Goal: Task Accomplishment & Management: Complete application form

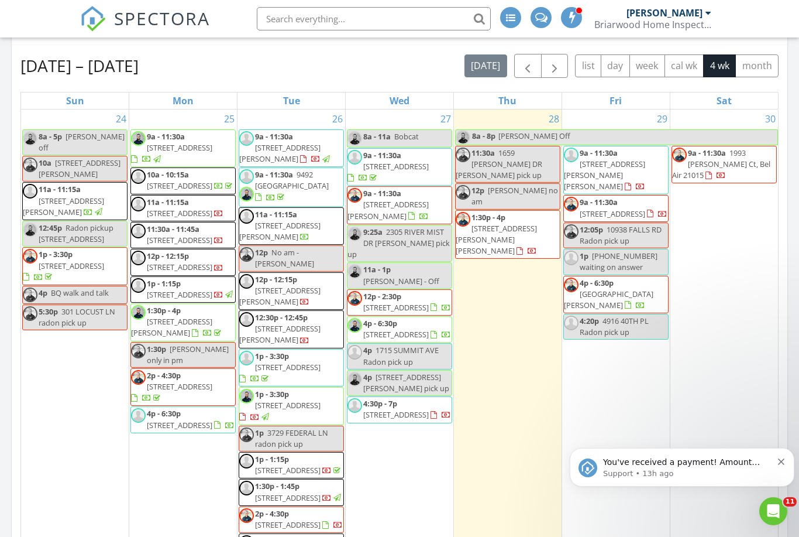
scroll to position [767, 6]
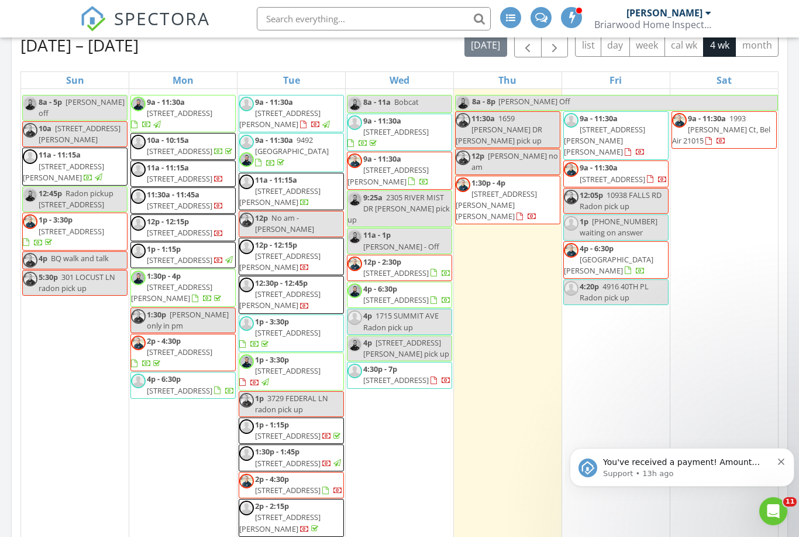
scroll to position [13, 0]
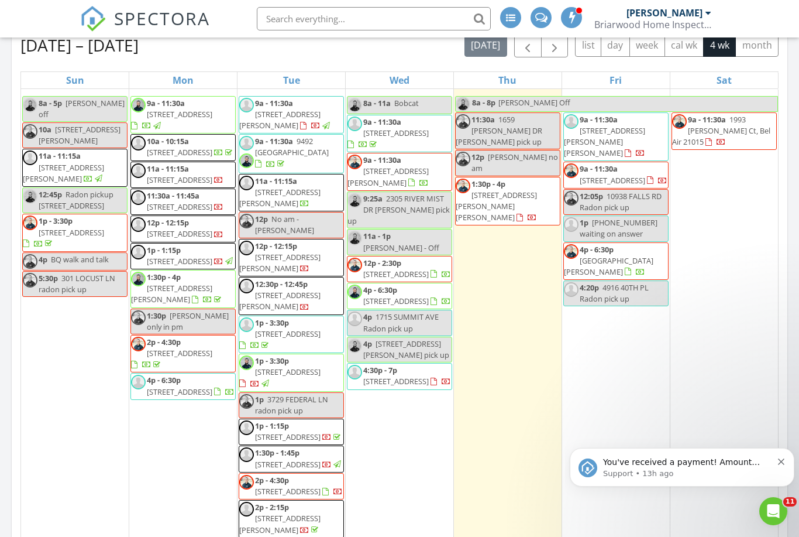
click at [779, 460] on icon "Dismiss notification" at bounding box center [781, 461] width 6 height 6
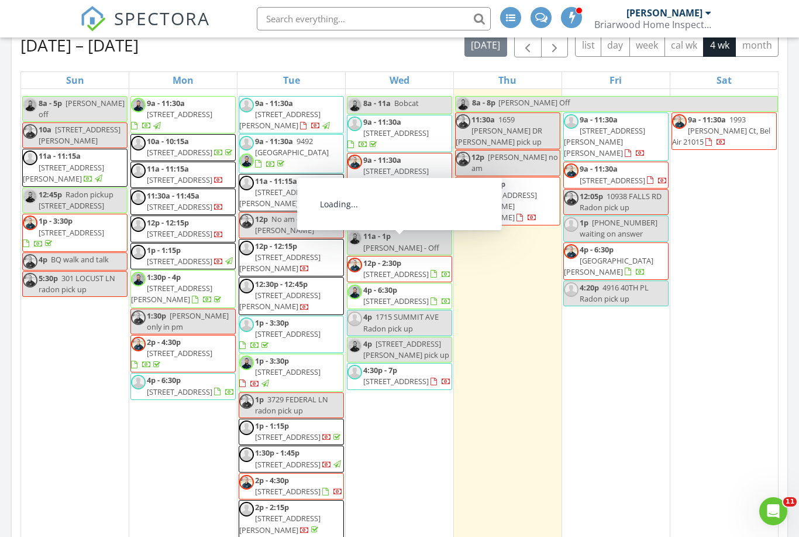
click at [491, 192] on span "117 Patricia Ave, Linthicum Heights 21090" at bounding box center [496, 206] width 81 height 33
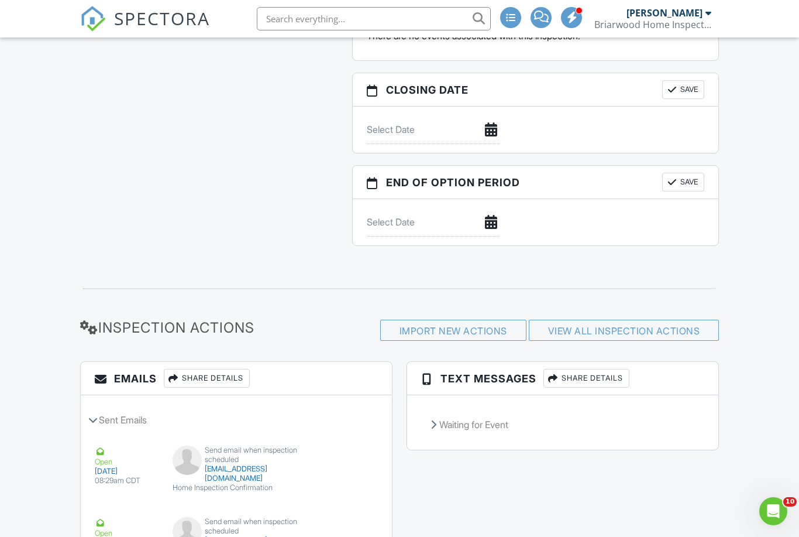
scroll to position [1320, 0]
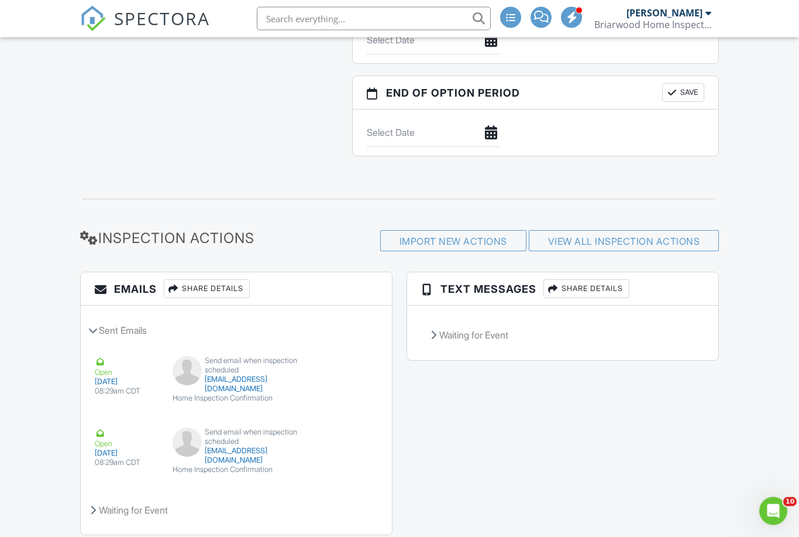
click at [597, 288] on div "Share Details" at bounding box center [587, 289] width 86 height 19
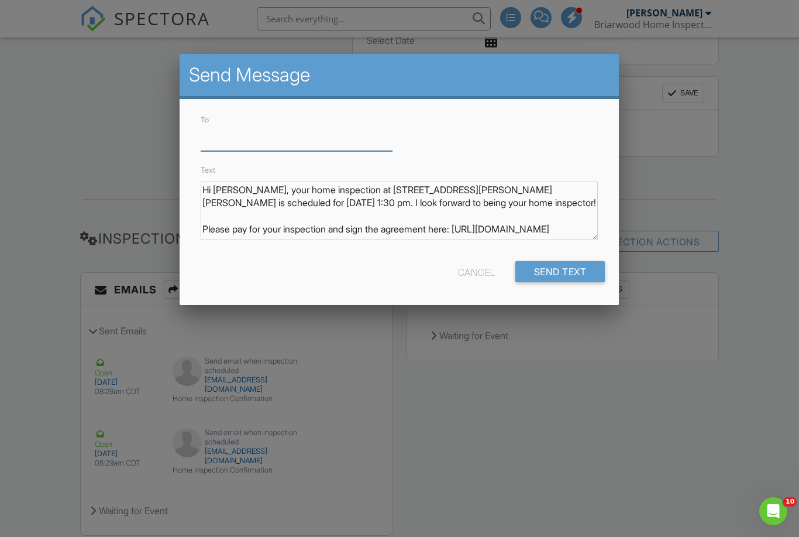
click at [218, 139] on input "To" at bounding box center [297, 136] width 192 height 29
paste input "443-742-9220"
type input "443-742-9220"
click at [559, 274] on div "Send Text" at bounding box center [561, 270] width 90 height 21
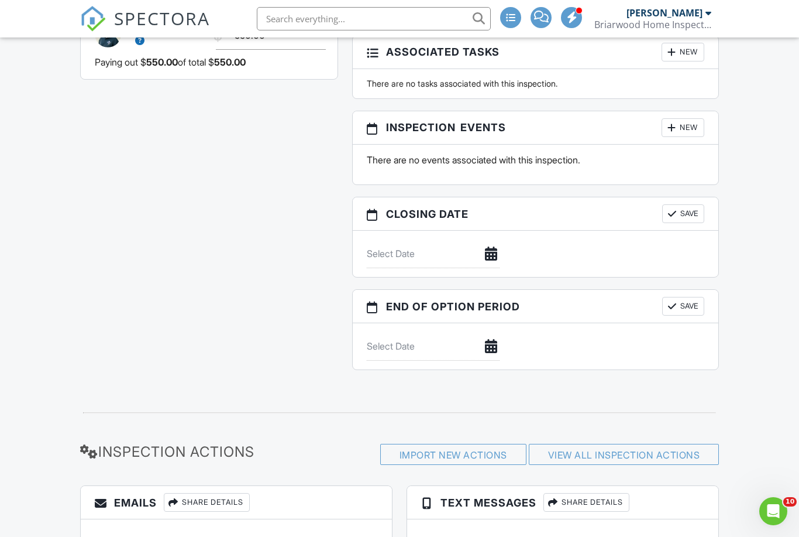
scroll to position [1320, 0]
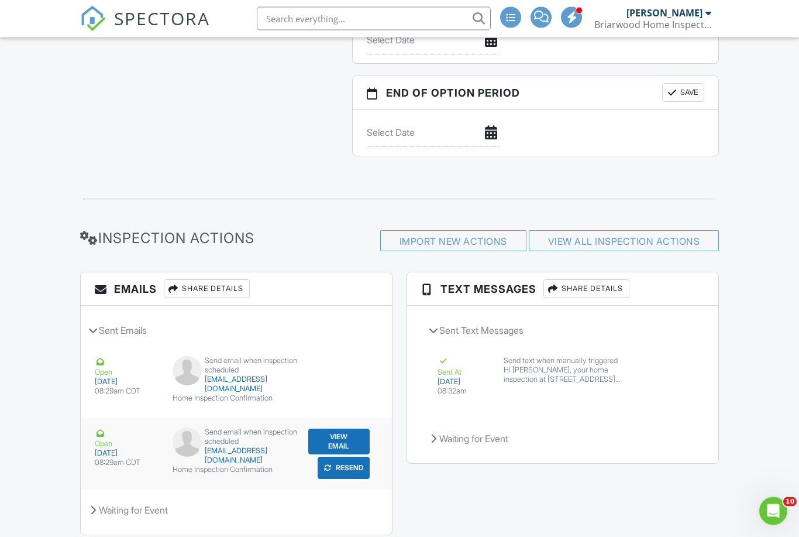
click at [342, 472] on button "Resend" at bounding box center [344, 468] width 52 height 22
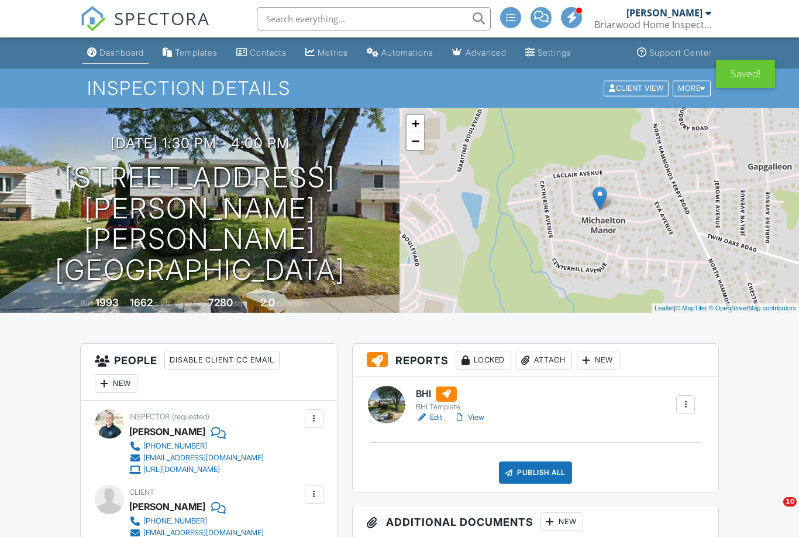
click at [119, 50] on div "Dashboard" at bounding box center [121, 52] width 44 height 10
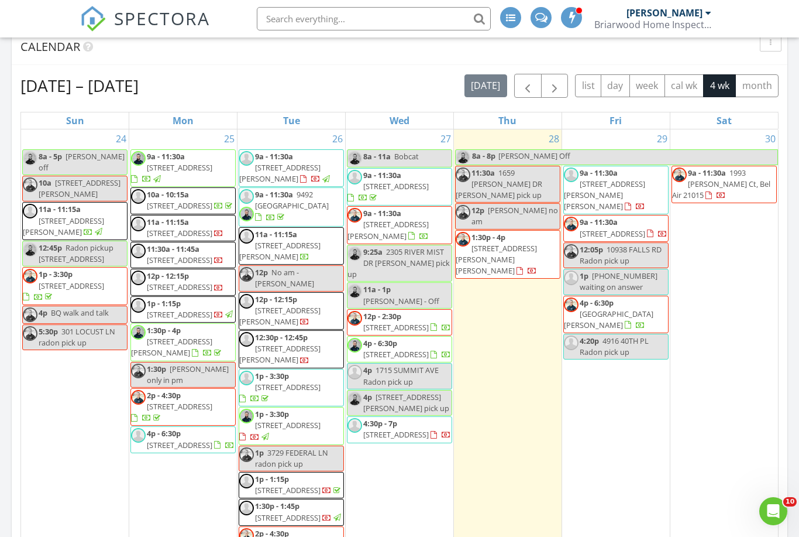
click at [615, 188] on span "[STREET_ADDRESS][PERSON_NAME][PERSON_NAME]" at bounding box center [604, 194] width 81 height 33
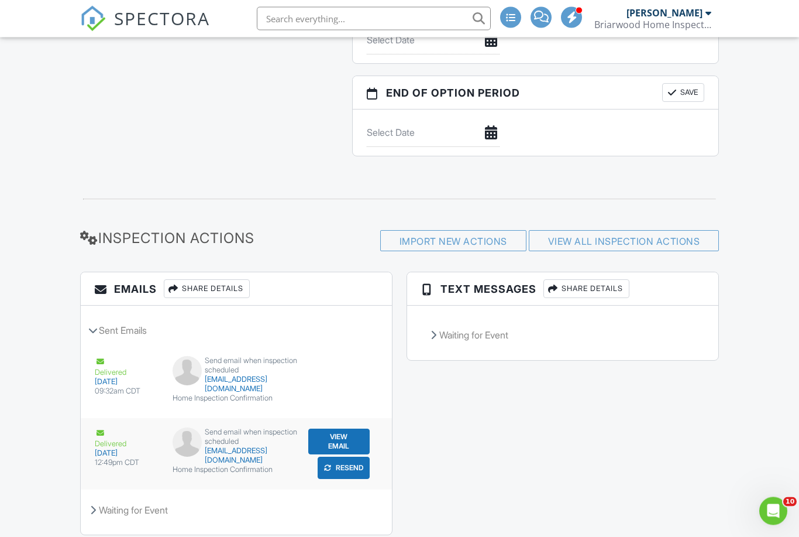
scroll to position [1320, 0]
click at [340, 408] on button "Resend" at bounding box center [344, 397] width 52 height 22
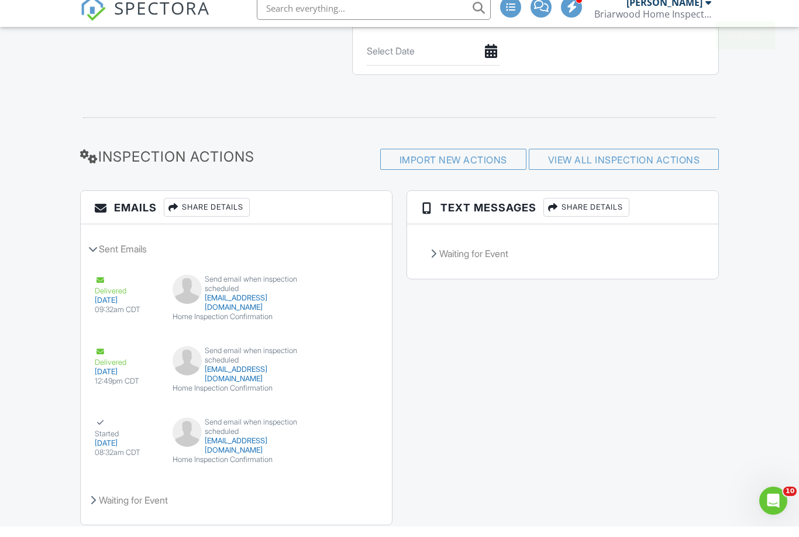
scroll to position [1391, 0]
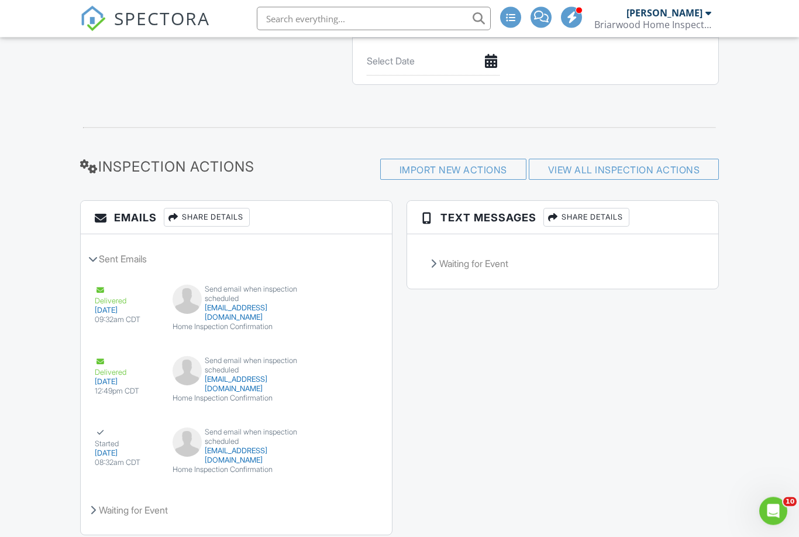
click at [572, 214] on div "Share Details" at bounding box center [587, 217] width 86 height 19
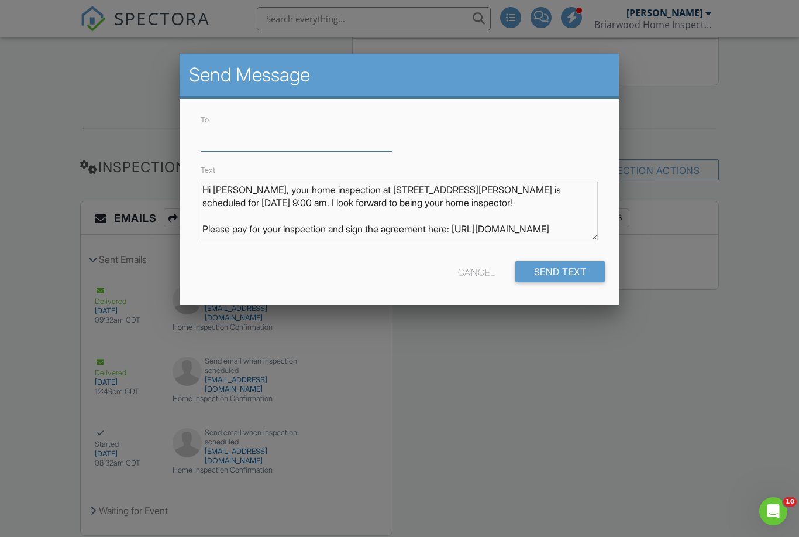
click at [218, 136] on input "To" at bounding box center [297, 136] width 192 height 29
paste input "415-548-2280"
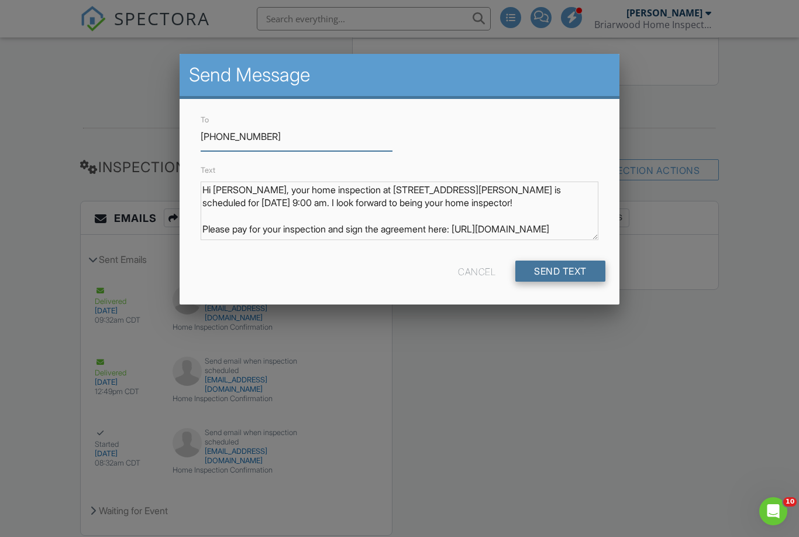
type input "415-548-2280"
click at [565, 274] on div "Send Text" at bounding box center [561, 270] width 90 height 21
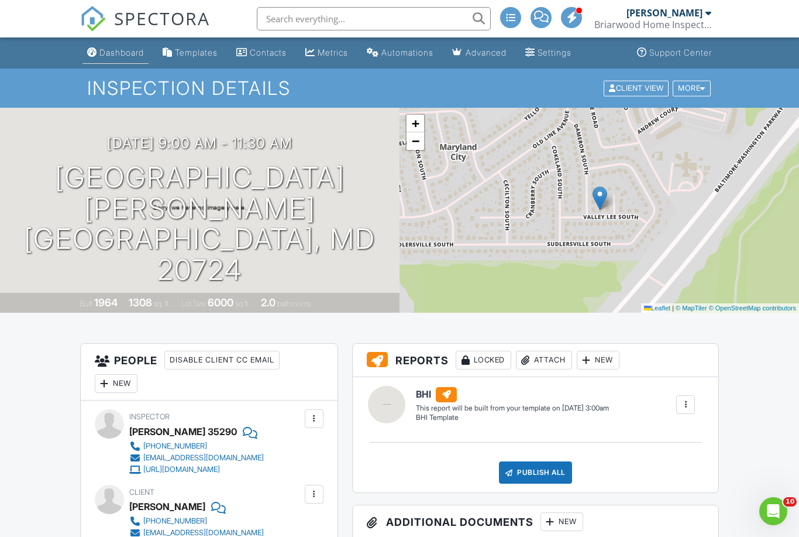
click at [120, 53] on div "Dashboard" at bounding box center [121, 52] width 44 height 10
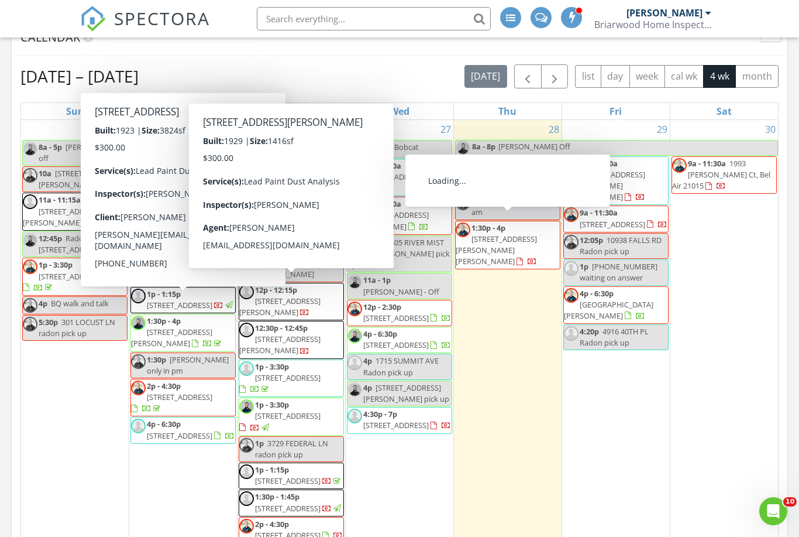
click at [652, 219] on span "9a - 11:30a [STREET_ADDRESS]" at bounding box center [616, 218] width 104 height 23
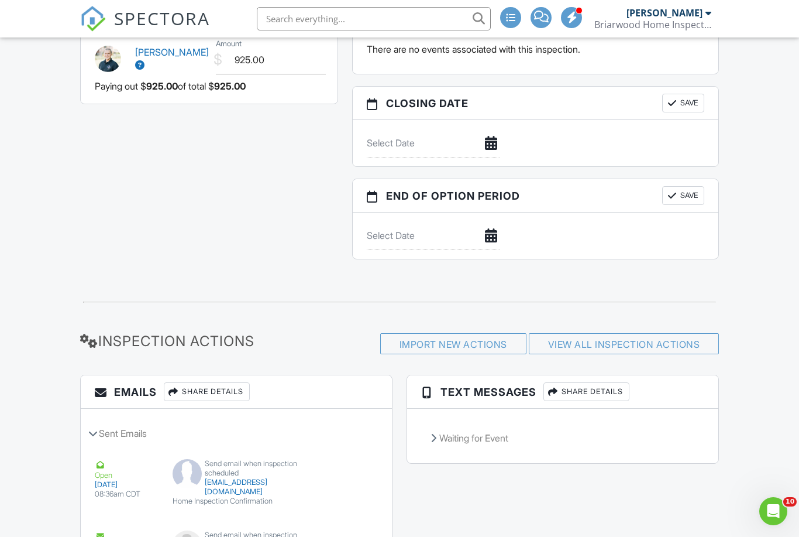
scroll to position [1372, 0]
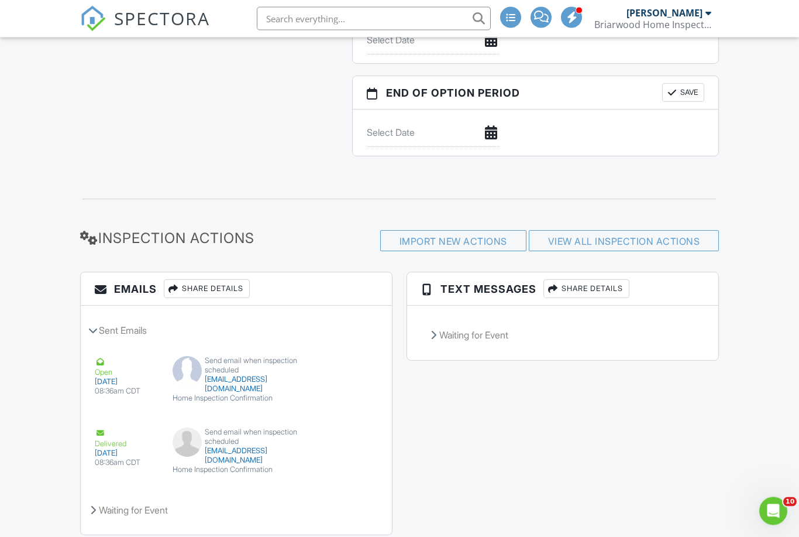
click at [595, 286] on div "Share Details" at bounding box center [587, 289] width 86 height 19
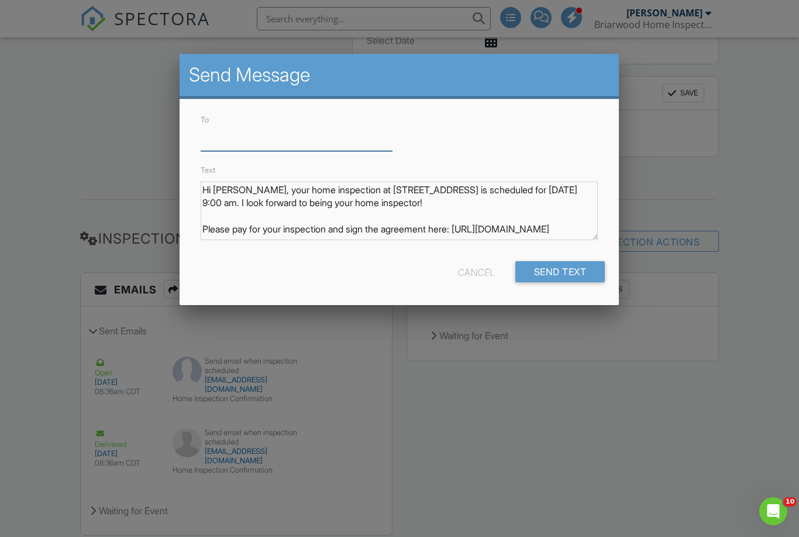
click at [218, 139] on input "To" at bounding box center [297, 136] width 192 height 29
paste input "[PHONE_NUMBER]"
type input "[PHONE_NUMBER]"
click at [547, 271] on div "Send Text" at bounding box center [561, 270] width 90 height 21
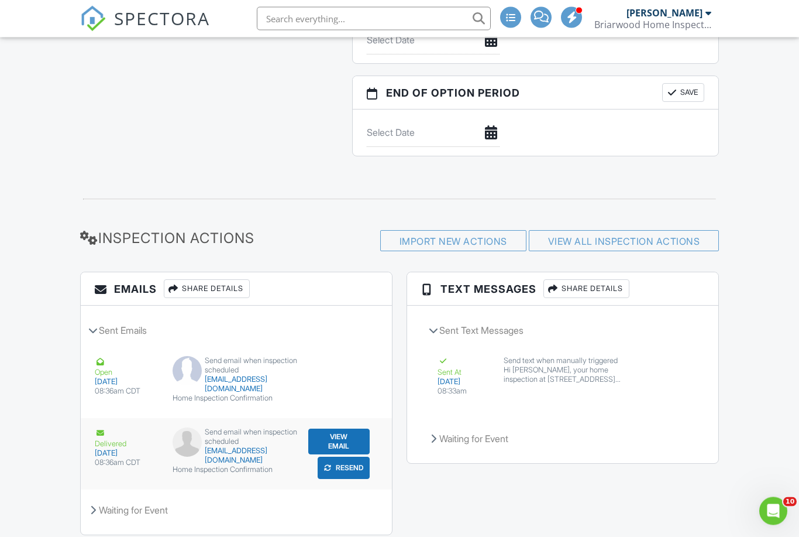
scroll to position [1372, 0]
click at [338, 470] on button "Resend" at bounding box center [344, 468] width 52 height 22
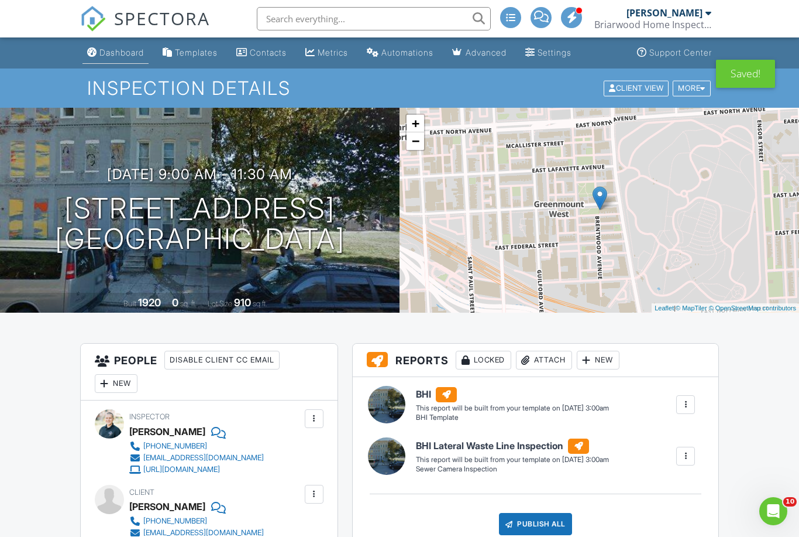
click at [122, 47] on link "Dashboard" at bounding box center [116, 53] width 66 height 22
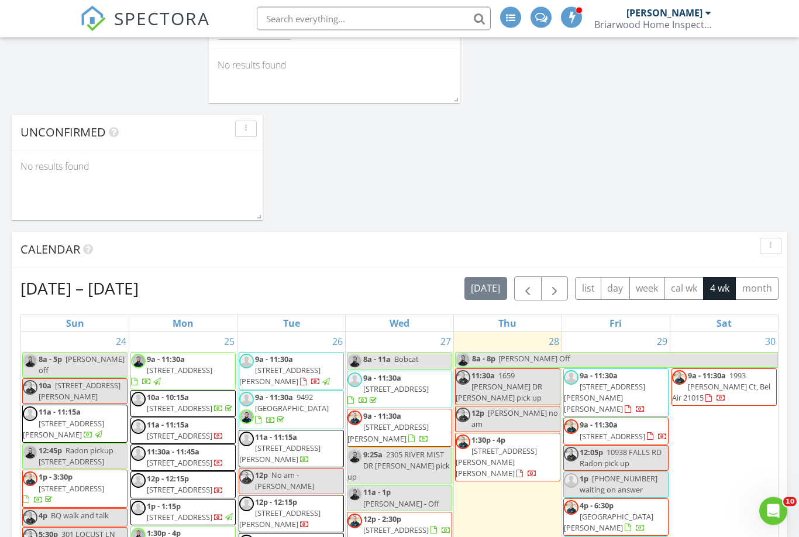
scroll to position [593, 0]
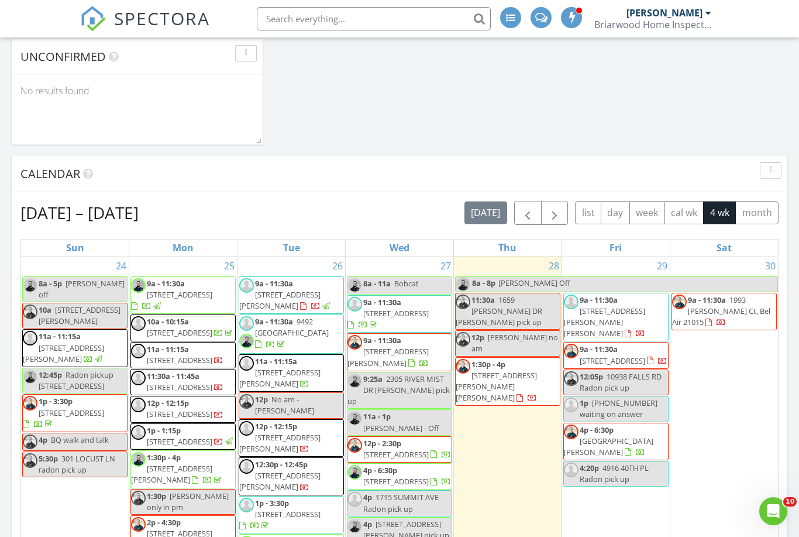
click at [728, 485] on div "30 9a - 11:30a 1993 [PERSON_NAME] Ct, Bel Air 21015" at bounding box center [725, 526] width 108 height 540
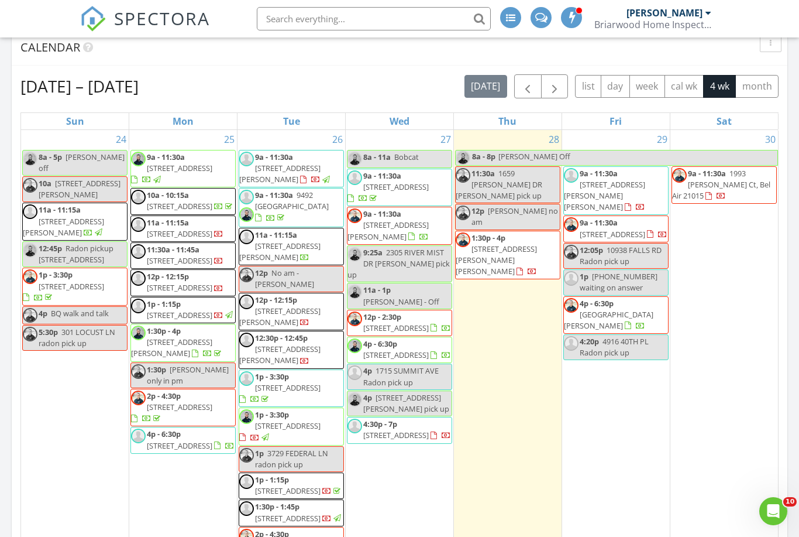
scroll to position [0, 0]
click at [583, 321] on span "[GEOGRAPHIC_DATA][PERSON_NAME]" at bounding box center [609, 320] width 90 height 22
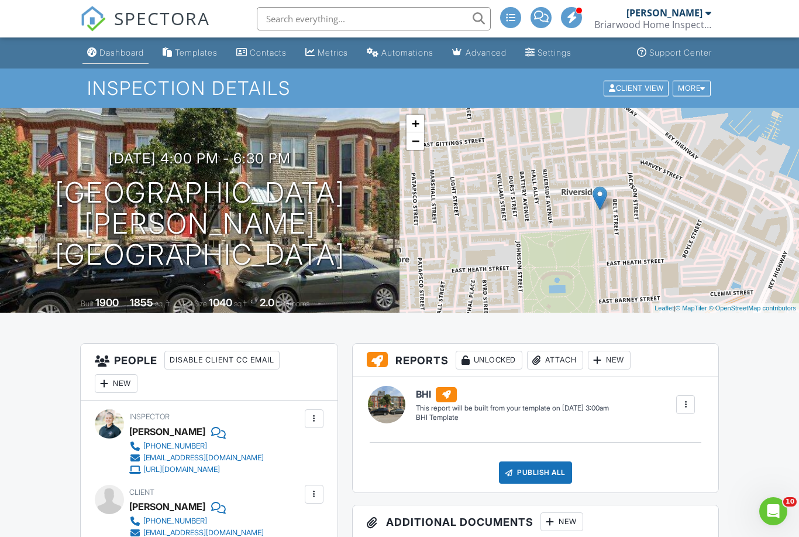
click at [135, 51] on div "Dashboard" at bounding box center [121, 52] width 44 height 10
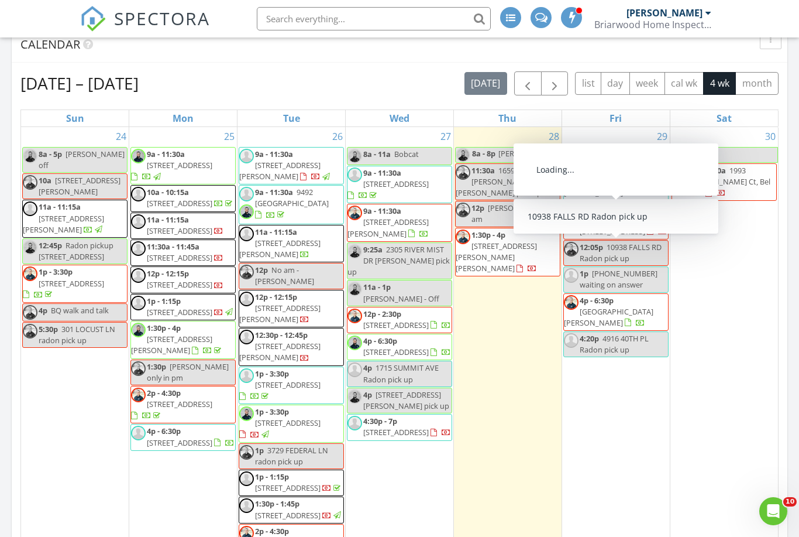
click at [700, 180] on span "1993 Blair Ct, Bel Air 21015" at bounding box center [721, 181] width 98 height 33
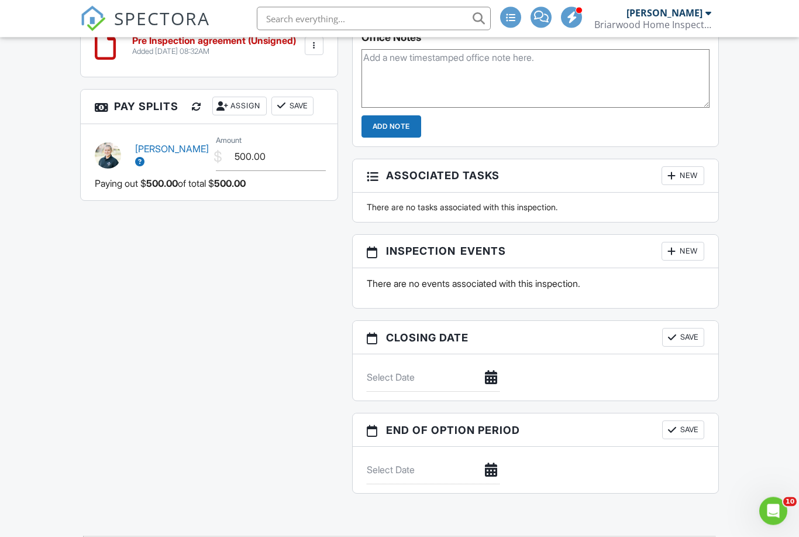
scroll to position [1320, 0]
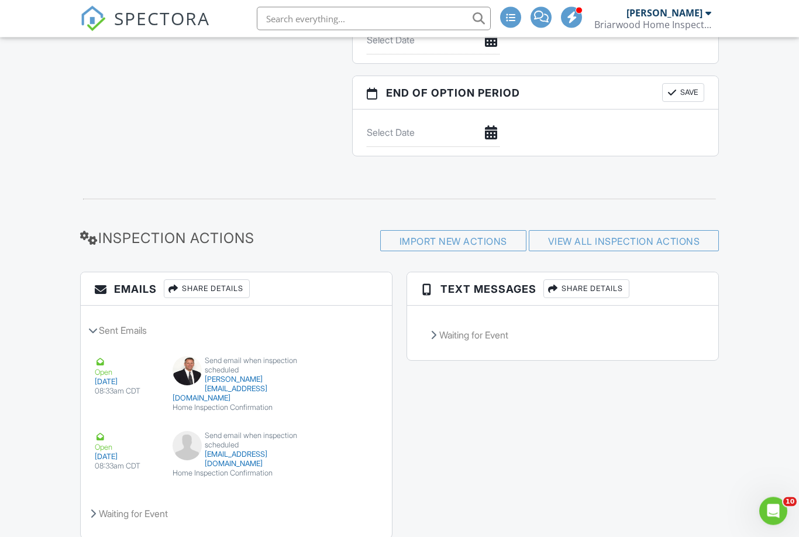
click at [587, 290] on div "Share Details" at bounding box center [587, 289] width 86 height 19
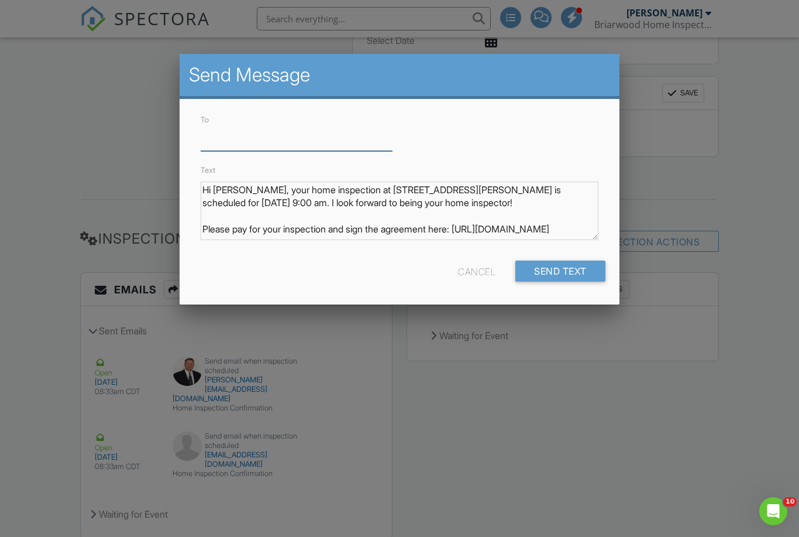
click at [225, 139] on input "To" at bounding box center [297, 136] width 192 height 29
paste input "443-910-3780"
type input "443-910-3780"
click at [544, 271] on div "Send Text" at bounding box center [561, 270] width 90 height 21
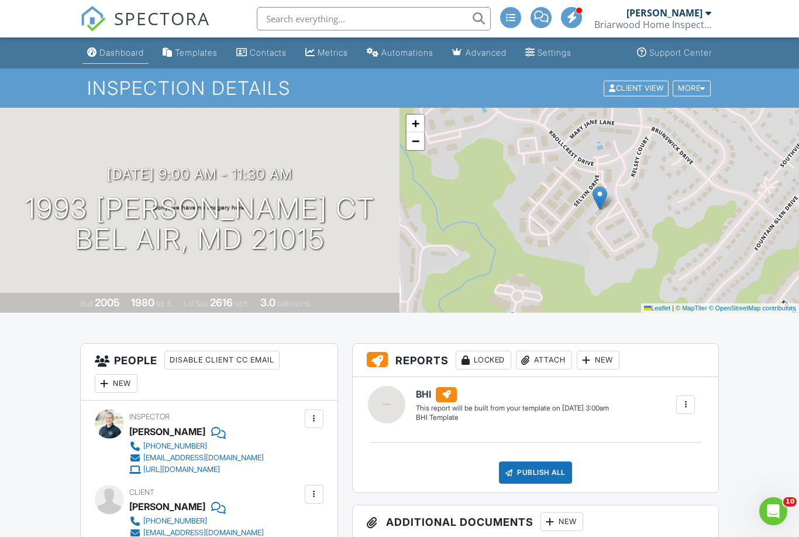
click at [124, 57] on div "Dashboard" at bounding box center [121, 52] width 44 height 10
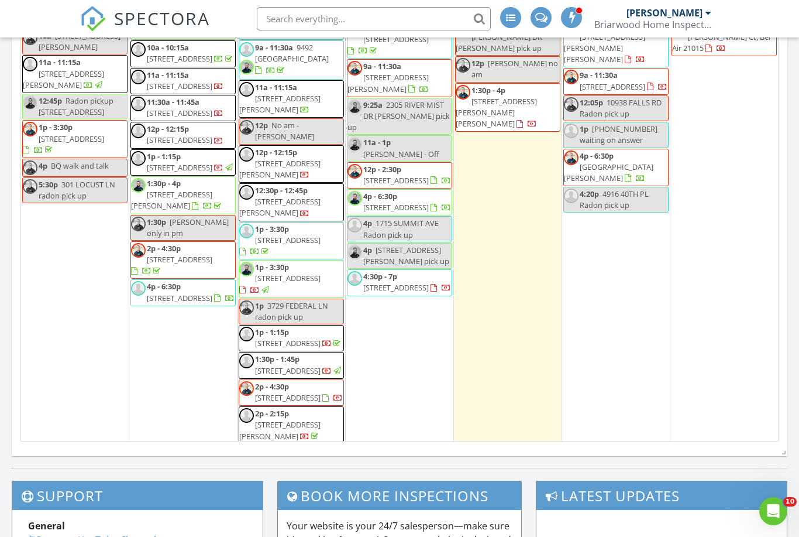
scroll to position [6, 6]
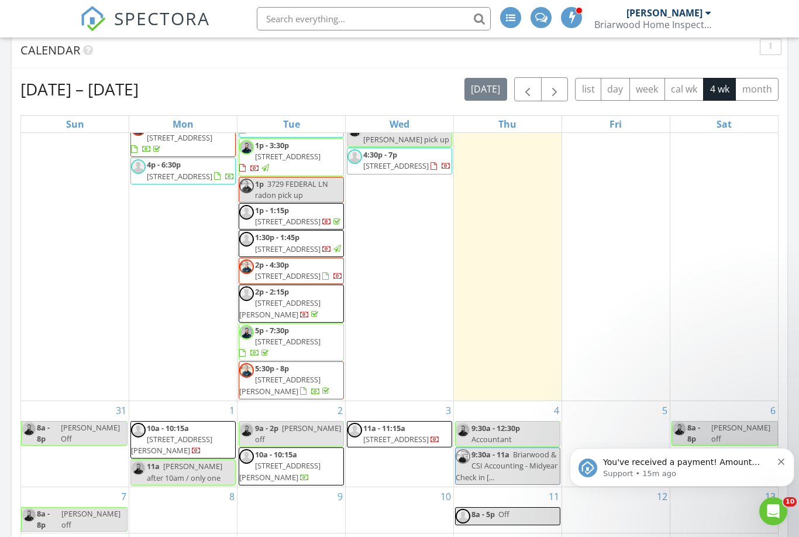
click at [785, 462] on button "Dismiss notification" at bounding box center [782, 459] width 8 height 9
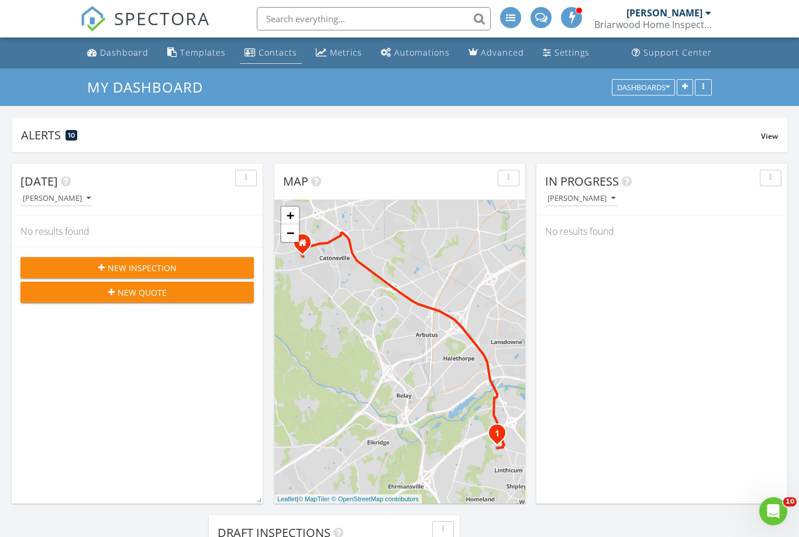
click at [275, 51] on div "Contacts" at bounding box center [278, 52] width 39 height 11
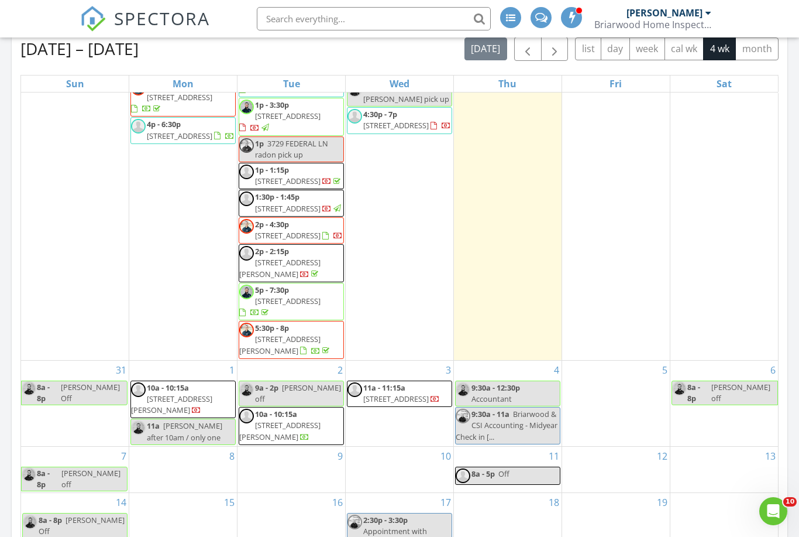
scroll to position [719, 6]
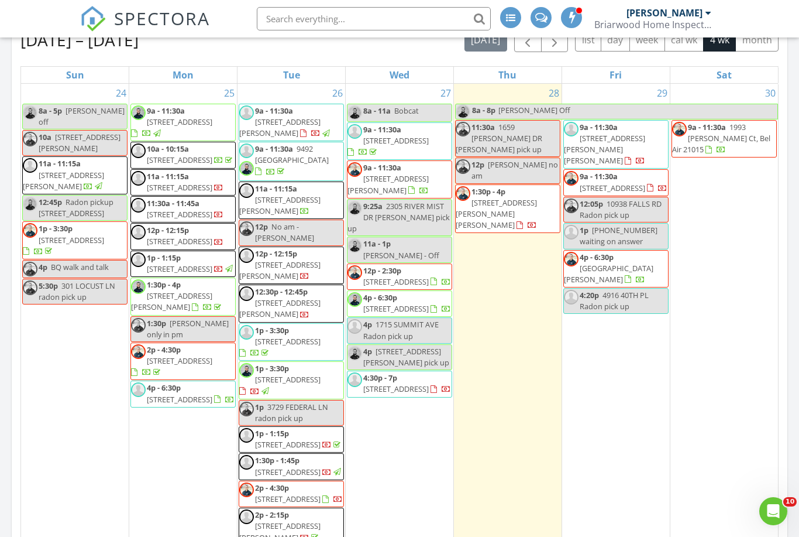
click at [171, 404] on span "[STREET_ADDRESS]" at bounding box center [180, 399] width 66 height 11
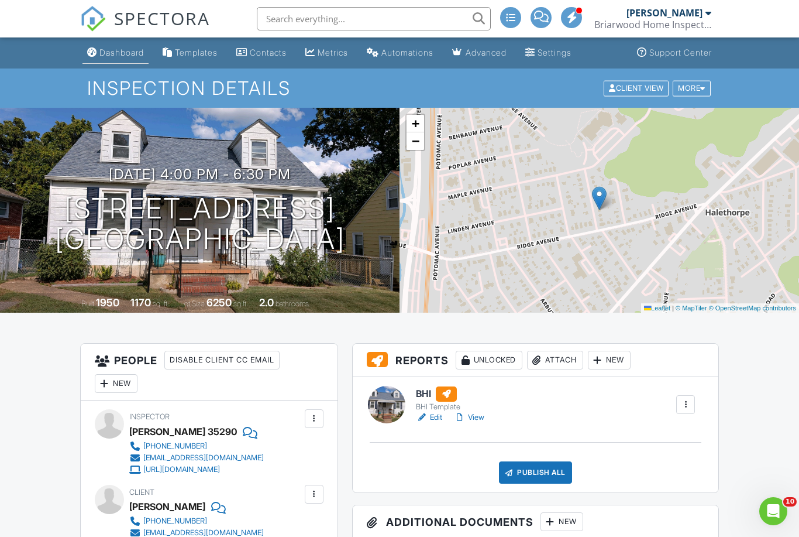
click at [114, 59] on link "Dashboard" at bounding box center [116, 53] width 66 height 22
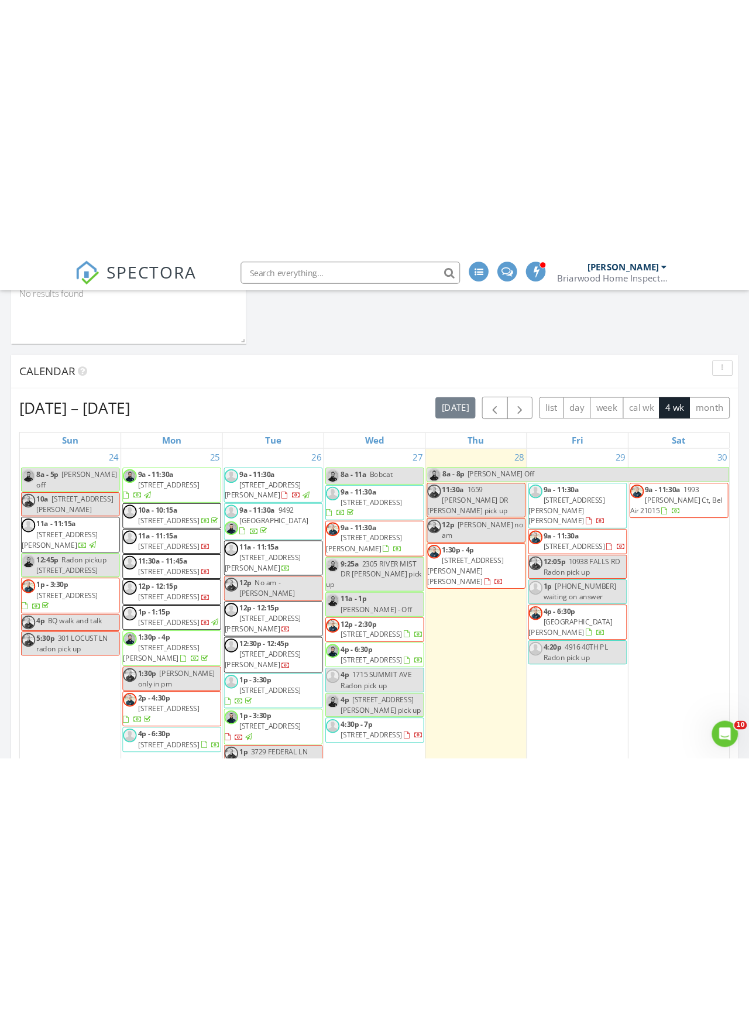
scroll to position [703, 0]
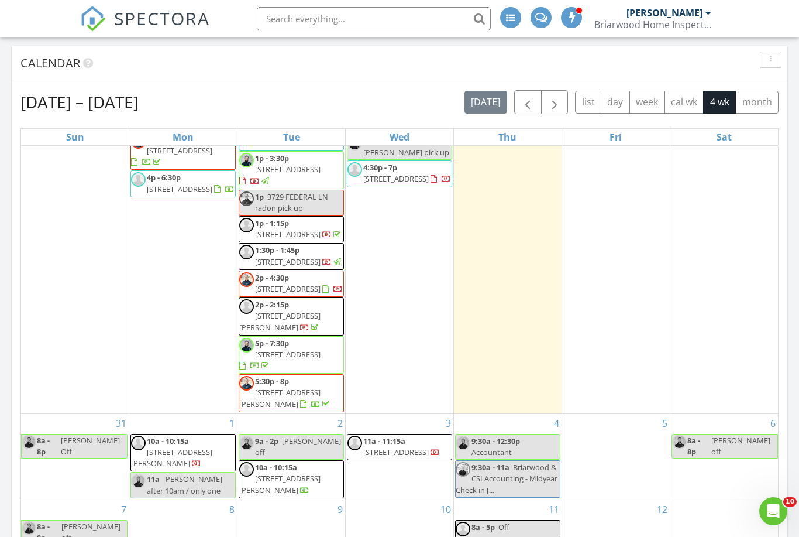
scroll to position [287, 0]
click at [413, 429] on div "3 11a - 11:15a 5600 Wexford Rd 1, Baltimore 21209" at bounding box center [400, 456] width 108 height 85
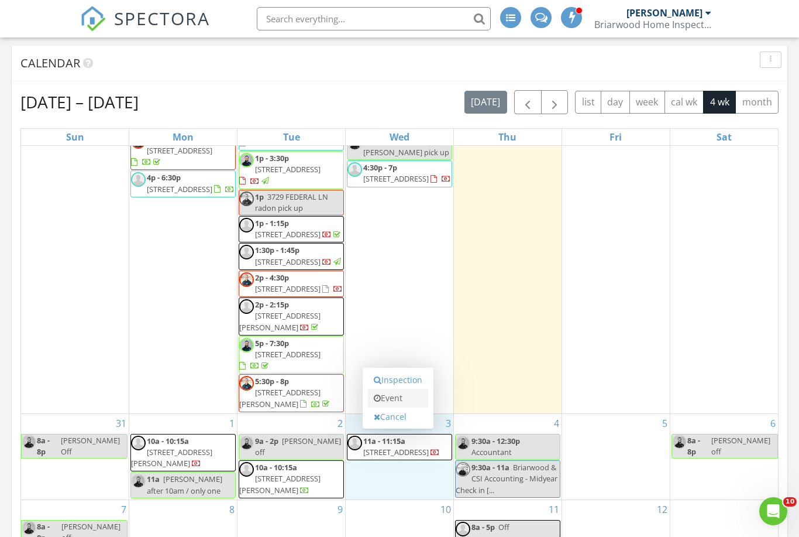
click at [407, 403] on link "Event" at bounding box center [398, 398] width 60 height 19
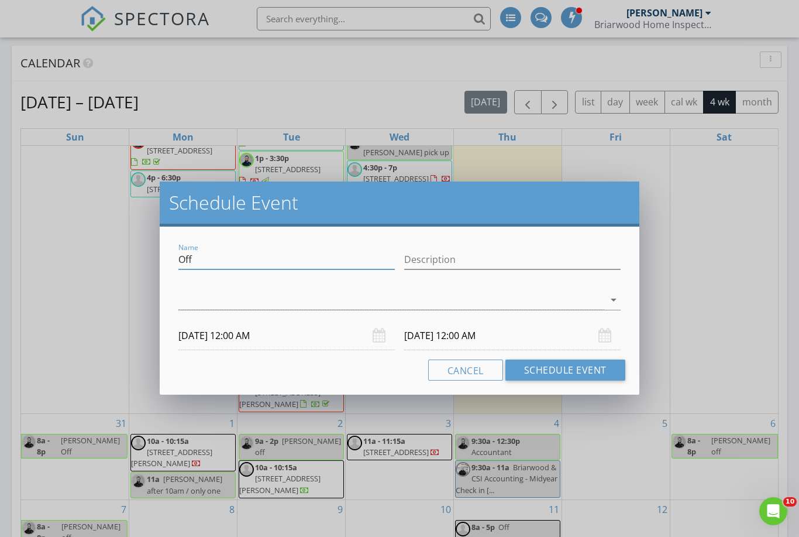
click at [200, 257] on input "Off" at bounding box center [286, 259] width 217 height 19
type input "O"
type input "Julia Neal waiting on email"
click at [240, 294] on div at bounding box center [391, 299] width 426 height 19
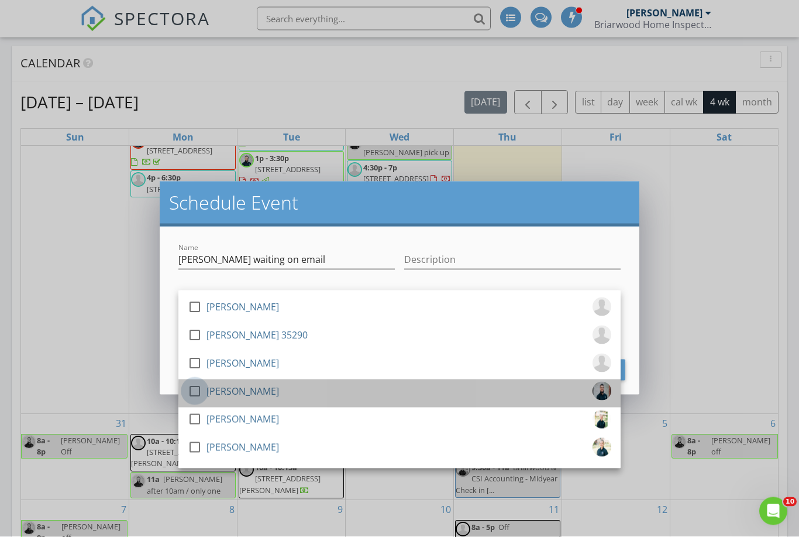
scroll to position [703, 0]
click at [196, 386] on div at bounding box center [195, 391] width 20 height 20
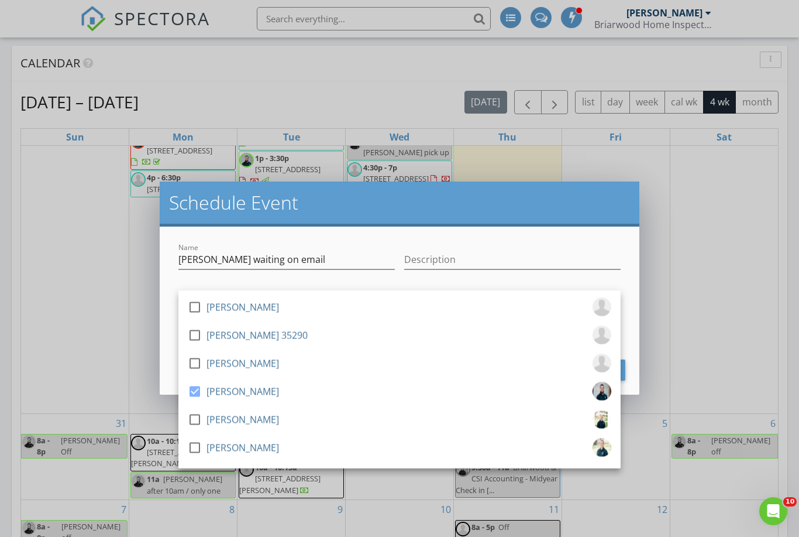
click at [401, 200] on h2 "Schedule Event" at bounding box center [399, 202] width 461 height 23
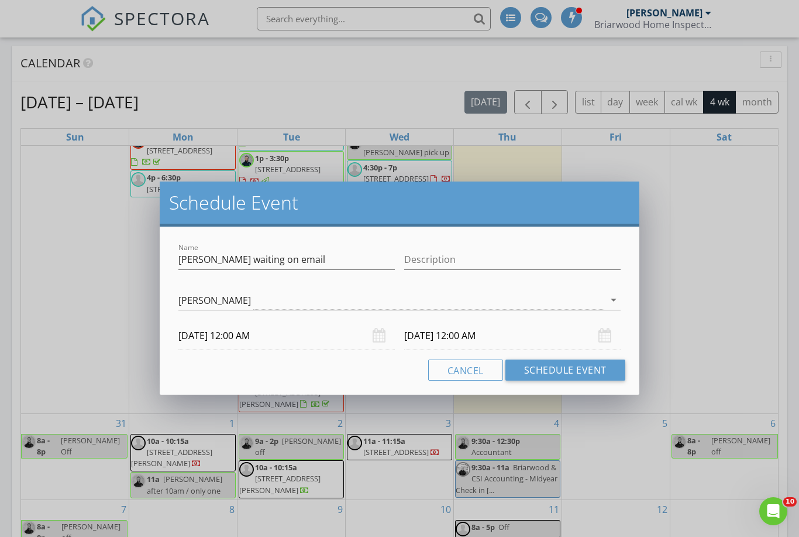
click at [230, 334] on input "09/03/2025 12:00 AM" at bounding box center [286, 335] width 217 height 29
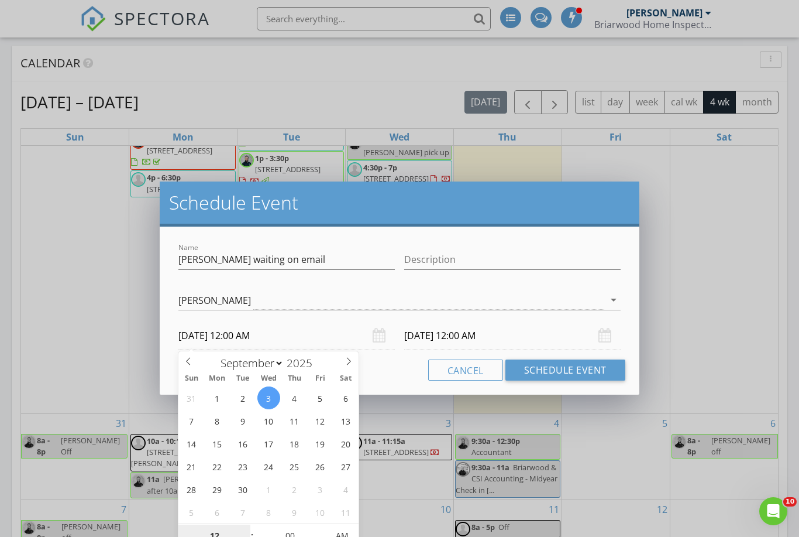
scroll to position [703, 0]
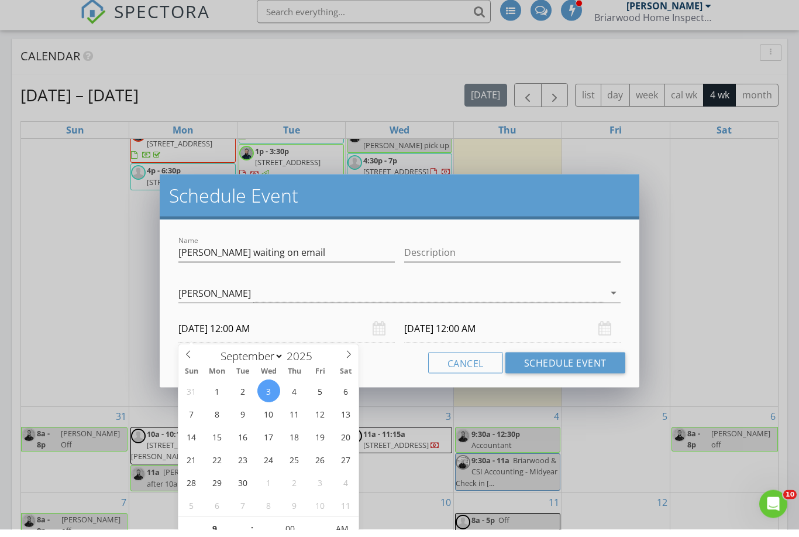
click at [435, 329] on input "09/04/2025 12:00 AM" at bounding box center [512, 335] width 217 height 29
type input "09"
type input "09/03/2025 9:00 AM"
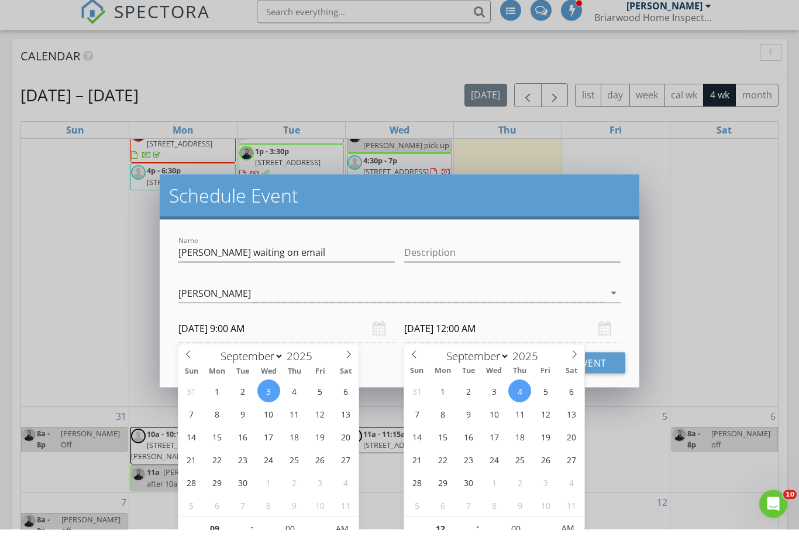
type input "09"
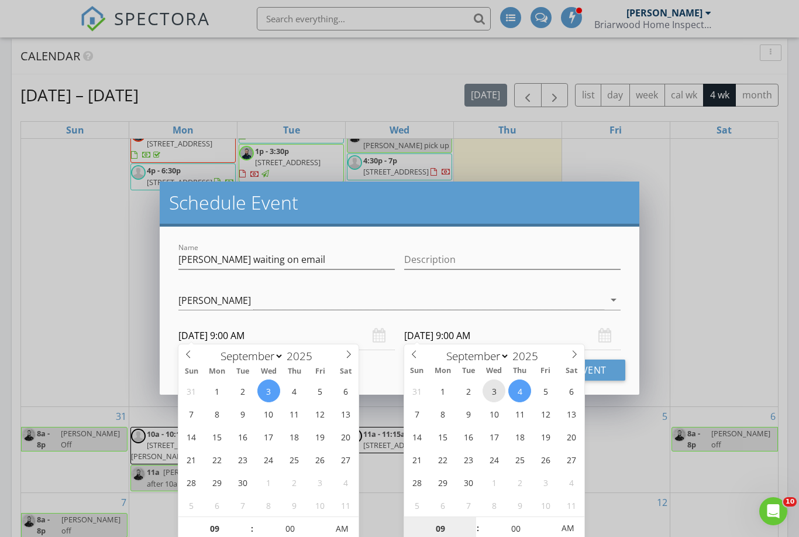
type input "09/03/2025 9:00 AM"
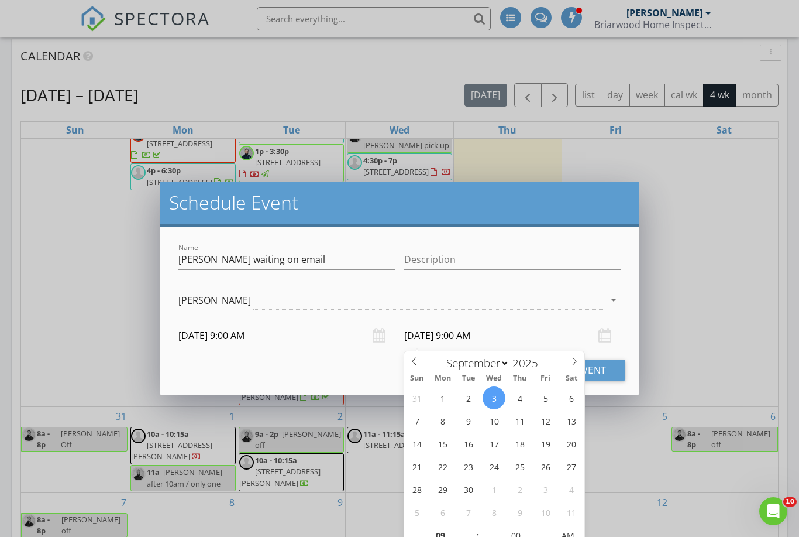
click at [563, 204] on h2 "Schedule Event" at bounding box center [399, 202] width 461 height 23
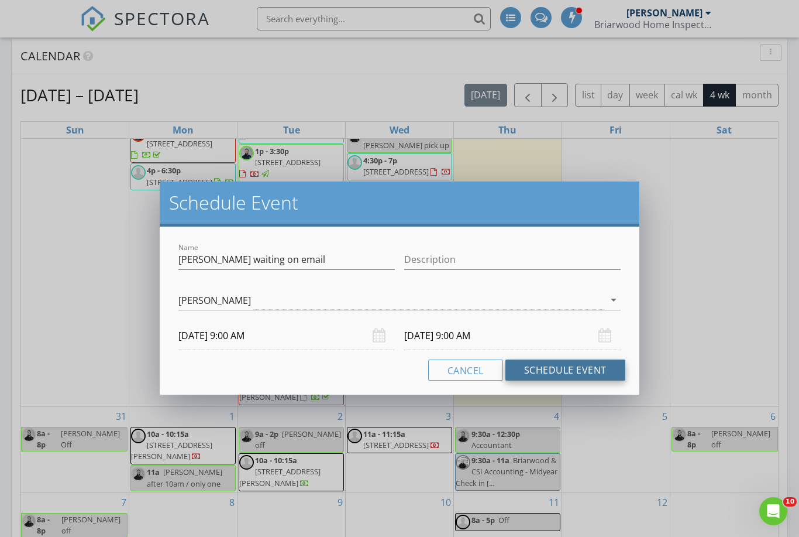
click at [557, 367] on button "Schedule Event" at bounding box center [566, 369] width 120 height 21
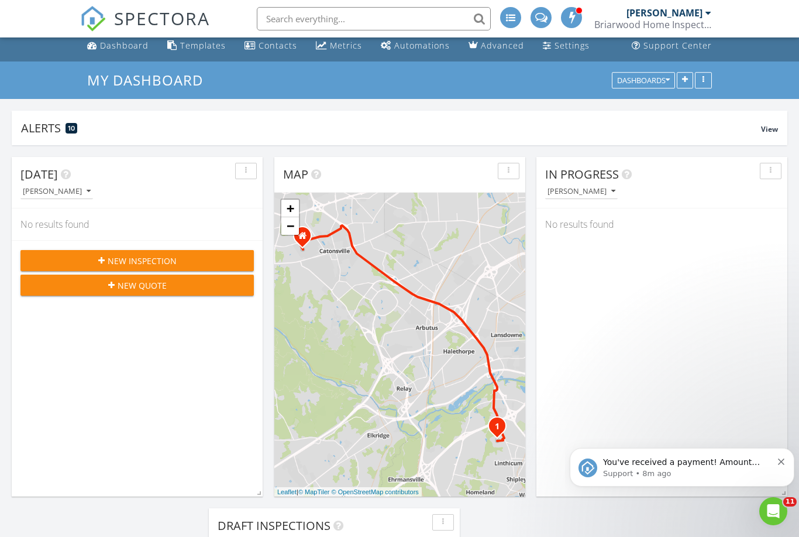
scroll to position [0, 0]
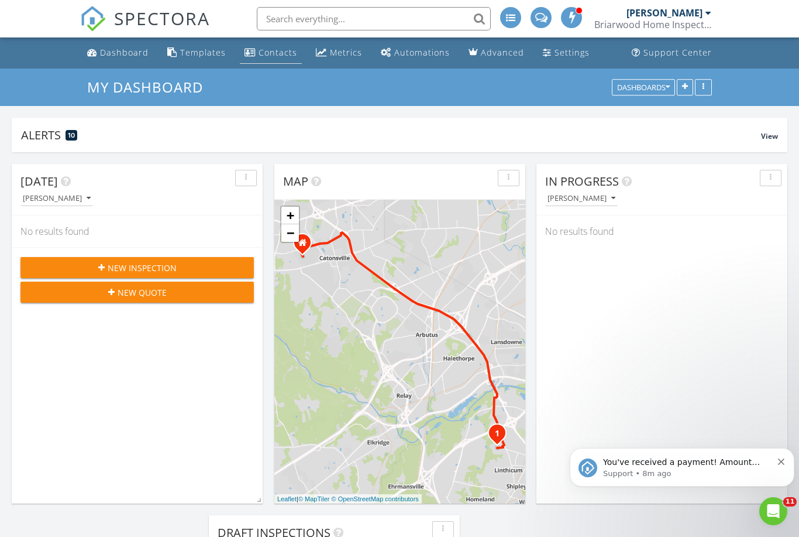
click at [274, 53] on div "Contacts" at bounding box center [278, 52] width 39 height 11
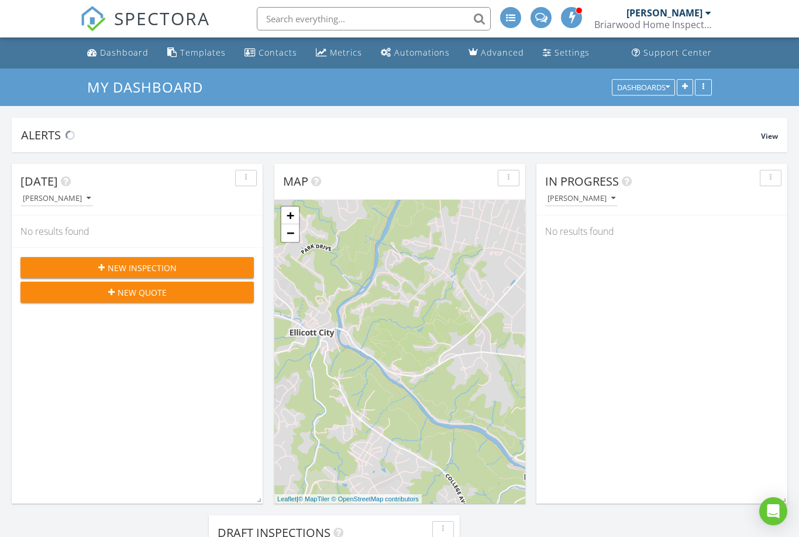
scroll to position [1183, 800]
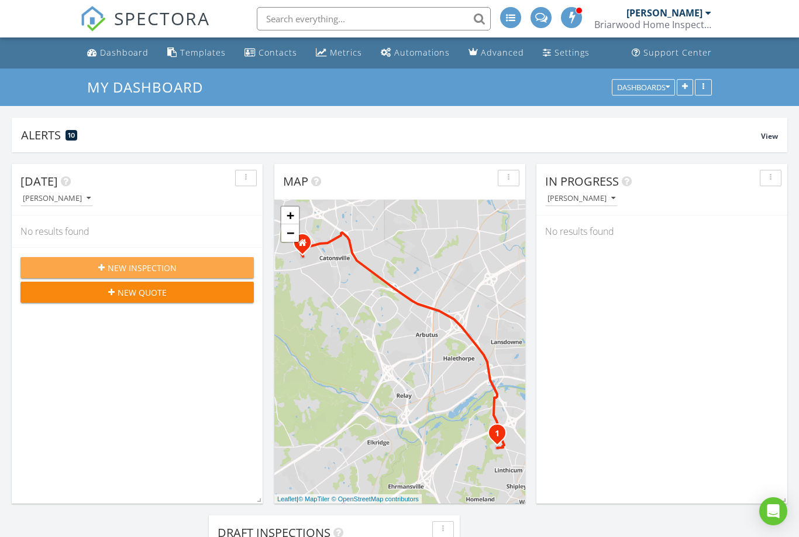
click at [194, 275] on button "New Inspection" at bounding box center [136, 267] width 233 height 21
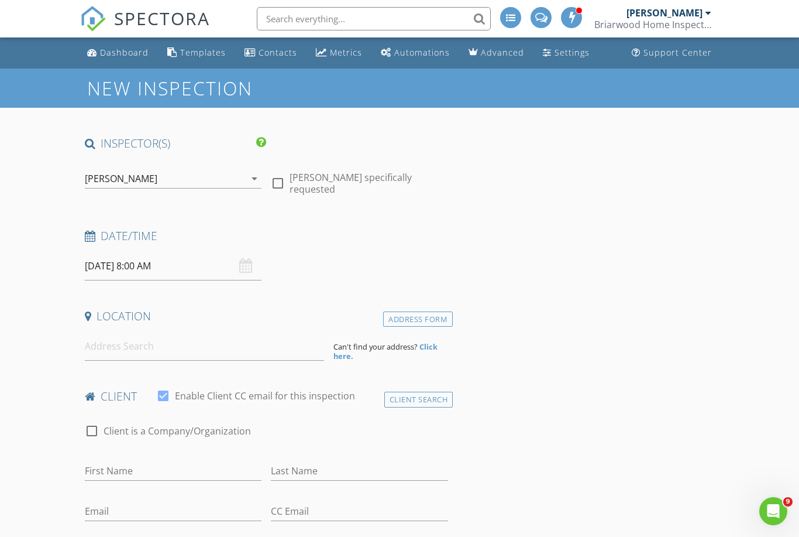
click at [254, 185] on div "Tyler Armstrong arrow_drop_down" at bounding box center [173, 178] width 177 height 19
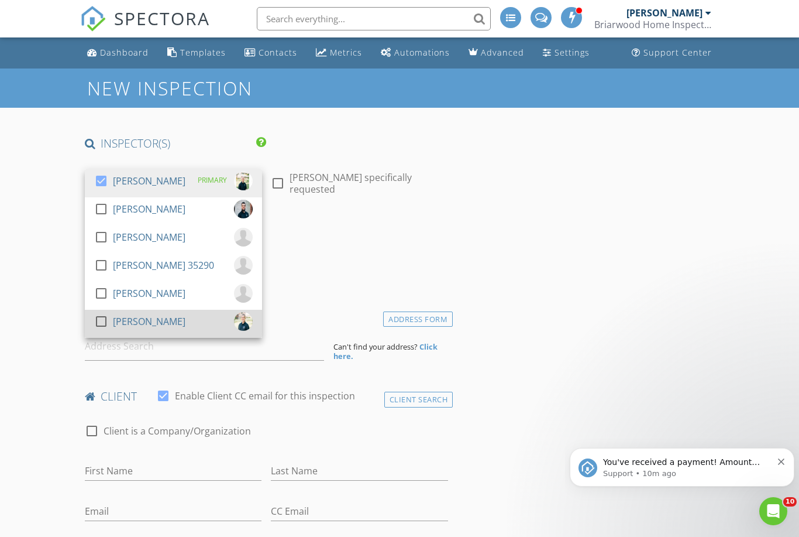
click at [102, 321] on div at bounding box center [101, 321] width 20 height 20
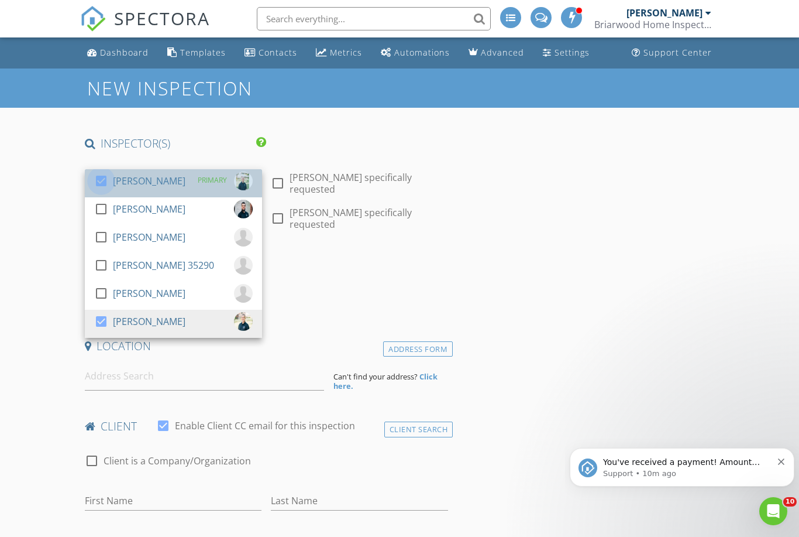
click at [106, 184] on div at bounding box center [101, 181] width 20 height 20
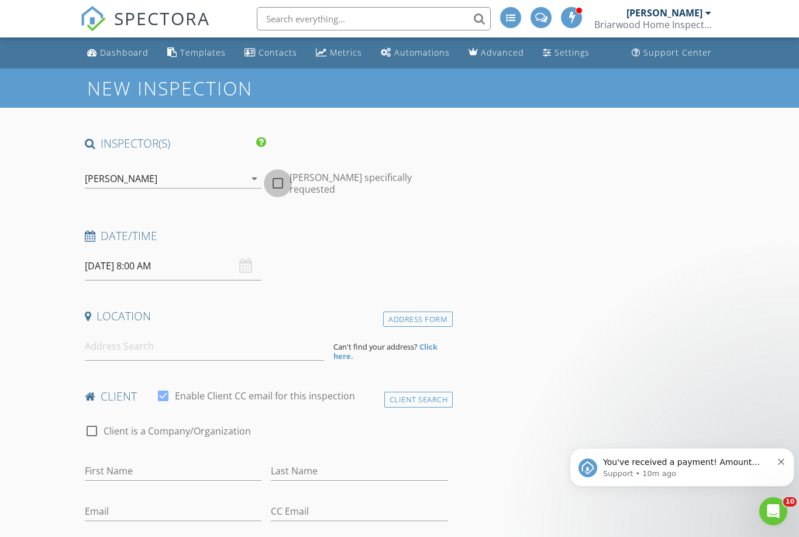
click at [278, 174] on div at bounding box center [278, 183] width 20 height 20
checkbox input "true"
click at [129, 266] on input "08/29/2025 8:00 AM" at bounding box center [173, 266] width 177 height 29
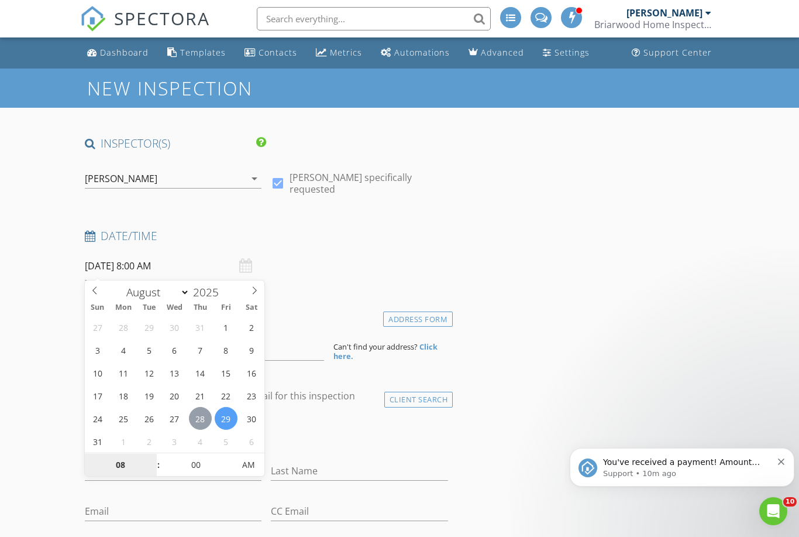
type input "08/28/2025 8:00 AM"
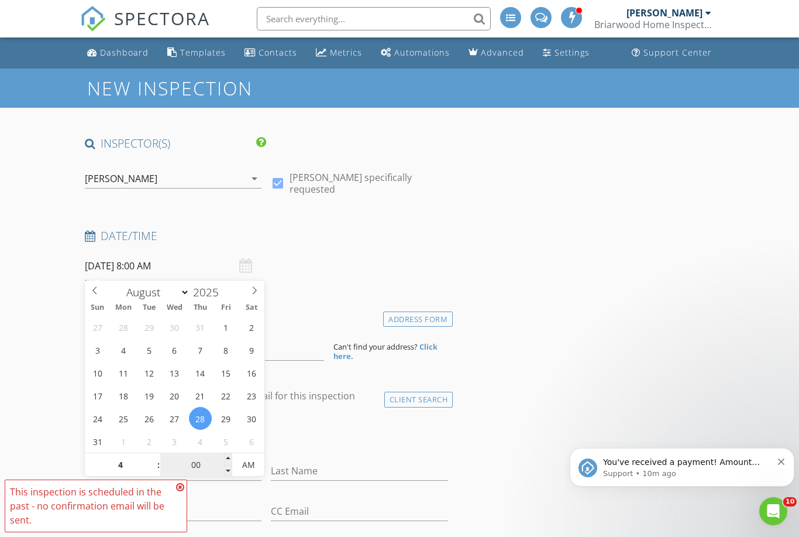
click at [197, 463] on input "00" at bounding box center [196, 464] width 72 height 23
type input "04"
type input "08/28/2025 4:00 AM"
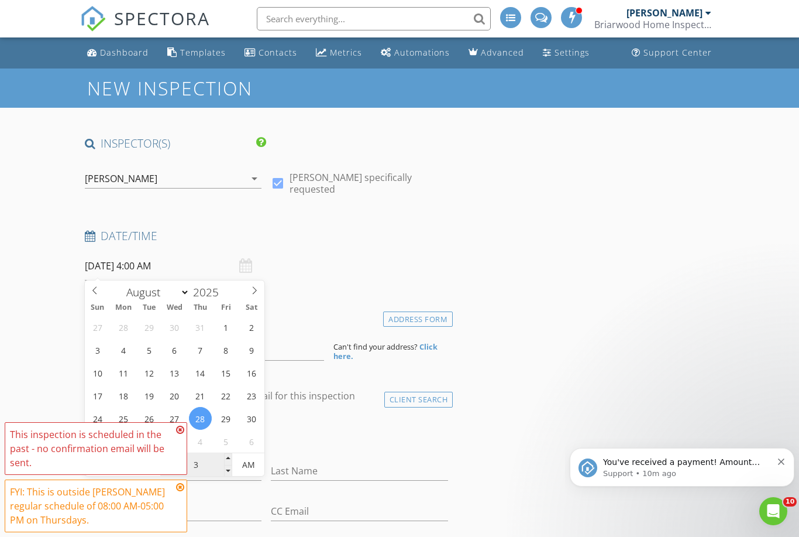
type input "30"
type input "08/28/2025 4:30 AM"
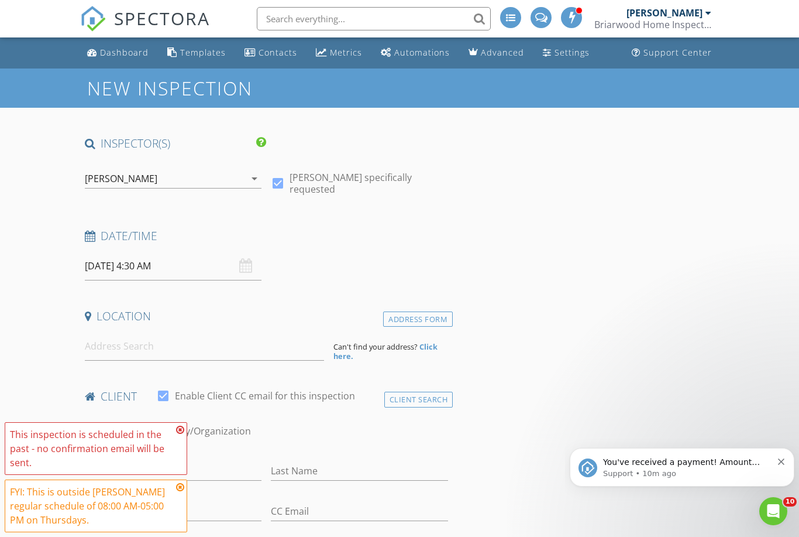
click at [174, 343] on input at bounding box center [204, 346] width 239 height 29
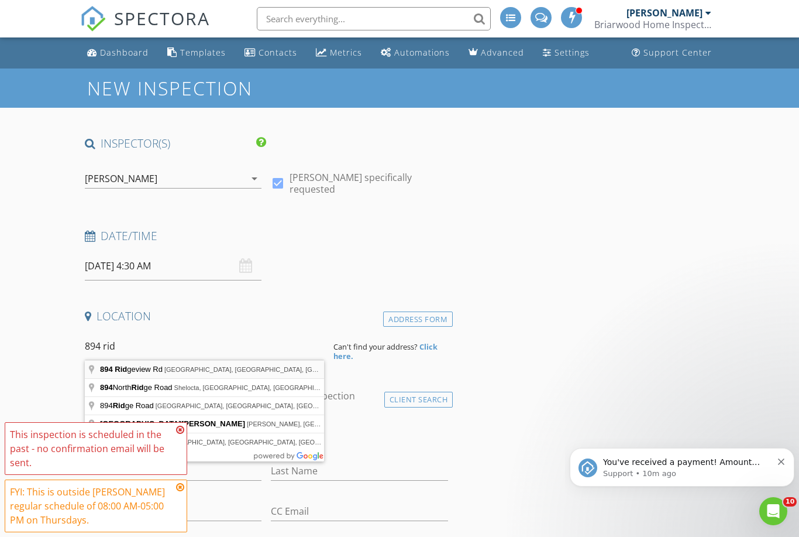
type input "894 Ridgeview Rd, Seven Valleys, PA, USA"
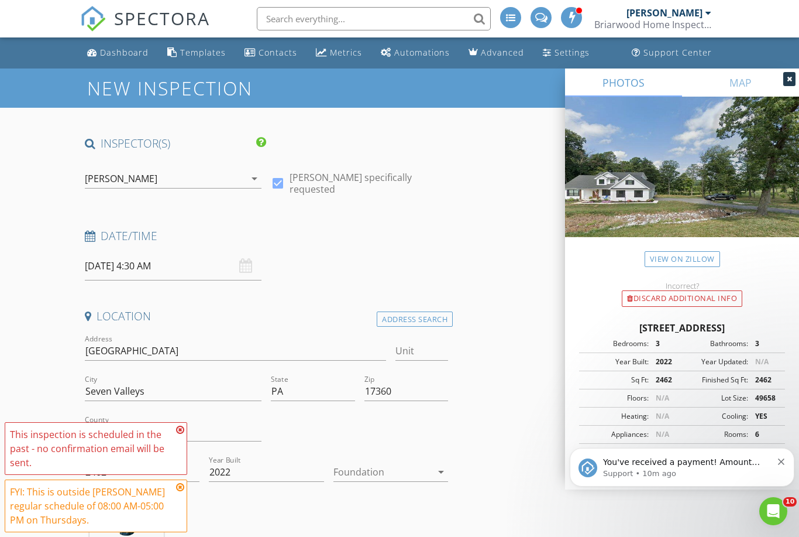
click at [779, 463] on icon "Dismiss notification" at bounding box center [781, 461] width 6 height 6
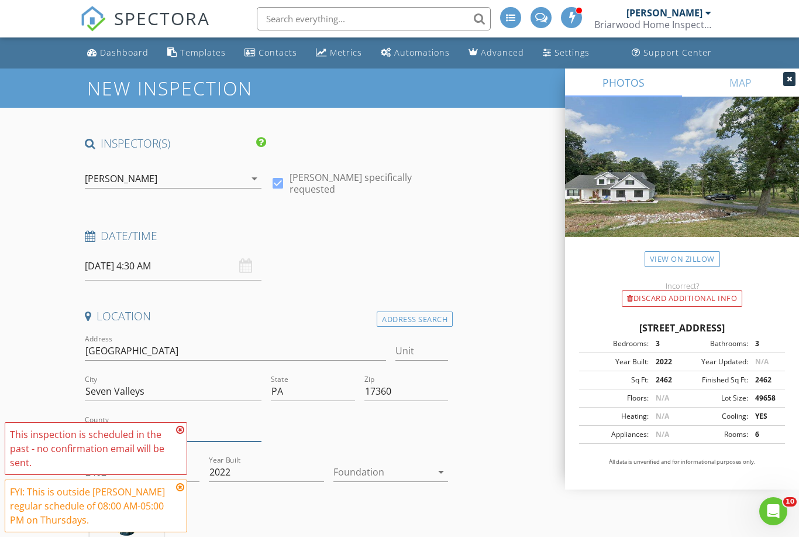
click at [190, 427] on input "York" at bounding box center [173, 431] width 177 height 19
click at [183, 425] on icon at bounding box center [180, 429] width 8 height 9
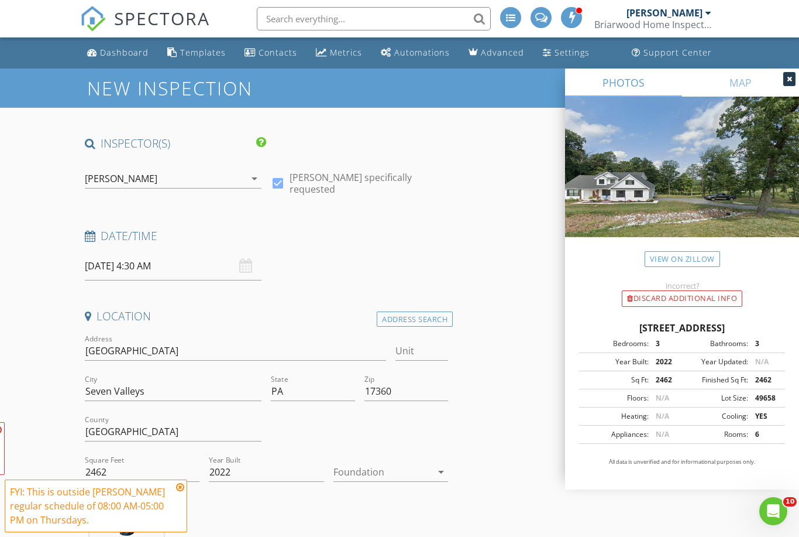
click at [178, 489] on icon at bounding box center [180, 486] width 8 height 9
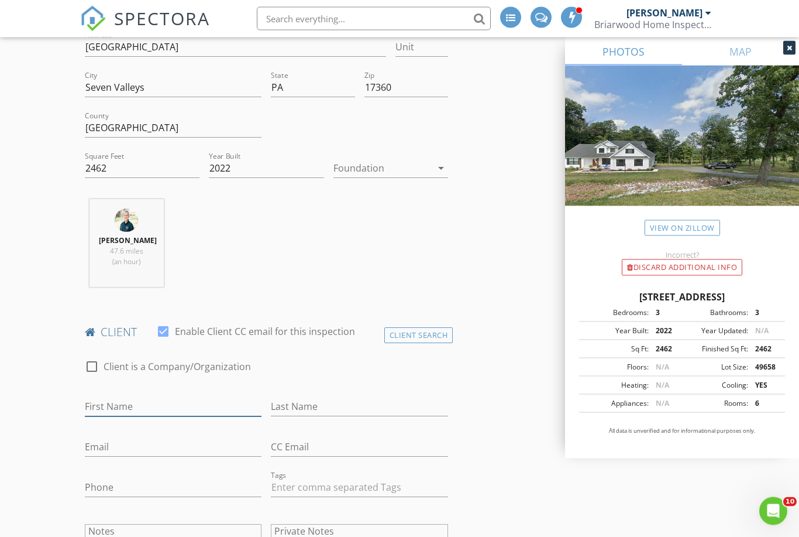
click at [169, 400] on input "First Name" at bounding box center [173, 406] width 177 height 19
type input "Meg"
type input "Neal"
click at [138, 438] on input "Email" at bounding box center [173, 447] width 177 height 19
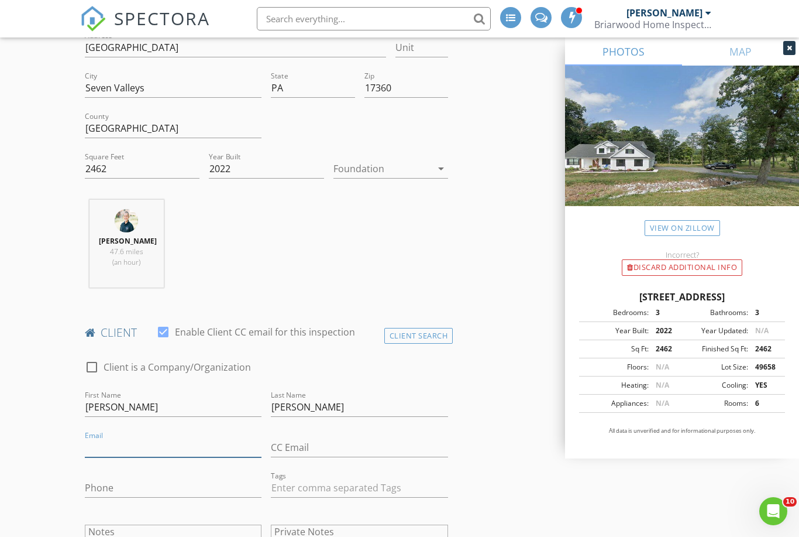
click at [118, 441] on input "Email" at bounding box center [173, 447] width 177 height 19
paste input "mailto:megbell2121@gmail.com"
type input "megbell2121@gmail.com"
click at [116, 481] on input "Phone" at bounding box center [173, 487] width 177 height 19
click at [114, 483] on input "Phone" at bounding box center [173, 487] width 177 height 19
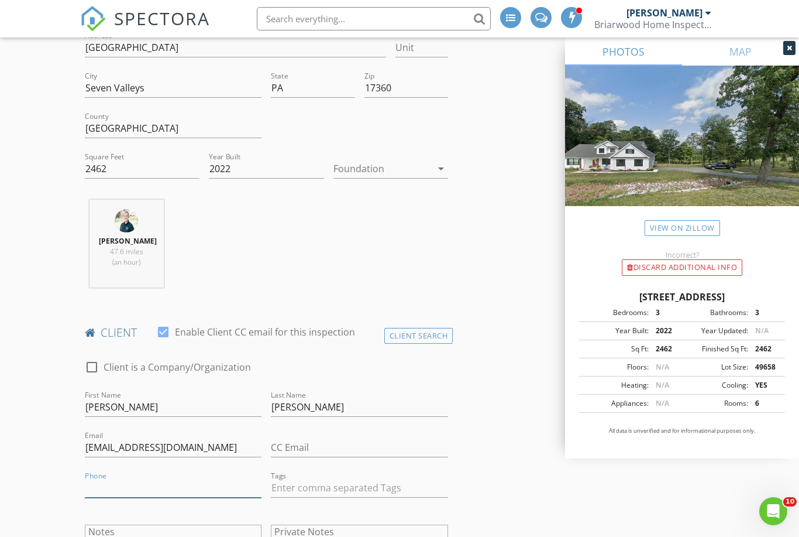
paste input "443-824-1225"
type input "443-824-1225"
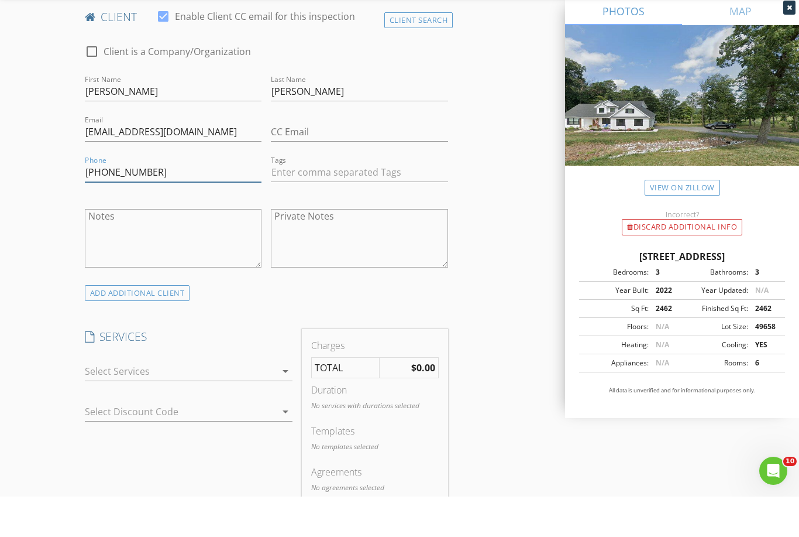
scroll to position [645, 0]
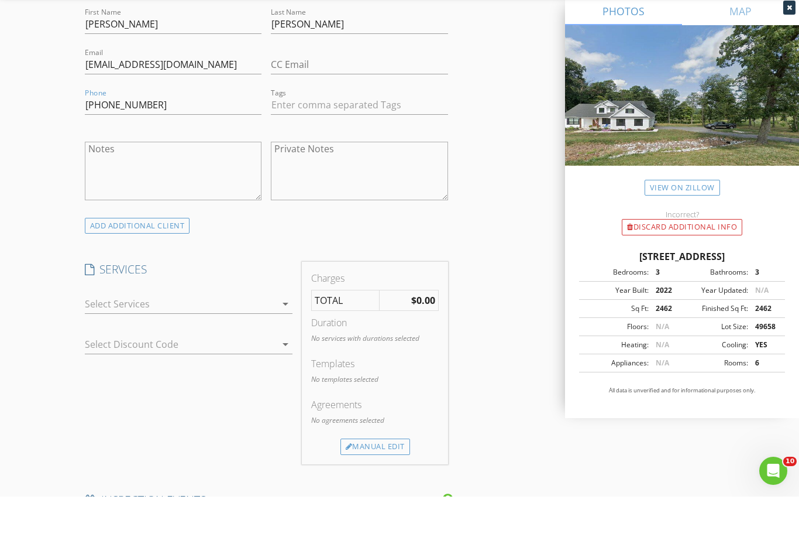
click at [292, 337] on icon "arrow_drop_down" at bounding box center [286, 344] width 14 height 14
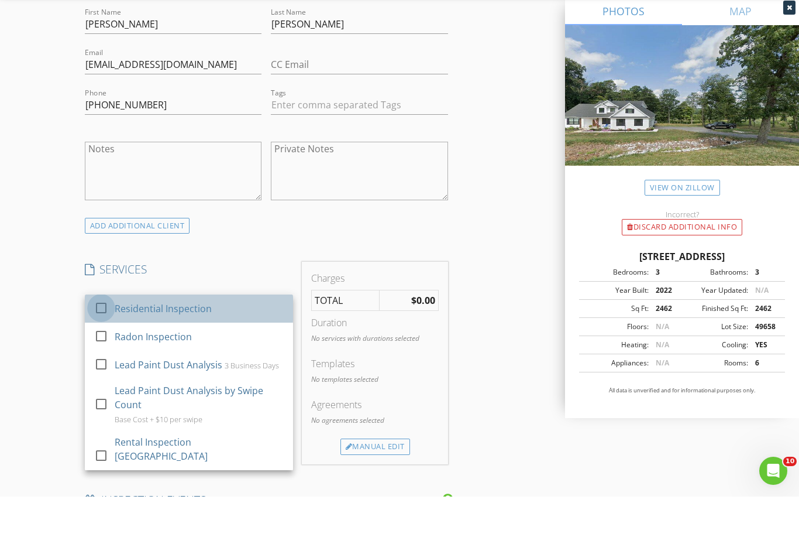
scroll to position [686, 0]
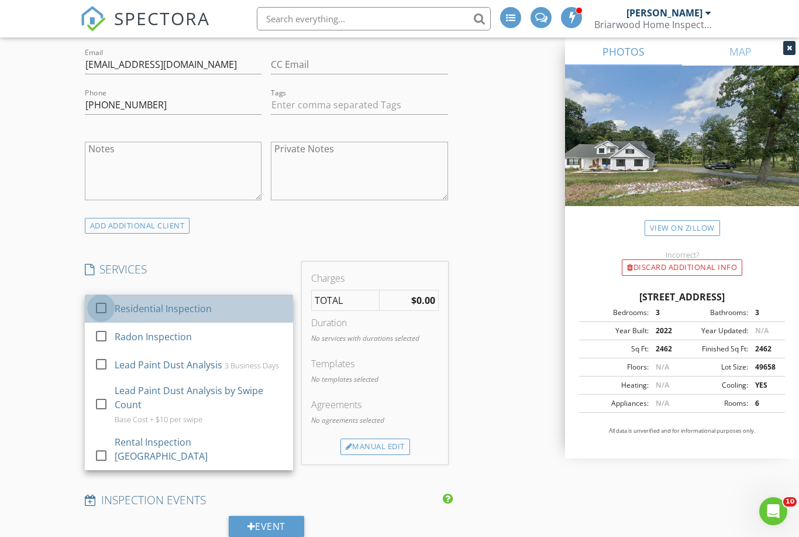
click at [100, 305] on div at bounding box center [101, 308] width 20 height 20
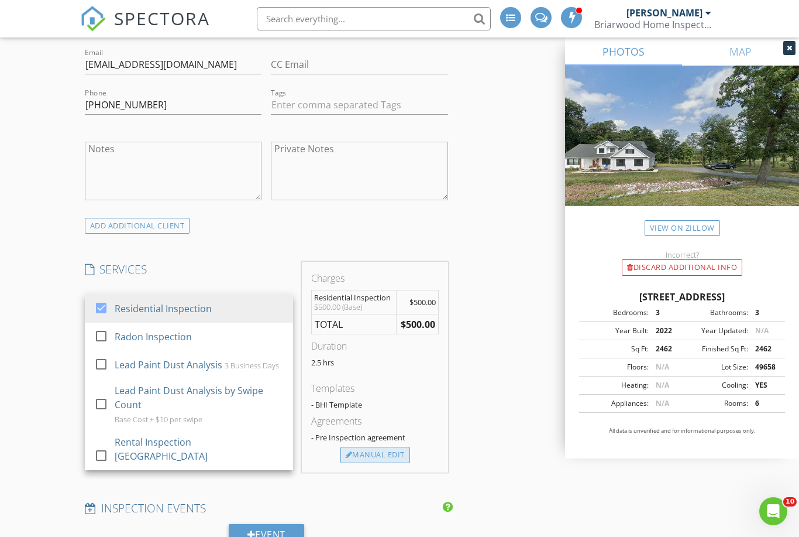
click at [366, 455] on div "Manual Edit" at bounding box center [376, 454] width 70 height 16
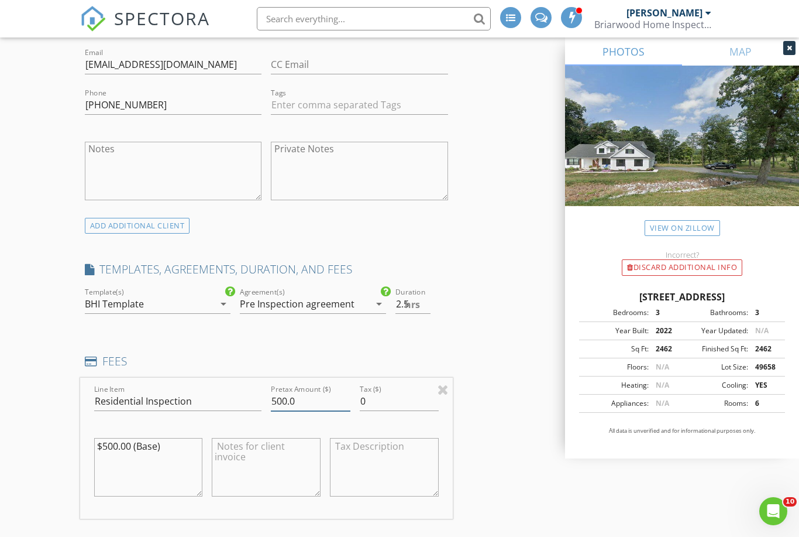
click at [318, 403] on input "500.0" at bounding box center [310, 400] width 79 height 19
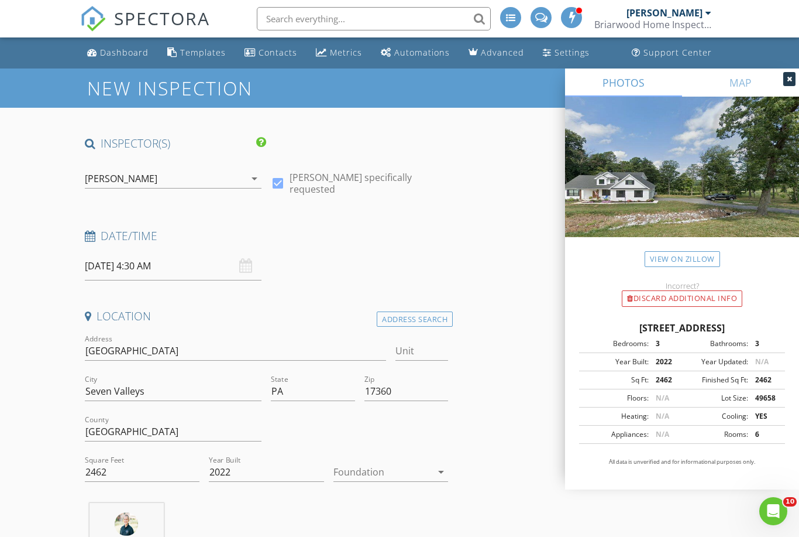
scroll to position [795, 0]
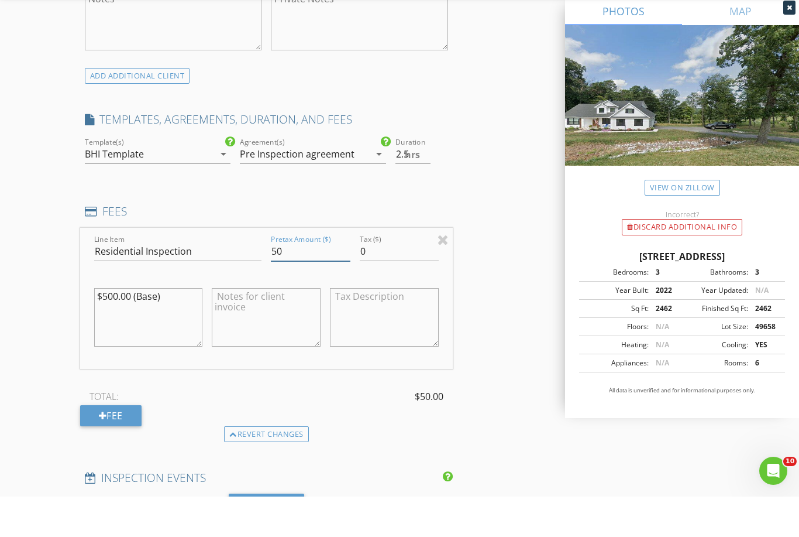
type input "5"
type input "650.0"
click at [508, 307] on div "INSPECTOR(S) check_box_outline_blank Tyler Armstrong check_box_outline_blank Sa…" at bounding box center [400, 424] width 640 height 2167
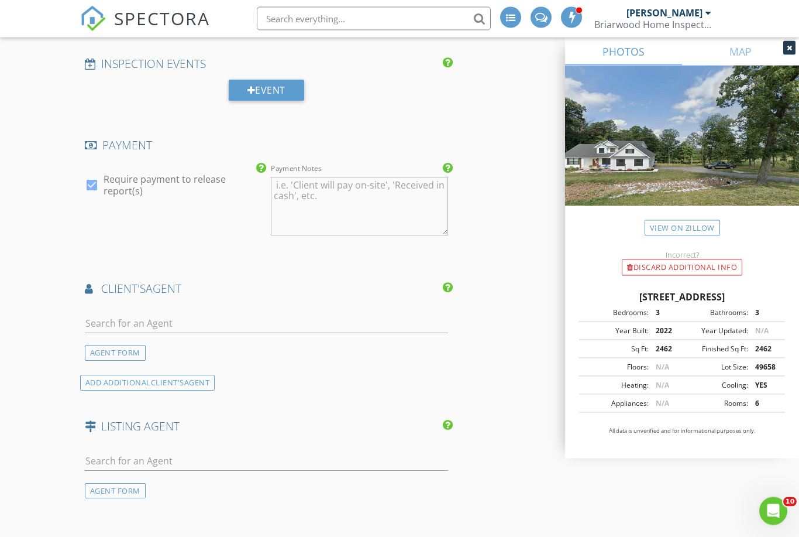
scroll to position [1249, 0]
click at [286, 314] on input "text" at bounding box center [266, 323] width 363 height 19
type input "Mike"
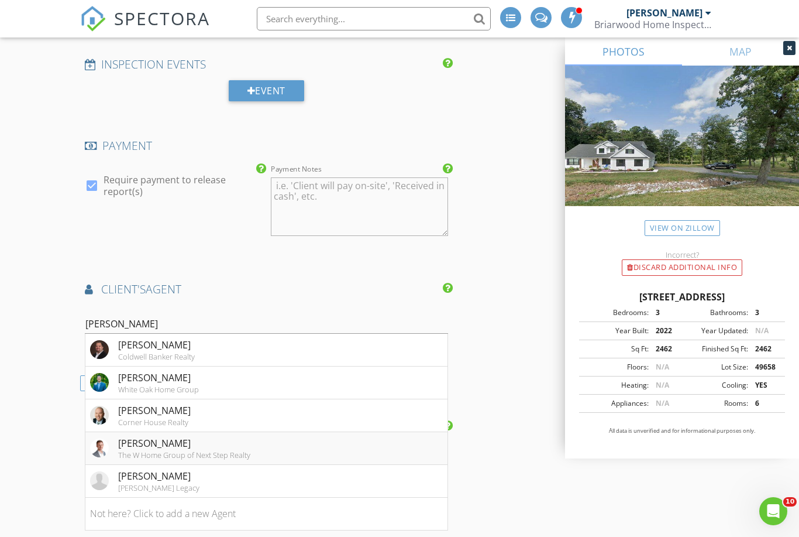
click at [365, 449] on li "Mike Myslinski The W Home Group of Next Step Realty" at bounding box center [266, 448] width 362 height 33
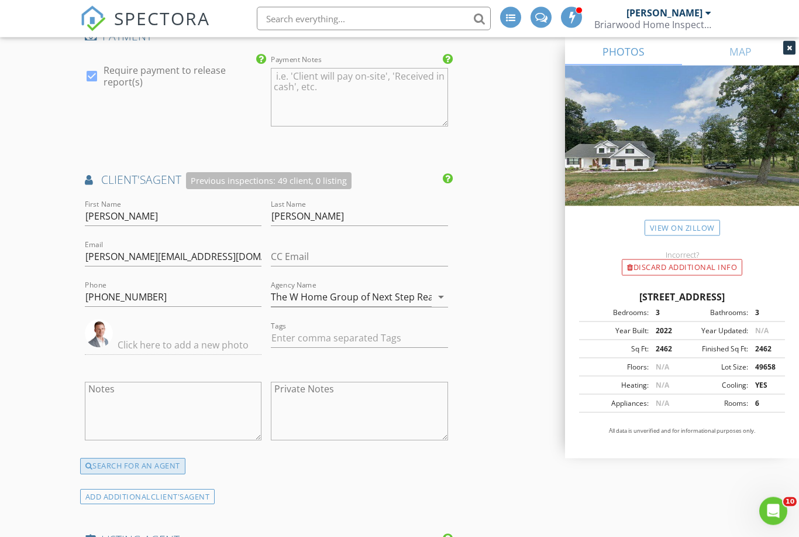
scroll to position [1358, 0]
click at [164, 458] on div "SEARCH FOR AN AGENT" at bounding box center [132, 466] width 105 height 16
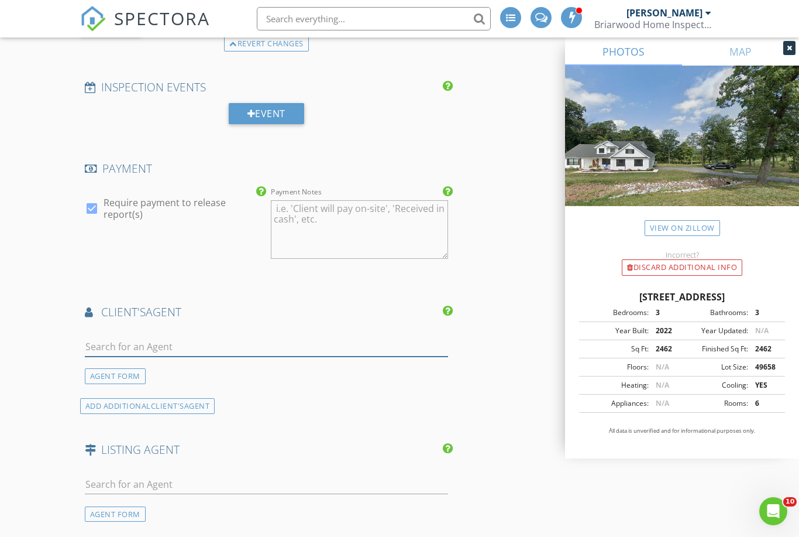
click at [151, 337] on input "text" at bounding box center [266, 346] width 363 height 19
type input "Mike"
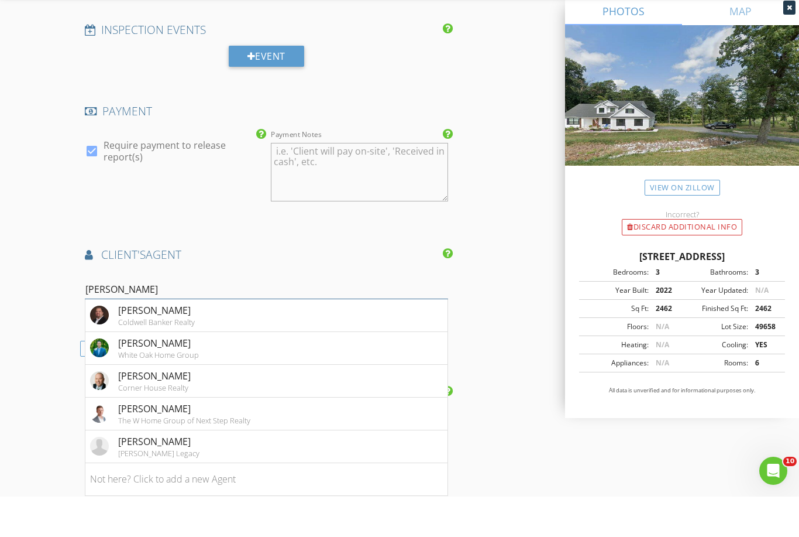
scroll to position [1251, 0]
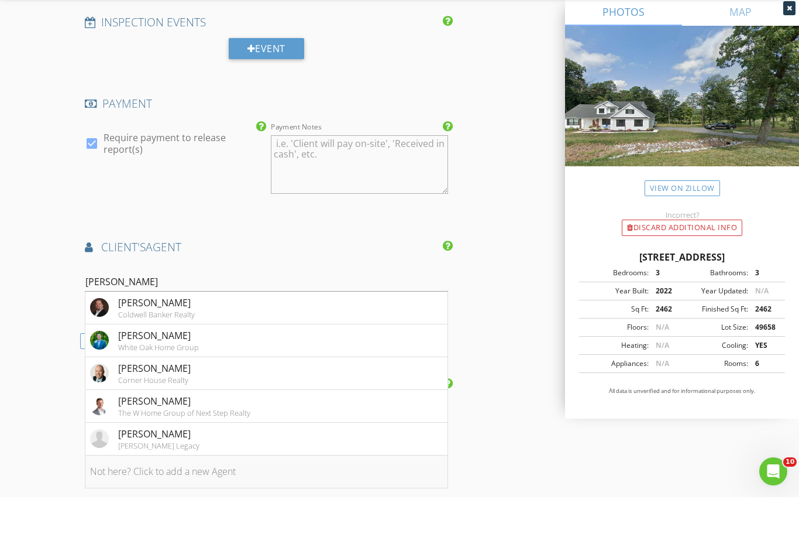
click at [261, 495] on li "Not here? Click to add a new Agent" at bounding box center [266, 511] width 362 height 33
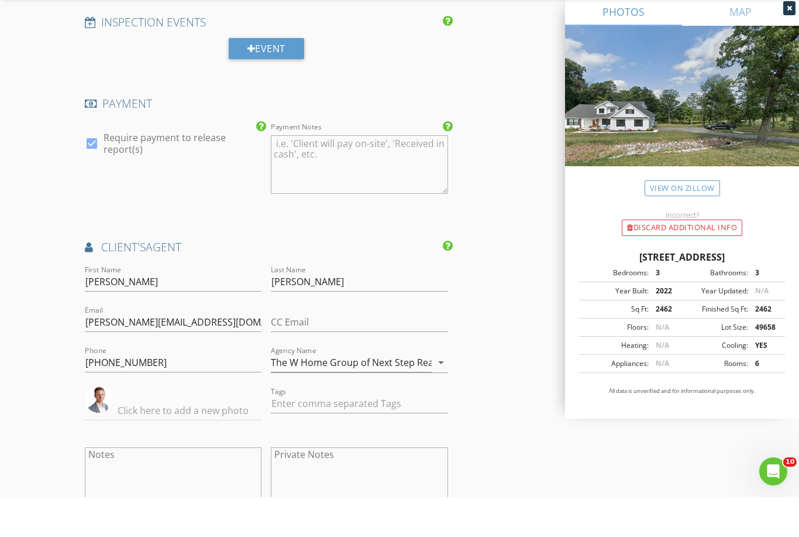
scroll to position [1291, 0]
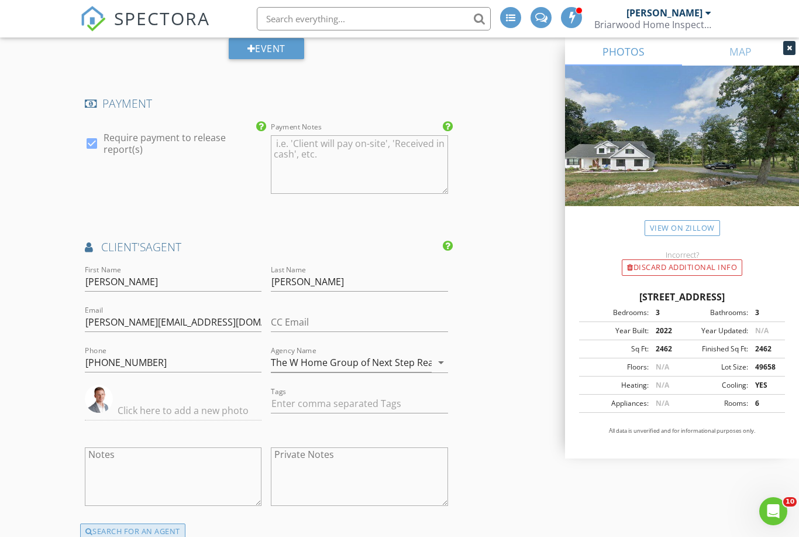
click at [171, 524] on div "SEARCH FOR AN AGENT" at bounding box center [132, 531] width 105 height 16
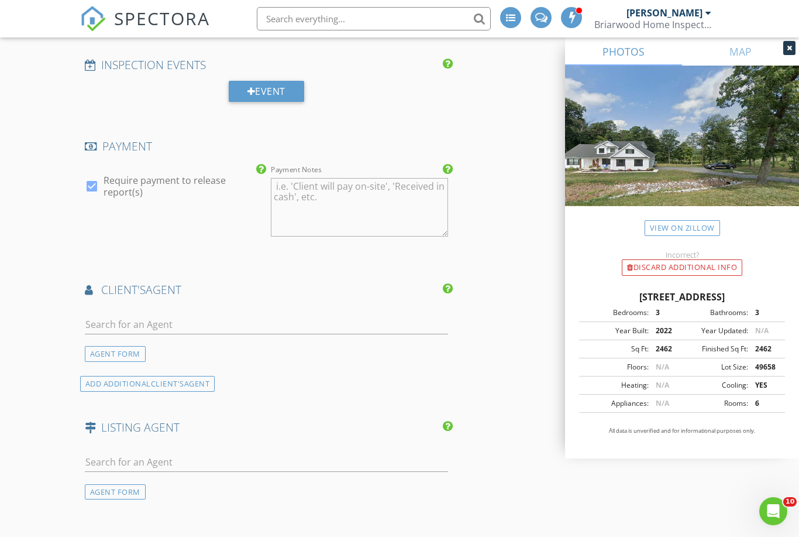
scroll to position [1202, 0]
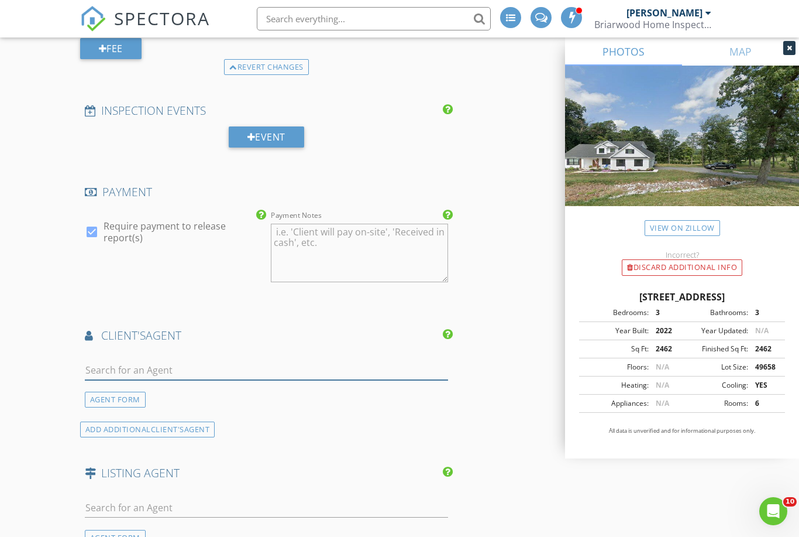
click at [151, 363] on input "text" at bounding box center [266, 369] width 363 height 19
type input "Mike"
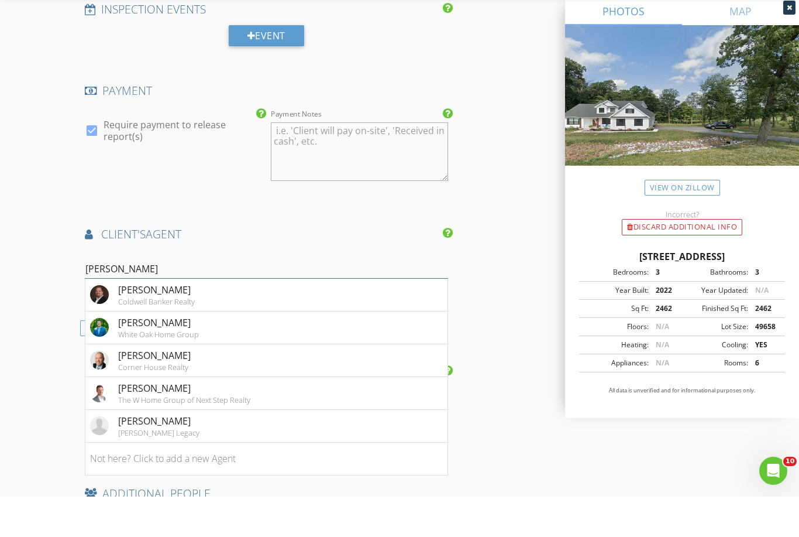
scroll to position [1263, 0]
click at [214, 483] on li "Not here? Click to add a new Agent" at bounding box center [266, 499] width 362 height 33
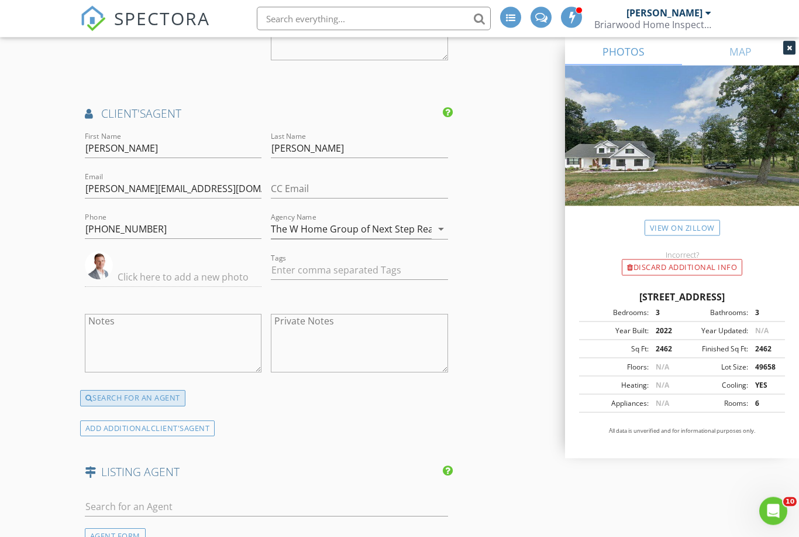
scroll to position [1424, 0]
click at [171, 391] on div "SEARCH FOR AN AGENT" at bounding box center [132, 398] width 105 height 16
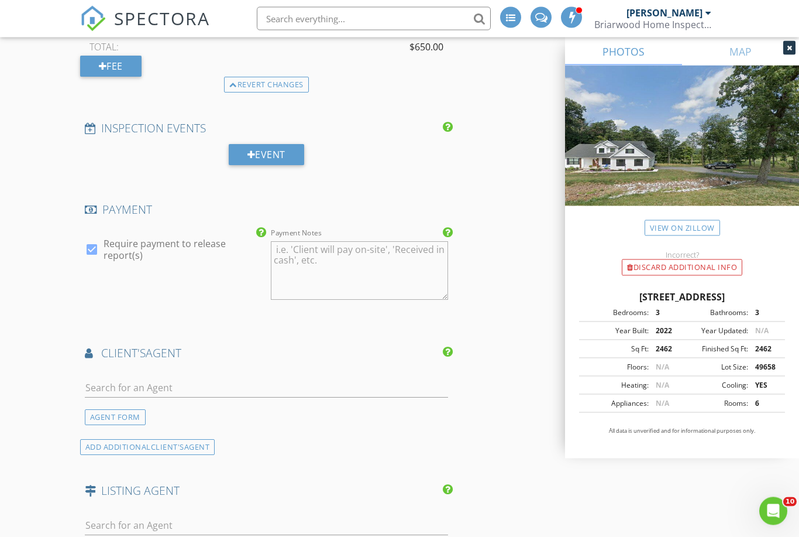
scroll to position [1189, 0]
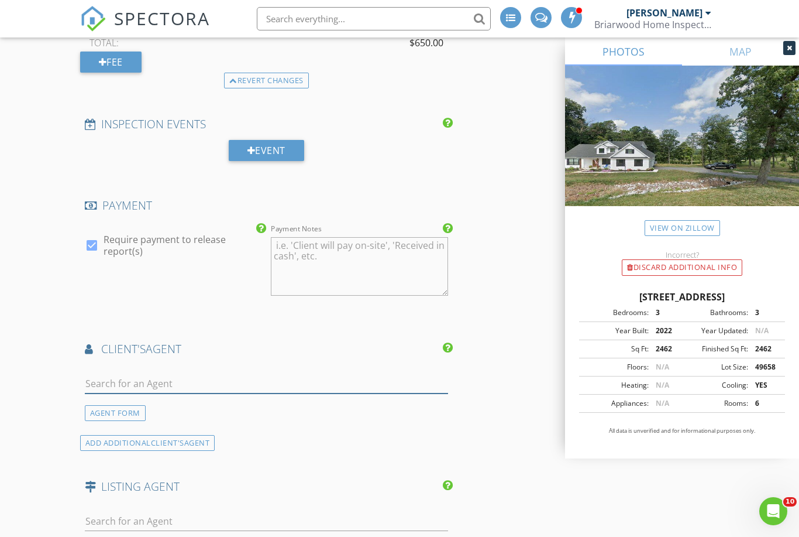
click at [311, 377] on input "text" at bounding box center [266, 383] width 363 height 19
type input "Mike"
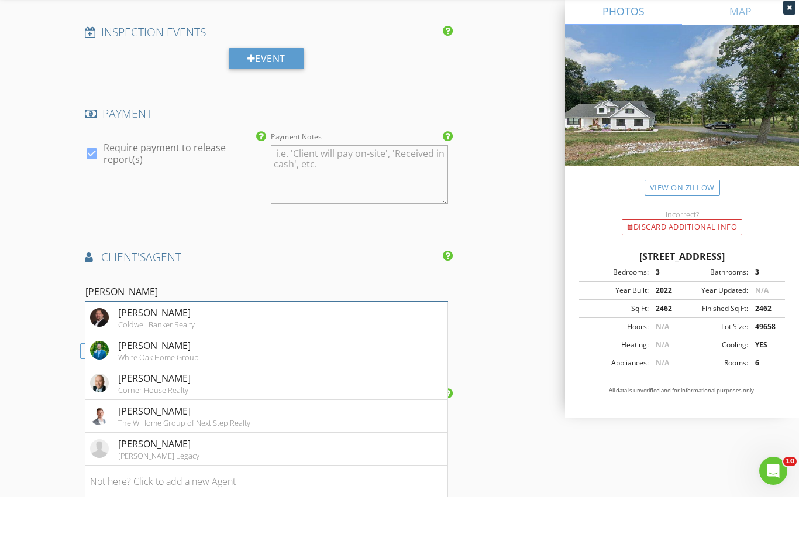
scroll to position [1241, 0]
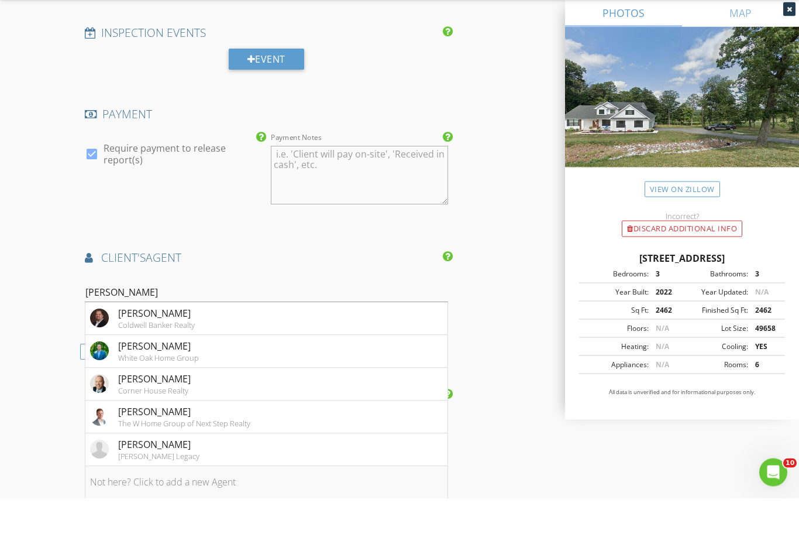
click at [246, 505] on li "Not here? Click to add a new Agent" at bounding box center [266, 521] width 362 height 33
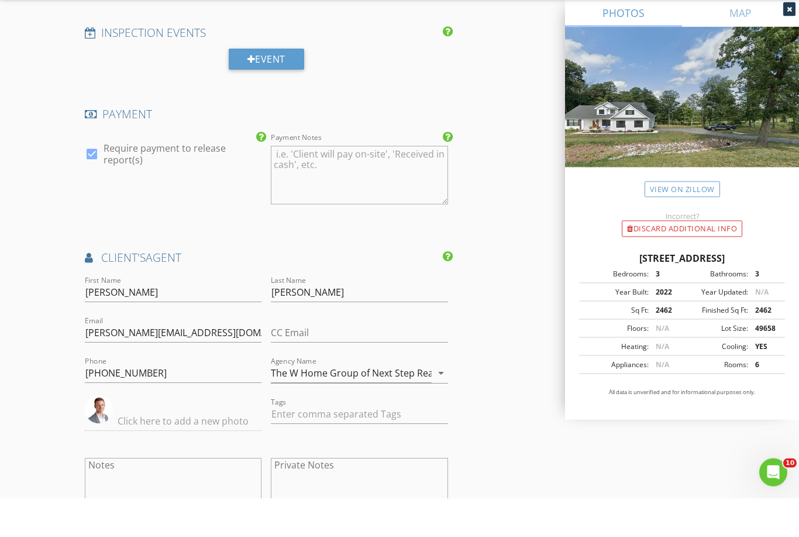
scroll to position [1280, 0]
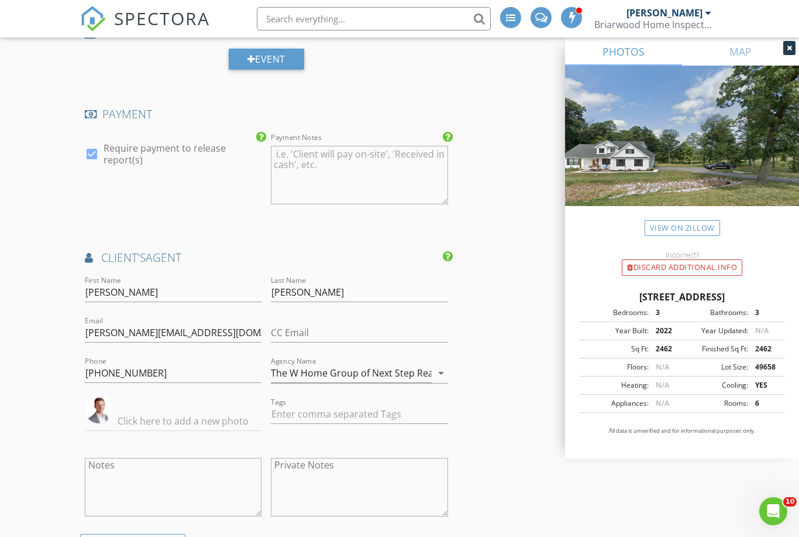
click at [449, 250] on icon at bounding box center [448, 256] width 10 height 12
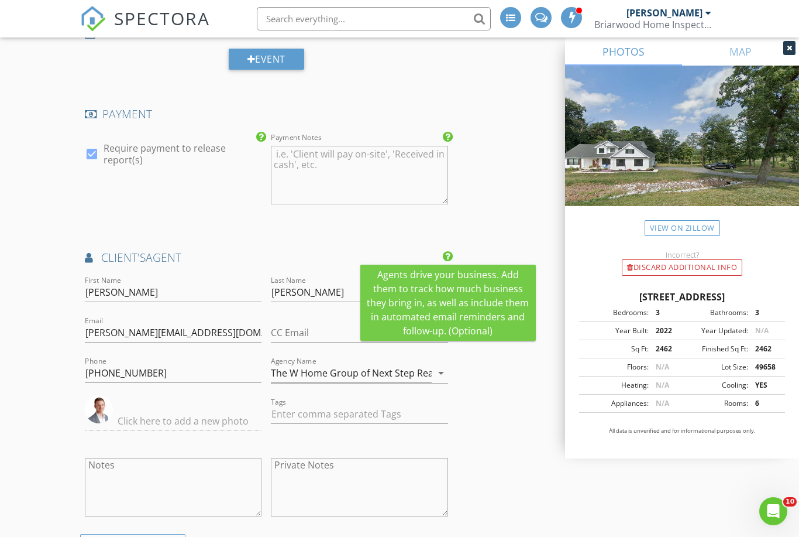
click at [513, 378] on div "INSPECTOR(S) check_box_outline_blank Tyler Armstrong check_box_outline_blank Sa…" at bounding box center [400, 48] width 640 height 2387
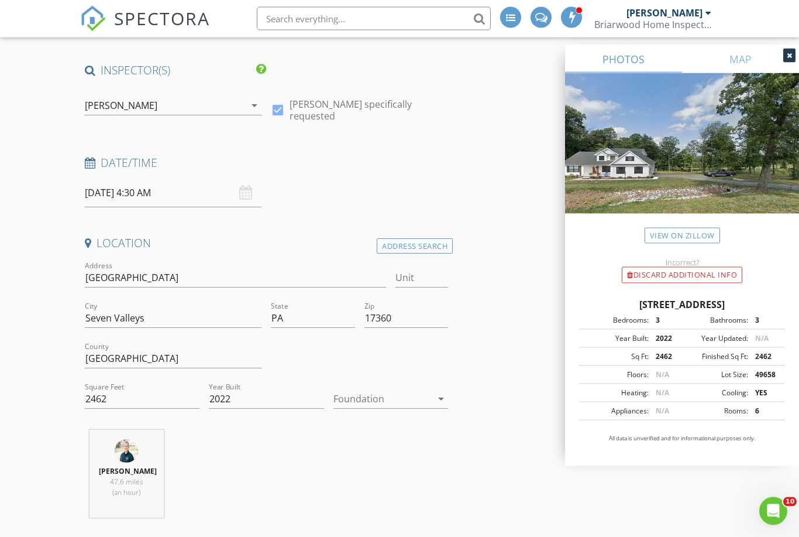
scroll to position [0, 0]
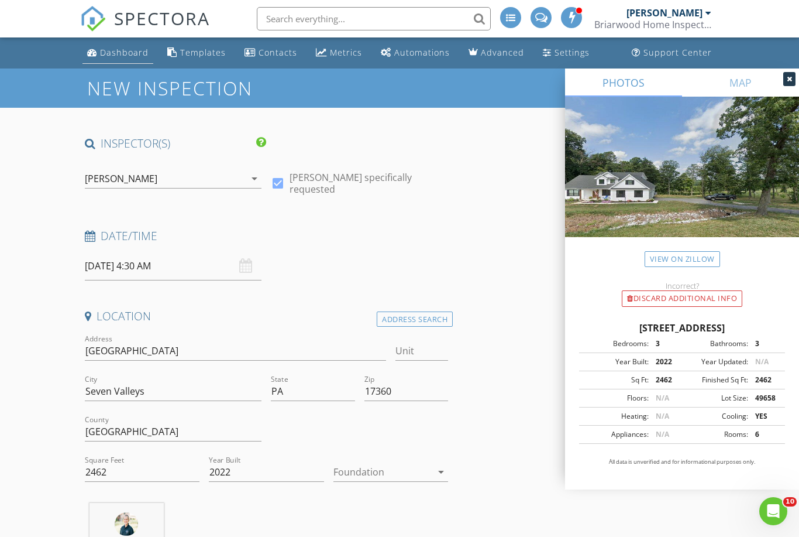
click at [115, 54] on div "Dashboard" at bounding box center [124, 52] width 49 height 11
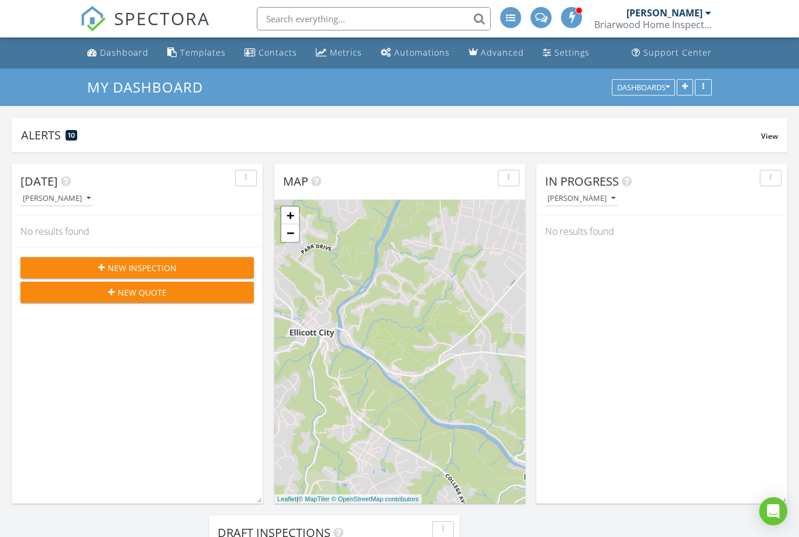
scroll to position [1183, 800]
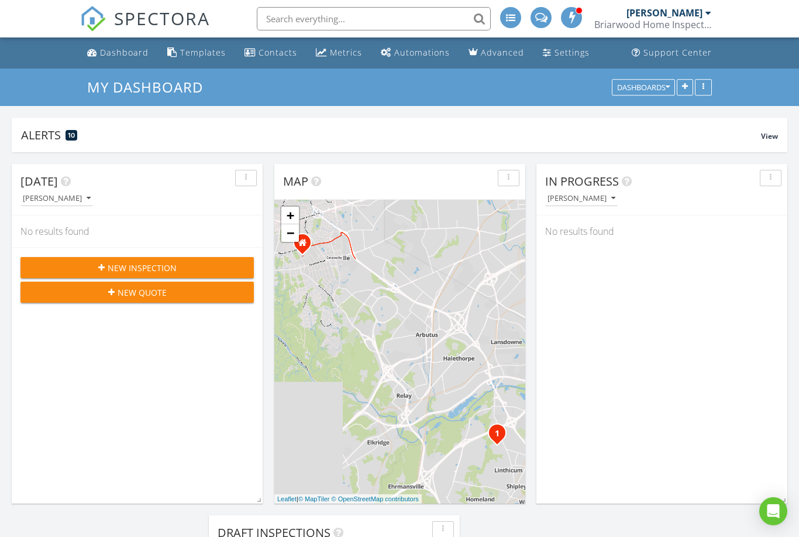
click at [181, 265] on div "New Inspection" at bounding box center [137, 268] width 215 height 12
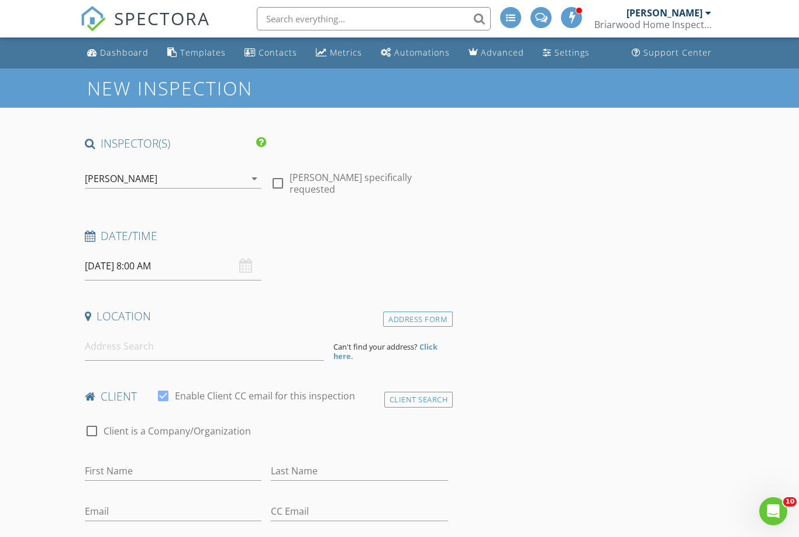
click at [239, 187] on div "[PERSON_NAME]" at bounding box center [165, 178] width 161 height 19
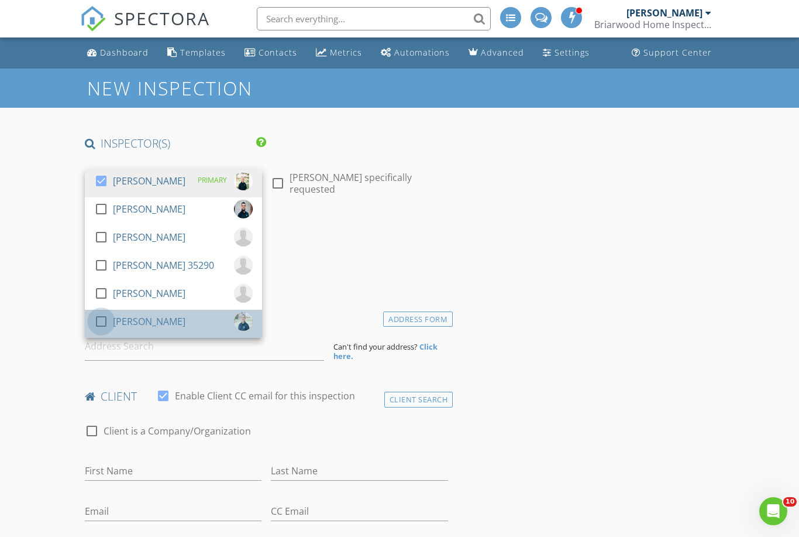
click at [100, 321] on div at bounding box center [101, 321] width 20 height 20
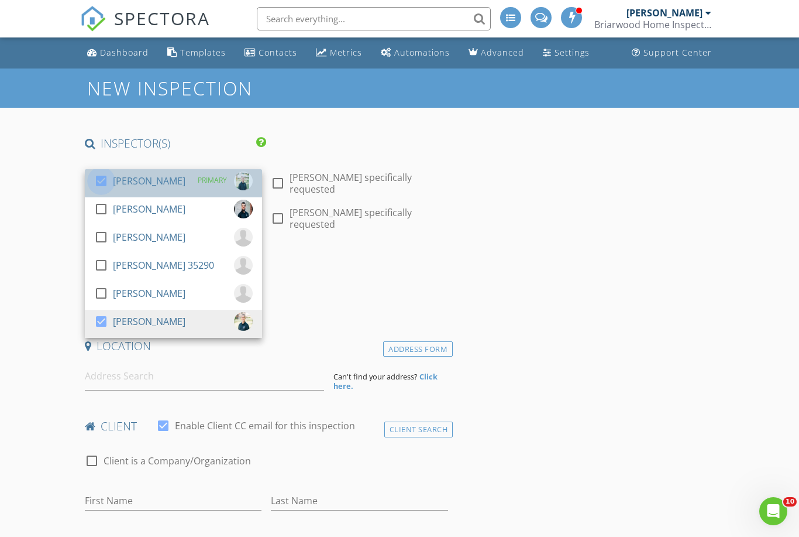
click at [103, 183] on div at bounding box center [101, 181] width 20 height 20
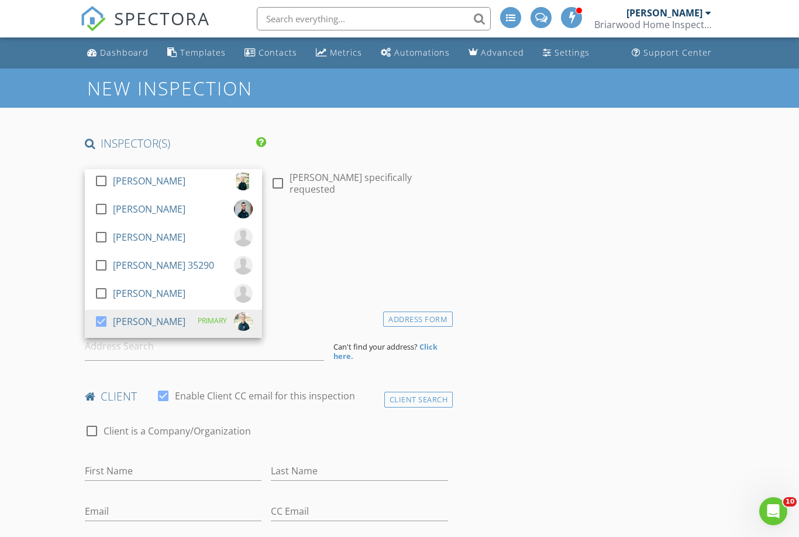
click at [444, 243] on div "Date/Time" at bounding box center [266, 239] width 373 height 23
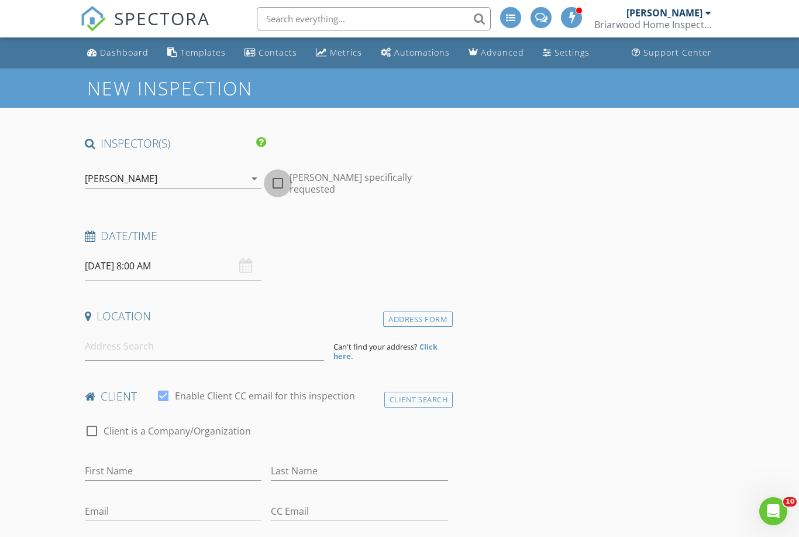
click at [276, 178] on div at bounding box center [278, 183] width 20 height 20
checkbox input "true"
click at [133, 267] on input "08/29/2025 8:00 AM" at bounding box center [173, 266] width 177 height 29
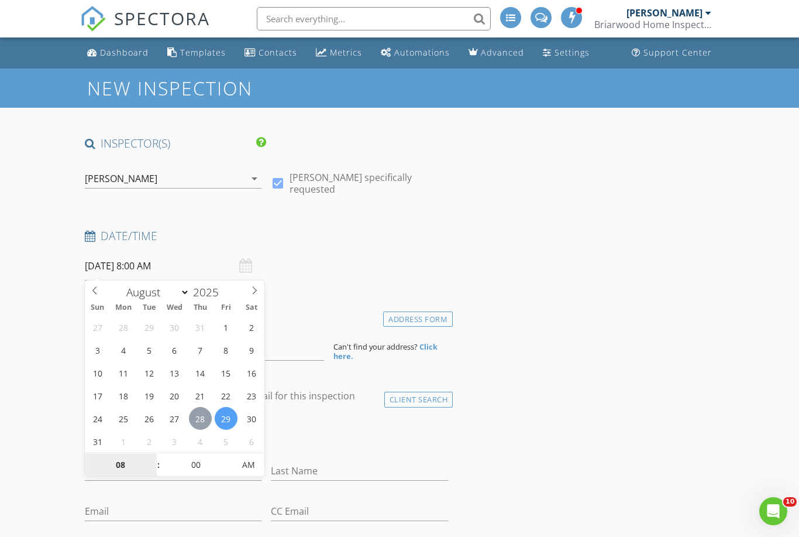
type input "08/28/2025 8:00 AM"
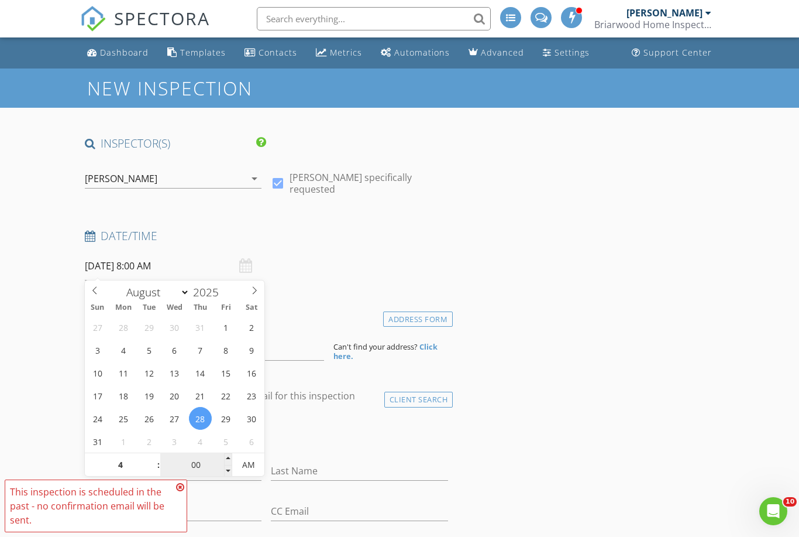
click at [198, 465] on input "00" at bounding box center [196, 464] width 72 height 23
type input "04"
type input "08/28/2025 4:00 AM"
type input "4"
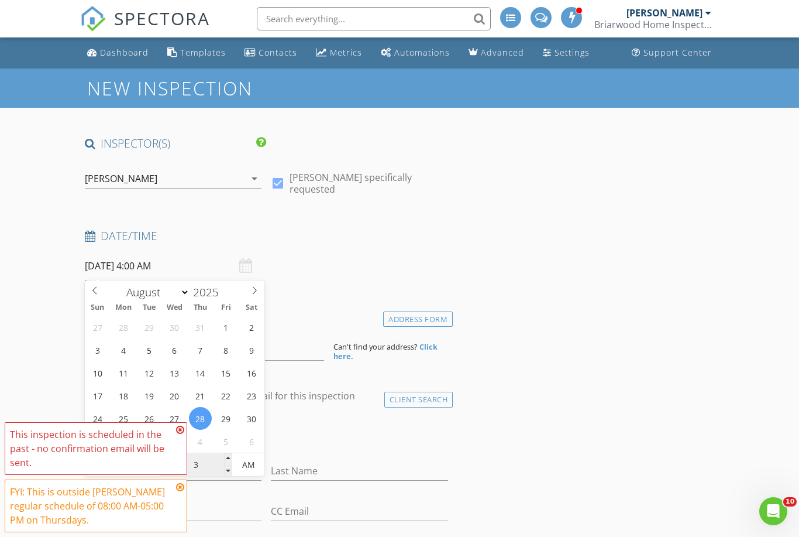
type input "30"
type input "[DATE] 4:30 PM"
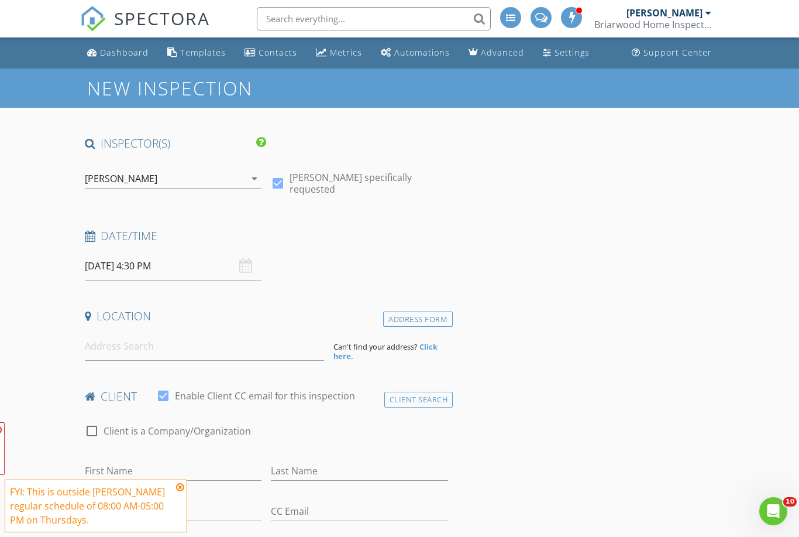
click at [169, 349] on input at bounding box center [204, 346] width 239 height 29
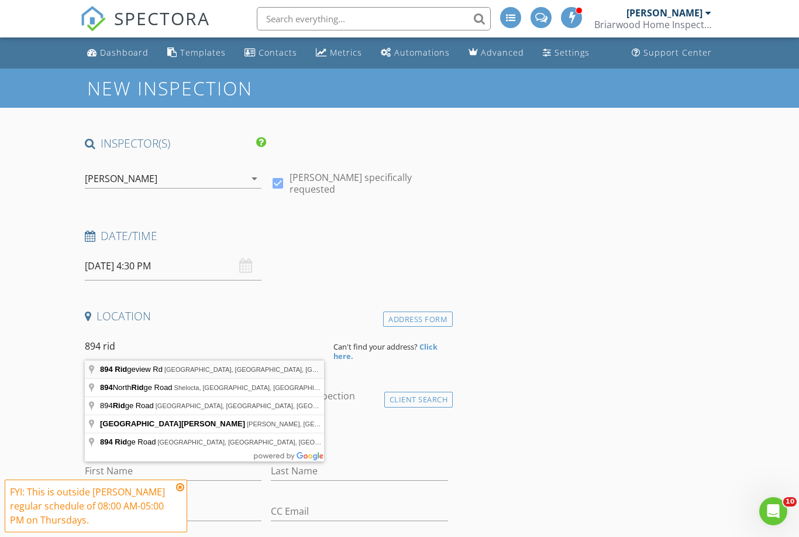
type input "894 Ridgeview Rd, Seven Valleys, PA, USA"
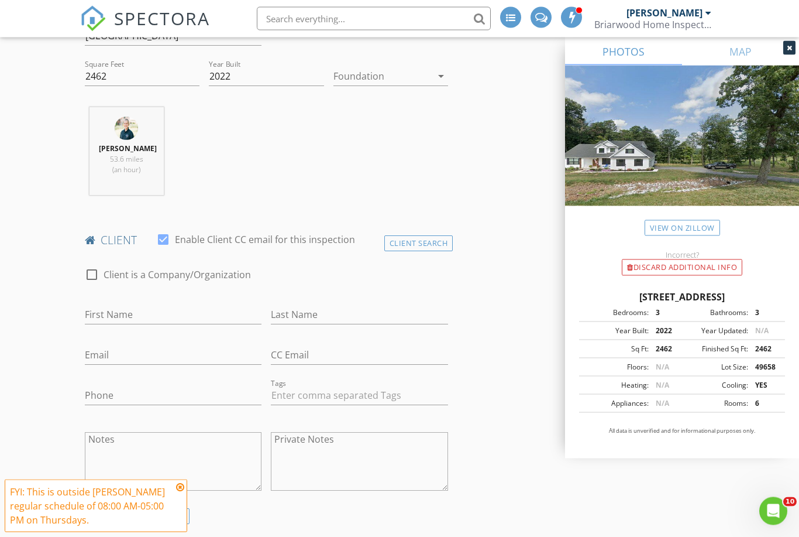
scroll to position [403, 0]
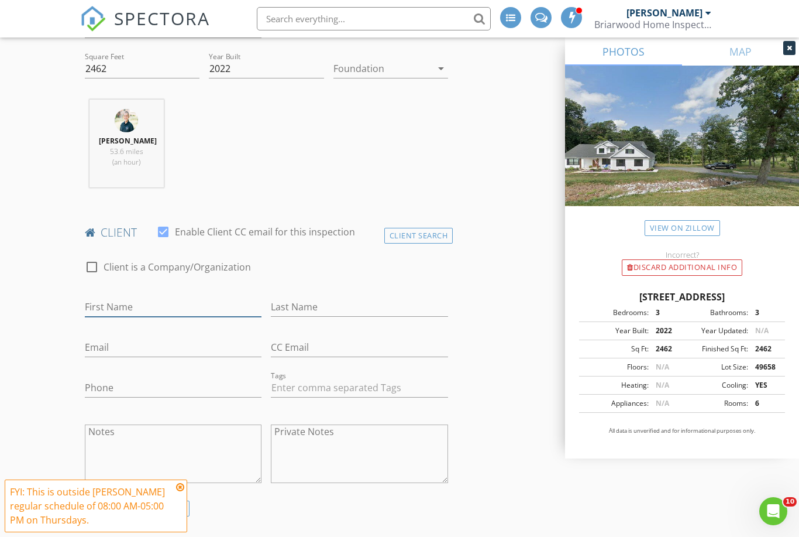
click at [159, 305] on input "First Name" at bounding box center [173, 306] width 177 height 19
type input "Meg"
type input "Neal"
click at [151, 346] on input "Email" at bounding box center [173, 347] width 177 height 19
click at [112, 346] on input "Email" at bounding box center [173, 347] width 177 height 19
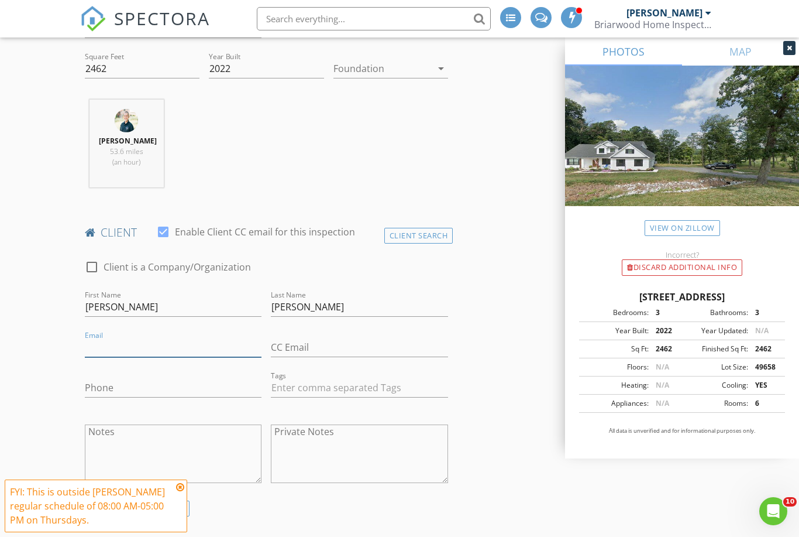
paste input "mailto:megbell2121@gmail.com"
type input "megbell2121@gmail.com"
click at [118, 387] on input "Phone" at bounding box center [173, 387] width 177 height 19
click at [111, 384] on input "Phone" at bounding box center [173, 387] width 177 height 19
paste input "443-824-1225"
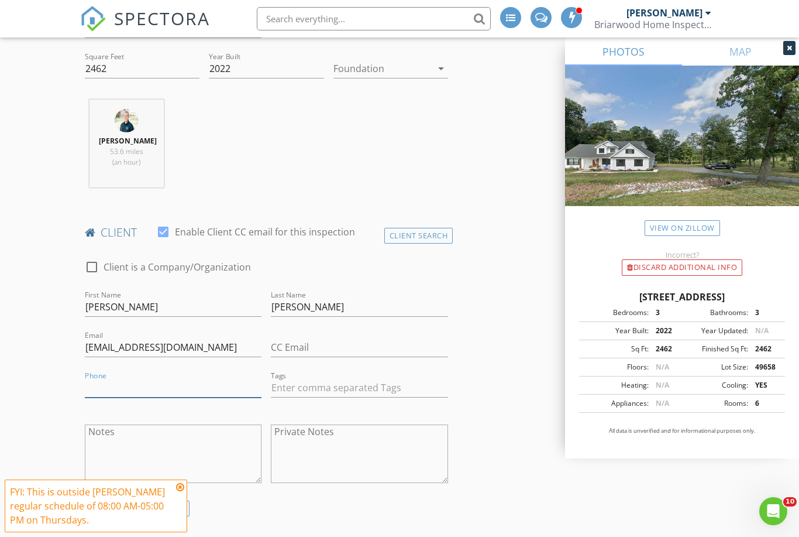
type input "443-824-1225"
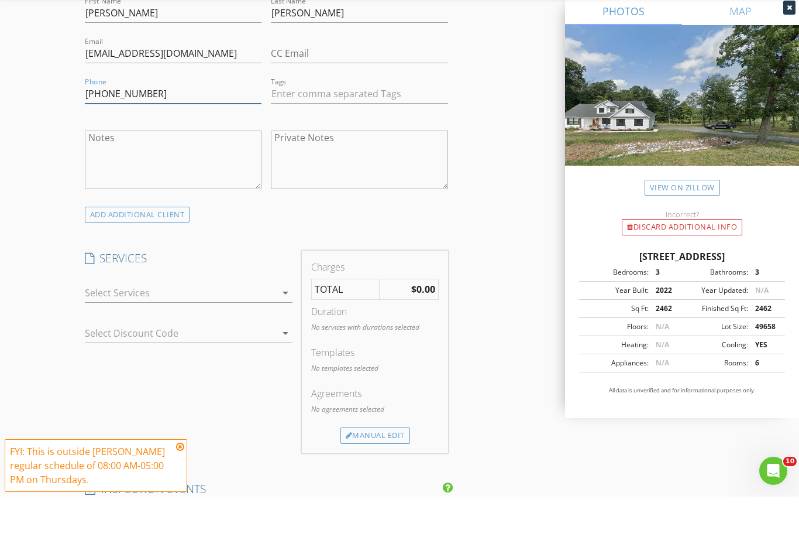
scroll to position [659, 0]
click at [288, 324] on icon "arrow_drop_down" at bounding box center [286, 331] width 14 height 14
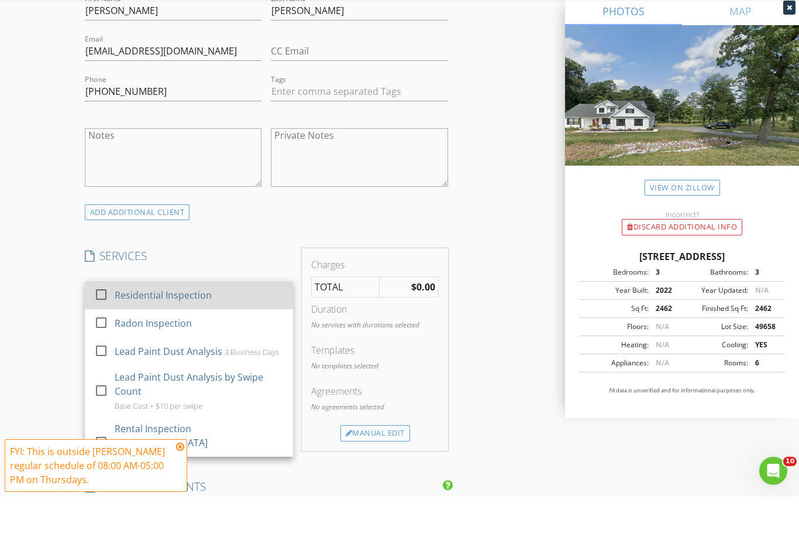
click at [102, 325] on div at bounding box center [101, 335] width 20 height 20
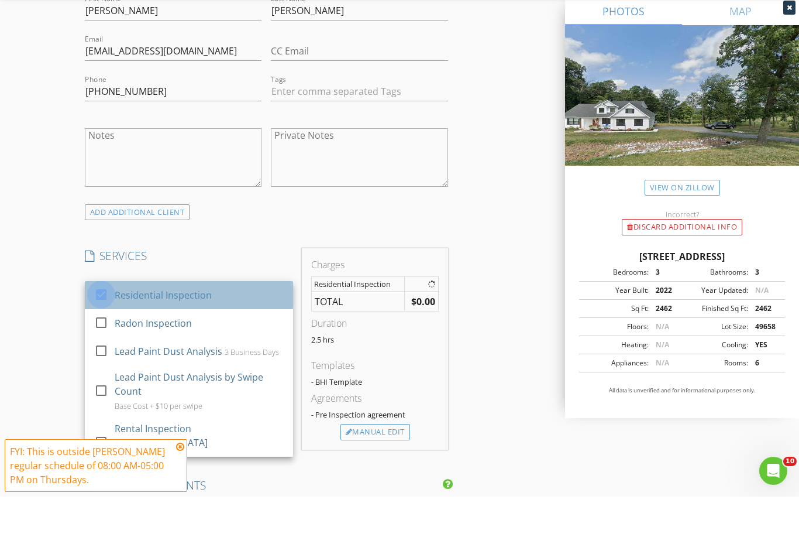
scroll to position [699, 0]
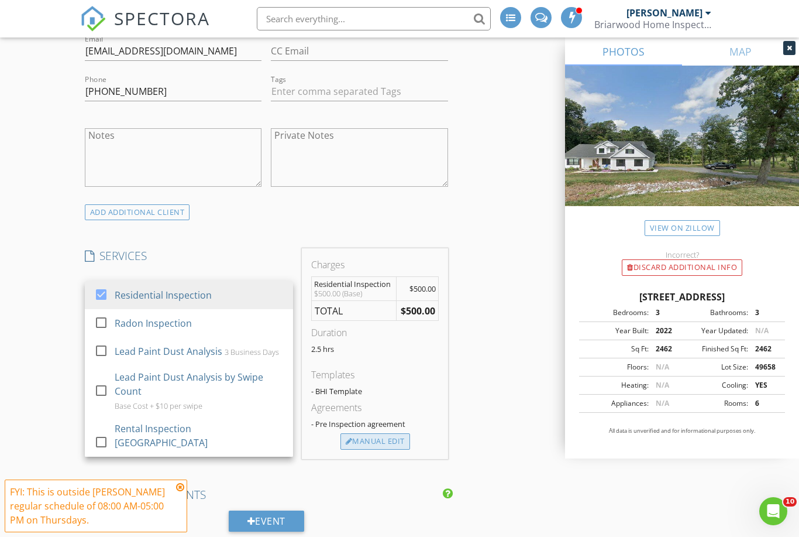
click at [393, 440] on div "Manual Edit" at bounding box center [376, 441] width 70 height 16
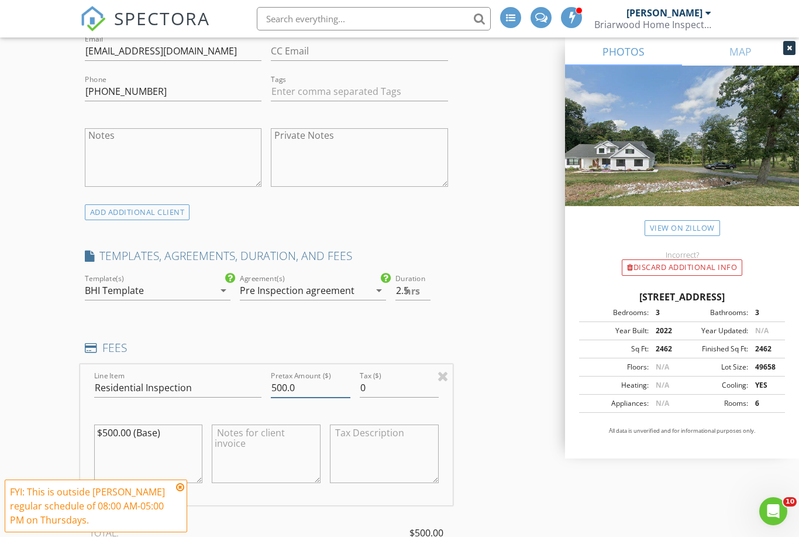
click at [311, 391] on input "500.0" at bounding box center [310, 387] width 79 height 19
type input "5"
type input "650.0"
click at [500, 399] on div "INSPECTOR(S) check_box_outline_blank Tyler Armstrong check_box_outline_blank Sa…" at bounding box center [400, 520] width 640 height 2167
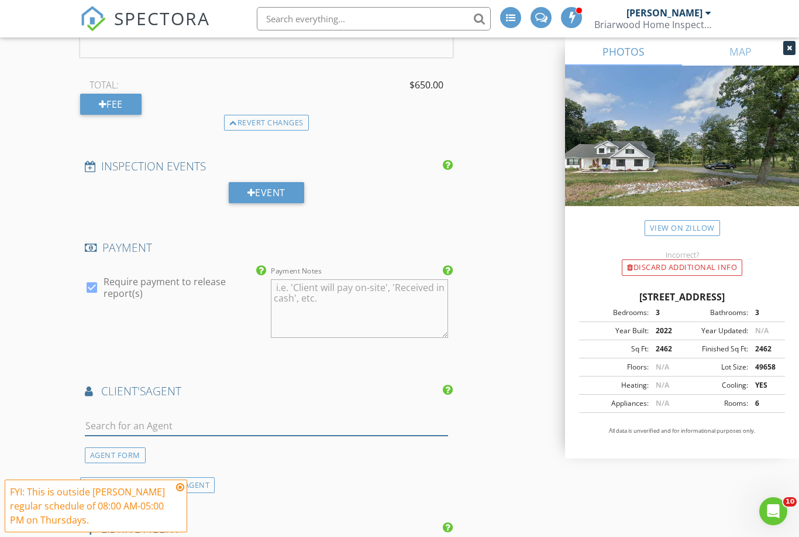
click at [317, 416] on input "text" at bounding box center [266, 425] width 363 height 19
type input "Mike"
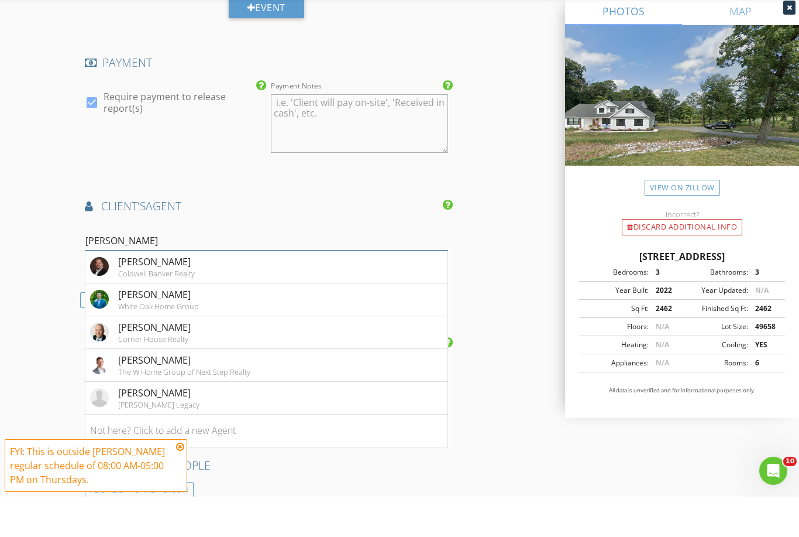
scroll to position [1322, 0]
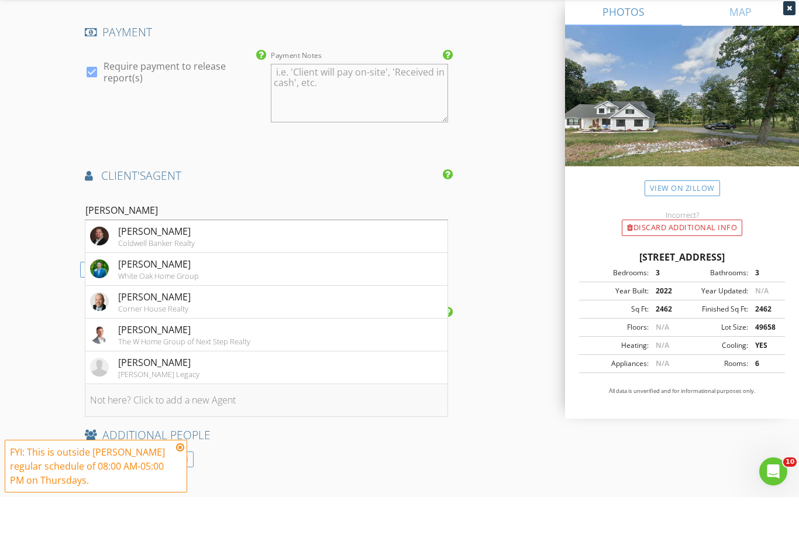
click at [287, 424] on li "Not here? Click to add a new Agent" at bounding box center [266, 440] width 362 height 33
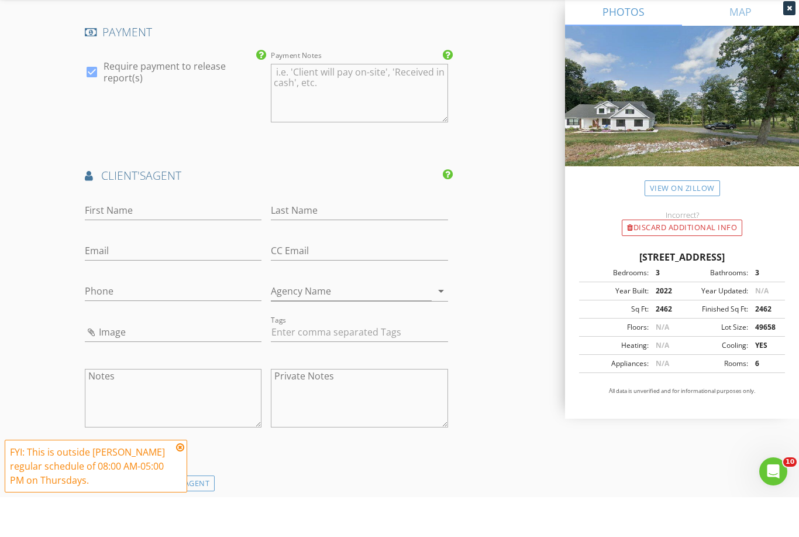
scroll to position [1362, 0]
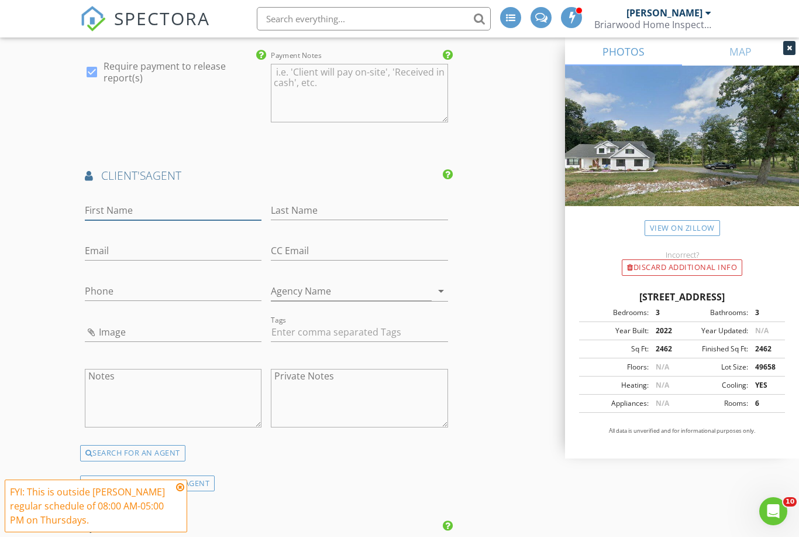
click at [159, 209] on input "First Name" at bounding box center [173, 210] width 177 height 19
type input "Mike"
type input "Myslinski"
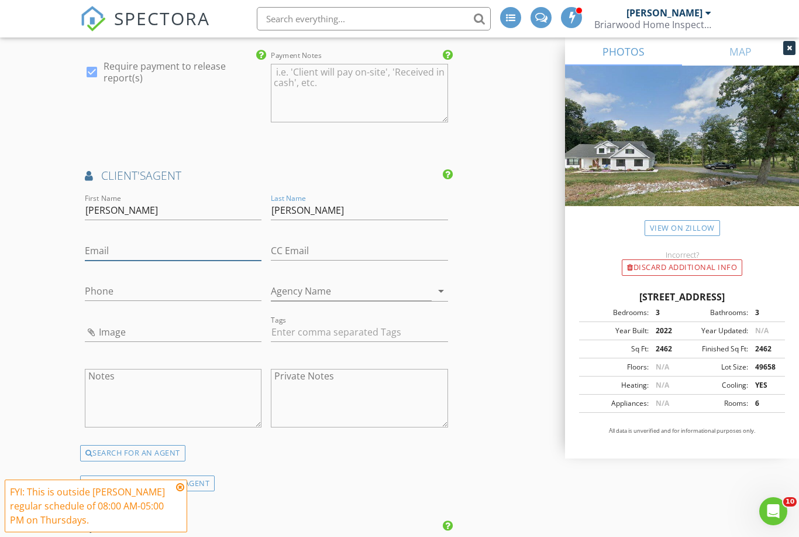
click at [148, 248] on input "Email" at bounding box center [173, 250] width 177 height 19
click at [115, 241] on input "Email" at bounding box center [173, 250] width 177 height 19
paste input "mailto:mike@kellycorealty.com"
type input "mike@kellycorealty.com"
click at [123, 281] on input "Phone" at bounding box center [173, 290] width 177 height 19
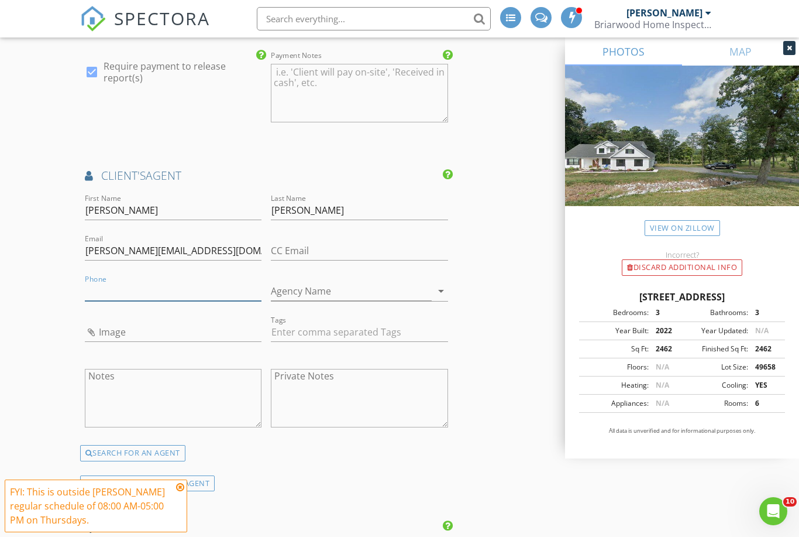
click at [116, 286] on input "Phone" at bounding box center [173, 290] width 177 height 19
paste input "410-952-0286"
type input "410-952-0286"
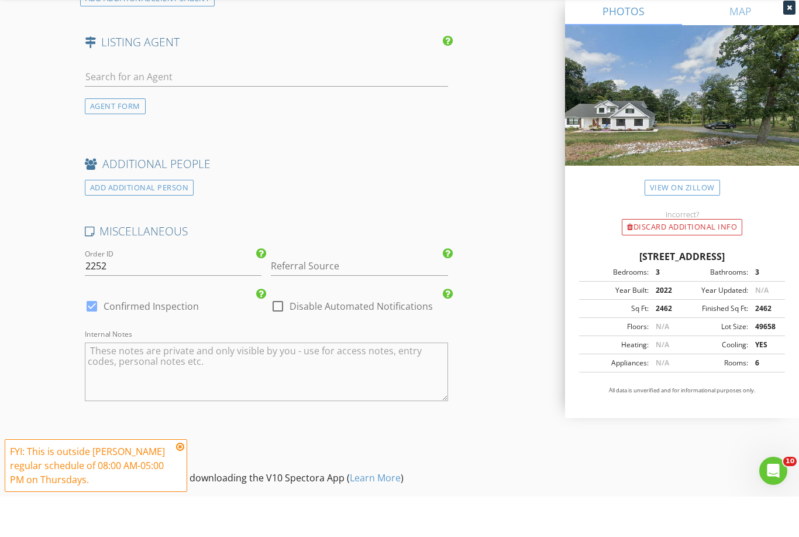
scroll to position [1809, 0]
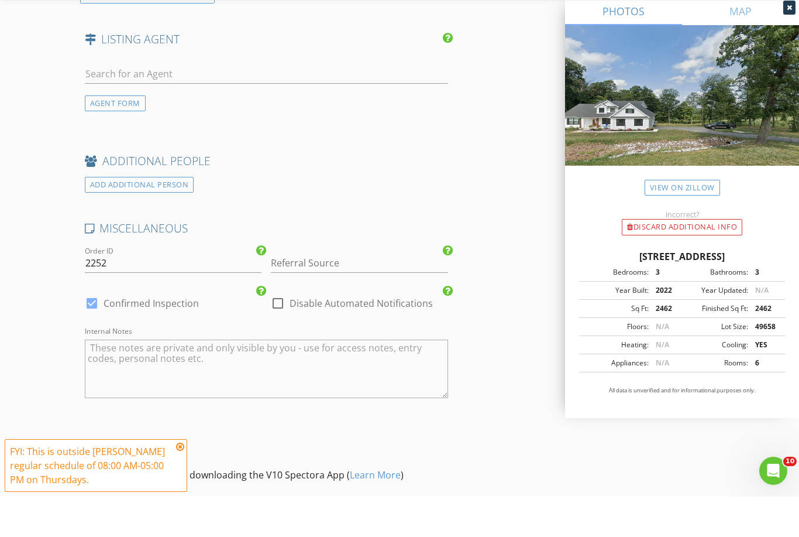
click at [374, 380] on textarea "Internal Notes" at bounding box center [266, 409] width 363 height 59
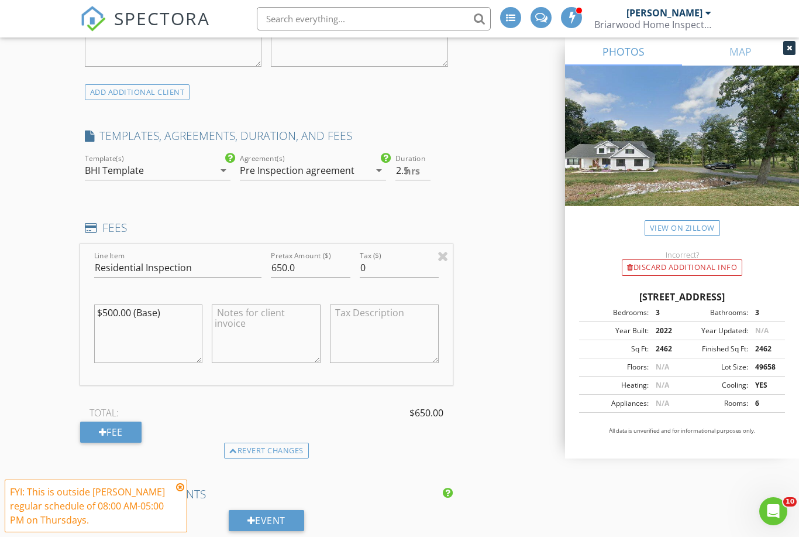
scroll to position [802, 0]
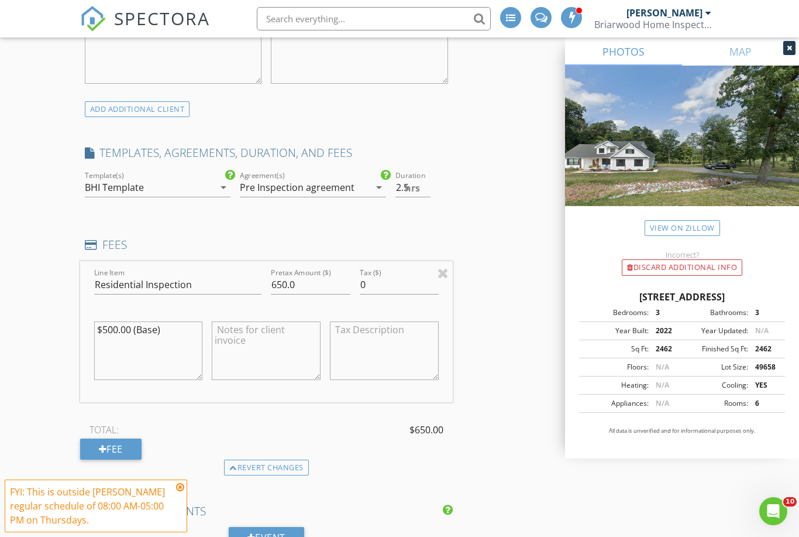
type textarea "Occupied Home Contingency 9/3"
click at [310, 286] on input "650.0" at bounding box center [310, 284] width 79 height 19
type input "675.0"
click at [499, 322] on div "INSPECTOR(S) check_box_outline_blank Tyler Armstrong check_box_outline_blank Sa…" at bounding box center [400, 524] width 640 height 2380
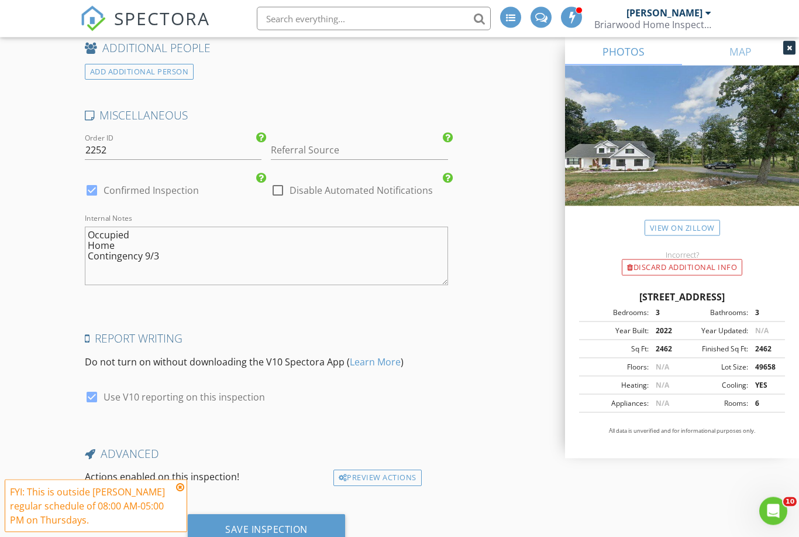
scroll to position [1962, 0]
click at [269, 524] on div "Save Inspection" at bounding box center [266, 530] width 83 height 12
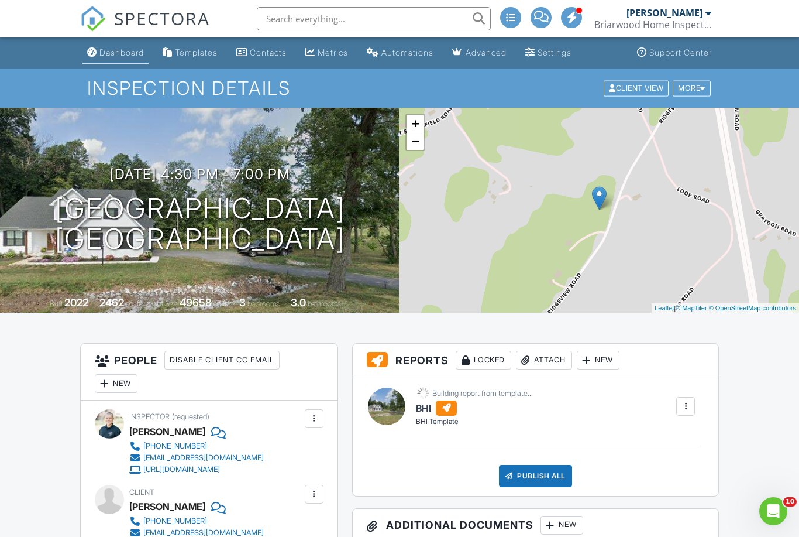
click at [114, 51] on div "Dashboard" at bounding box center [121, 52] width 44 height 10
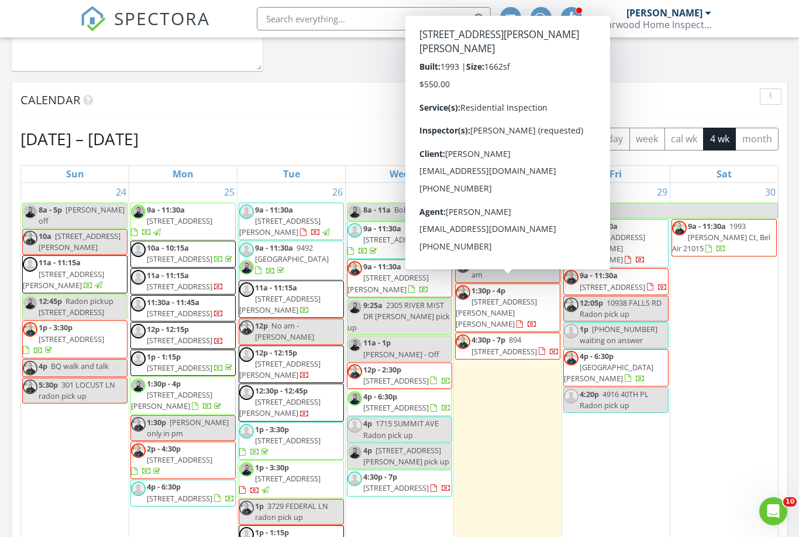
click at [508, 296] on span "[STREET_ADDRESS][PERSON_NAME][PERSON_NAME]" at bounding box center [496, 312] width 81 height 33
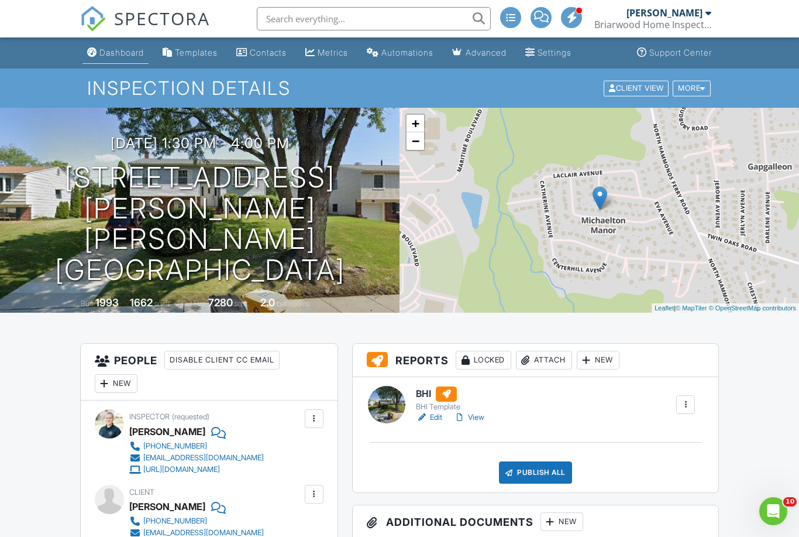
click at [112, 53] on div "Dashboard" at bounding box center [121, 52] width 44 height 10
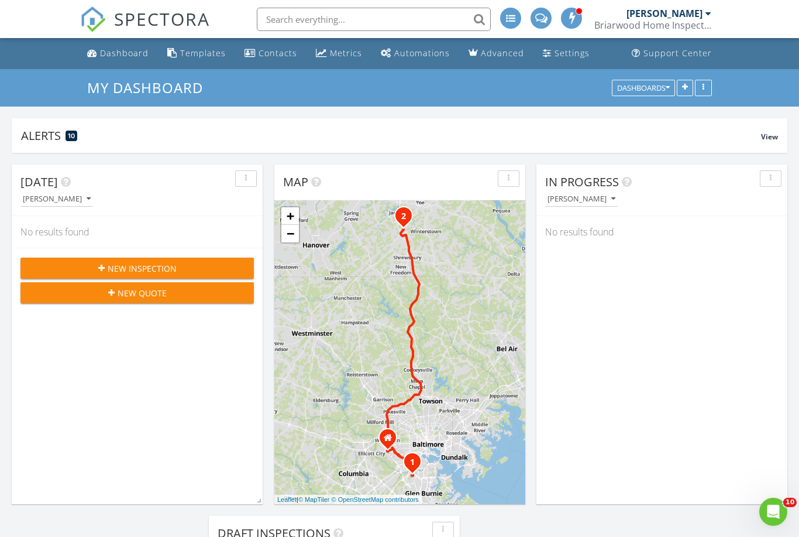
click at [152, 277] on button "New Inspection" at bounding box center [136, 267] width 233 height 21
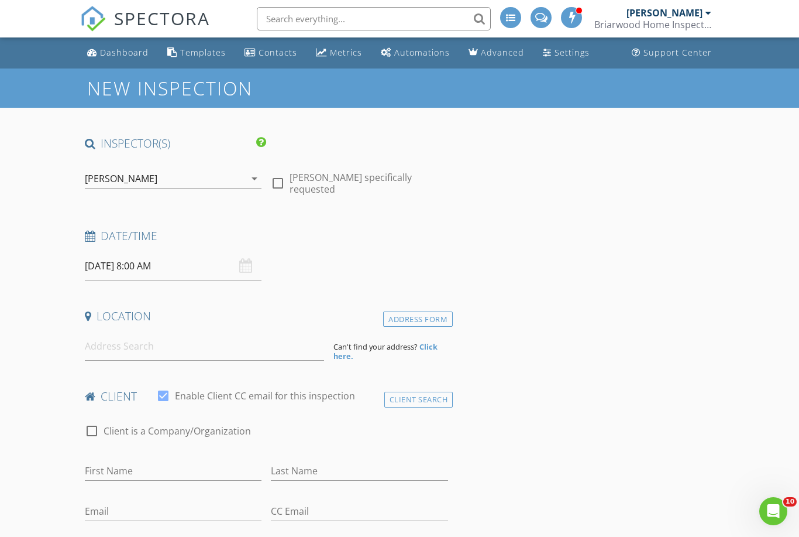
click at [251, 185] on div "[PERSON_NAME] arrow_drop_down" at bounding box center [173, 178] width 177 height 19
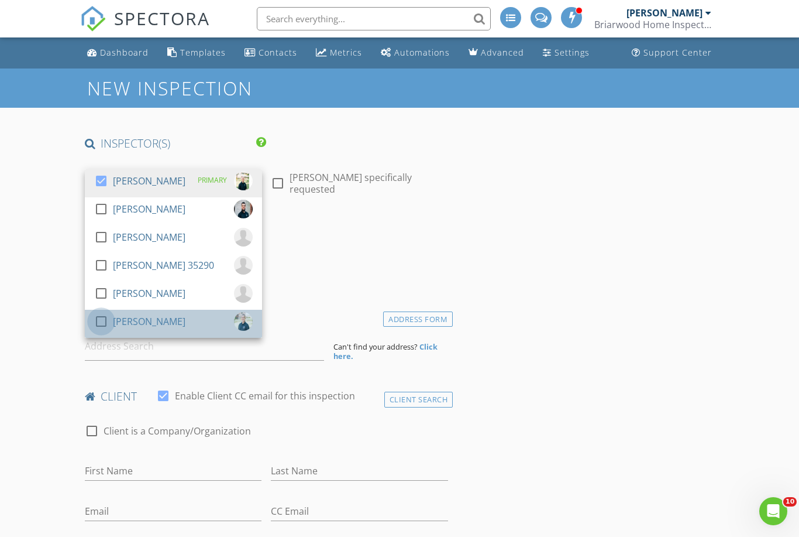
click at [107, 317] on div at bounding box center [101, 321] width 20 height 20
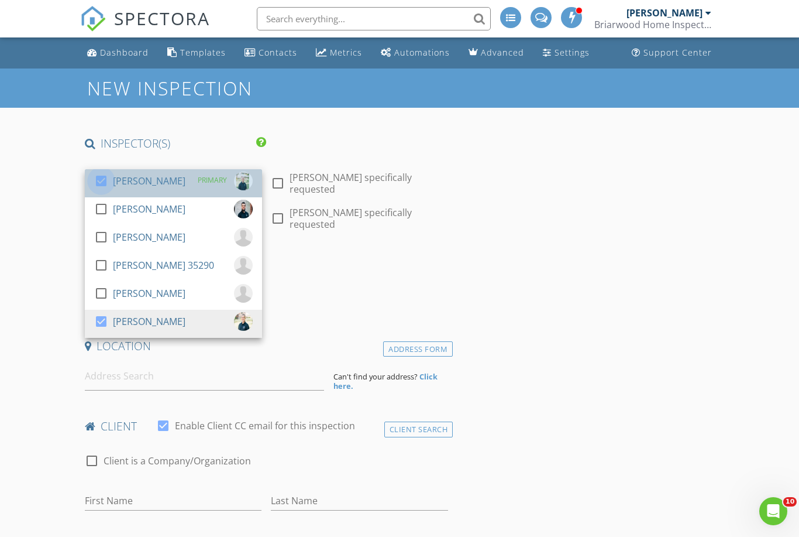
click at [100, 177] on div at bounding box center [101, 181] width 20 height 20
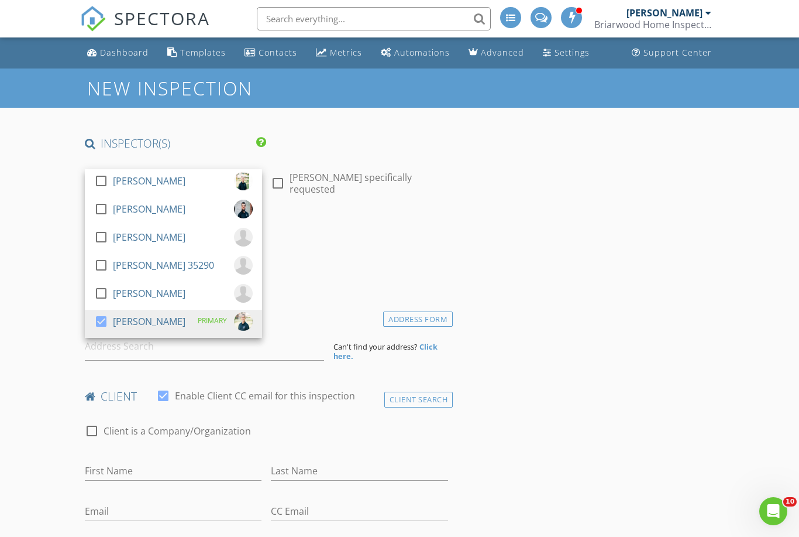
click at [447, 243] on div "Date/Time" at bounding box center [266, 239] width 373 height 23
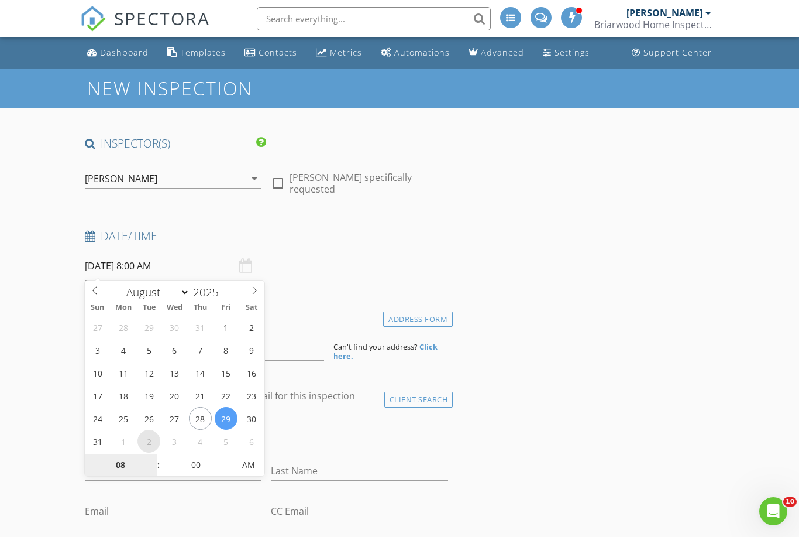
select select "8"
type input "09/02/2025 8:00 AM"
type input "10"
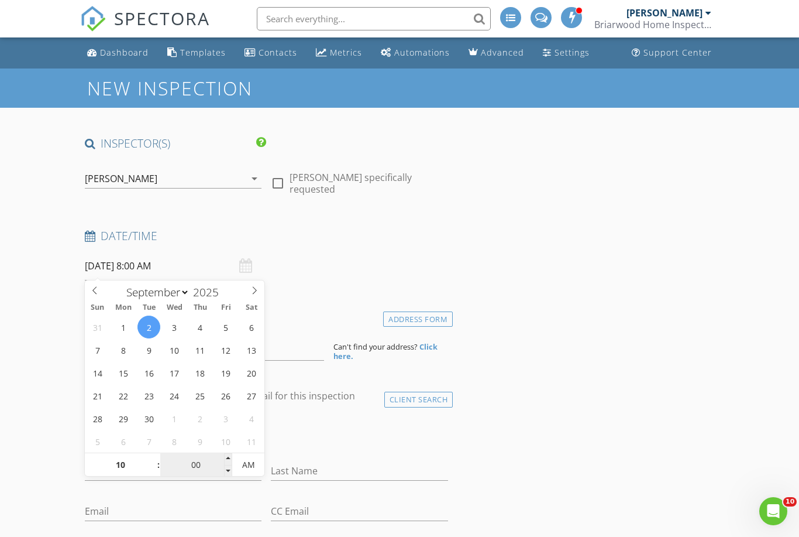
click at [202, 463] on input "00" at bounding box center [196, 464] width 72 height 23
type input "09/02/2025 10:00 AM"
type input "30"
type input "[DATE] 10:30 AM"
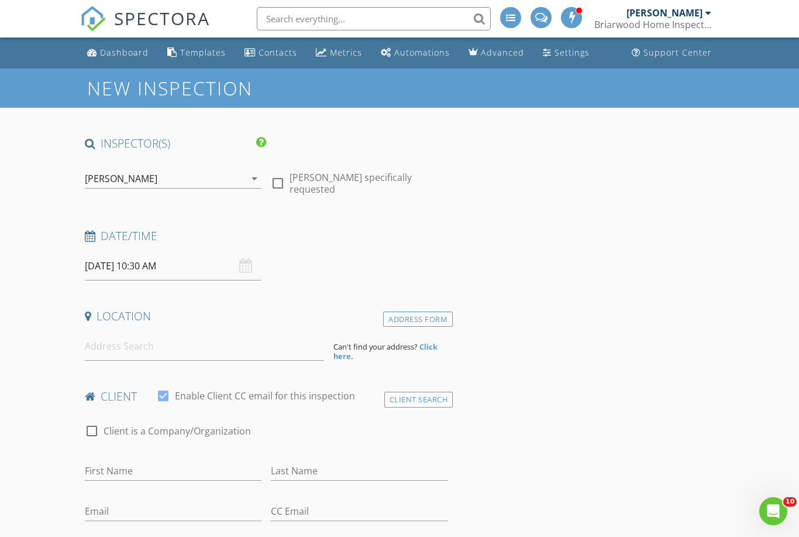
click at [128, 339] on input at bounding box center [204, 346] width 239 height 29
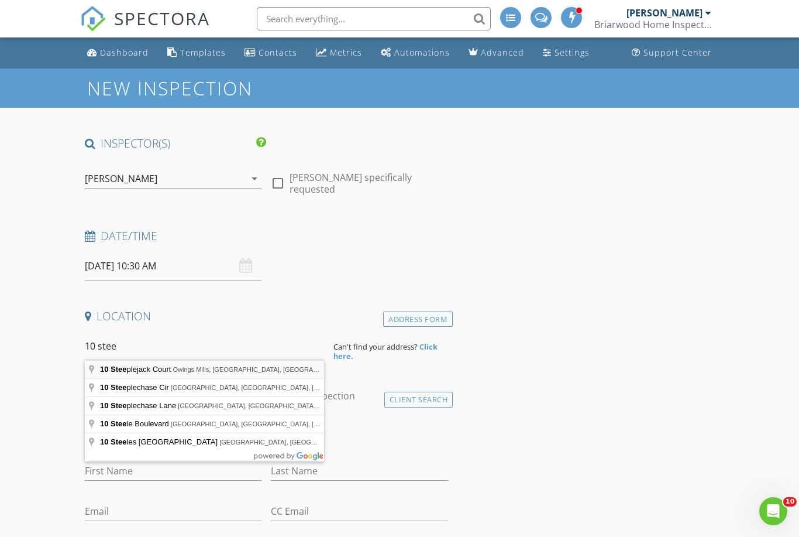
type input "10 Steeplejack Court, Owings Mills, MD, USA"
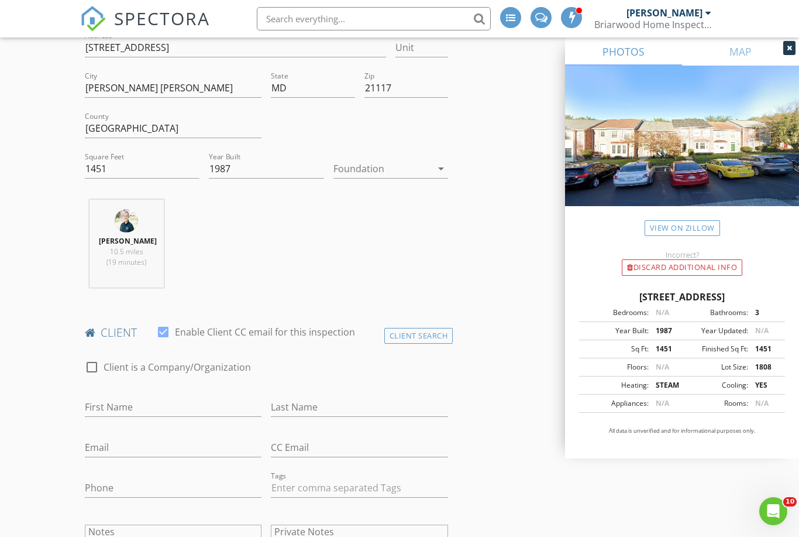
scroll to position [341, 0]
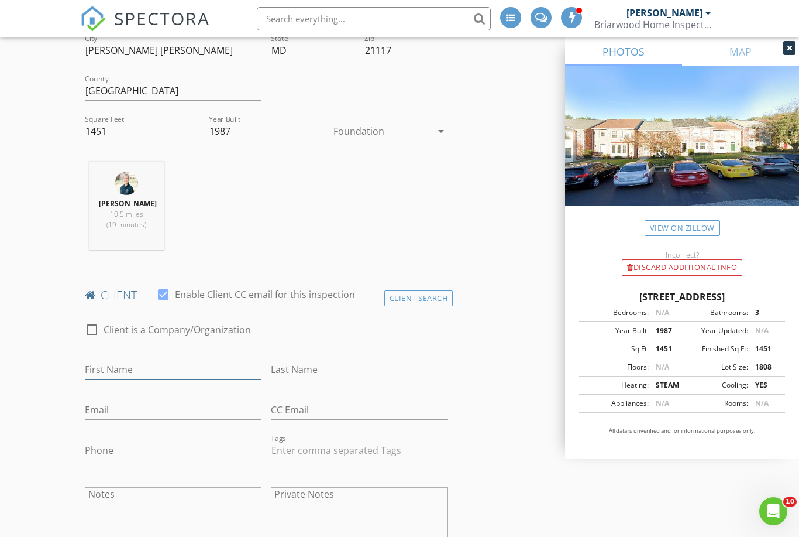
click at [174, 366] on input "First Name" at bounding box center [173, 369] width 177 height 19
type input "Jonathan"
type input "Viray"
click at [158, 403] on input "Email" at bounding box center [173, 409] width 177 height 19
click at [111, 414] on input "Email" at bounding box center [173, 409] width 177 height 19
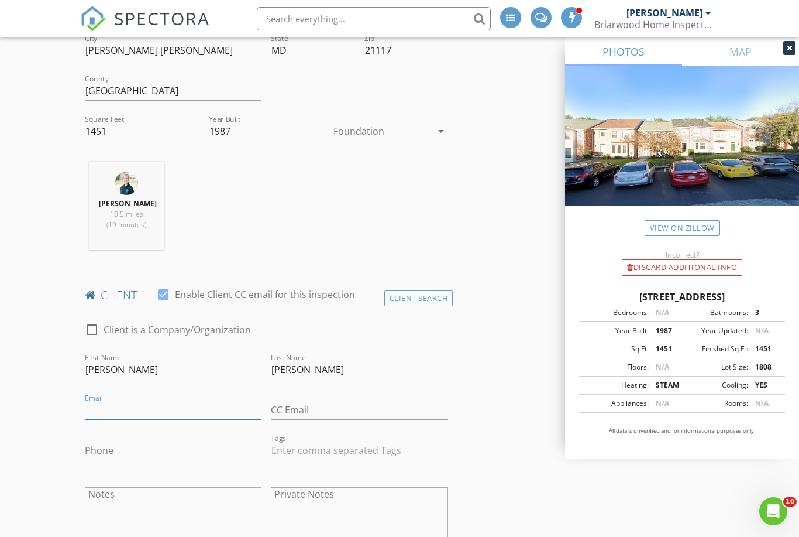
paste input "mailto:jviray15@gmail.com"
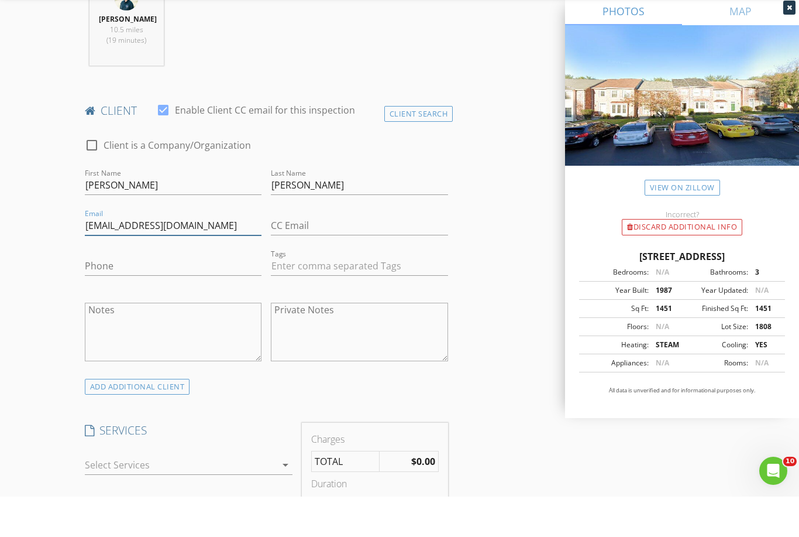
scroll to position [536, 0]
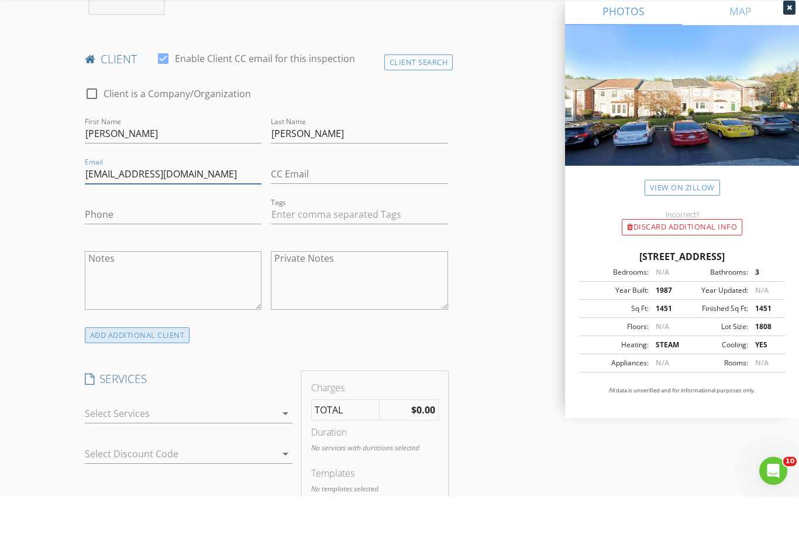
type input "jviray15@gmail.com"
click at [164, 367] on div "ADD ADDITIONAL client" at bounding box center [137, 375] width 105 height 16
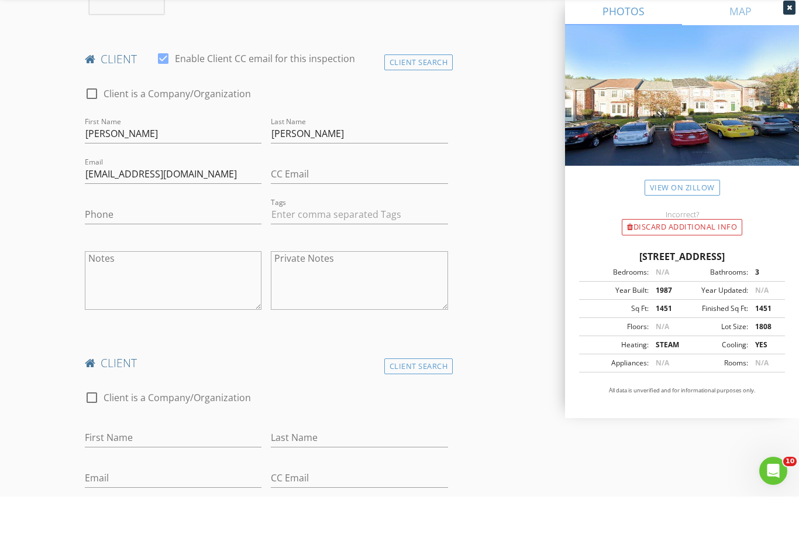
scroll to position [576, 0]
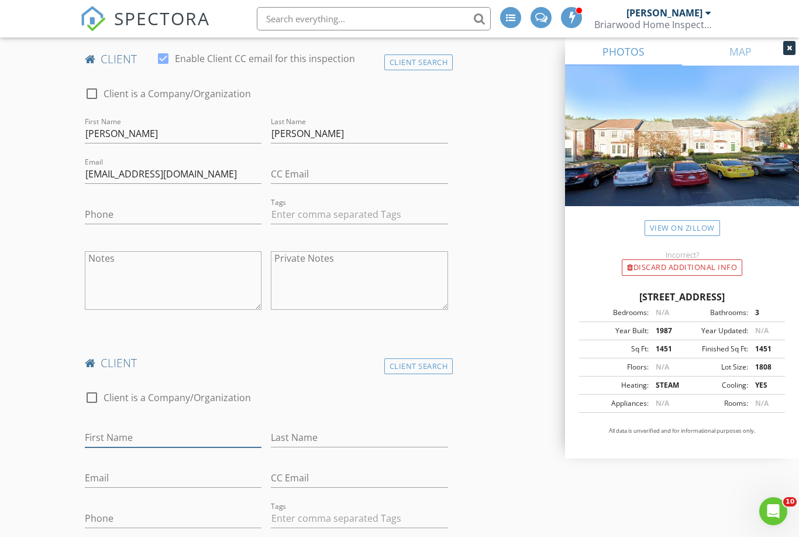
click at [129, 431] on input "First Name" at bounding box center [173, 437] width 177 height 19
type input "Alexandria"
type input "W"
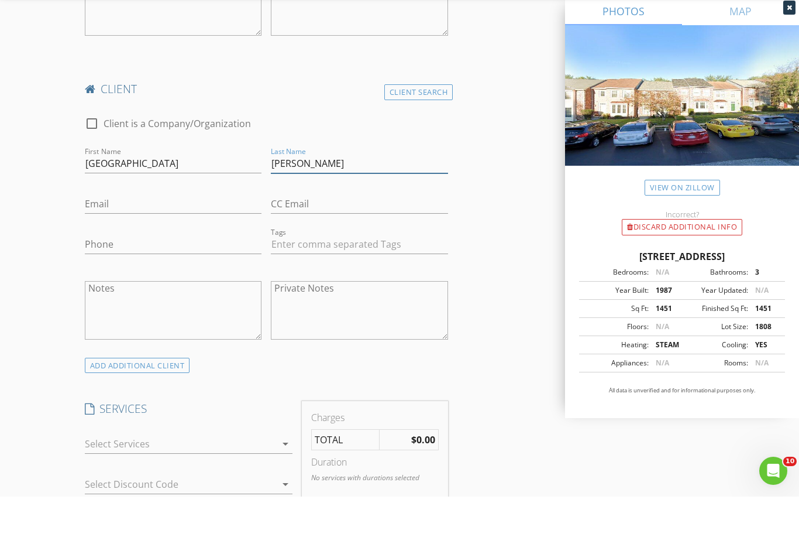
scroll to position [964, 0]
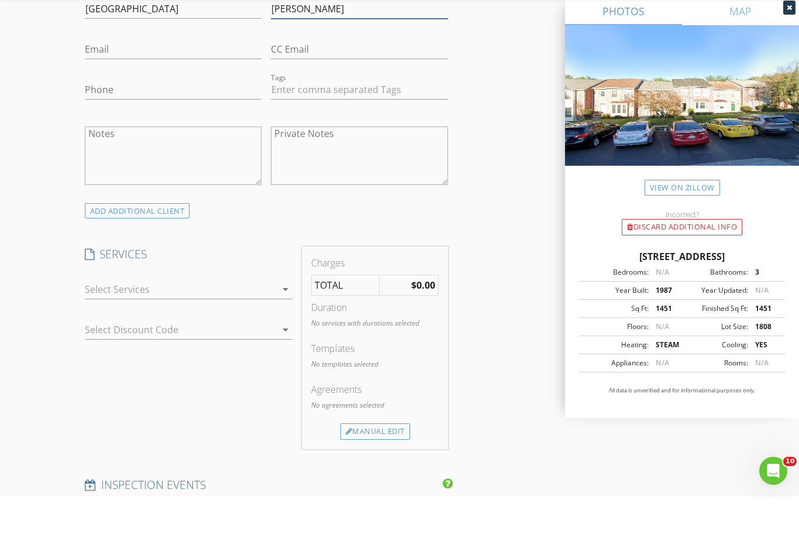
type input "Viray"
click at [285, 322] on icon "arrow_drop_down" at bounding box center [286, 329] width 14 height 14
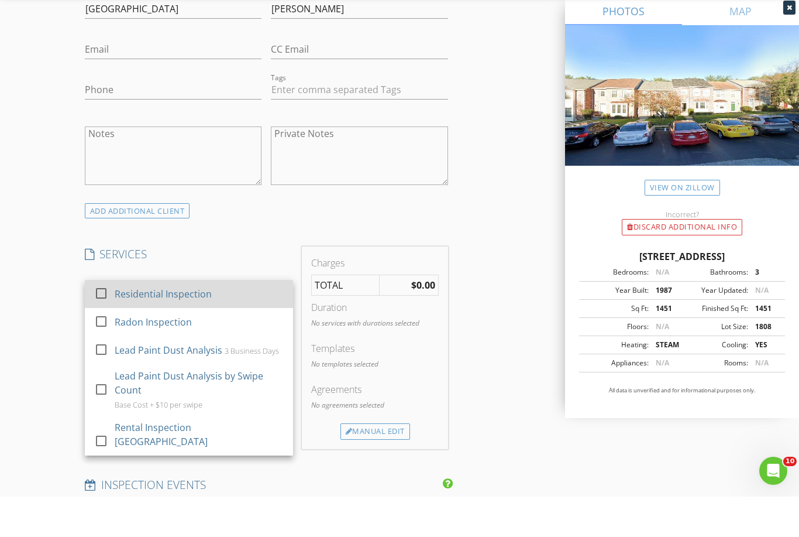
click at [98, 323] on div at bounding box center [101, 333] width 20 height 20
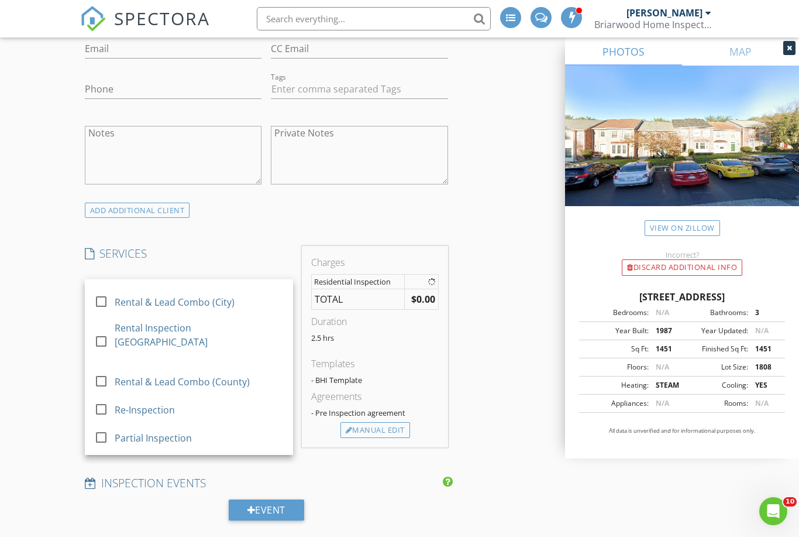
scroll to position [181, 0]
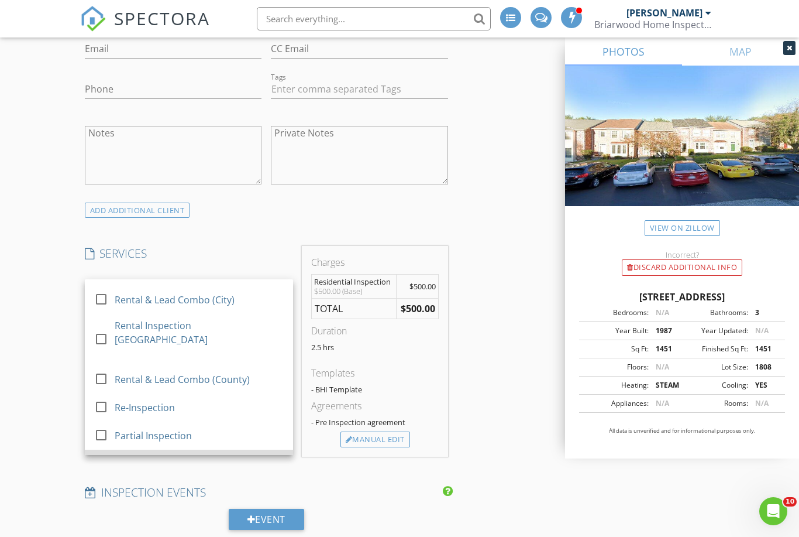
click at [106, 452] on div at bounding box center [101, 462] width 20 height 20
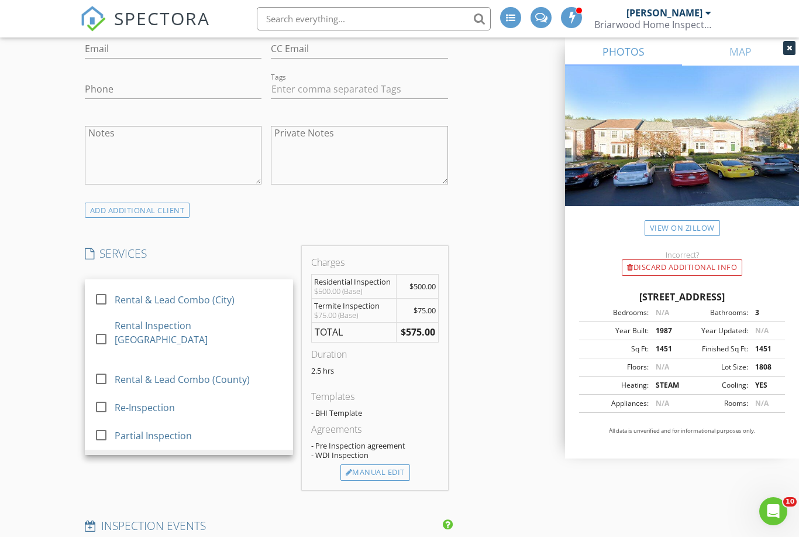
click at [486, 391] on div "INSPECTOR(S) check_box_outline_blank Tyler Armstrong check_box_outline_blank Sa…" at bounding box center [400, 322] width 640 height 2384
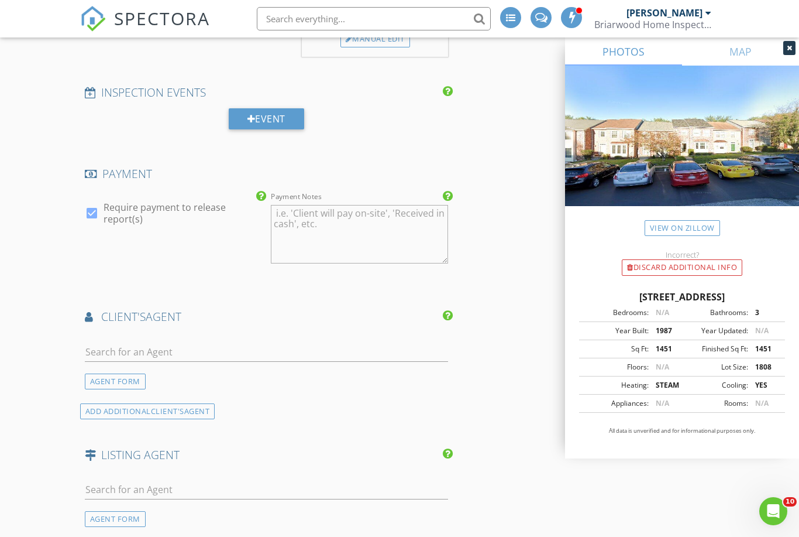
scroll to position [1483, 0]
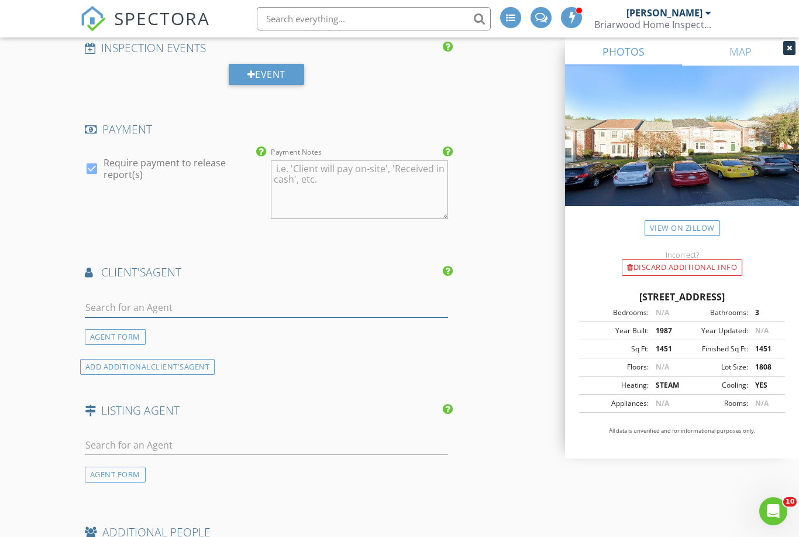
click at [264, 307] on input "text" at bounding box center [266, 307] width 363 height 19
type input "Court"
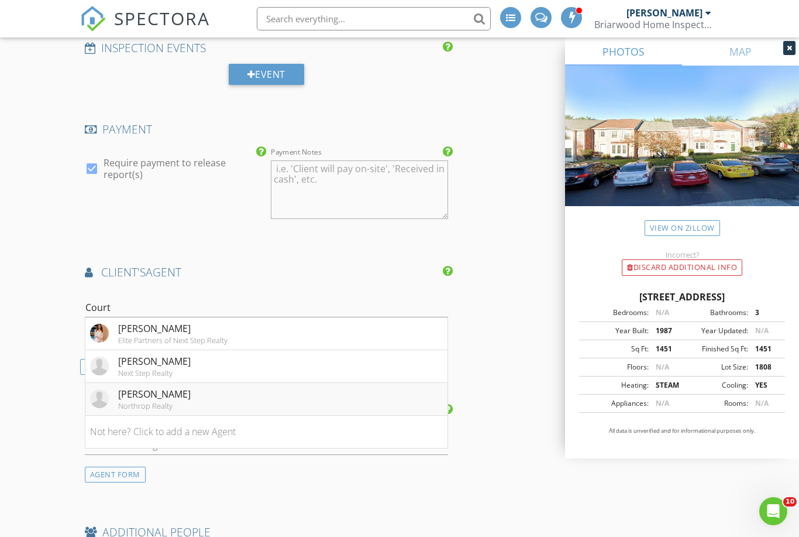
click at [225, 396] on li "Courtney Lowenthal Northrop Realty" at bounding box center [266, 399] width 362 height 33
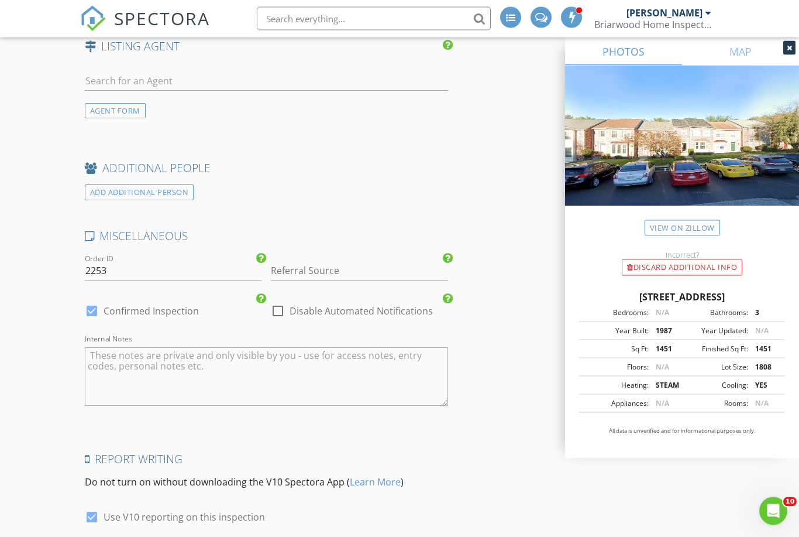
click at [387, 367] on textarea "Internal Notes" at bounding box center [266, 377] width 363 height 59
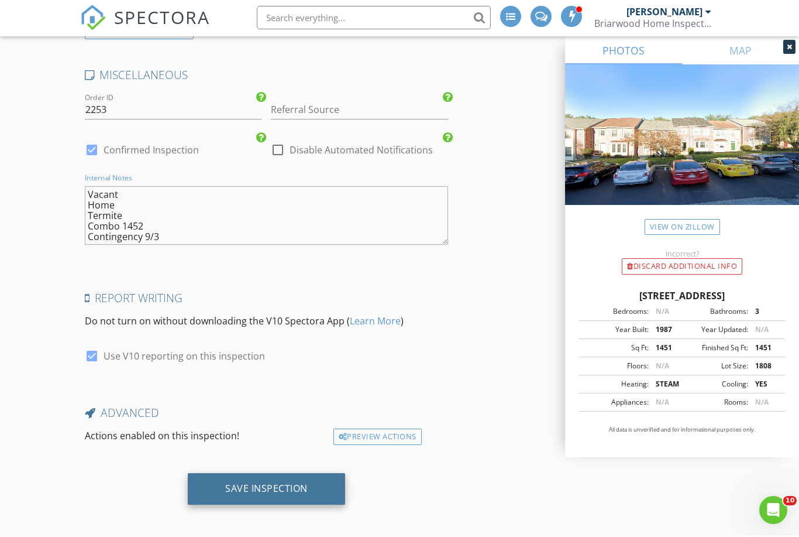
type textarea "Vacant Home Termite Combo 1452 Contingency 9/3"
click at [266, 483] on div "Save Inspection" at bounding box center [266, 489] width 83 height 12
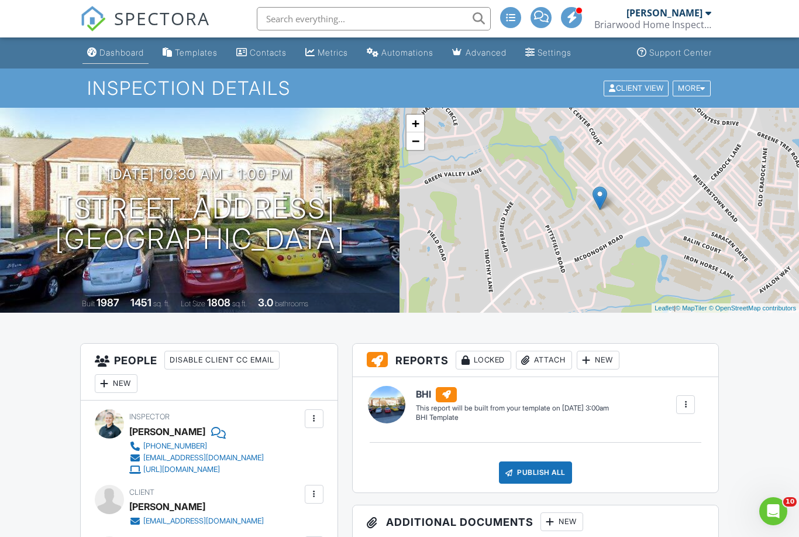
click at [112, 53] on div "Dashboard" at bounding box center [121, 52] width 44 height 10
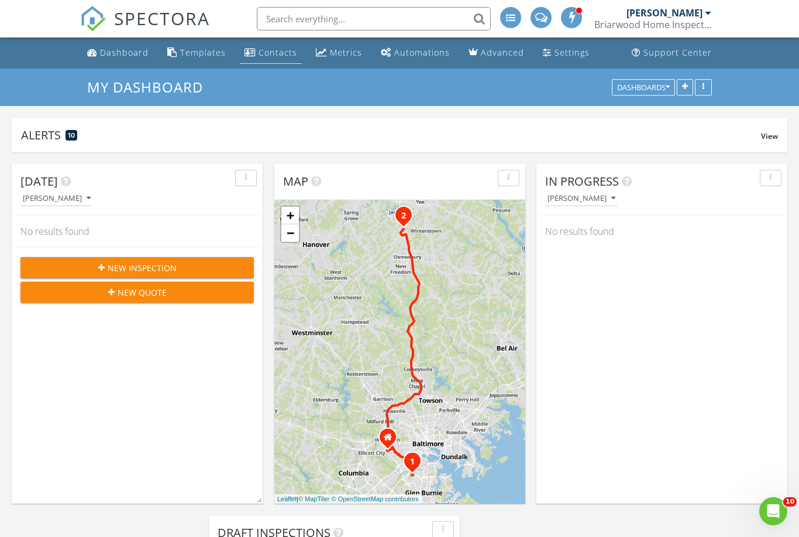
click at [263, 52] on div "Contacts" at bounding box center [278, 52] width 39 height 11
click at [324, 21] on input "text" at bounding box center [374, 18] width 234 height 23
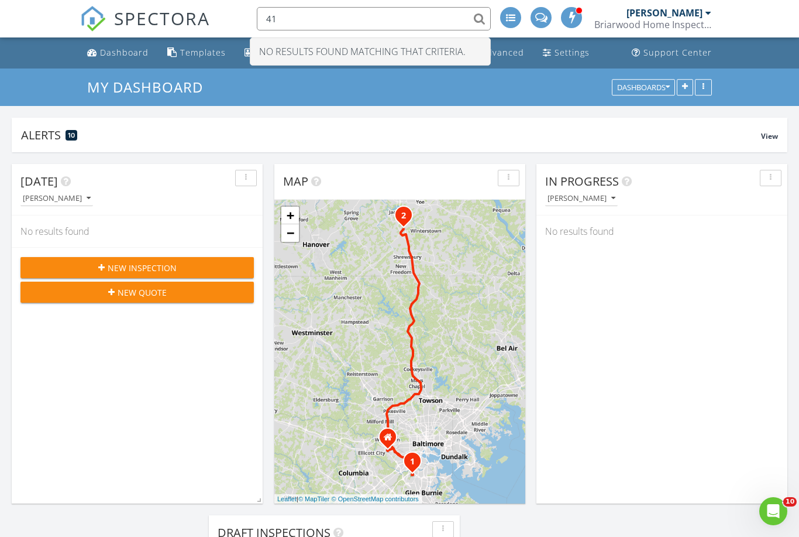
type input "4"
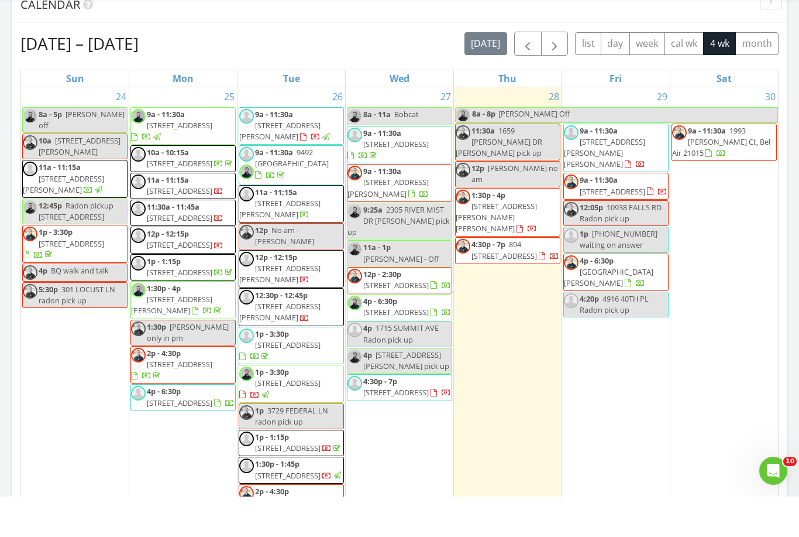
click at [320, 187] on span "9a - 11:30a 9492 Super St, Waldorf 20603" at bounding box center [291, 204] width 104 height 35
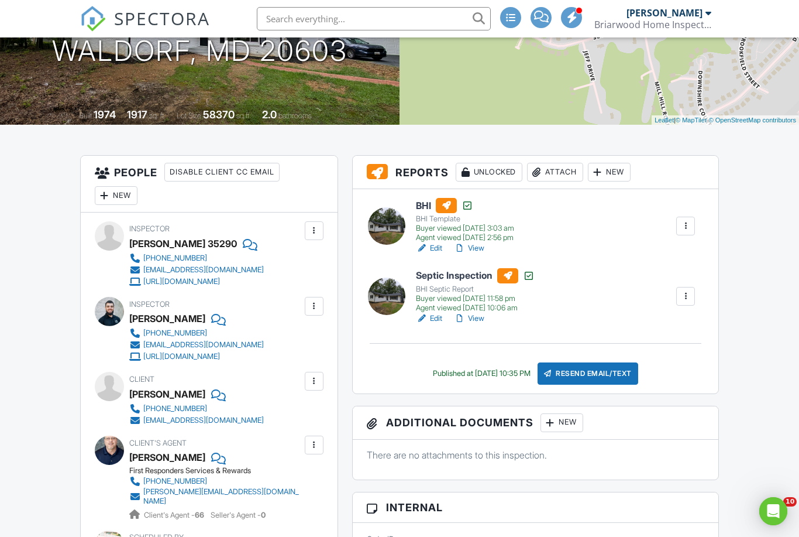
click at [473, 318] on link "View" at bounding box center [469, 318] width 30 height 12
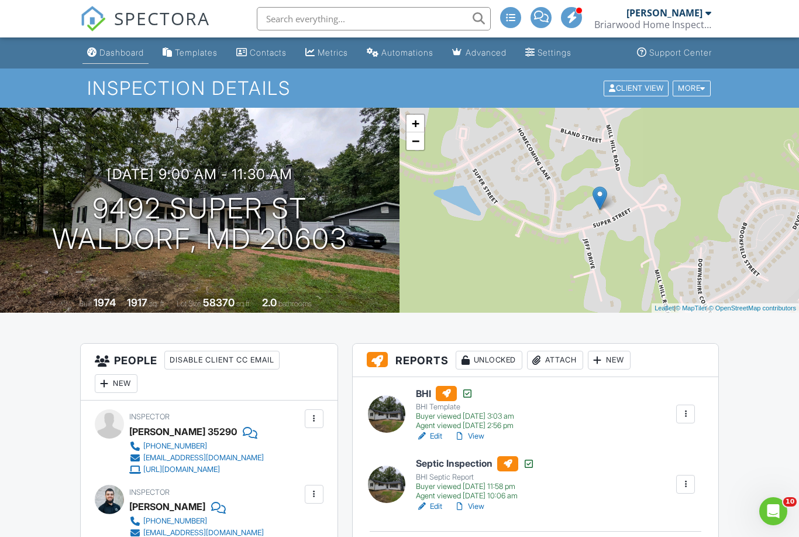
click at [127, 54] on div "Dashboard" at bounding box center [121, 52] width 44 height 10
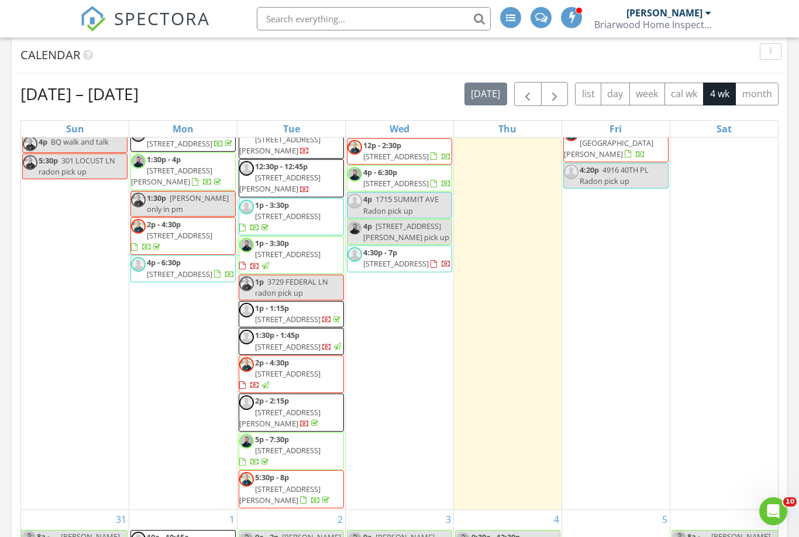
scroll to position [187, 0]
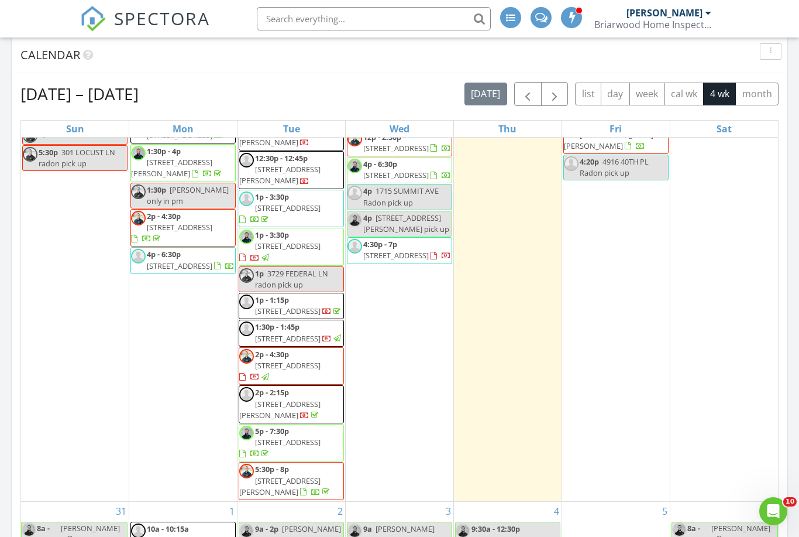
click at [314, 374] on span "2p - 4:30p [STREET_ADDRESS]" at bounding box center [291, 366] width 104 height 35
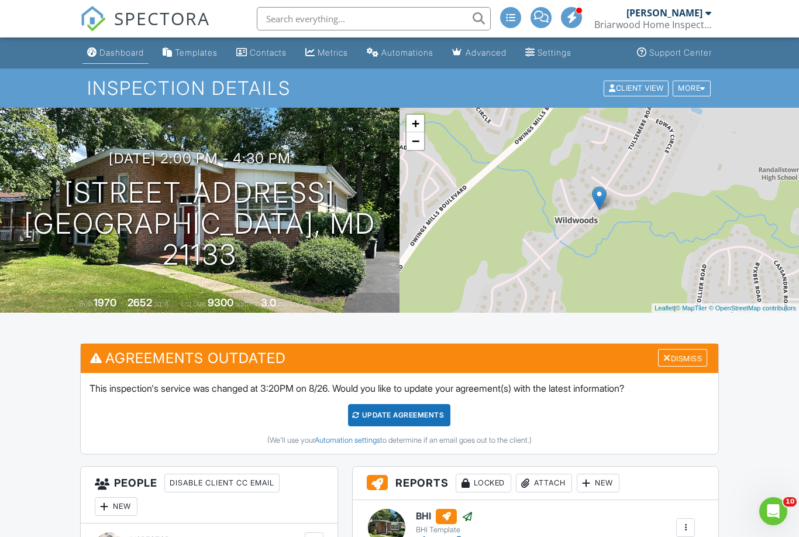
click at [120, 47] on div "Dashboard" at bounding box center [121, 52] width 44 height 10
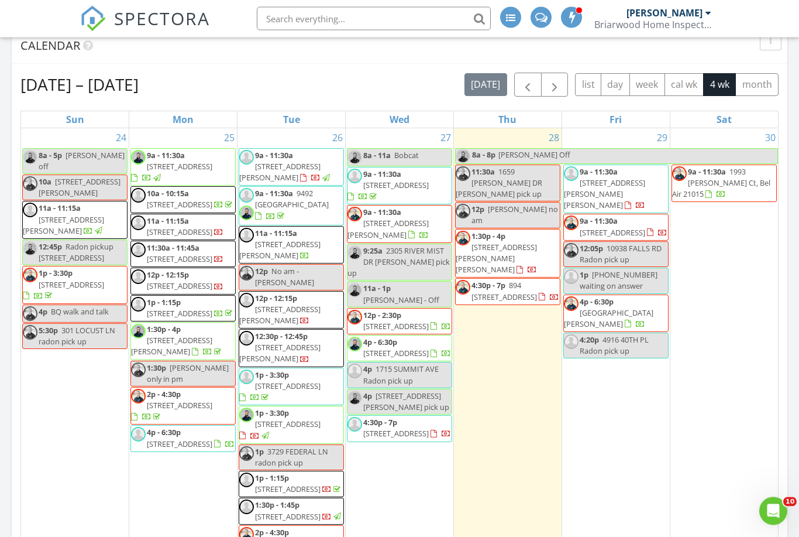
scroll to position [721, 0]
click at [304, 212] on span "9a - 11:30a [STREET_ADDRESS]" at bounding box center [291, 205] width 104 height 35
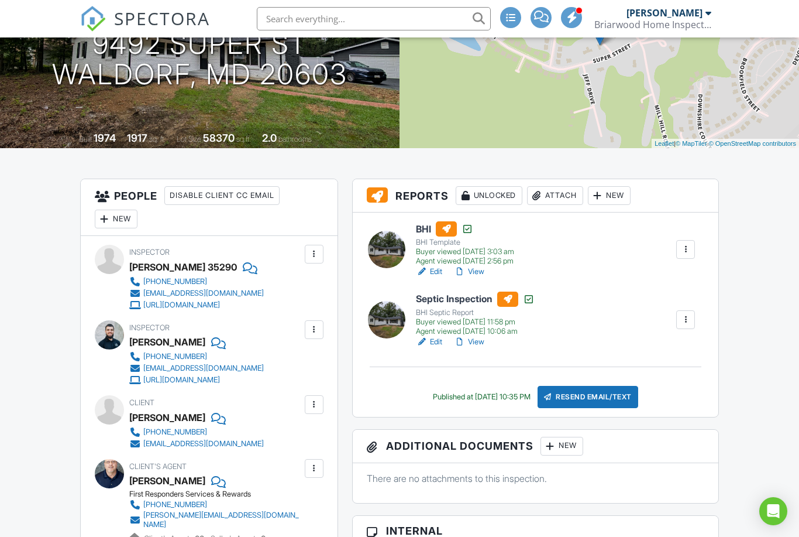
click at [471, 343] on link "View" at bounding box center [469, 342] width 30 height 12
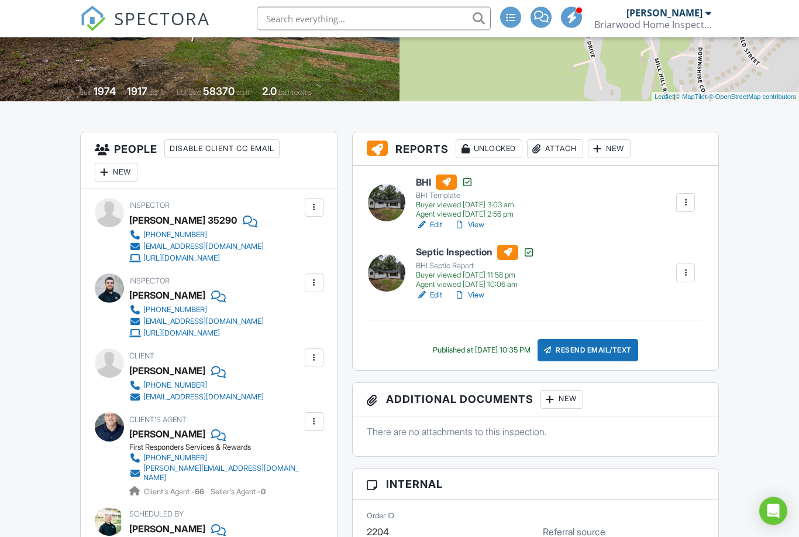
scroll to position [212, 0]
click at [474, 298] on link "View" at bounding box center [469, 294] width 30 height 12
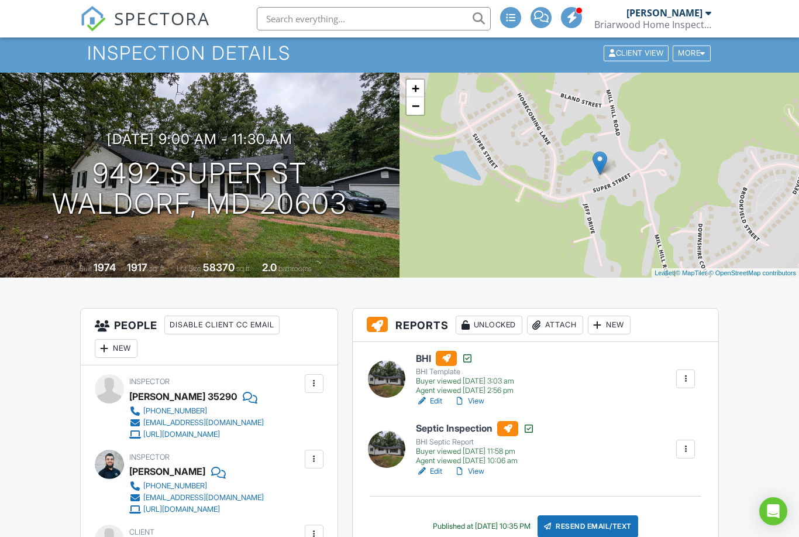
scroll to position [0, 0]
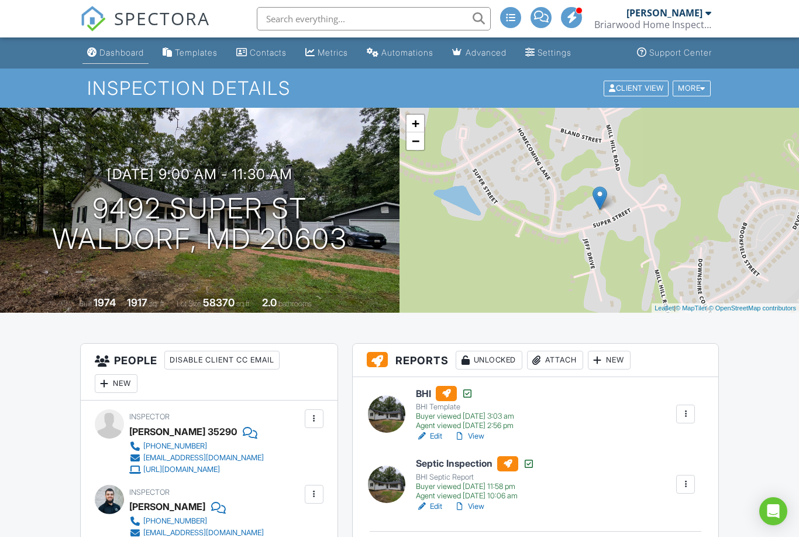
click at [111, 52] on div "Dashboard" at bounding box center [121, 52] width 44 height 10
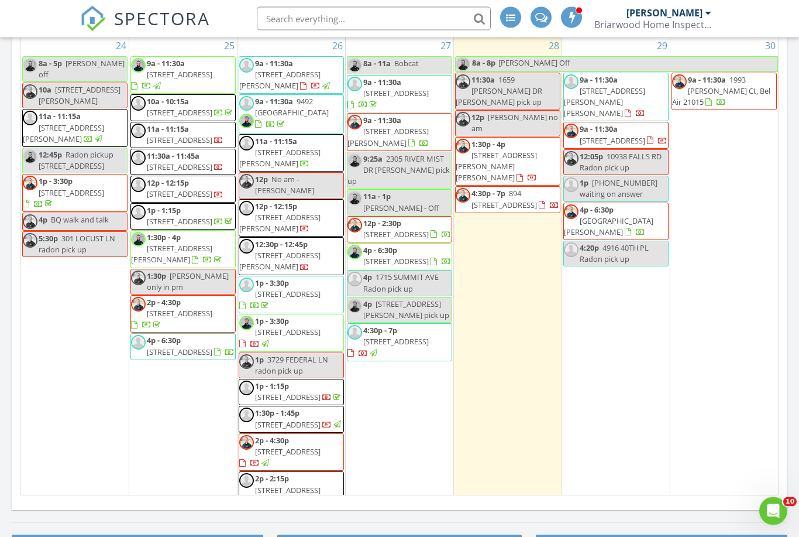
scroll to position [798, 0]
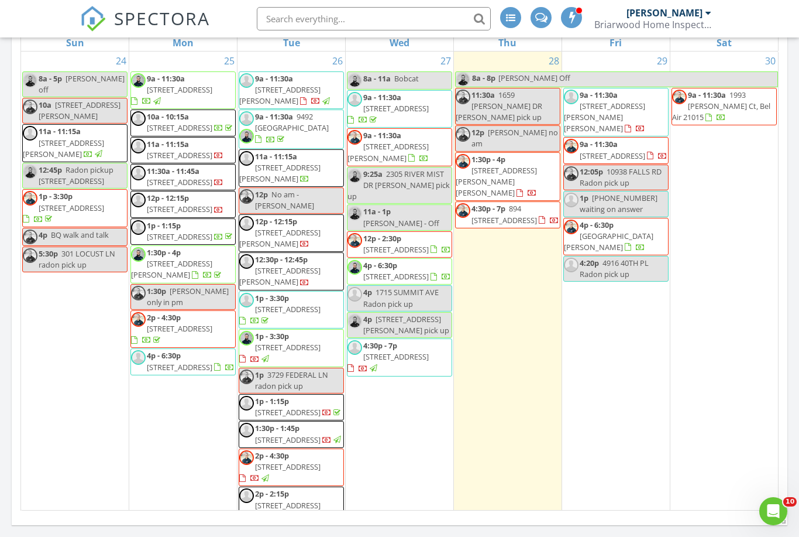
click at [266, 472] on span "[STREET_ADDRESS]" at bounding box center [288, 466] width 66 height 11
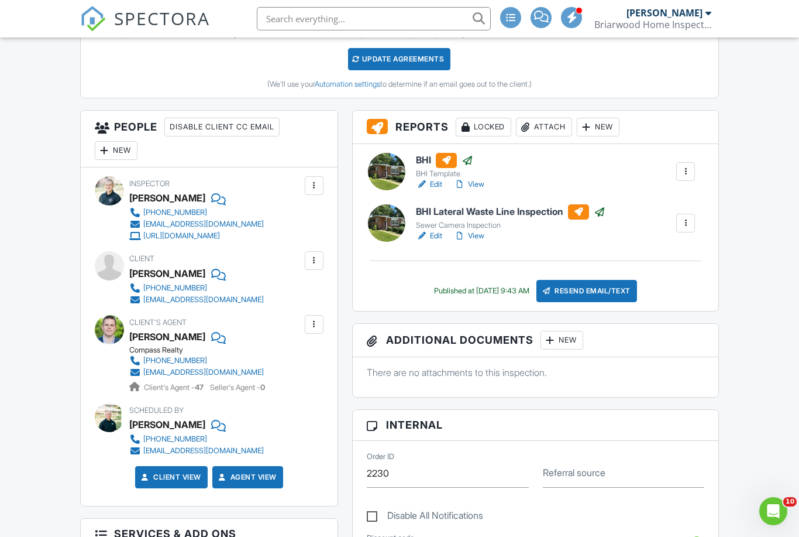
scroll to position [342, 0]
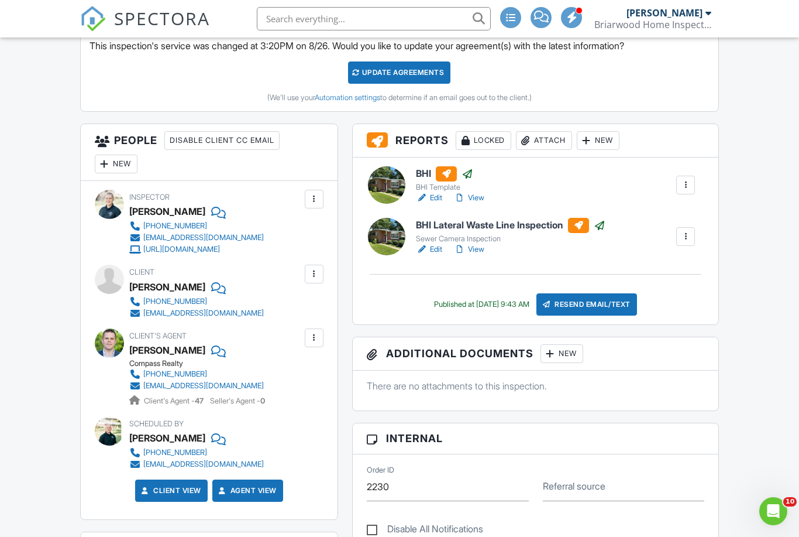
click at [476, 198] on link "View" at bounding box center [469, 198] width 30 height 12
click at [476, 251] on link "View" at bounding box center [469, 249] width 30 height 12
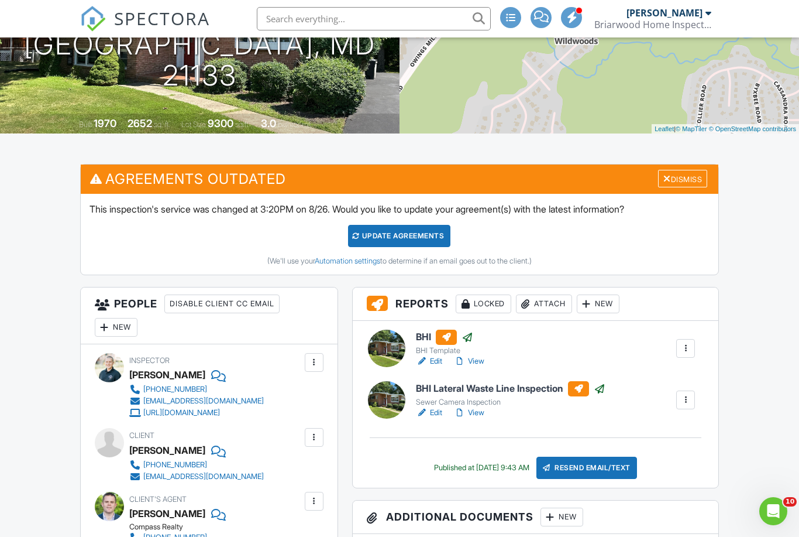
scroll to position [0, 0]
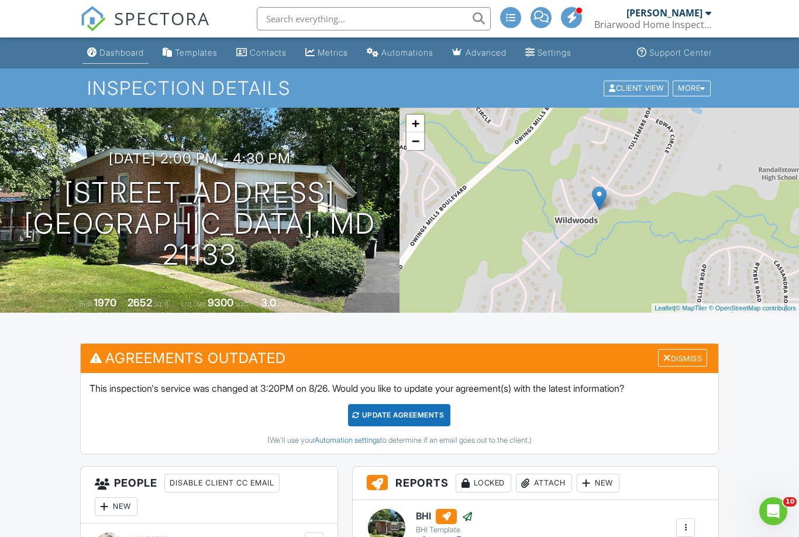
click at [129, 54] on div "Dashboard" at bounding box center [121, 52] width 44 height 10
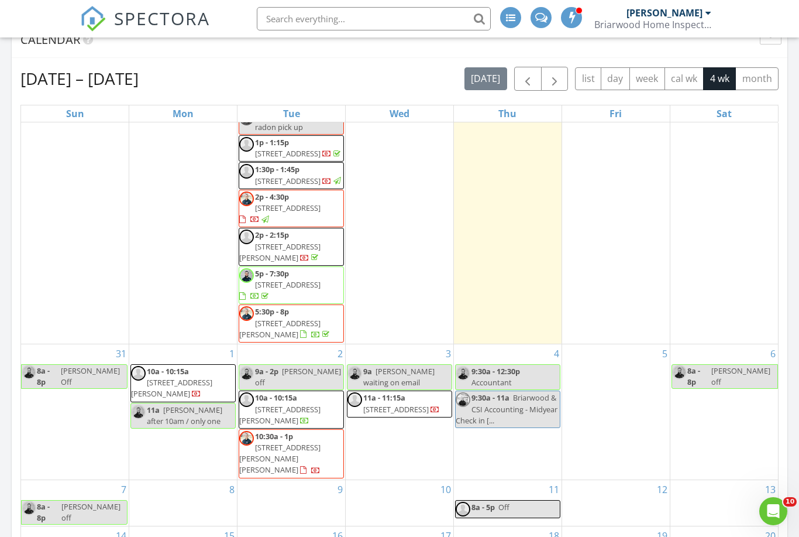
scroll to position [329, 0]
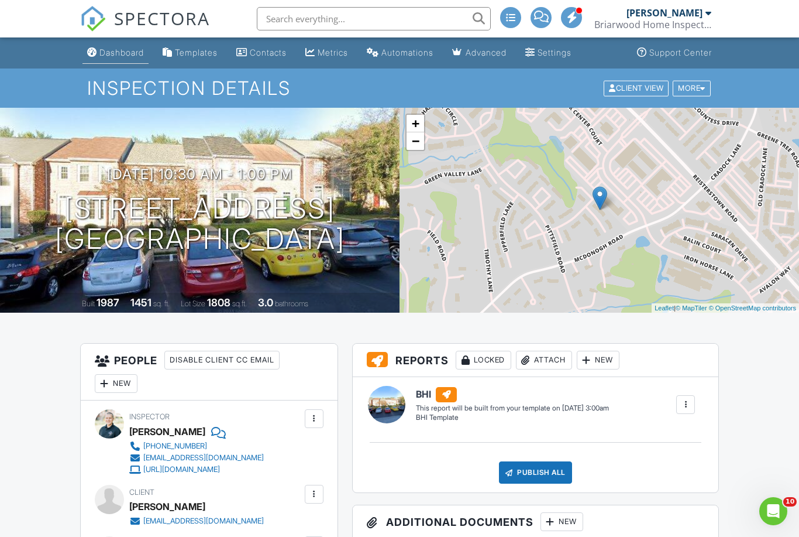
click at [132, 54] on div "Dashboard" at bounding box center [121, 52] width 44 height 10
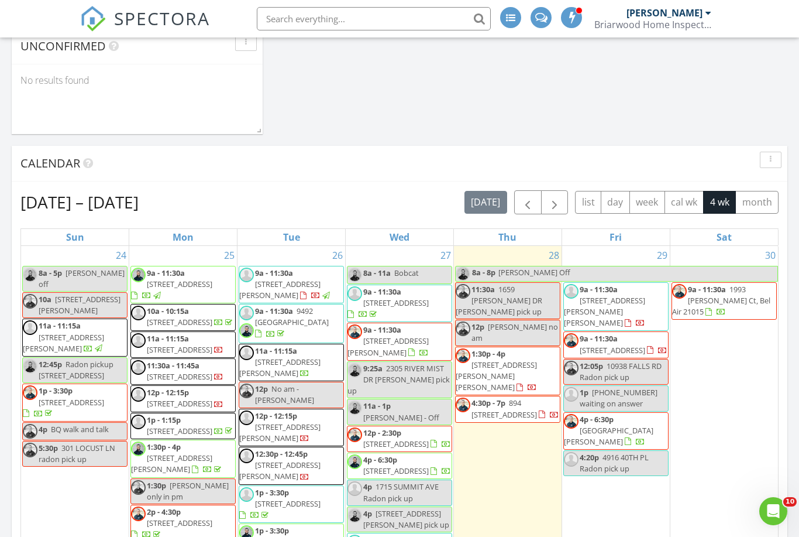
scroll to position [705, 0]
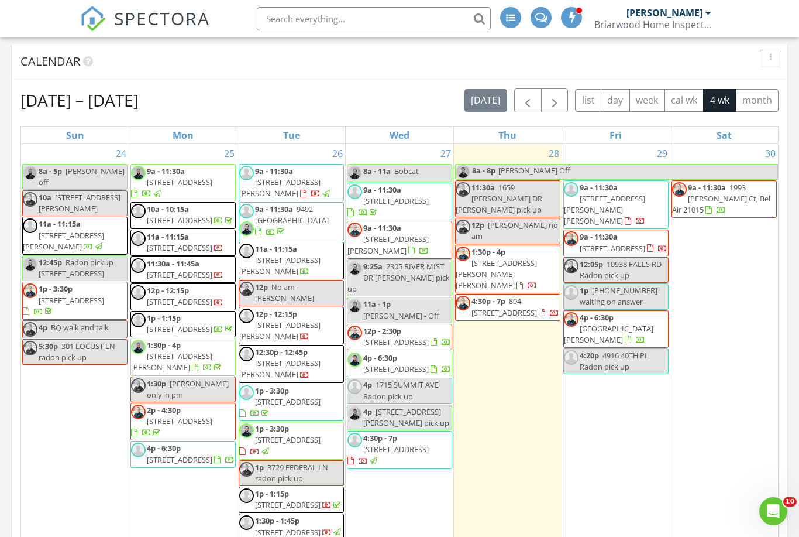
drag, startPoint x: 560, startPoint y: 307, endPoint x: 529, endPoint y: 297, distance: 32.6
click at [529, 297] on span "894 [STREET_ADDRESS]" at bounding box center [505, 306] width 66 height 22
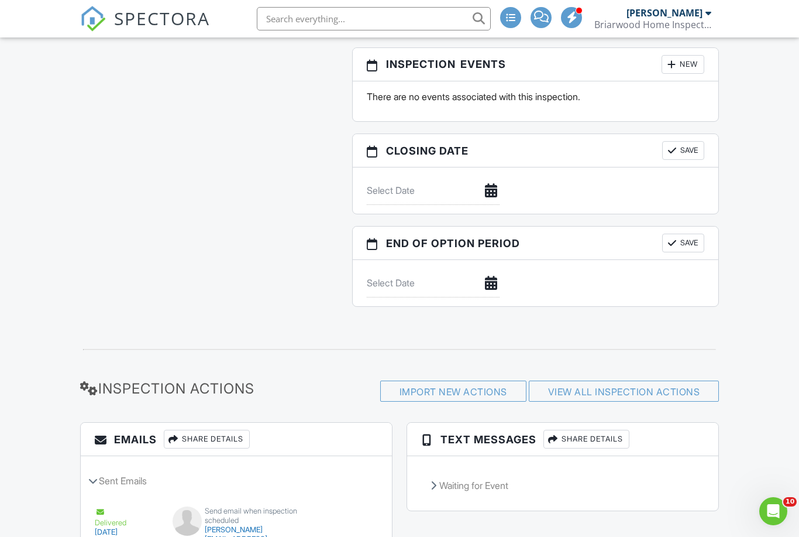
scroll to position [1239, 0]
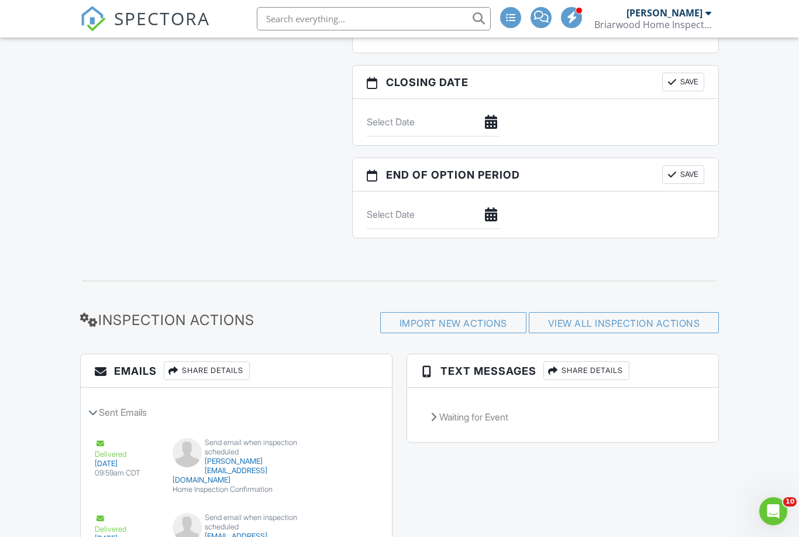
click at [609, 373] on div "Share Details" at bounding box center [587, 370] width 86 height 19
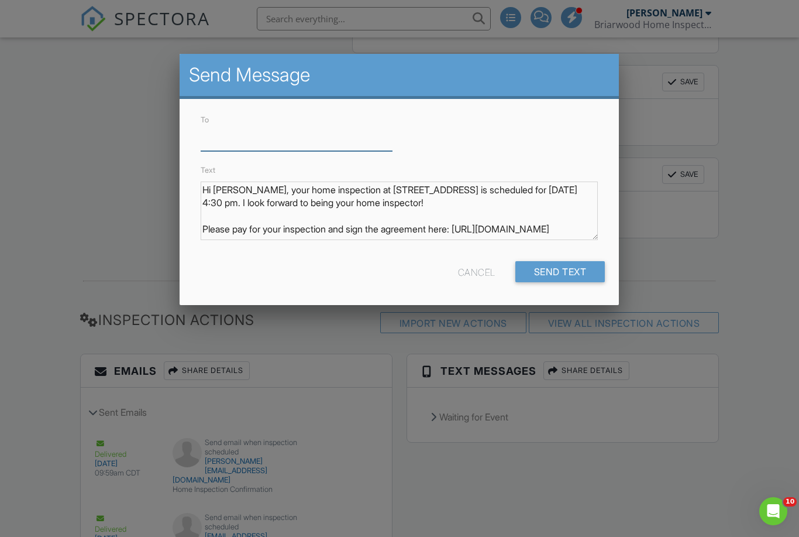
click at [228, 142] on input "To" at bounding box center [297, 136] width 192 height 29
paste input "443-824-1225"
type input "443-824-1225"
click at [552, 279] on div "Send Text" at bounding box center [561, 270] width 90 height 21
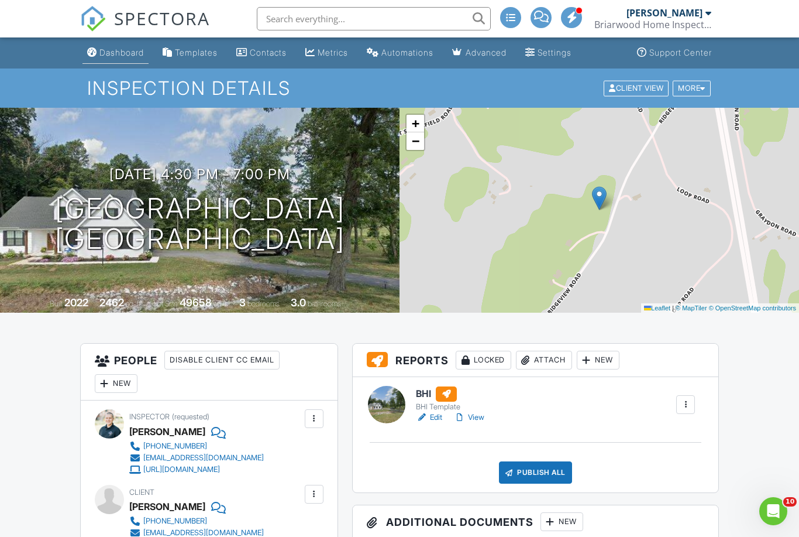
click at [128, 54] on div "Dashboard" at bounding box center [121, 52] width 44 height 10
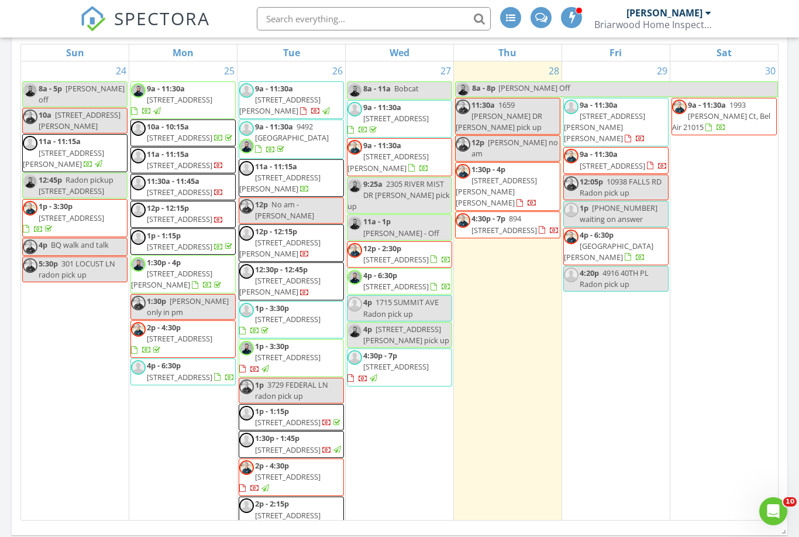
scroll to position [6, 6]
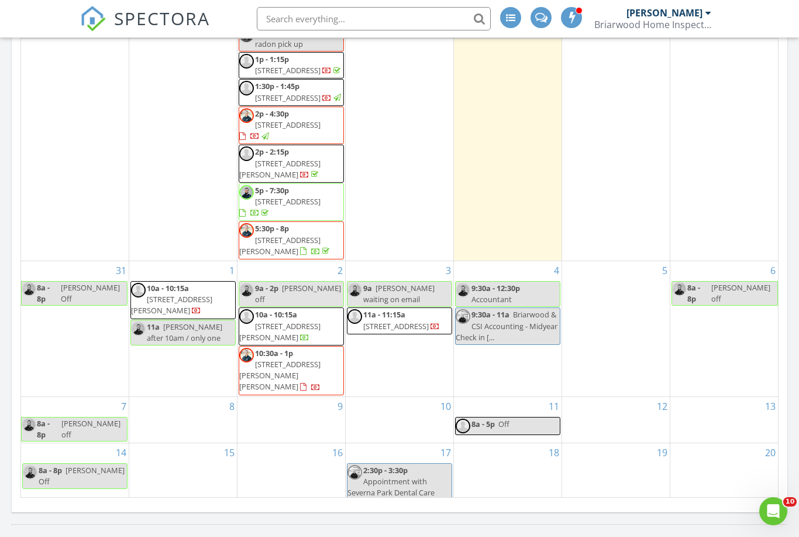
scroll to position [1183, 800]
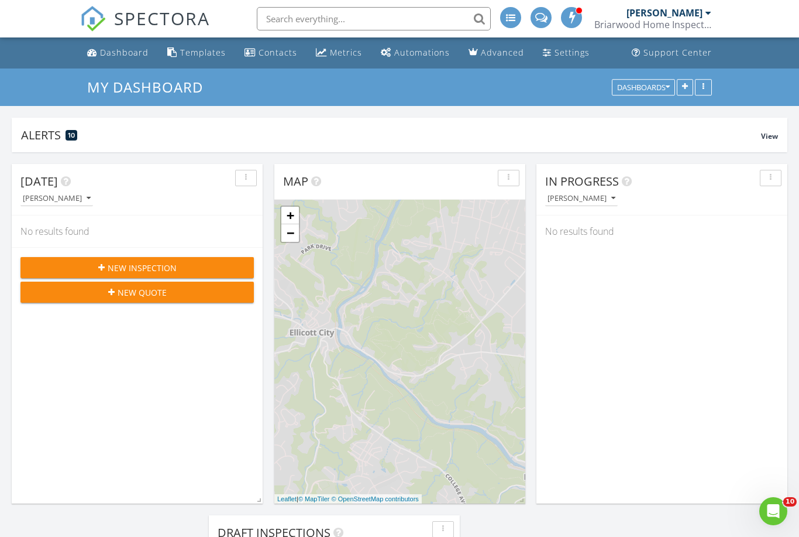
scroll to position [1183, 800]
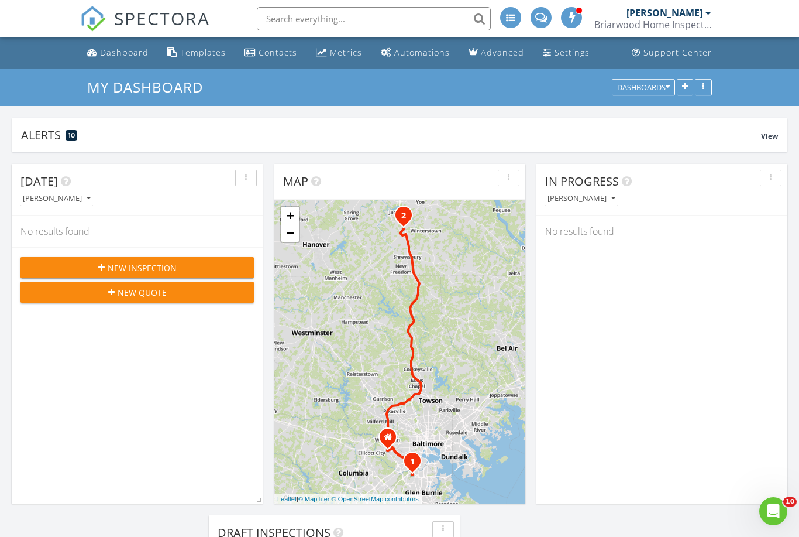
click at [331, 15] on input "text" at bounding box center [374, 18] width 234 height 23
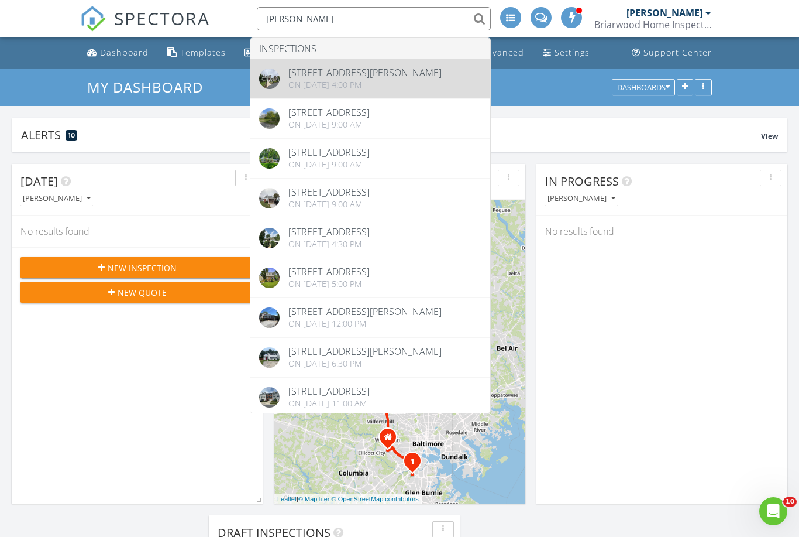
type input "Winters"
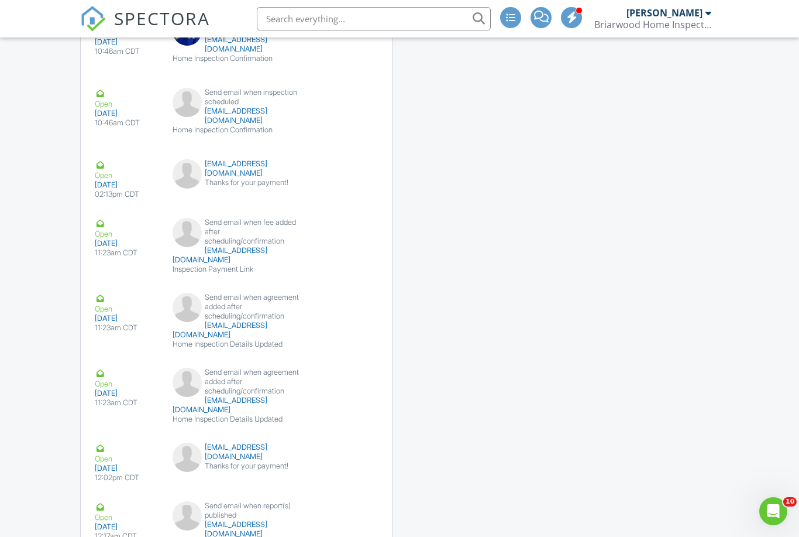
scroll to position [1898, 0]
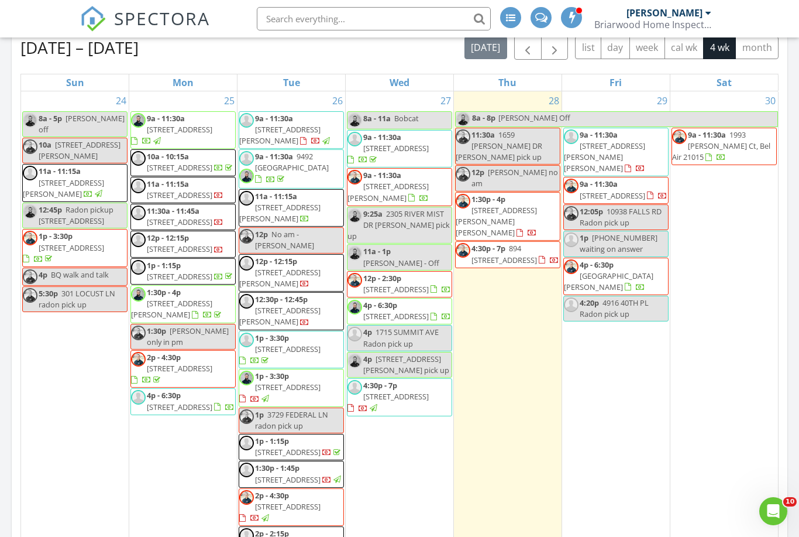
click at [393, 300] on span "4p - 6:30p" at bounding box center [380, 305] width 34 height 11
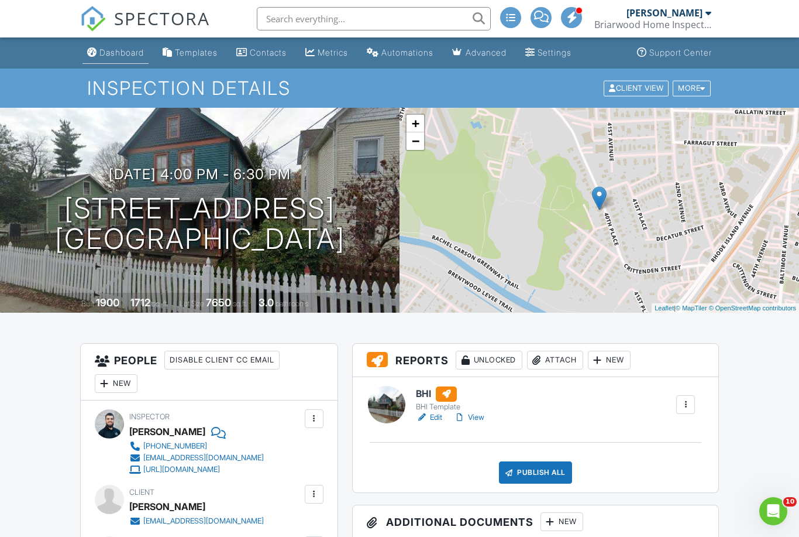
click at [115, 49] on div "Dashboard" at bounding box center [121, 52] width 44 height 10
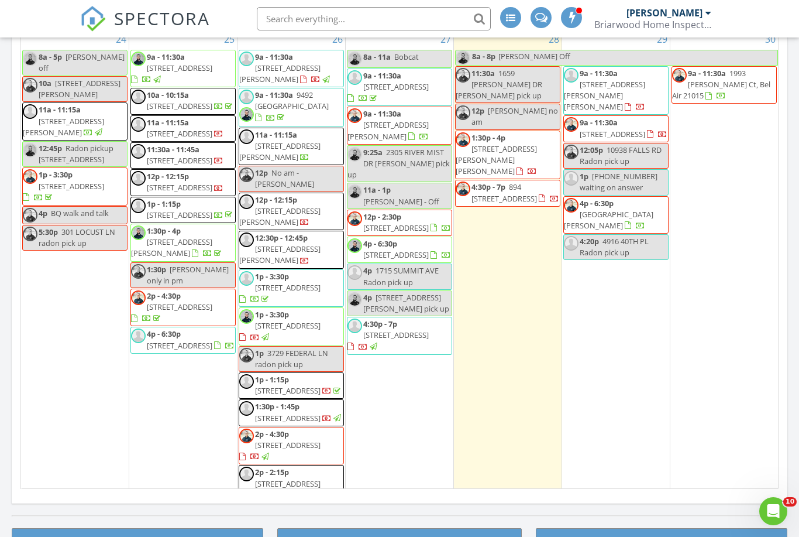
scroll to position [6, 6]
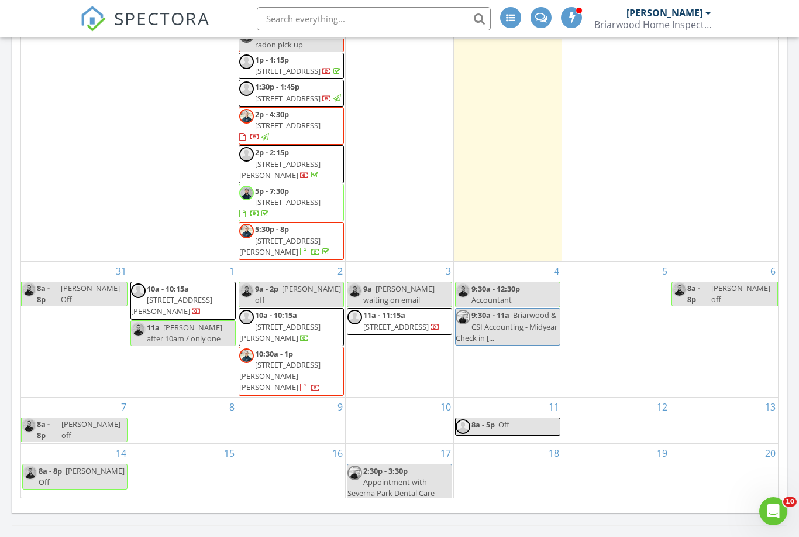
scroll to position [6, 6]
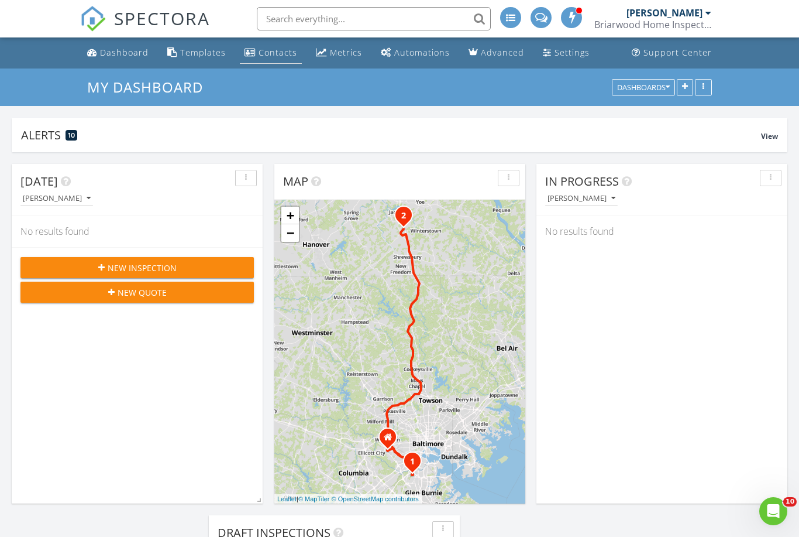
click at [270, 54] on div "Contacts" at bounding box center [278, 52] width 39 height 11
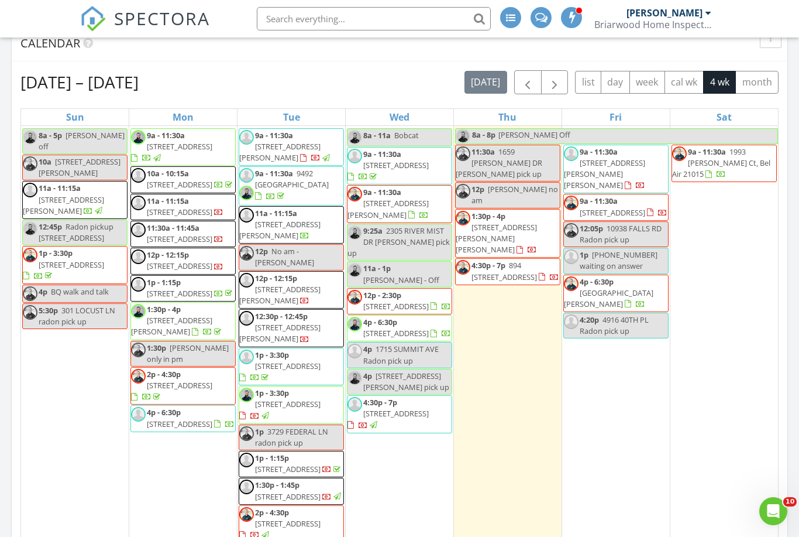
scroll to position [17, 0]
click at [700, 160] on span "1993 [PERSON_NAME] Ct, Bel Air 21015" at bounding box center [721, 163] width 98 height 33
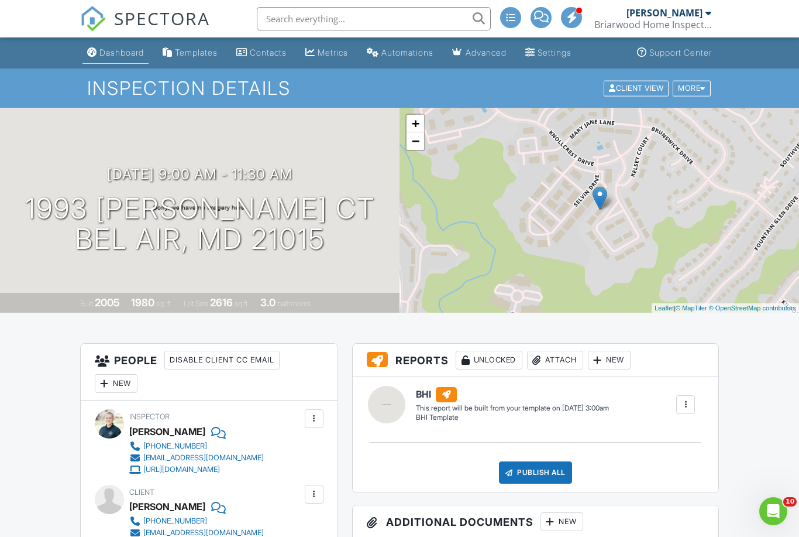
click at [128, 54] on div "Dashboard" at bounding box center [121, 52] width 44 height 10
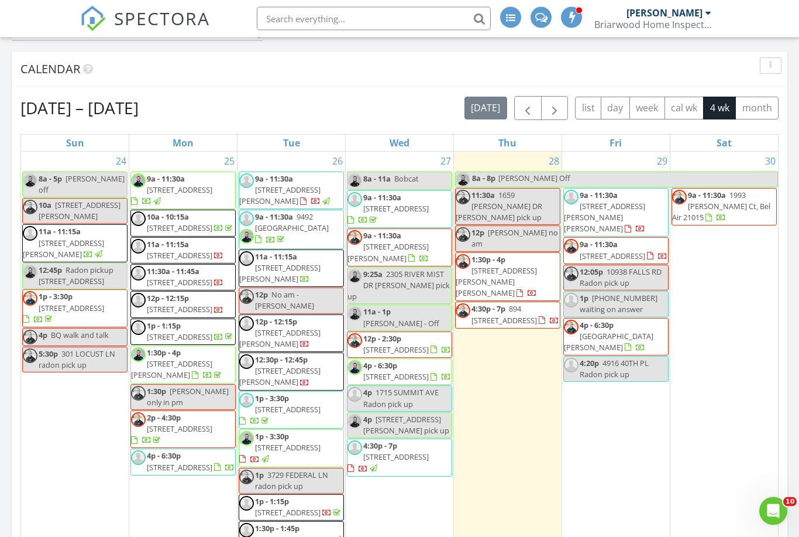
scroll to position [697, 0]
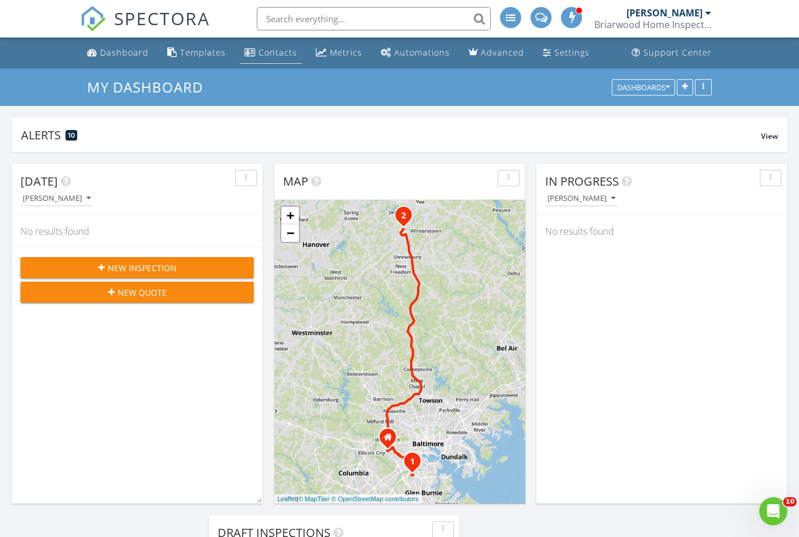
click at [273, 59] on link "Contacts" at bounding box center [271, 53] width 62 height 22
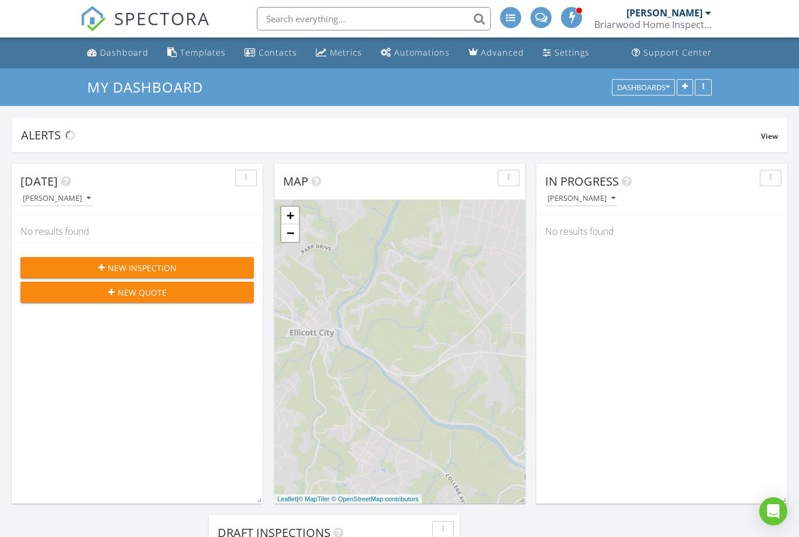
scroll to position [1183, 800]
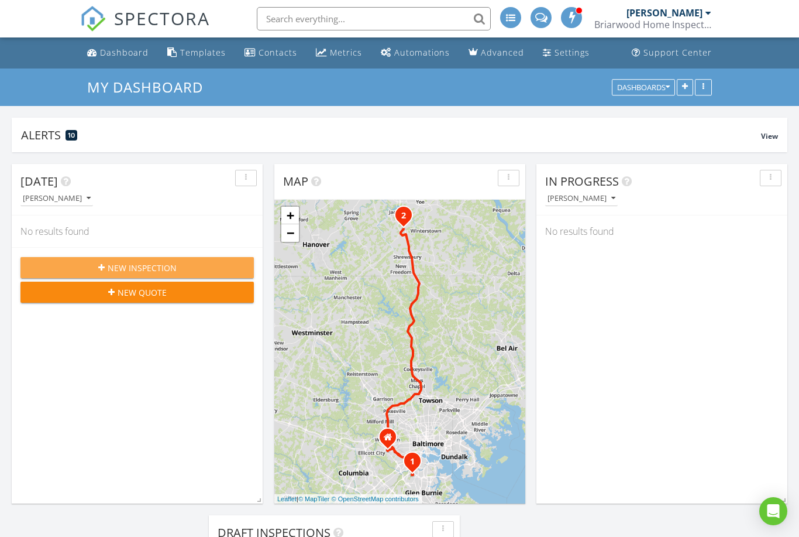
click at [177, 265] on div "New Inspection" at bounding box center [137, 268] width 215 height 12
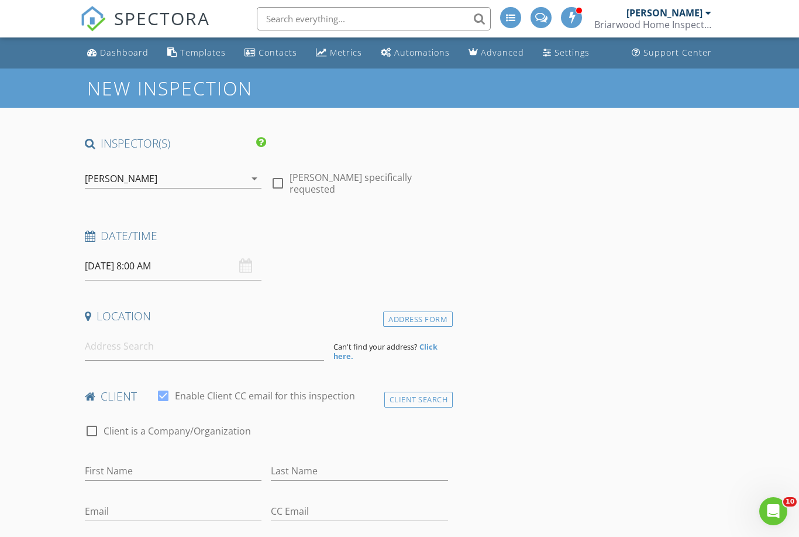
click at [255, 175] on icon "arrow_drop_down" at bounding box center [255, 178] width 14 height 14
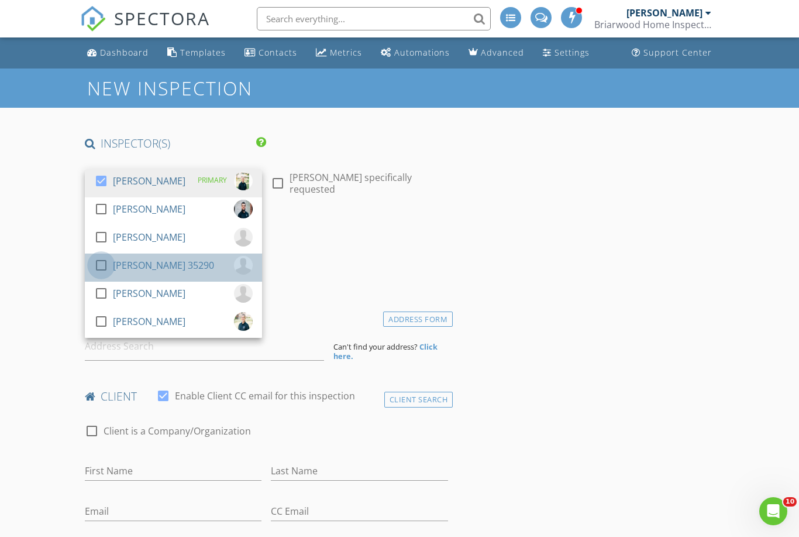
click at [107, 260] on div at bounding box center [101, 265] width 20 height 20
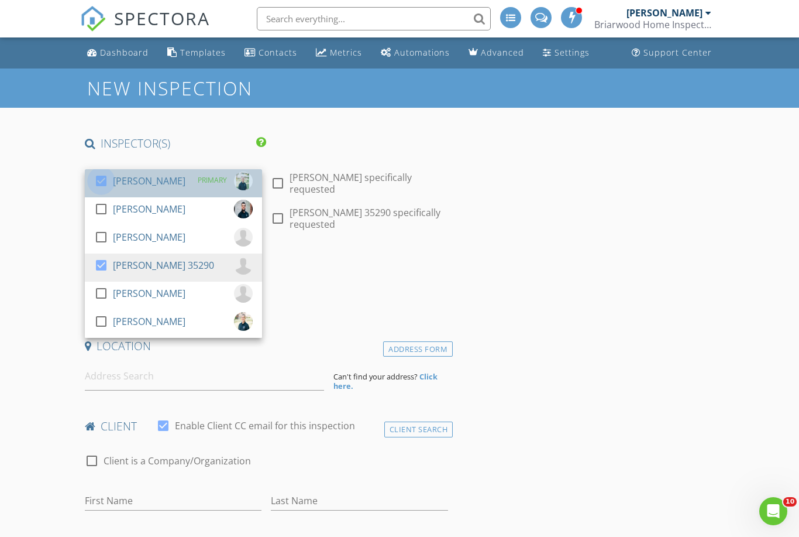
click at [101, 171] on div at bounding box center [101, 181] width 20 height 20
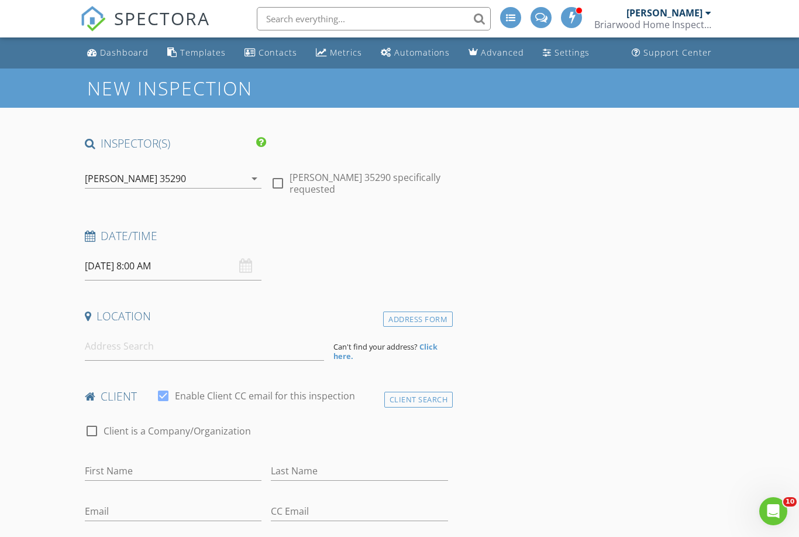
click at [118, 262] on input "08/29/2025 8:00 AM" at bounding box center [173, 266] width 177 height 29
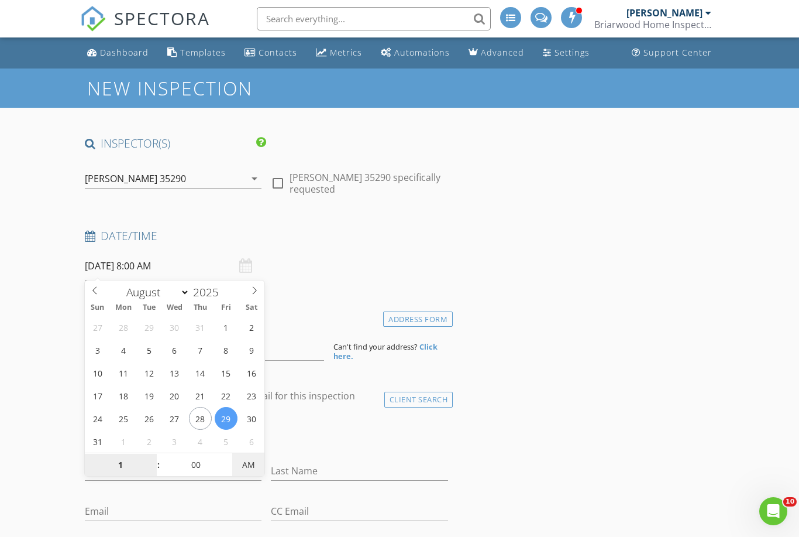
type input "01"
type input "[DATE] 1:00 PM"
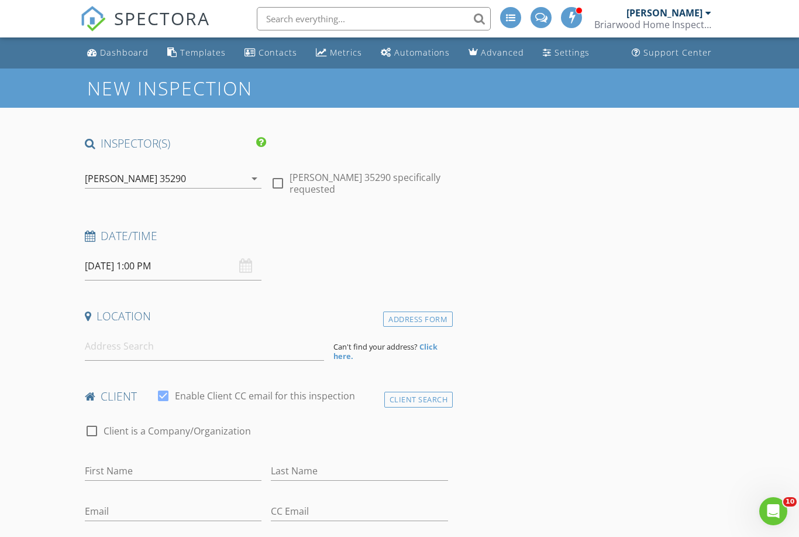
click at [144, 348] on input at bounding box center [204, 346] width 239 height 29
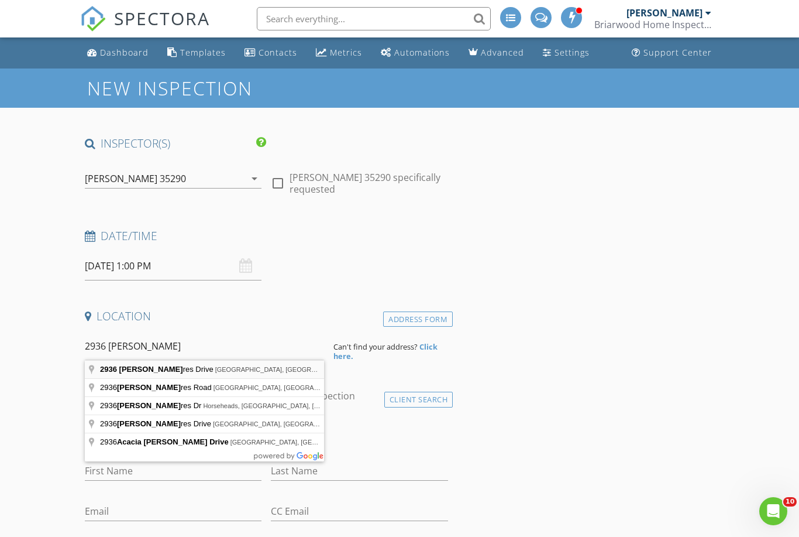
type input "2936 Knoll Acres Drive, Parkville, MD, USA"
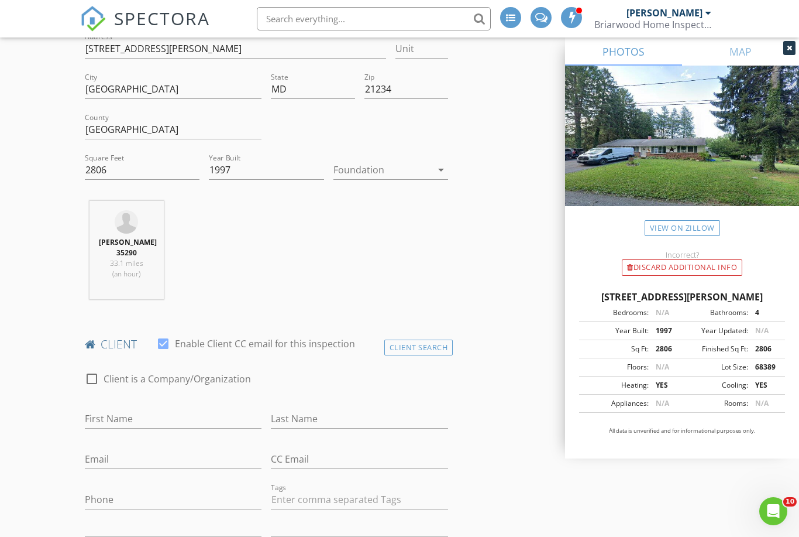
scroll to position [373, 0]
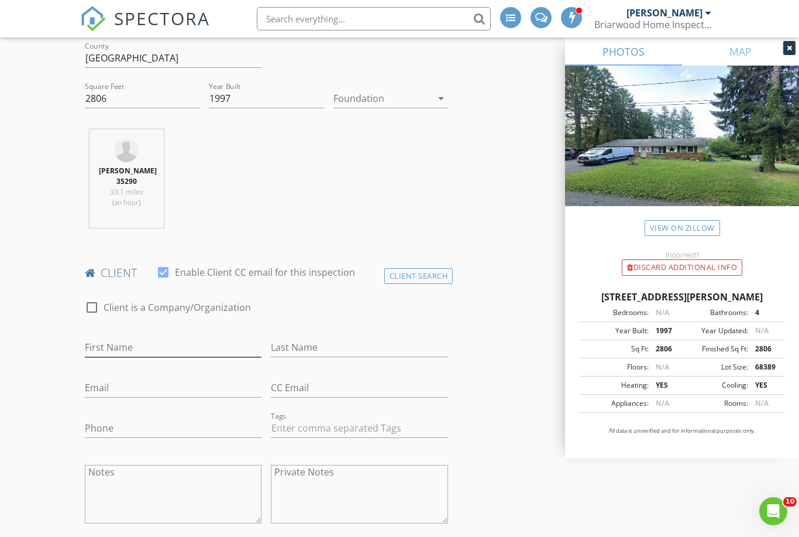
click at [164, 338] on input "First Name" at bounding box center [173, 347] width 177 height 19
type input "Christine"
type input "Kam"
click at [139, 383] on input "Email" at bounding box center [173, 387] width 177 height 19
click at [125, 385] on input "Email" at bounding box center [173, 387] width 177 height 19
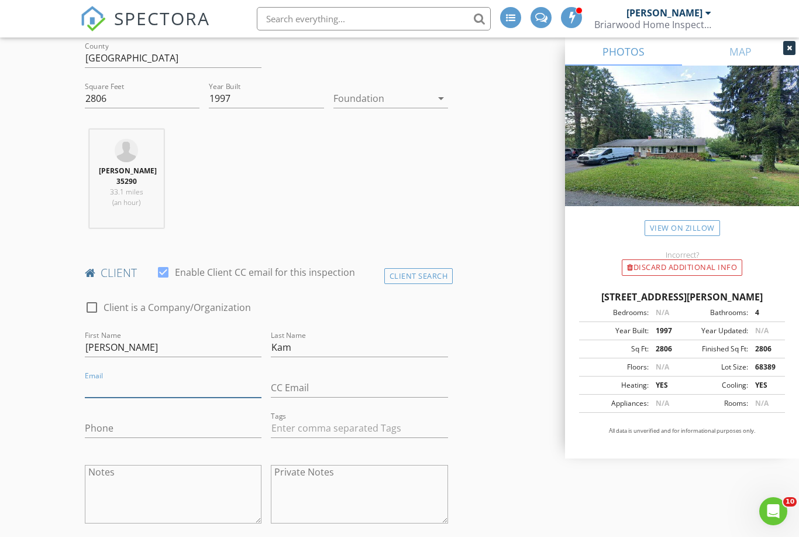
paste input "mailto:cmocol128@yahoo.com"
type input "cmocol128@yahoo.com"
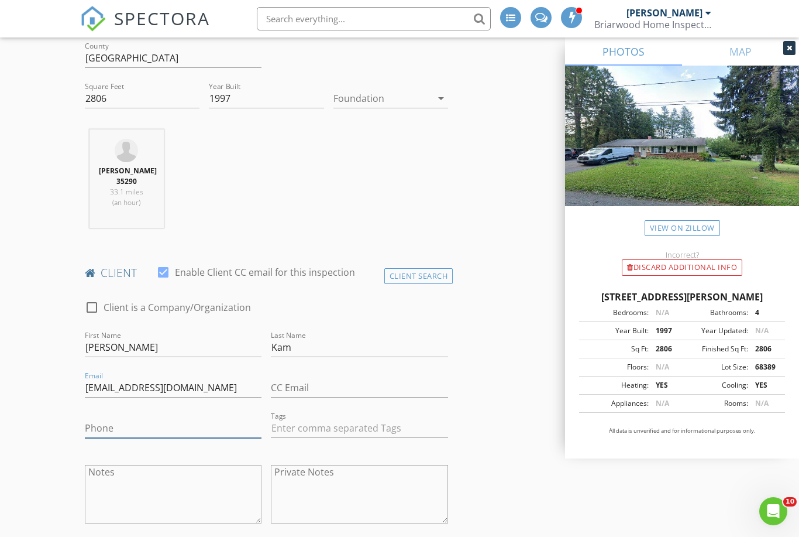
click at [119, 426] on input "Phone" at bounding box center [173, 427] width 177 height 19
click at [114, 418] on input "Phone" at bounding box center [173, 427] width 177 height 19
paste input "443-803-8180"
type input "443-803-8180"
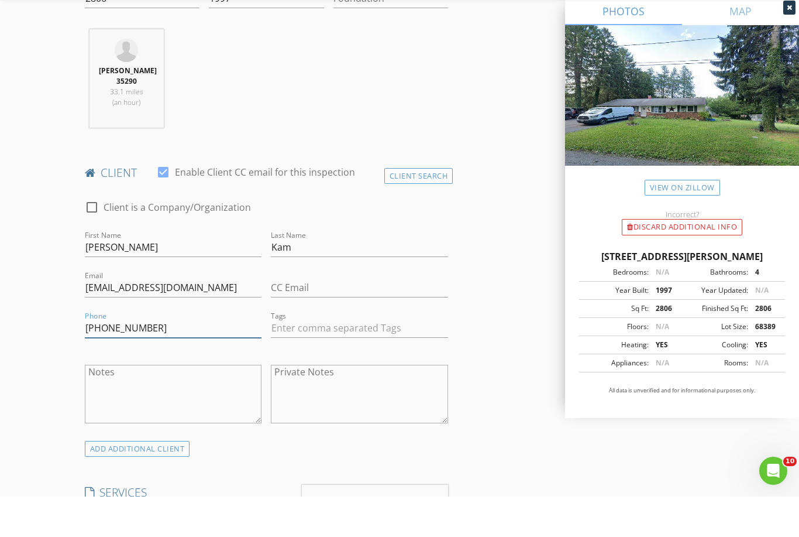
scroll to position [542, 0]
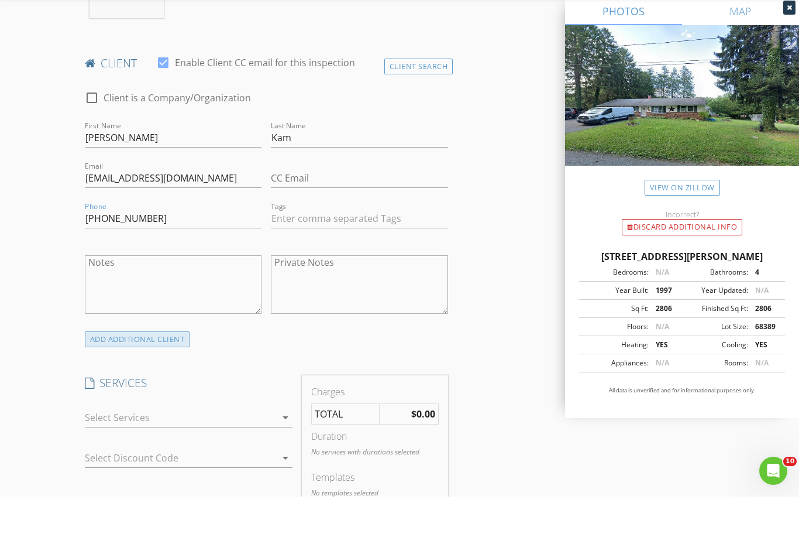
click at [172, 372] on div "ADD ADDITIONAL client" at bounding box center [137, 380] width 105 height 16
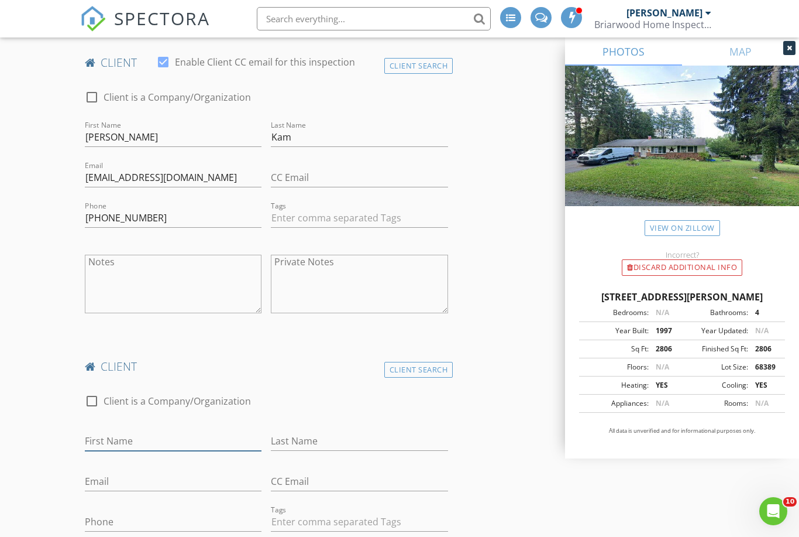
click at [161, 442] on input "First Name" at bounding box center [173, 440] width 177 height 19
type input "Justin"
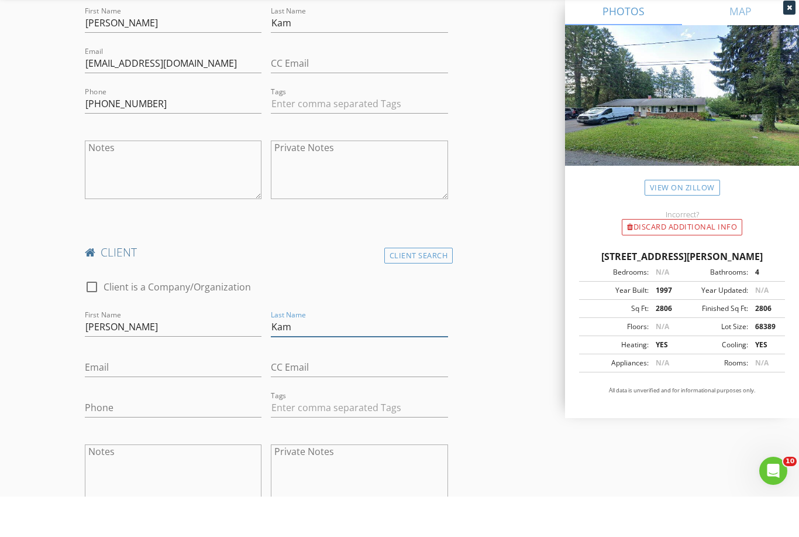
scroll to position [671, 0]
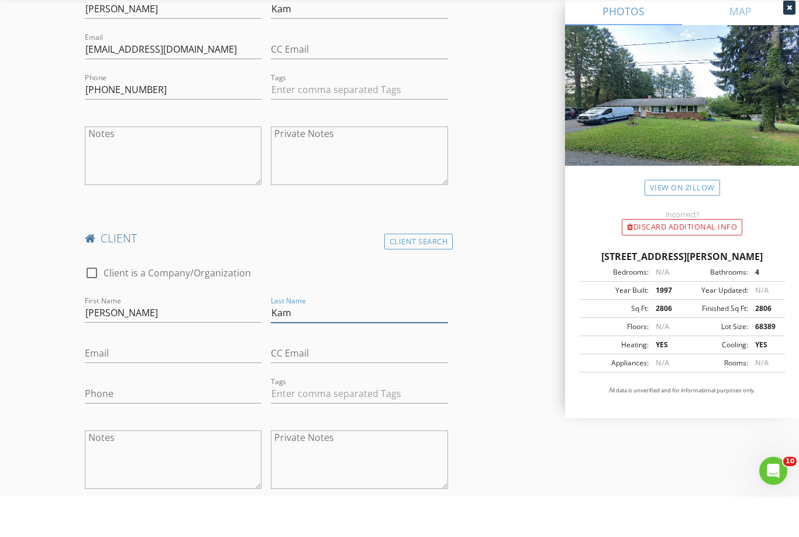
type input "Kam"
click at [139, 384] on input "Email" at bounding box center [173, 393] width 177 height 19
click at [127, 384] on input "Email" at bounding box center [173, 393] width 177 height 19
paste input "mailto:jckam9906@gmail.com"
type input "jckam9906@gmail.com"
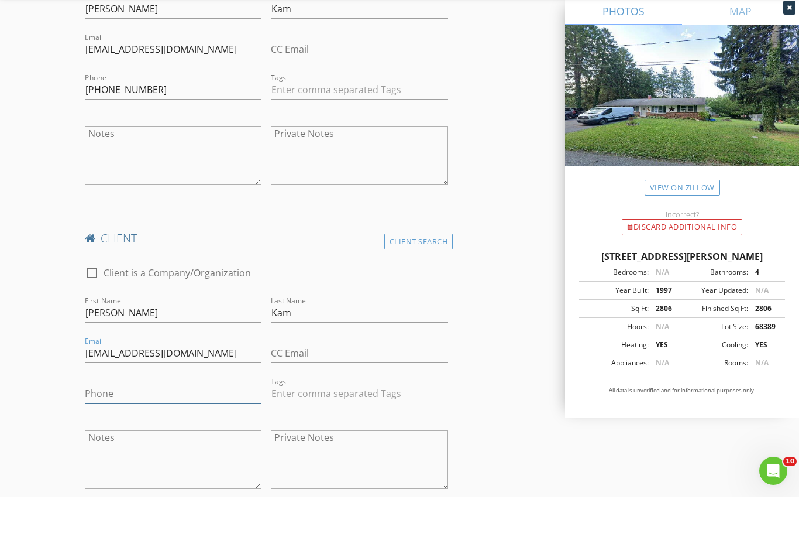
click at [114, 424] on input "Phone" at bounding box center [173, 433] width 177 height 19
click at [105, 424] on input "Phone" at bounding box center [173, 433] width 177 height 19
paste input "443-803-8180"
type input "443-803-8180"
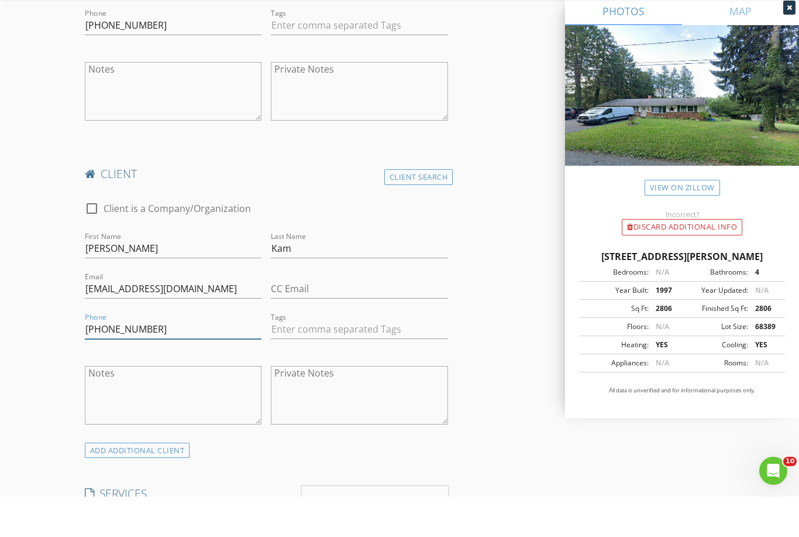
scroll to position [941, 0]
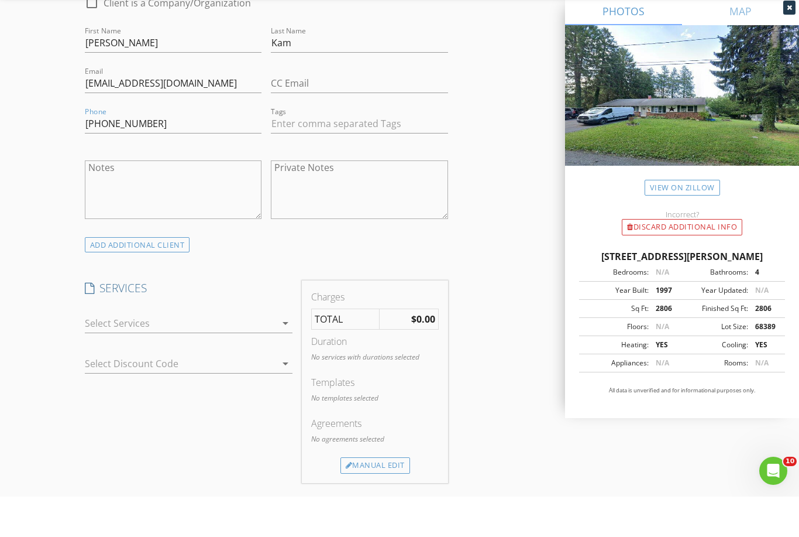
click at [286, 356] on icon "arrow_drop_down" at bounding box center [286, 363] width 14 height 14
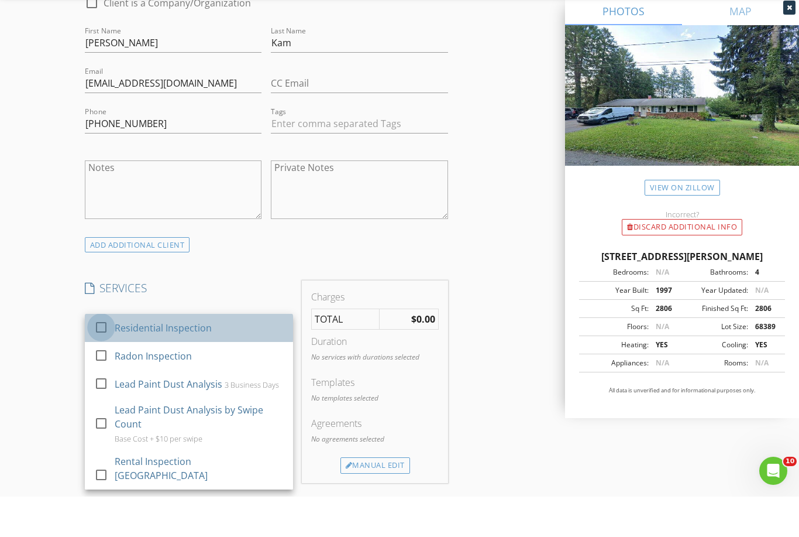
click at [109, 360] on div "check_box_outline_blank" at bounding box center [103, 367] width 19 height 14
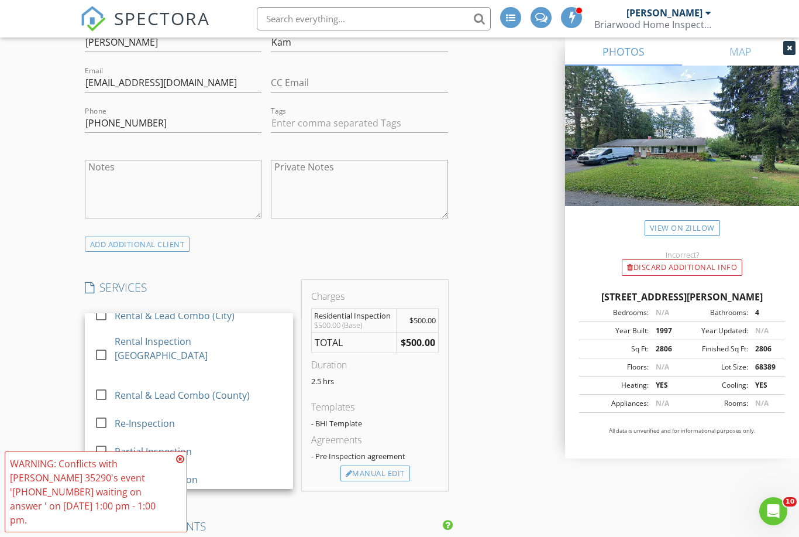
scroll to position [211, 0]
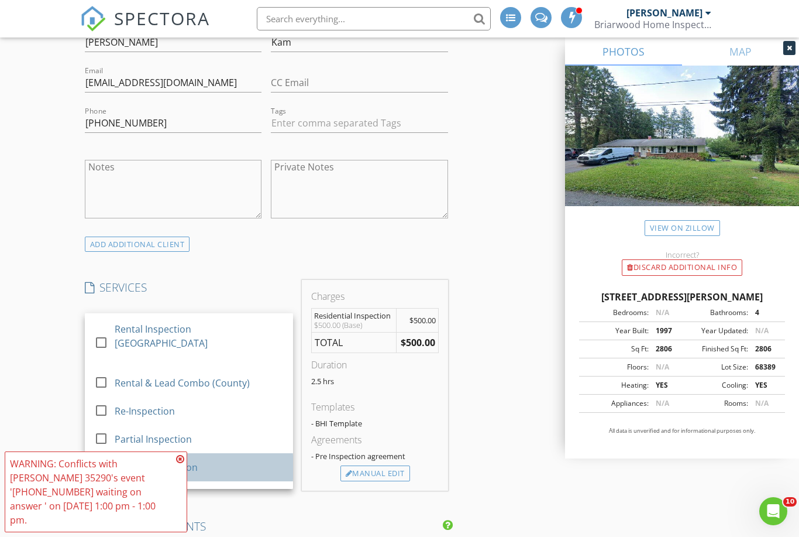
click at [104, 456] on div at bounding box center [101, 466] width 20 height 20
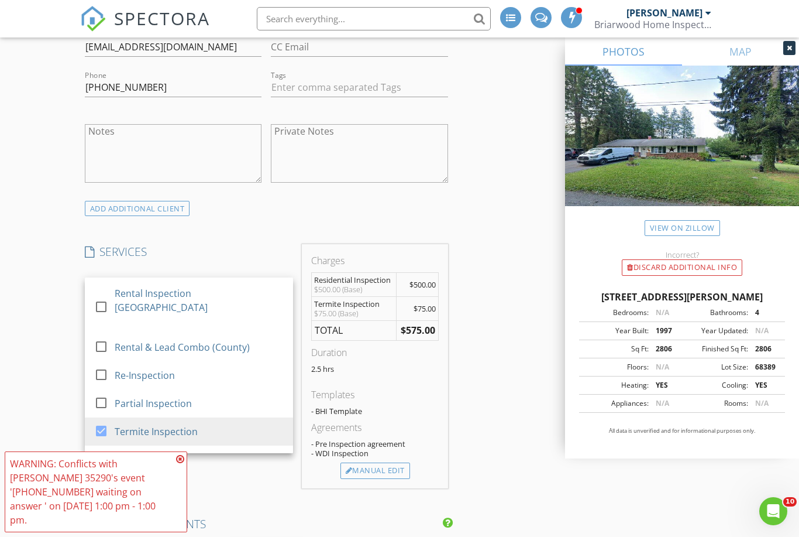
scroll to position [1020, 0]
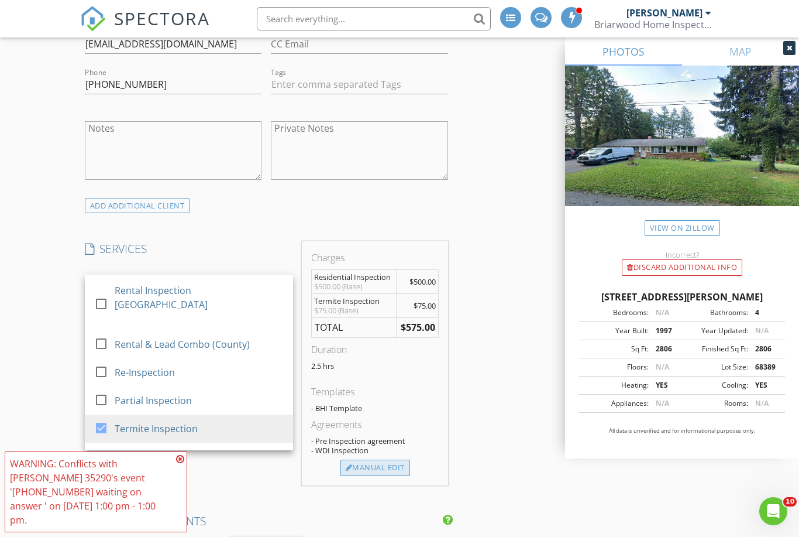
click at [378, 466] on div "Manual Edit" at bounding box center [376, 467] width 70 height 16
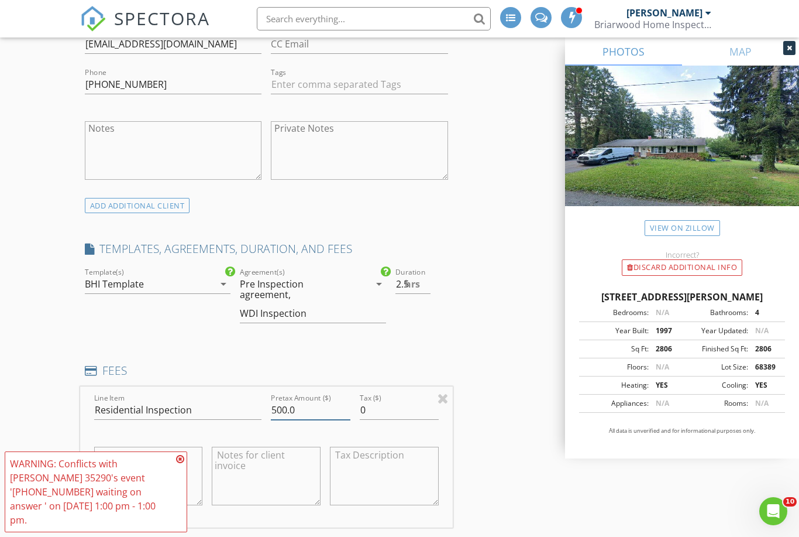
click at [311, 400] on input "500.0" at bounding box center [310, 409] width 79 height 19
type input "5"
click at [484, 336] on div "INSPECTOR(S) check_box_outline_blank Tyler Armstrong check_box_outline_blank Sa…" at bounding box center [400, 450] width 640 height 2671
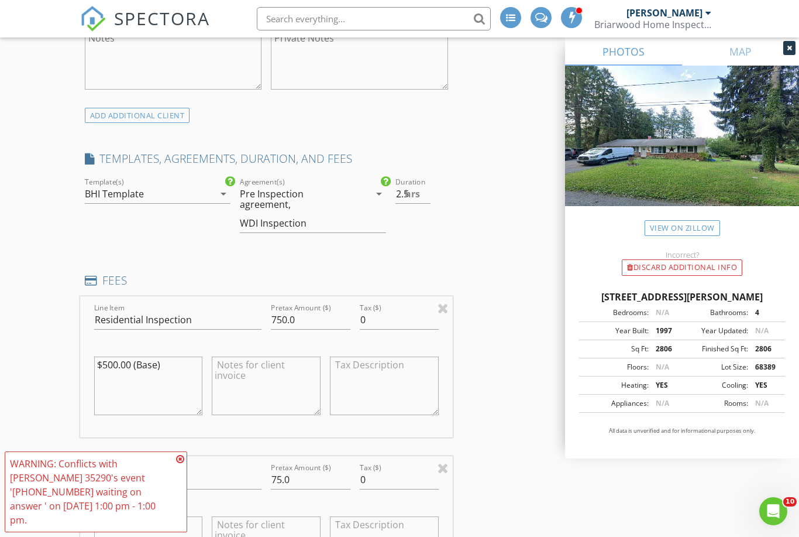
scroll to position [1098, 0]
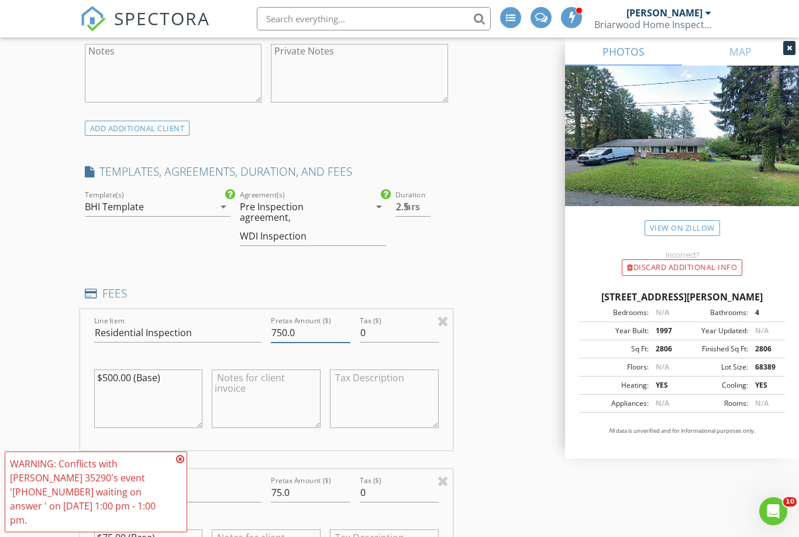
click at [315, 323] on input "750.0" at bounding box center [310, 332] width 79 height 19
type input "775.0"
click at [528, 332] on div "INSPECTOR(S) check_box_outline_blank Tyler Armstrong check_box_outline_blank Sa…" at bounding box center [400, 373] width 640 height 2671
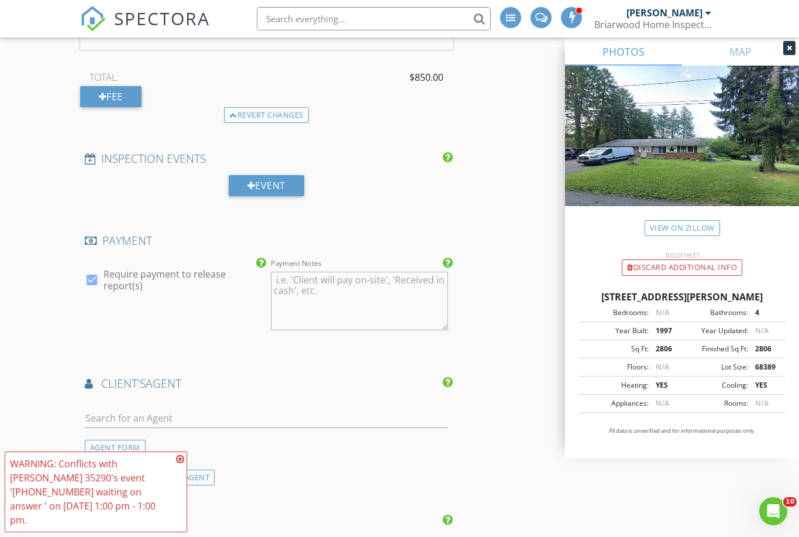
scroll to position [1709, 0]
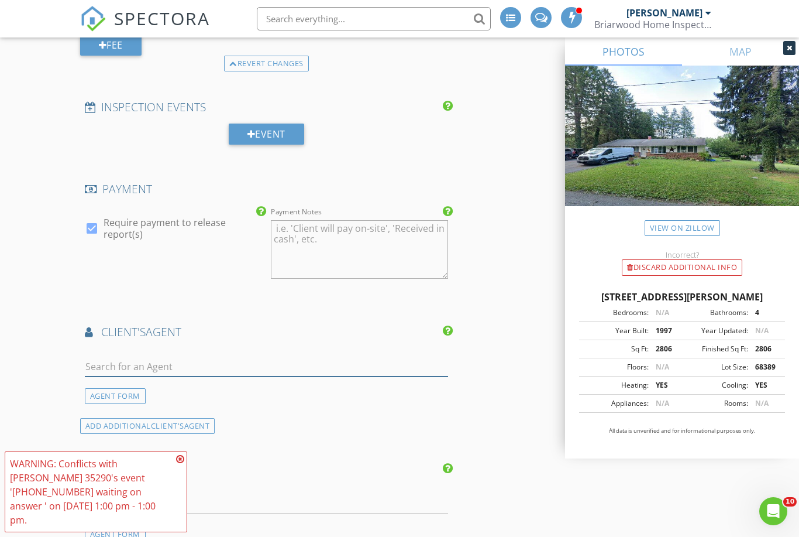
click at [269, 357] on input "text" at bounding box center [266, 366] width 363 height 19
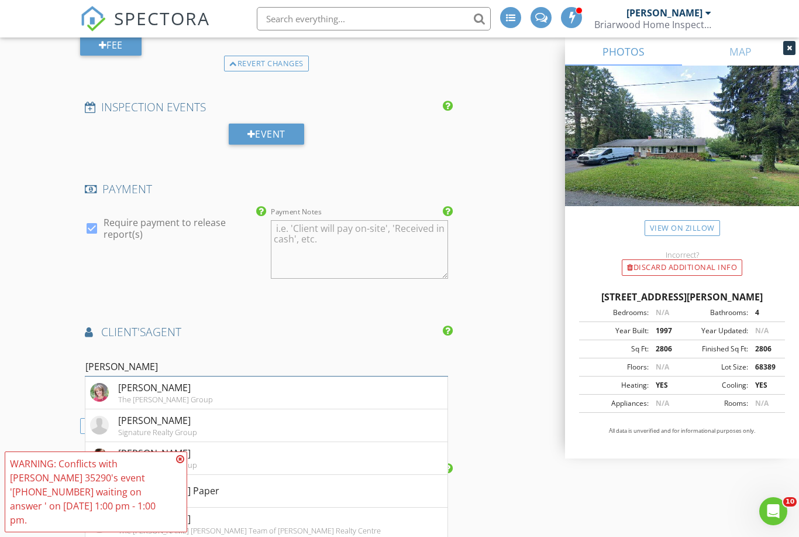
type input "Carlos"
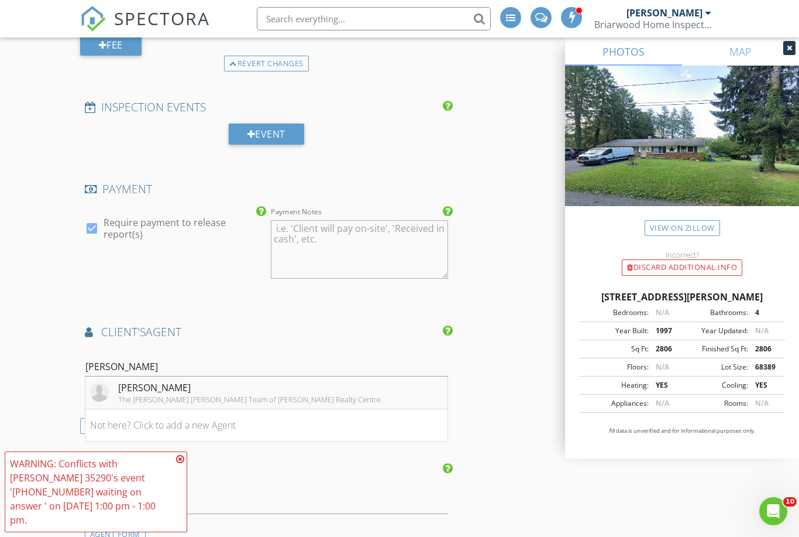
click at [289, 380] on div "[PERSON_NAME]" at bounding box center [249, 387] width 263 height 14
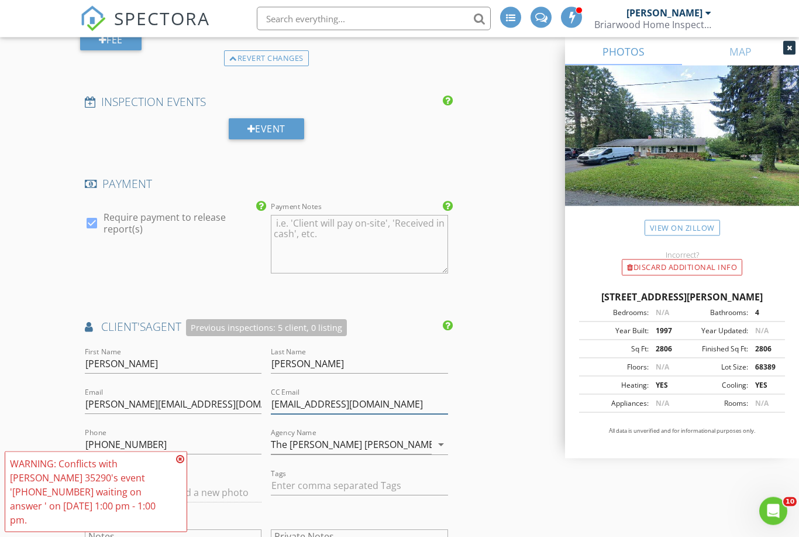
click at [446, 395] on input "Adminteam@waldnerwintersteam.com" at bounding box center [359, 404] width 177 height 19
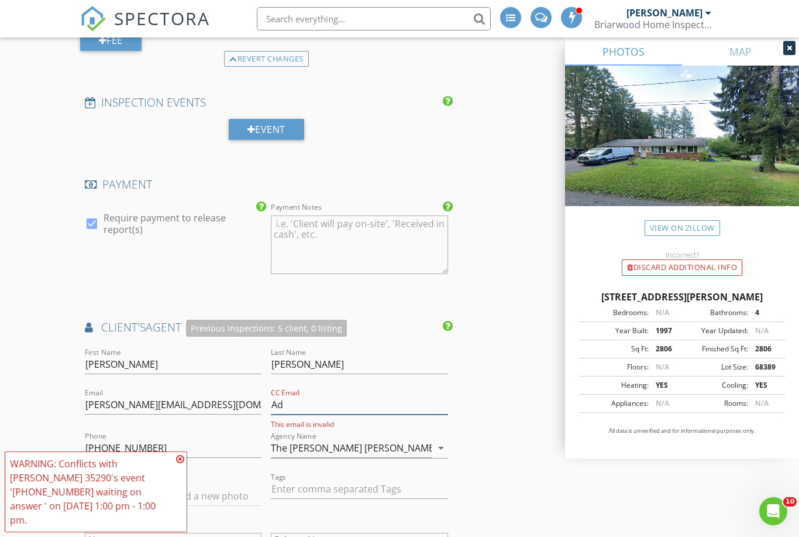
type input "A"
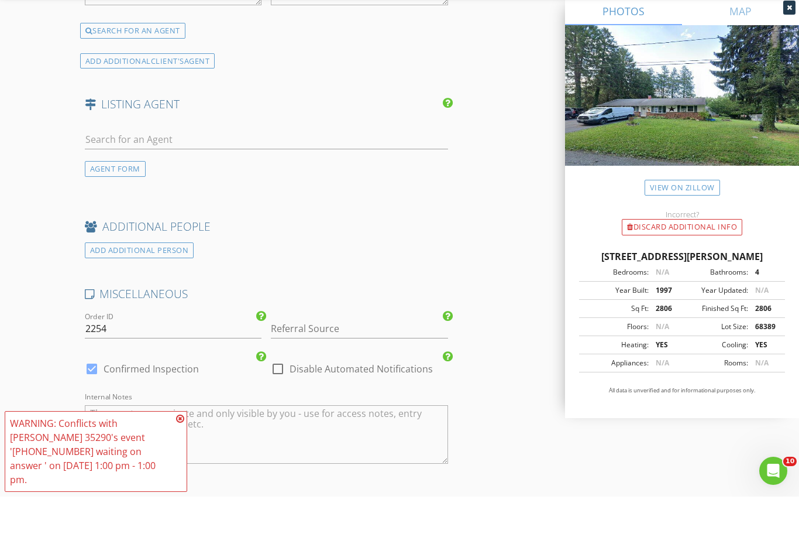
scroll to position [2273, 0]
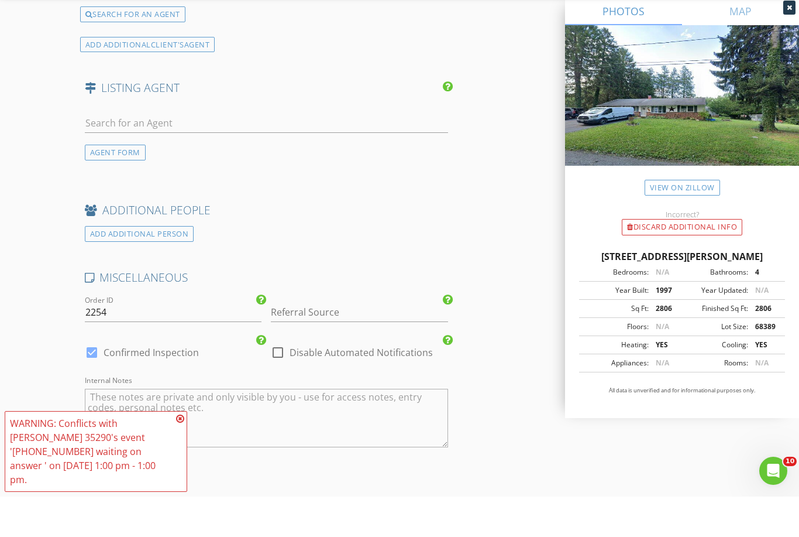
click at [407, 429] on textarea "Internal Notes" at bounding box center [266, 458] width 363 height 59
click at [133, 429] on textarea "Occupied Home Termite Sentri lock" at bounding box center [266, 458] width 363 height 59
click at [321, 429] on textarea "Occupied Home Termite Sentri lock" at bounding box center [266, 458] width 363 height 59
click at [126, 429] on textarea "Occupied Home Termite Sentri lock" at bounding box center [266, 458] width 363 height 59
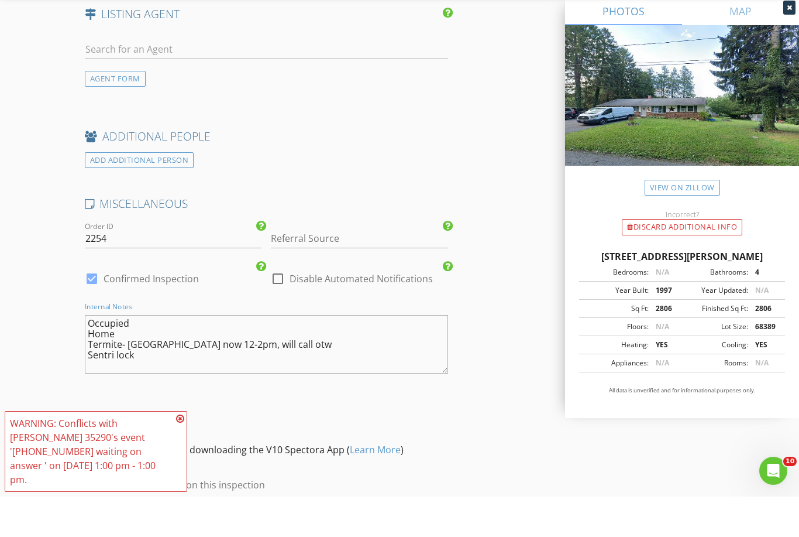
scroll to position [2503, 0]
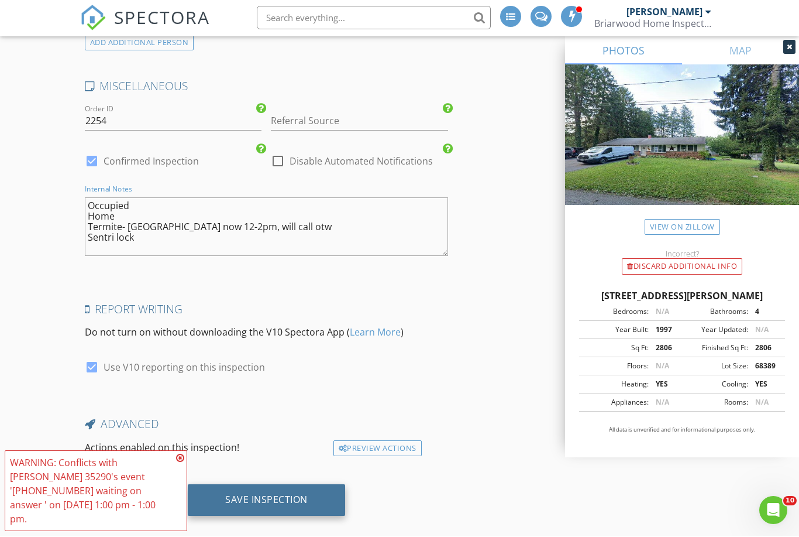
type textarea "Occupied Home Termite- pest now 12-2pm, will call otw Sentri lock"
click at [275, 494] on div "Save Inspection" at bounding box center [266, 500] width 83 height 12
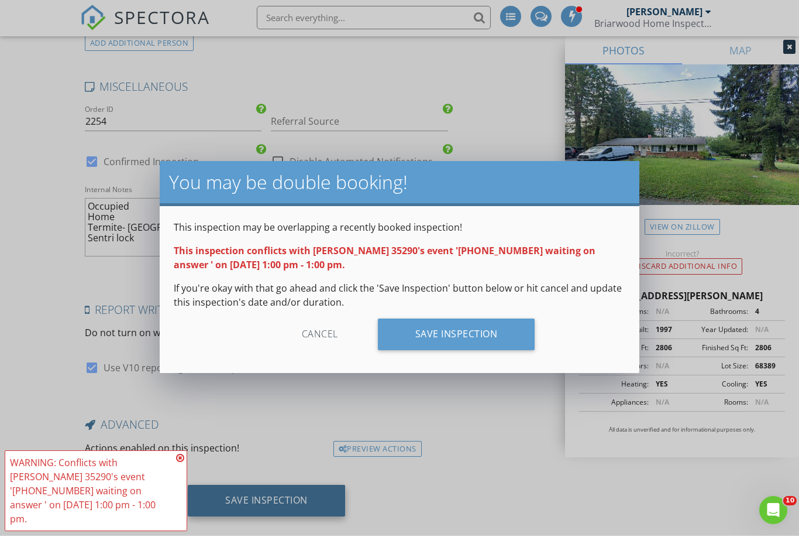
scroll to position [2463, 0]
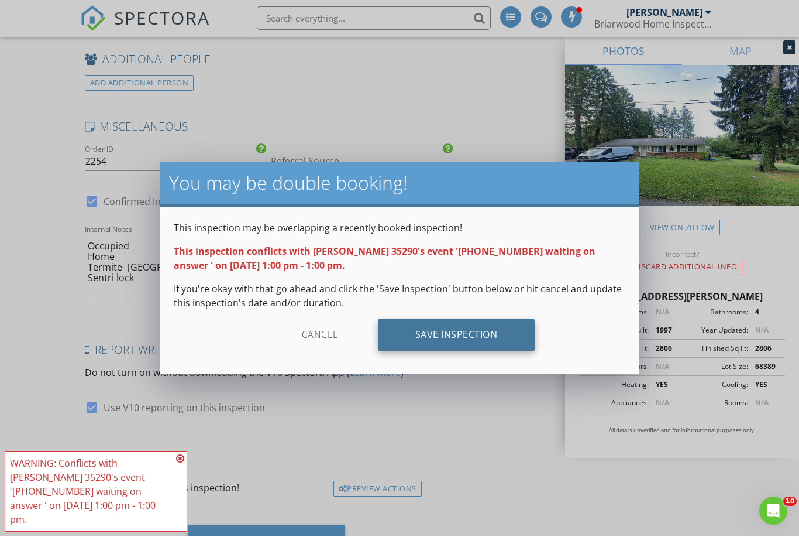
click at [441, 336] on div "Save Inspection" at bounding box center [456, 335] width 157 height 32
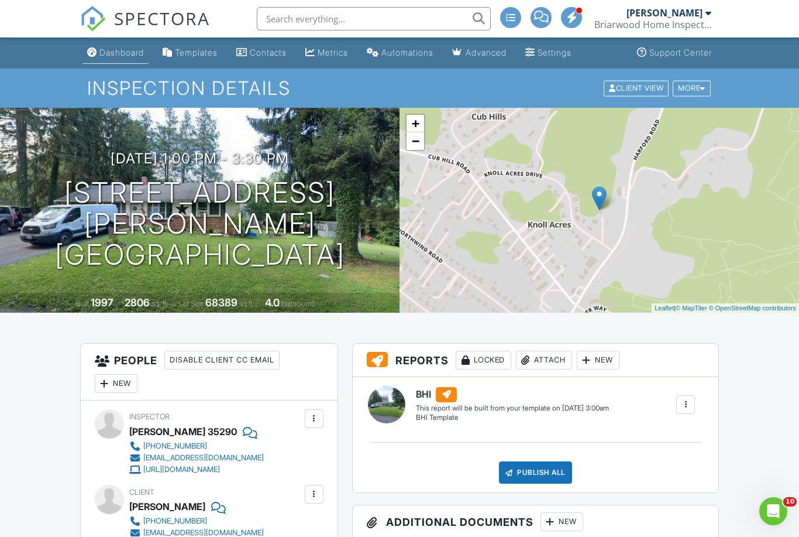
click at [132, 61] on link "Dashboard" at bounding box center [116, 53] width 66 height 22
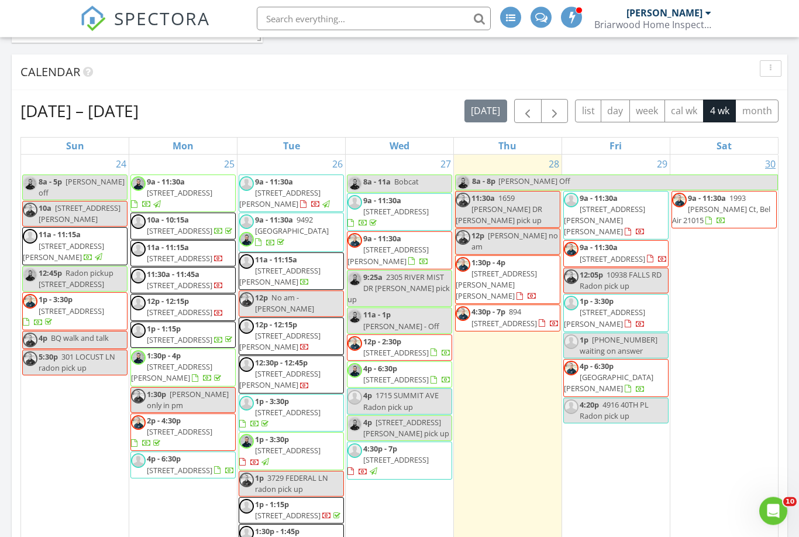
scroll to position [695, 0]
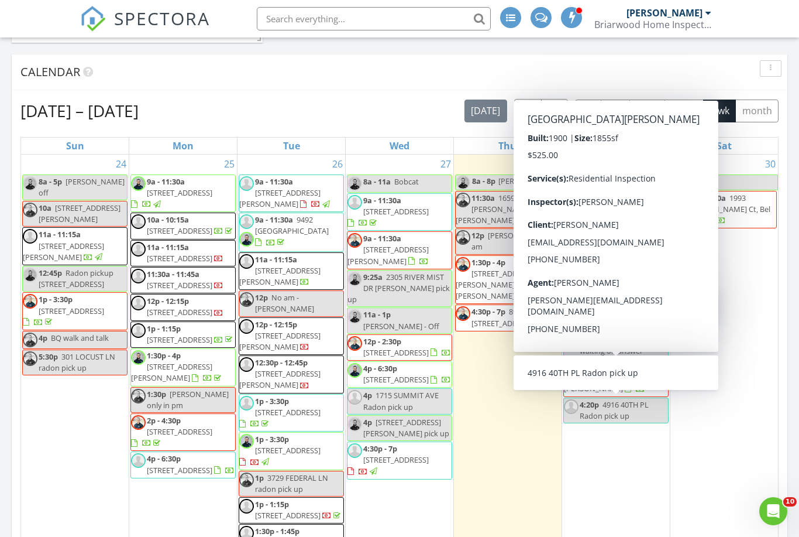
click at [589, 343] on div "1p [PHONE_NUMBER] waiting on answer" at bounding box center [616, 345] width 104 height 22
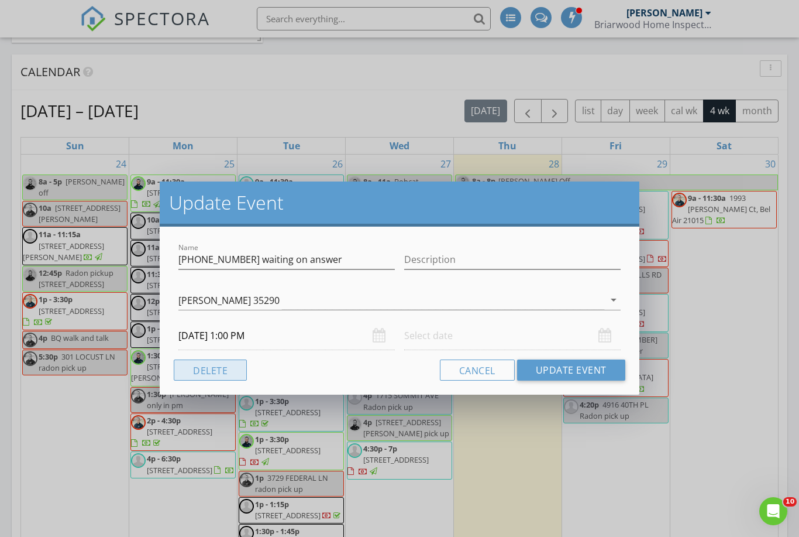
click at [237, 369] on button "Delete" at bounding box center [210, 369] width 73 height 21
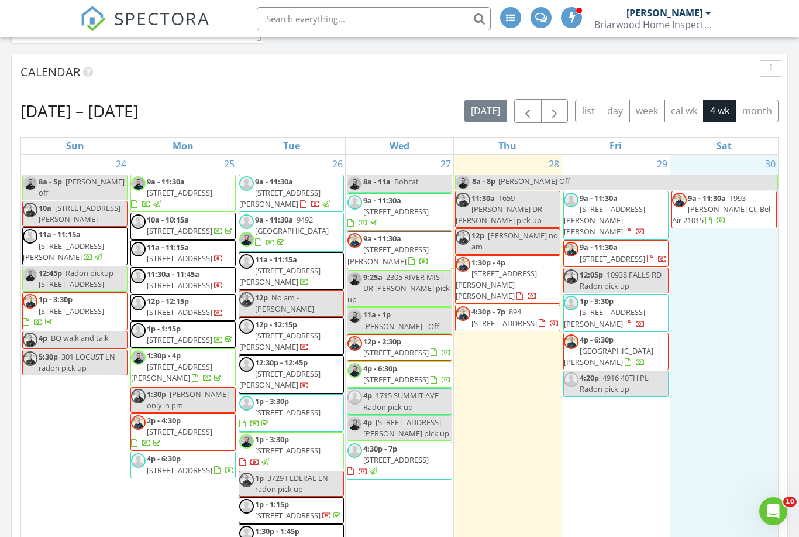
click at [737, 261] on div "30 9a - 11:30a 1993 [PERSON_NAME] Ct, Bel Air 21015" at bounding box center [725, 429] width 108 height 551
click at [714, 228] on link "Event" at bounding box center [723, 230] width 60 height 19
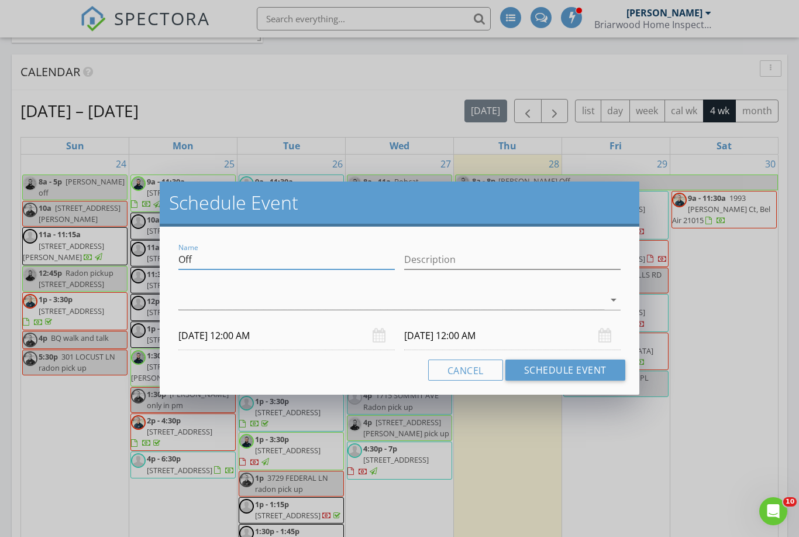
click at [204, 255] on input "Off" at bounding box center [286, 259] width 217 height 19
type input "O"
click at [211, 292] on div at bounding box center [391, 299] width 426 height 19
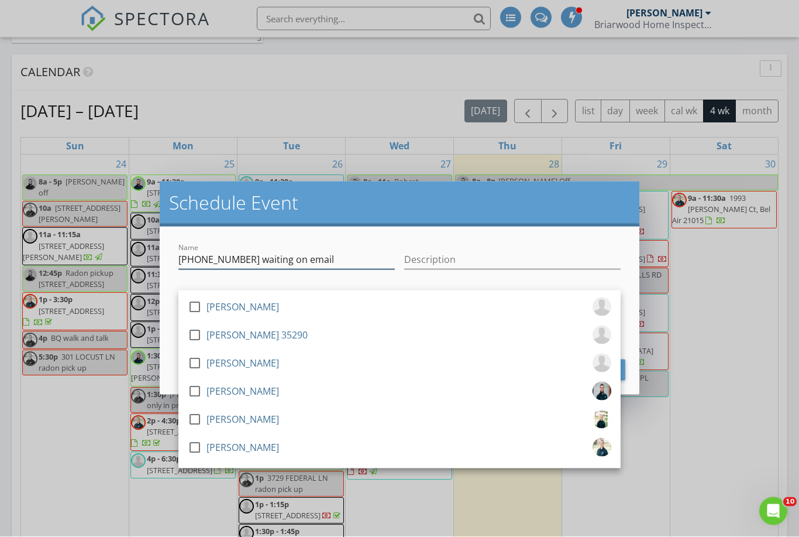
click at [195, 259] on input "973 393 0180 waiting on email" at bounding box center [286, 259] width 217 height 19
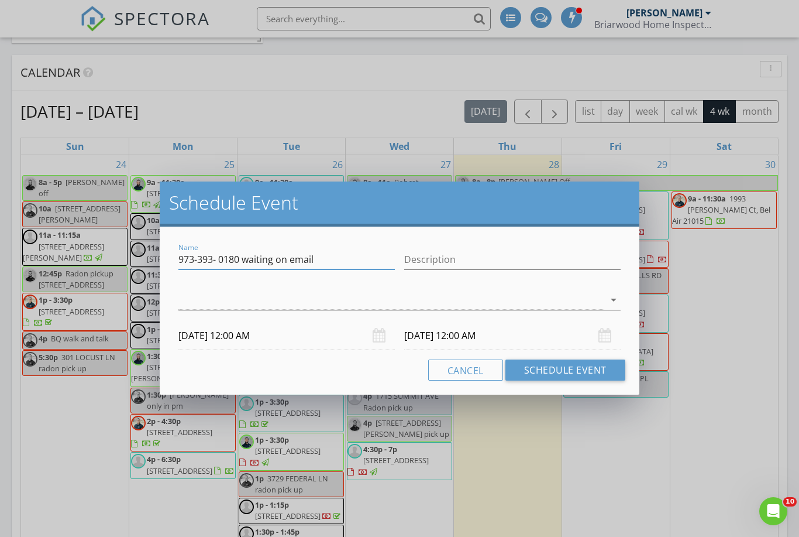
type input "973-393- 0180 waiting on email"
click at [235, 294] on div at bounding box center [391, 299] width 426 height 19
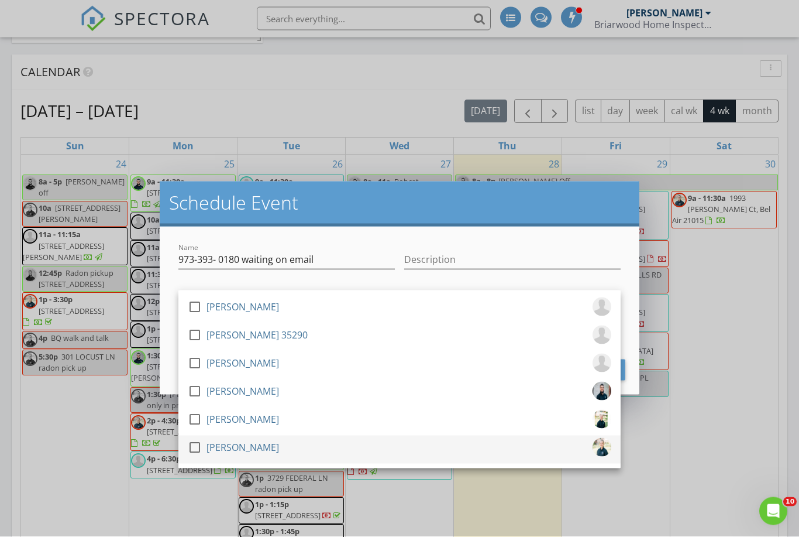
scroll to position [695, 0]
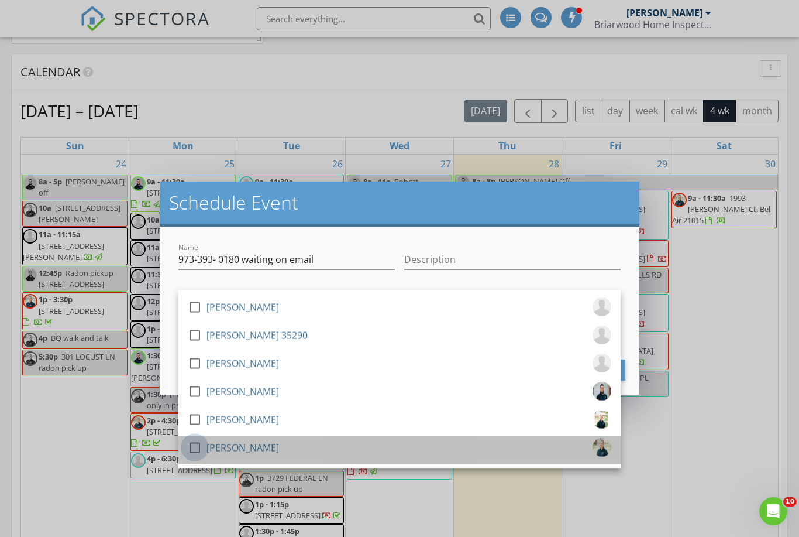
click at [198, 446] on div at bounding box center [195, 447] width 20 height 20
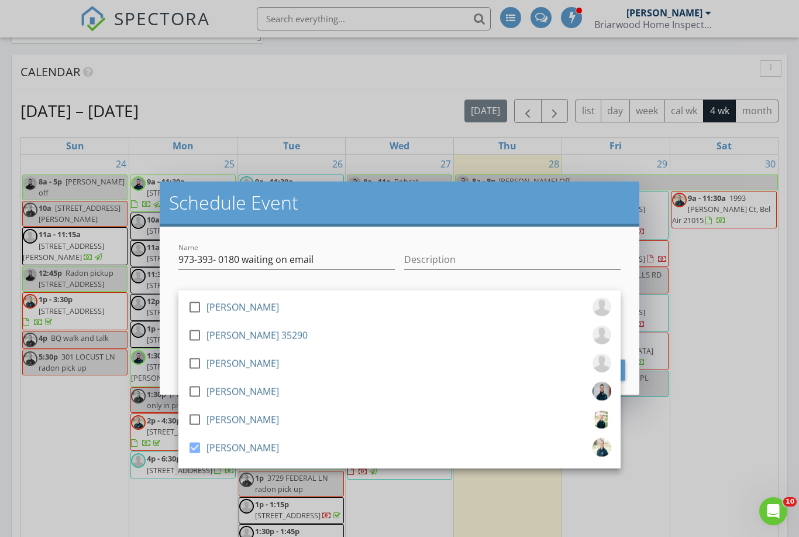
click at [376, 221] on div "Schedule Event" at bounding box center [400, 203] width 480 height 45
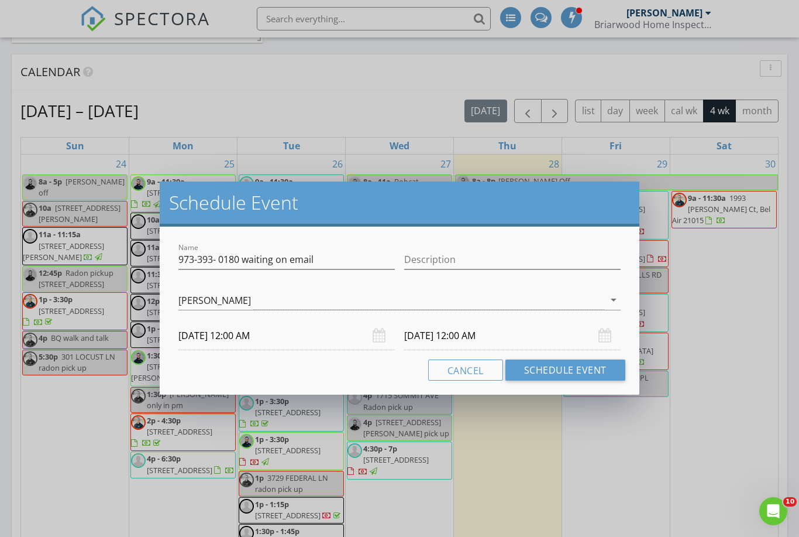
click at [225, 334] on input "08/30/2025 12:00 AM" at bounding box center [286, 335] width 217 height 29
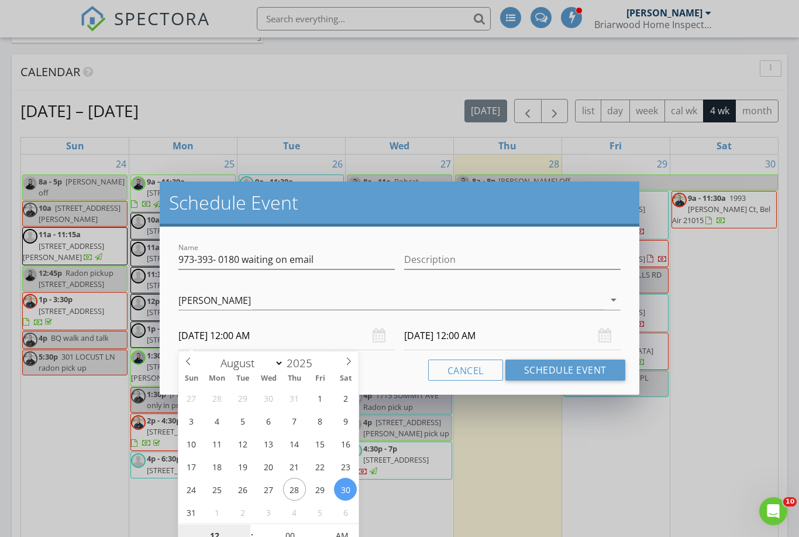
scroll to position [694, 0]
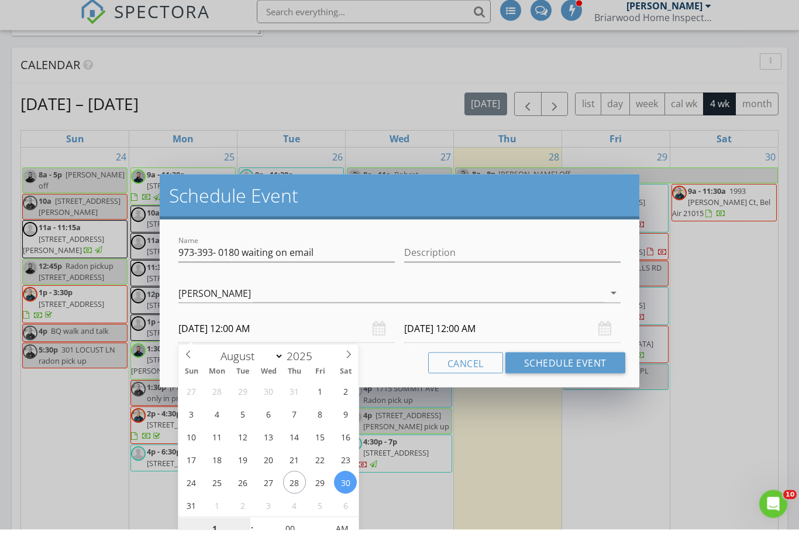
type input "12"
type input "08/30/2025 12:00 PM"
click at [459, 328] on input "08/31/2025 12:00 PM" at bounding box center [512, 335] width 217 height 29
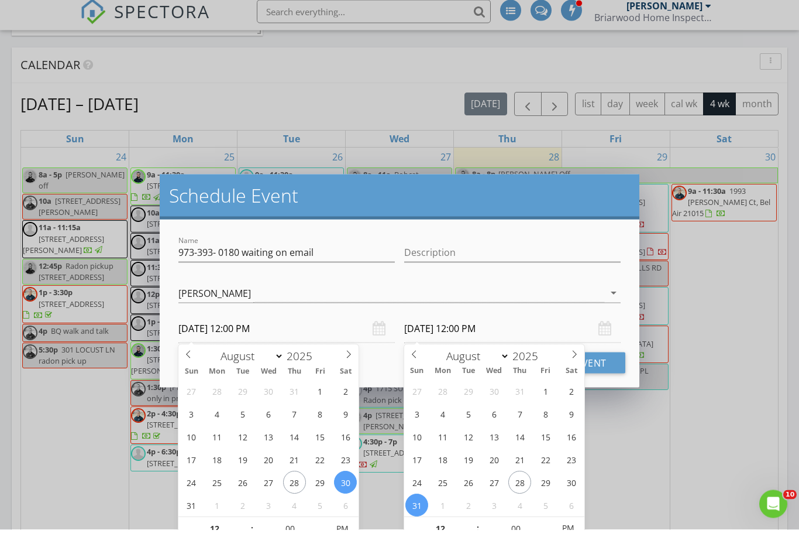
scroll to position [702, 0]
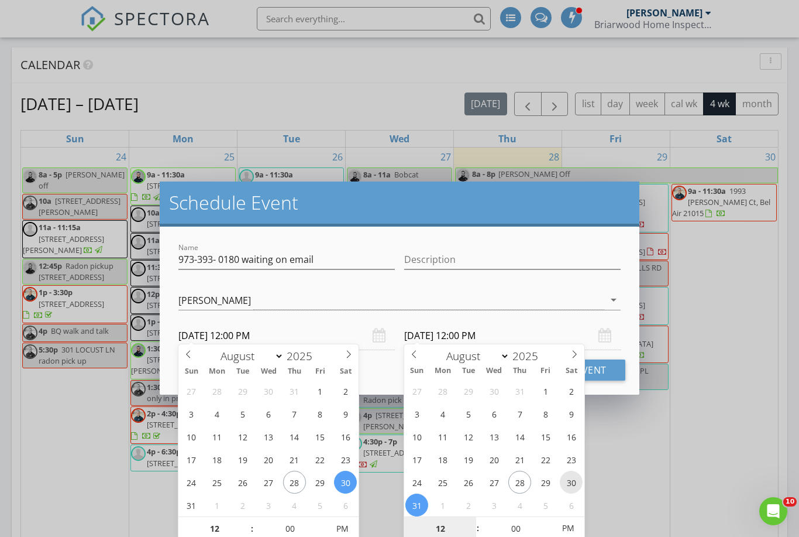
type input "08/30/2025 12:00 PM"
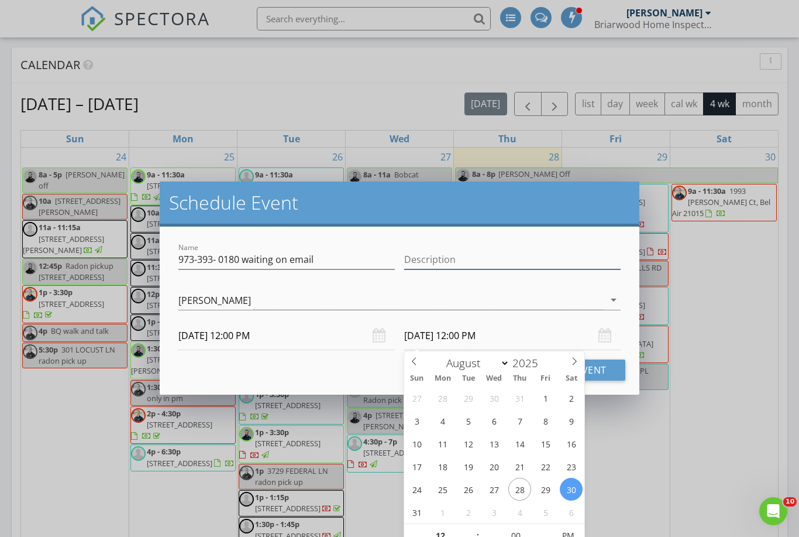
click at [581, 267] on input "Description" at bounding box center [512, 259] width 217 height 19
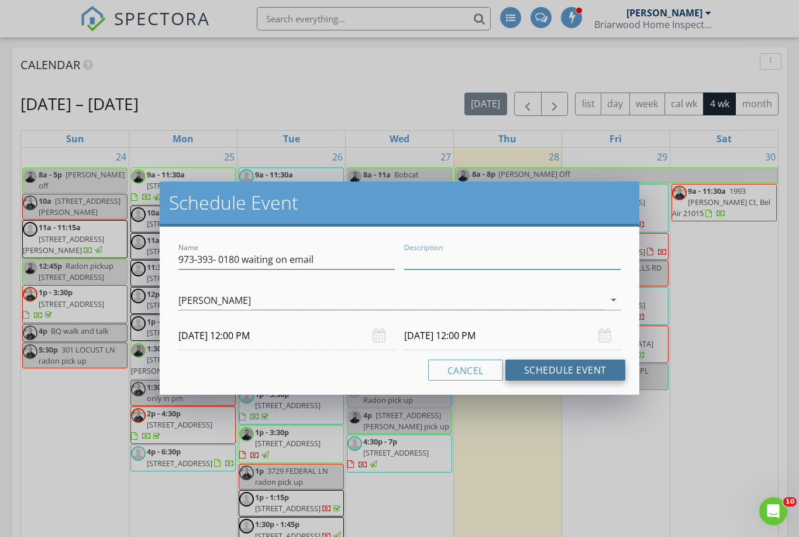
click at [571, 372] on button "Schedule Event" at bounding box center [566, 369] width 120 height 21
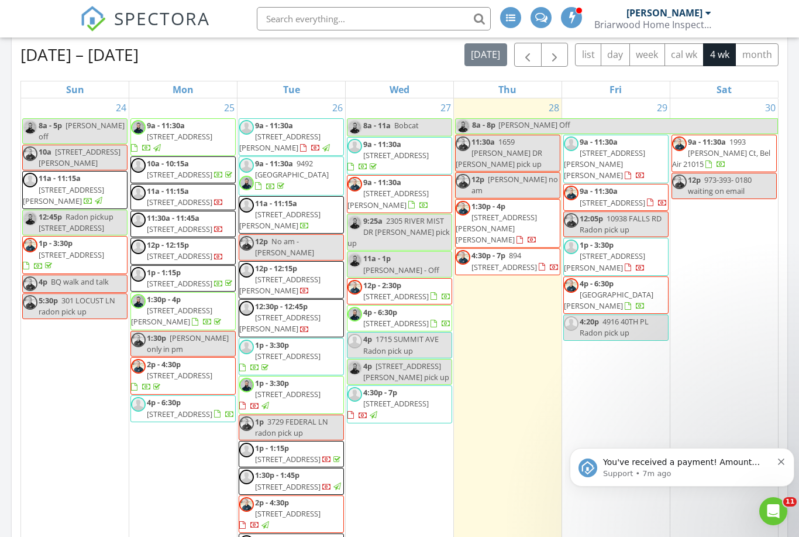
scroll to position [780, 6]
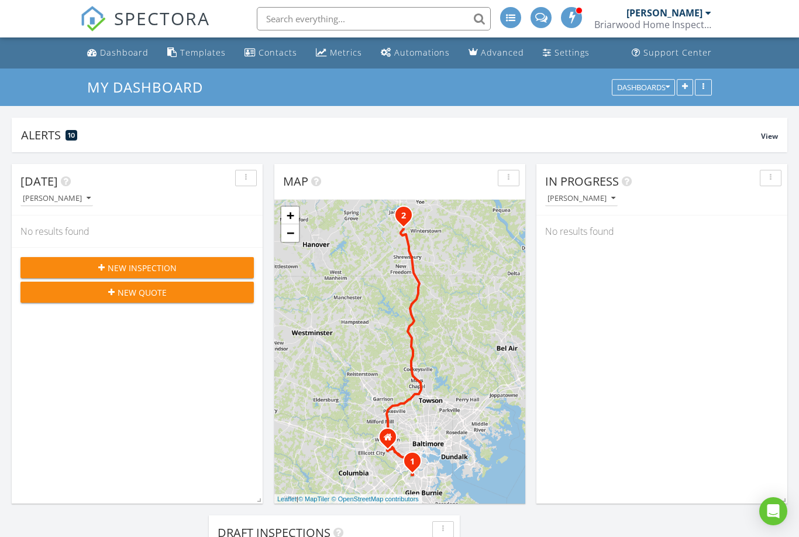
scroll to position [6, 6]
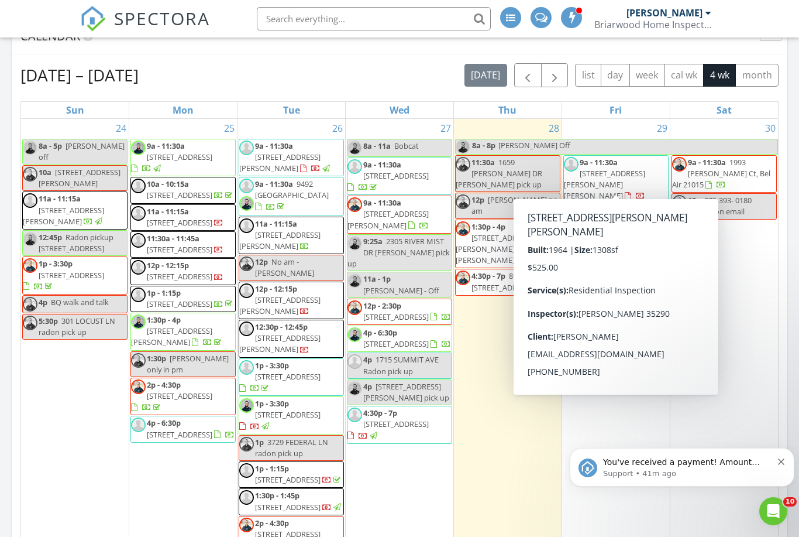
click at [619, 174] on span "[STREET_ADDRESS][PERSON_NAME][PERSON_NAME]" at bounding box center [604, 184] width 81 height 33
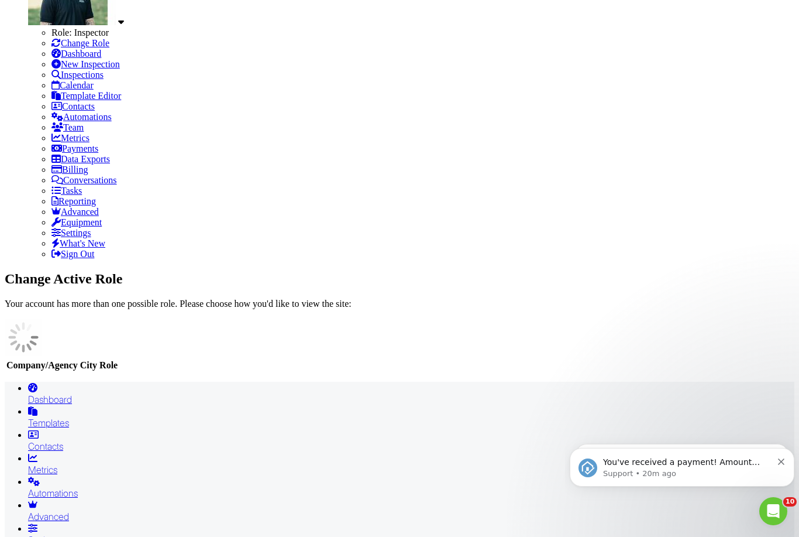
scroll to position [185, 0]
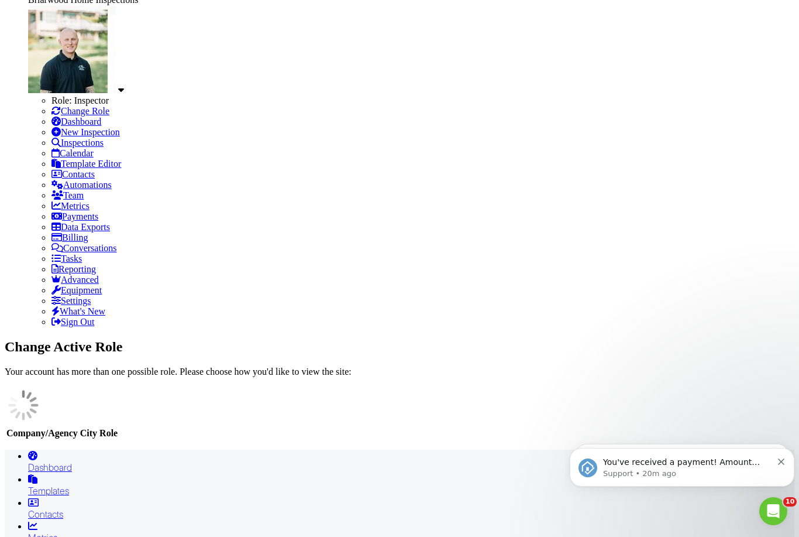
click at [782, 461] on icon "Dismiss notification" at bounding box center [781, 461] width 6 height 6
click at [785, 461] on button "Dismiss notification" at bounding box center [782, 459] width 8 height 9
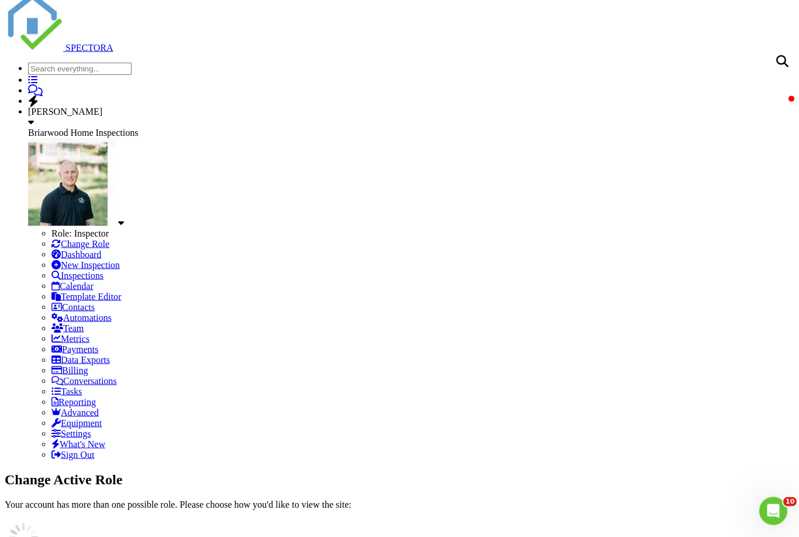
scroll to position [0, 0]
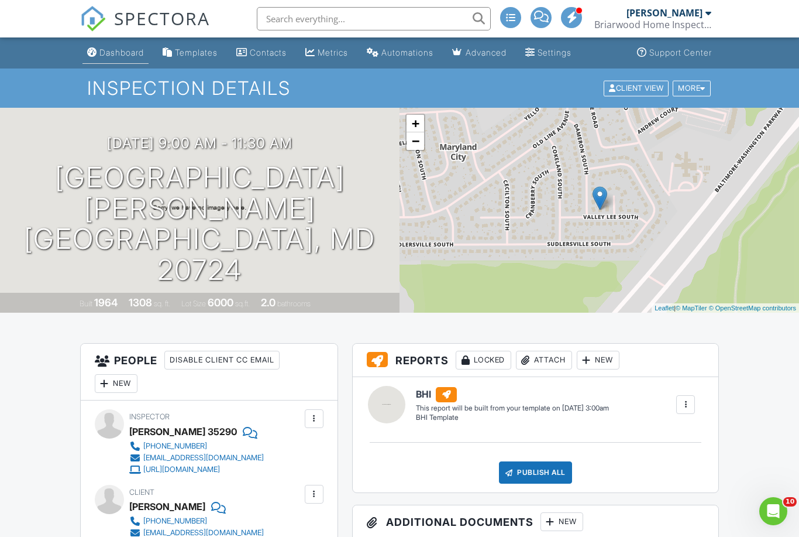
click at [118, 56] on div "Dashboard" at bounding box center [121, 52] width 44 height 10
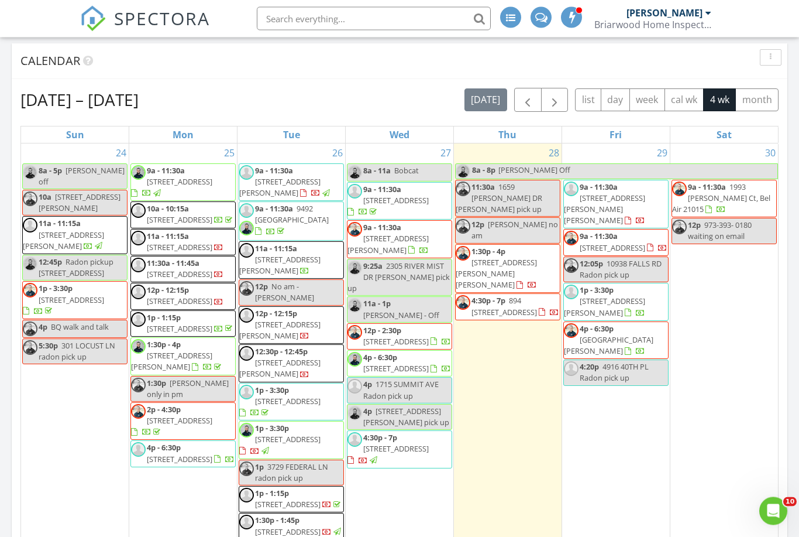
scroll to position [706, 0]
click at [633, 243] on span "9a - 11:30a 425 E Lanvale St, Baltimore 21202" at bounding box center [616, 242] width 104 height 23
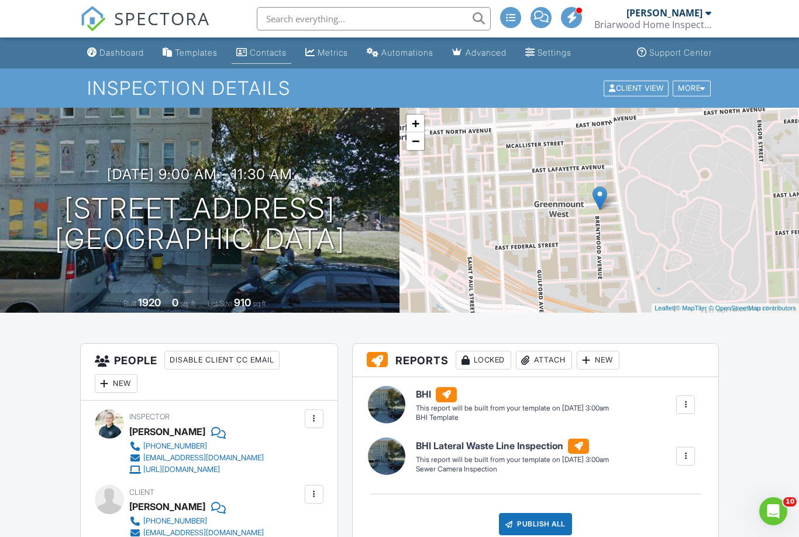
click at [256, 58] on link "Contacts" at bounding box center [262, 53] width 60 height 22
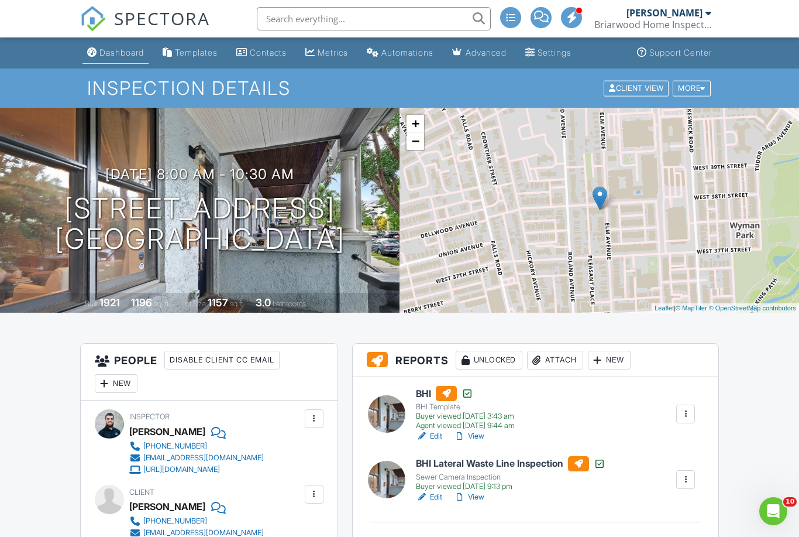
click at [112, 51] on div "Dashboard" at bounding box center [121, 52] width 44 height 10
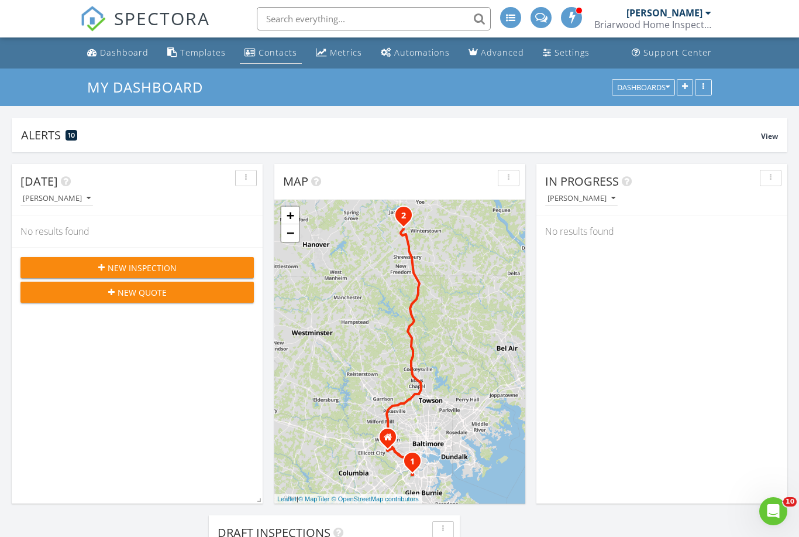
click at [274, 51] on div "Contacts" at bounding box center [278, 52] width 39 height 11
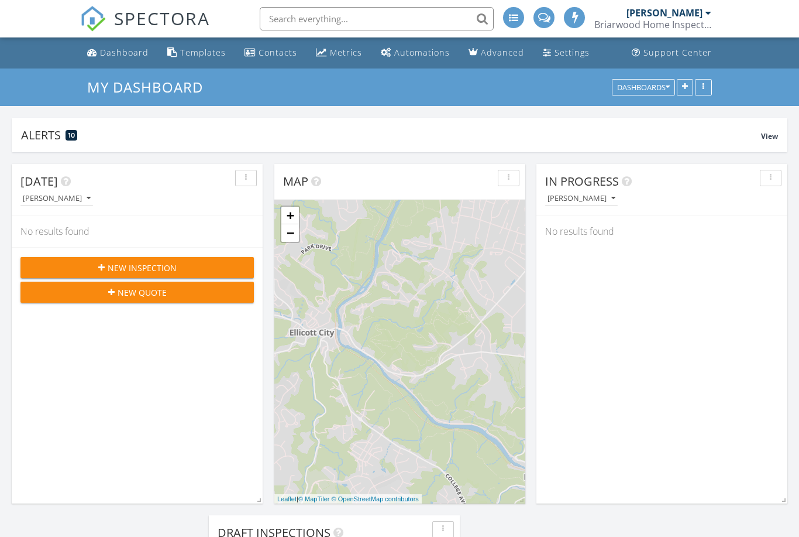
scroll to position [1183, 800]
click at [343, 20] on input "text" at bounding box center [377, 18] width 234 height 23
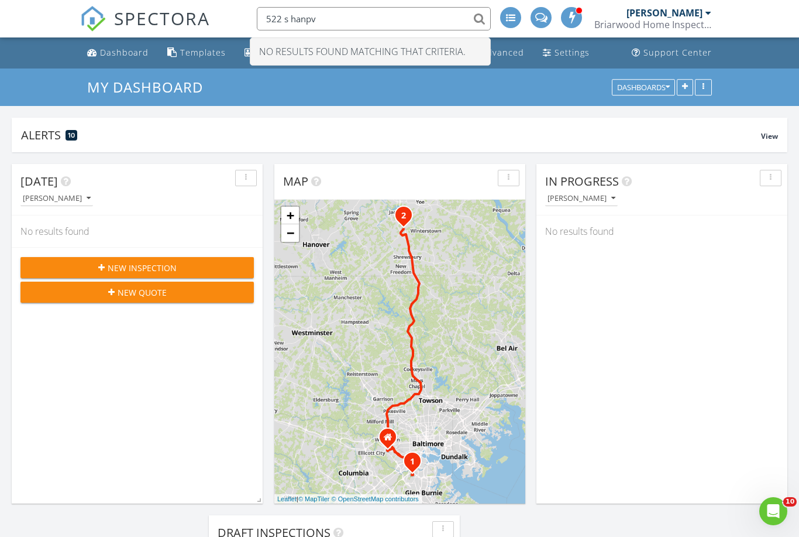
scroll to position [0, 0]
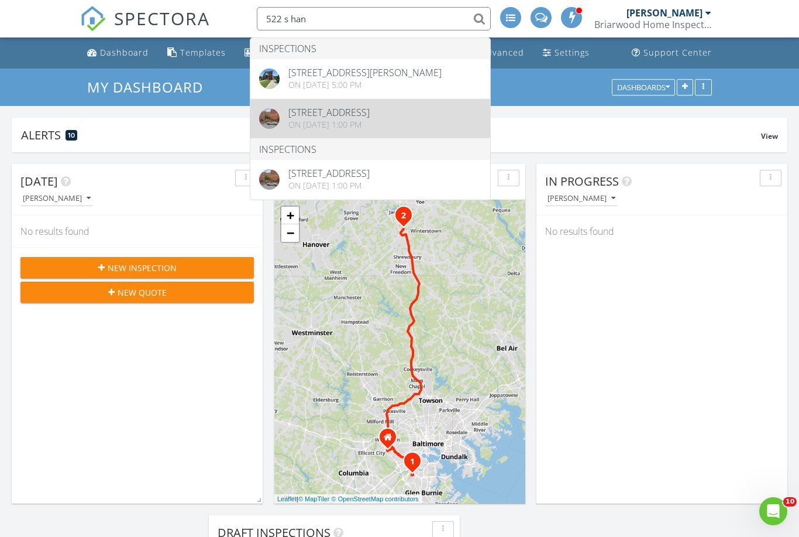
type input "522 s han"
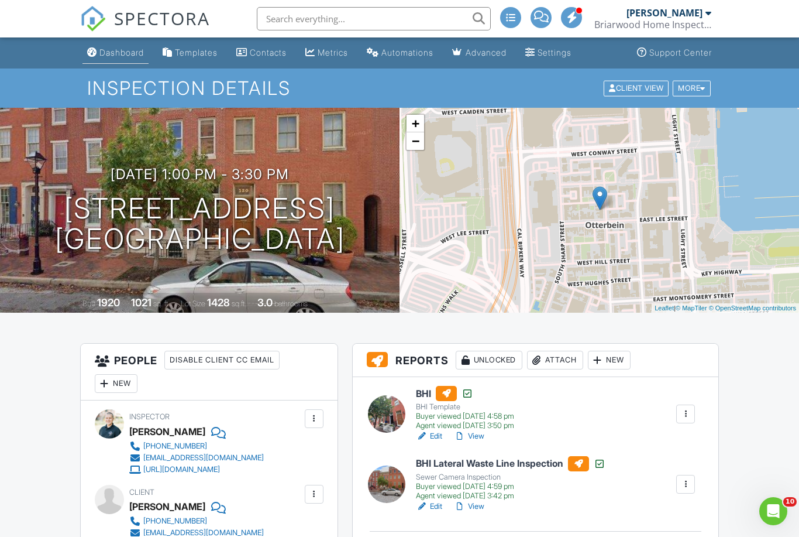
click at [116, 47] on div "Dashboard" at bounding box center [121, 52] width 44 height 10
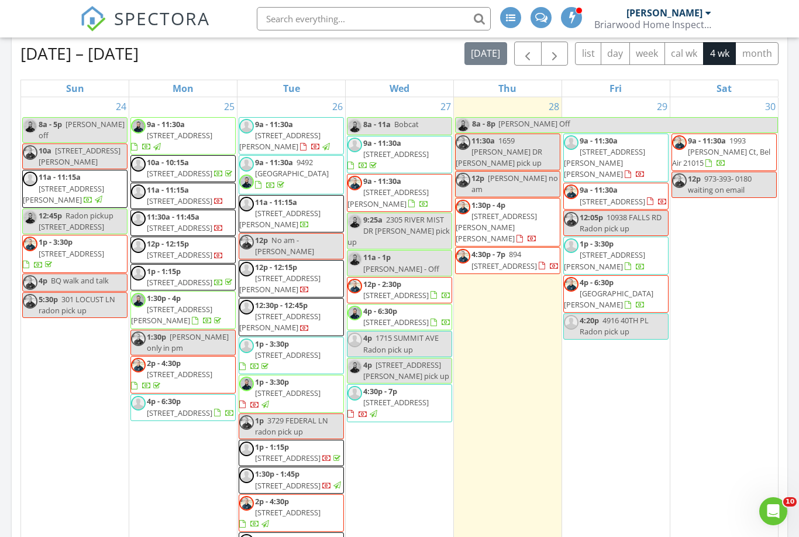
click at [618, 156] on span "[STREET_ADDRESS][PERSON_NAME][PERSON_NAME]" at bounding box center [604, 162] width 81 height 33
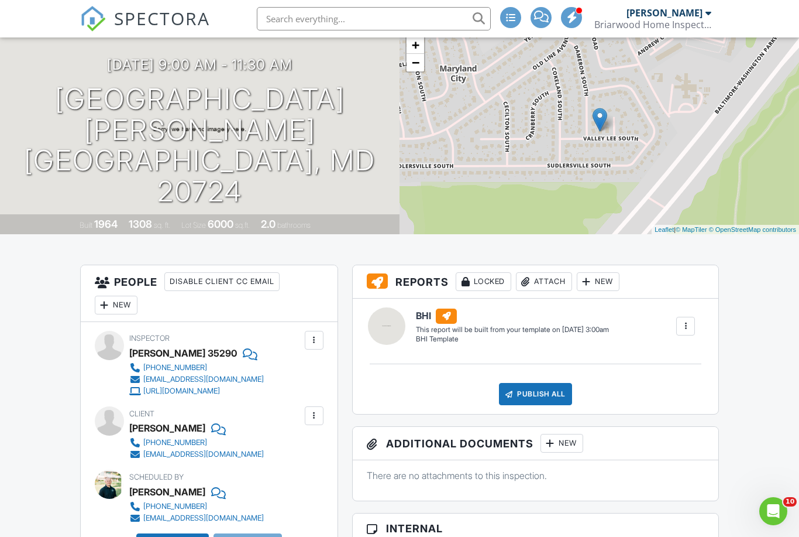
scroll to position [27, 0]
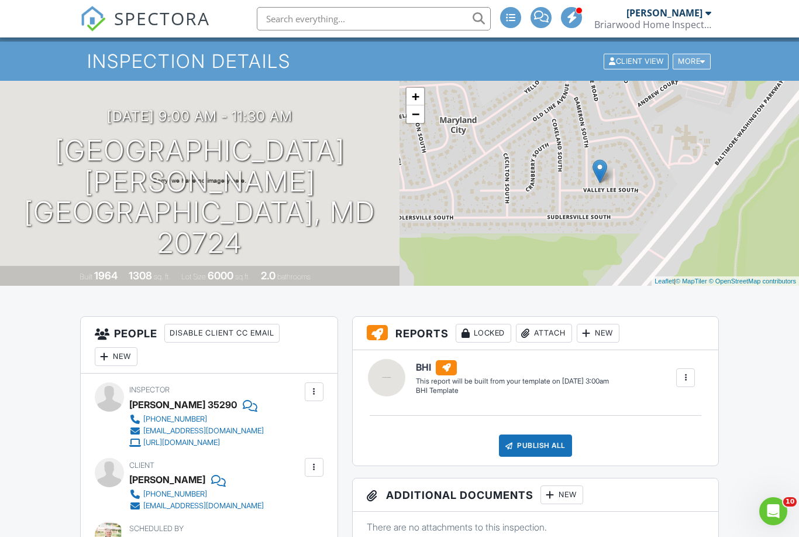
click at [686, 66] on div "More" at bounding box center [692, 61] width 38 height 16
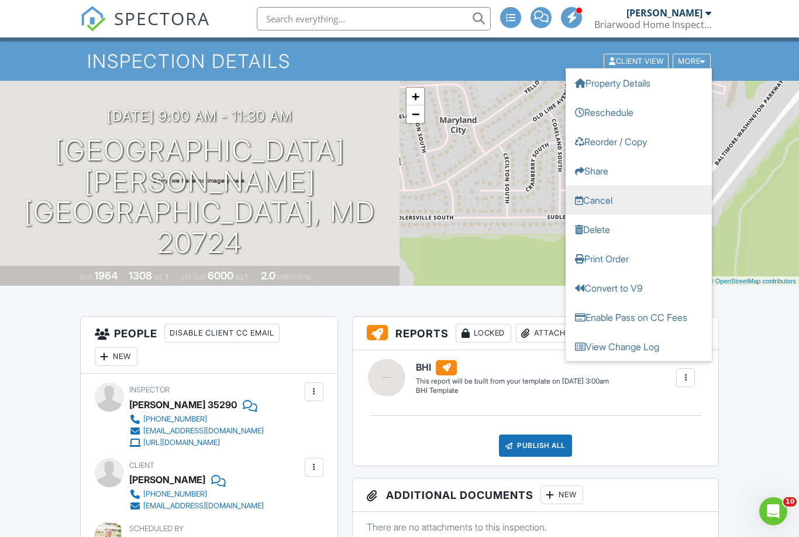
click at [623, 205] on link "Cancel" at bounding box center [639, 199] width 146 height 29
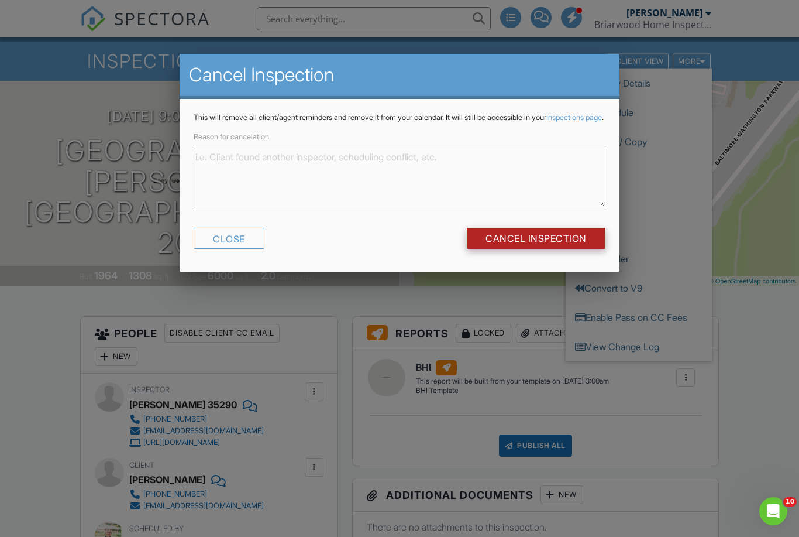
click at [487, 249] on input "Cancel Inspection" at bounding box center [536, 238] width 139 height 21
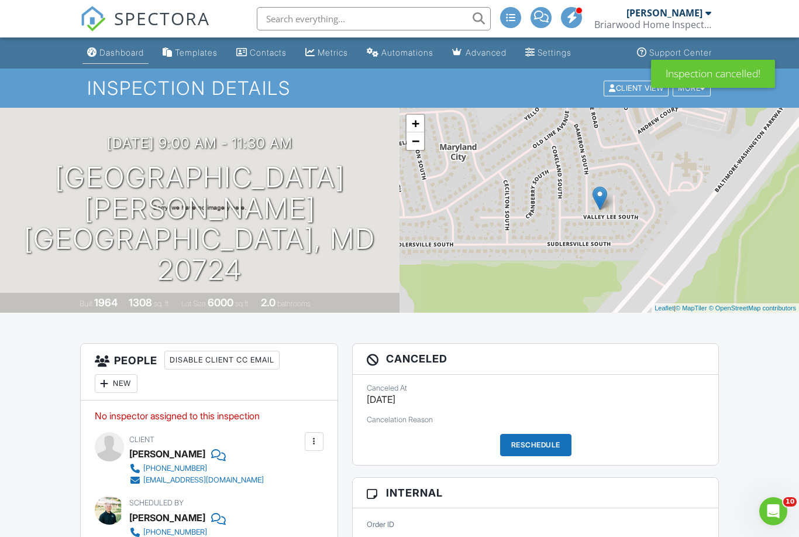
click at [110, 51] on div "Dashboard" at bounding box center [121, 52] width 44 height 10
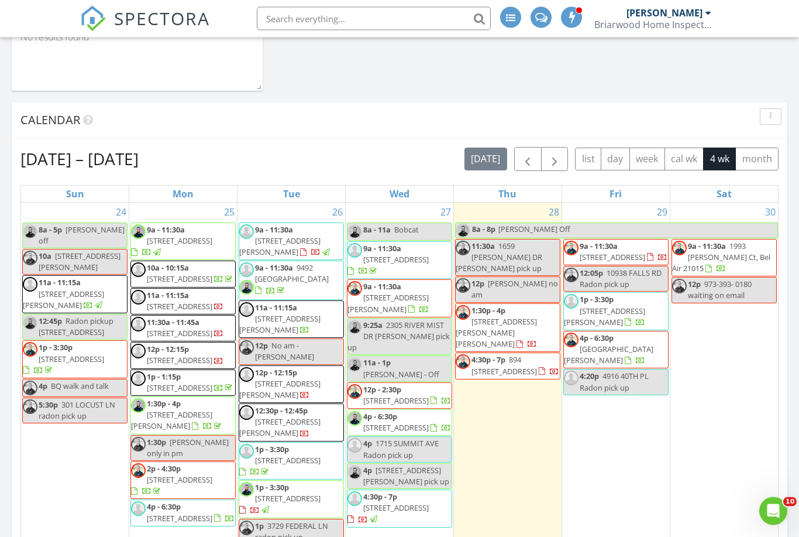
scroll to position [647, 0]
click at [633, 263] on span "9a - 11:30a 425 E Lanvale St, Baltimore 21202" at bounding box center [616, 251] width 104 height 23
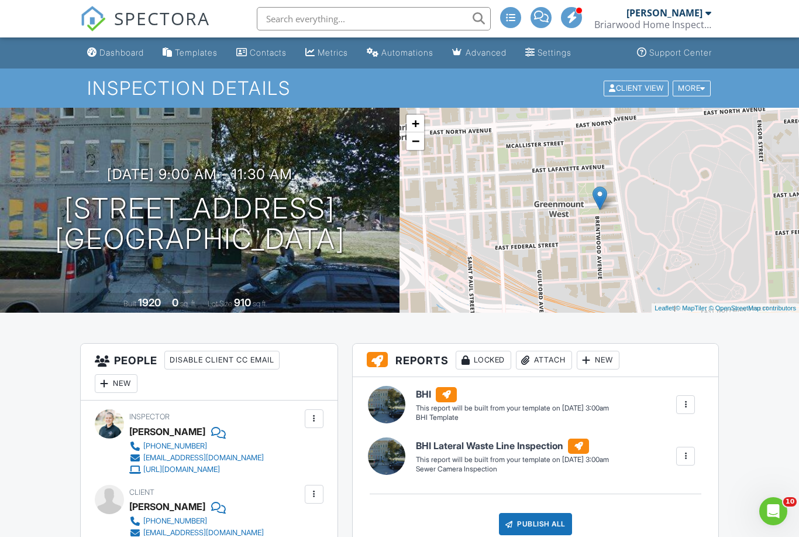
click at [116, 380] on div "New" at bounding box center [116, 383] width 43 height 19
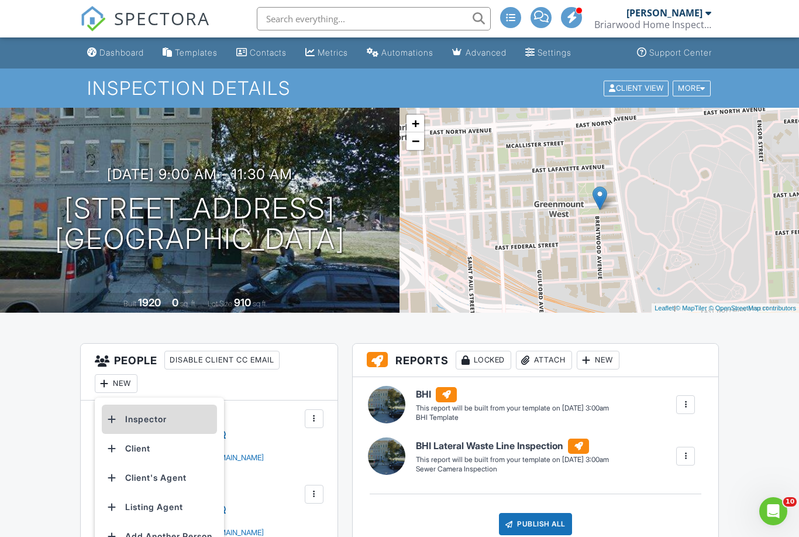
click at [183, 414] on li "Inspector" at bounding box center [159, 418] width 115 height 29
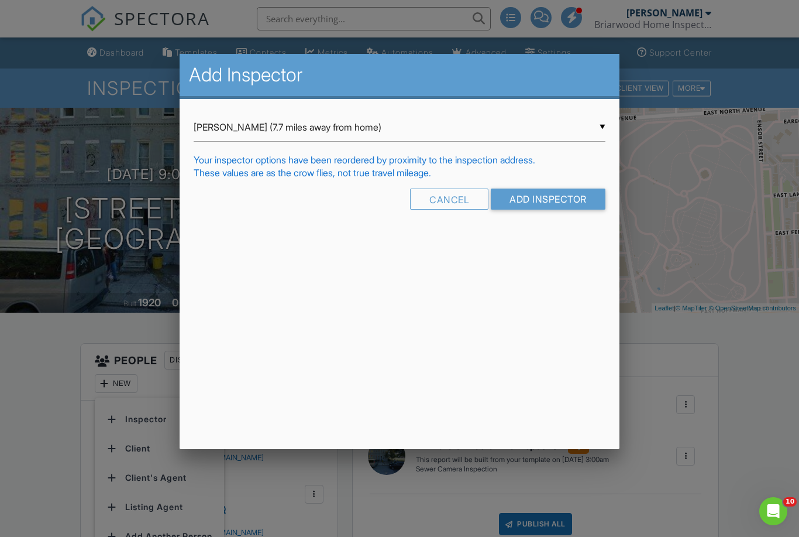
click at [602, 127] on input "Tyler Armstrong (7.7 miles away from home)" at bounding box center [399, 127] width 411 height 29
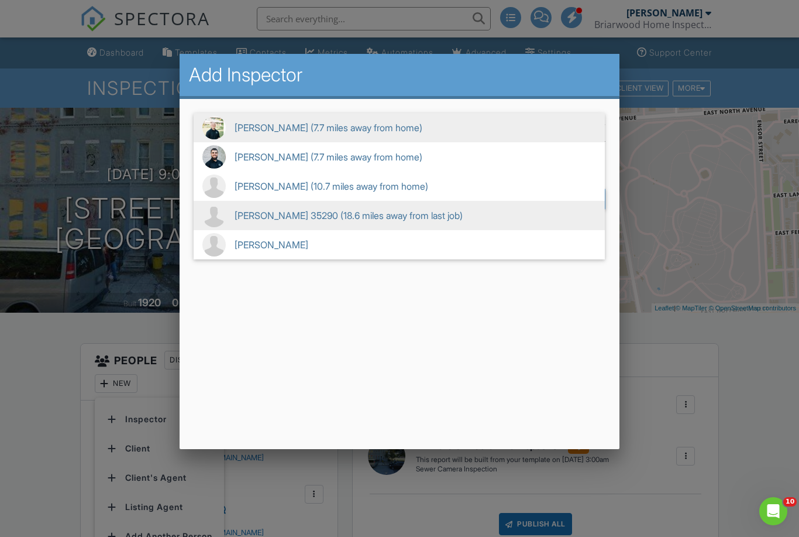
click at [341, 216] on span "Miguel Fuentes 35290 (18.6 miles away from last job)" at bounding box center [399, 215] width 411 height 29
type input "Miguel Fuentes 35290 (18.6 miles away from last job)"
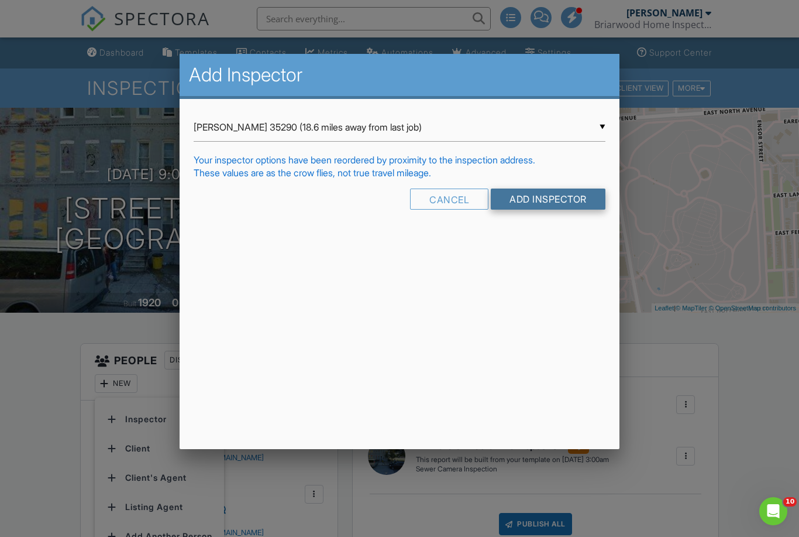
click at [514, 198] on input "Add Inspector" at bounding box center [548, 198] width 115 height 21
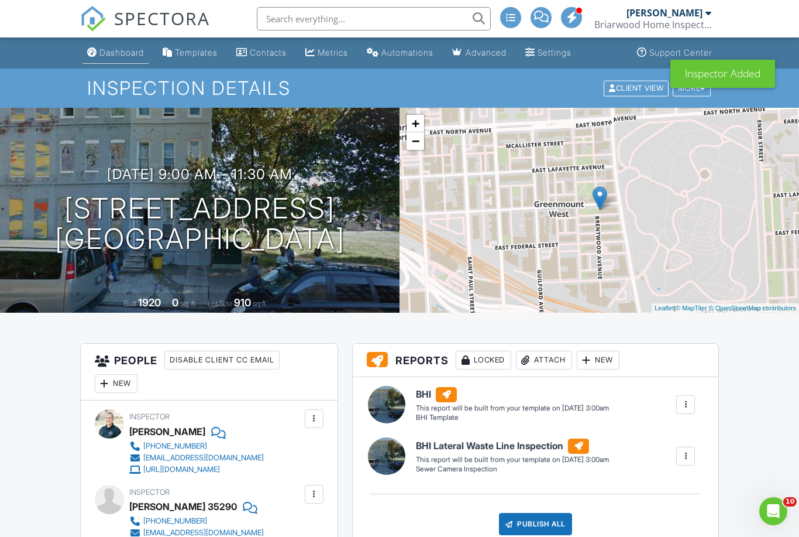
click at [115, 56] on div "Dashboard" at bounding box center [121, 52] width 44 height 10
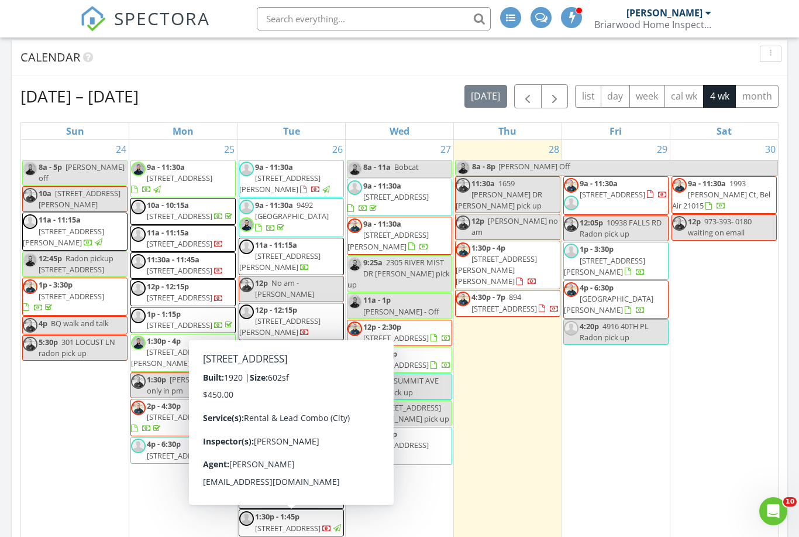
scroll to position [711, 0]
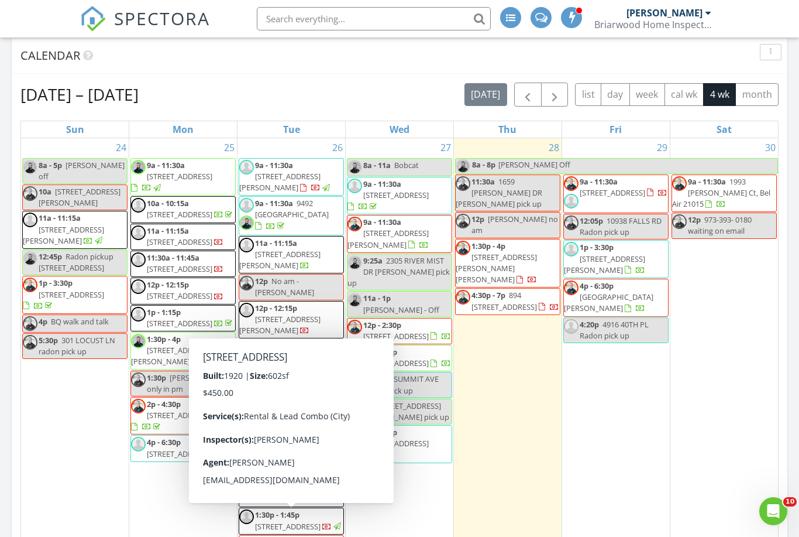
click at [336, 28] on input "text" at bounding box center [374, 18] width 234 height 23
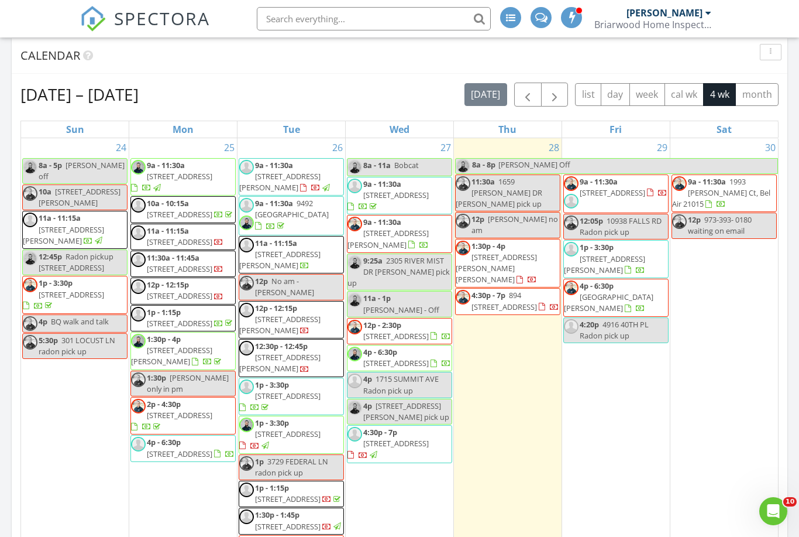
scroll to position [710, 0]
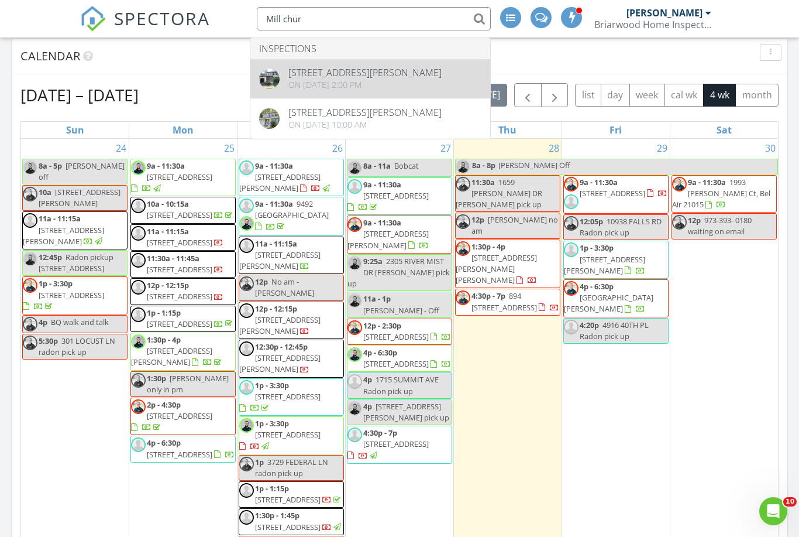
type input "Mill chur"
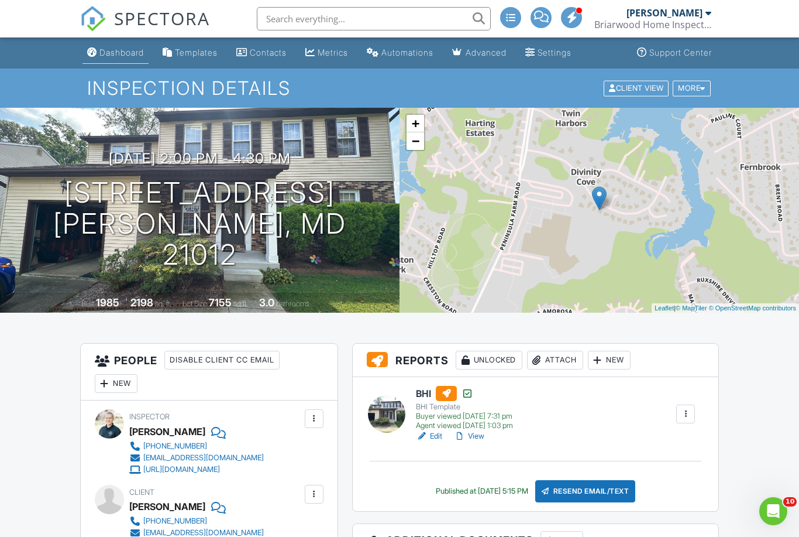
click at [118, 49] on div "Dashboard" at bounding box center [121, 52] width 44 height 10
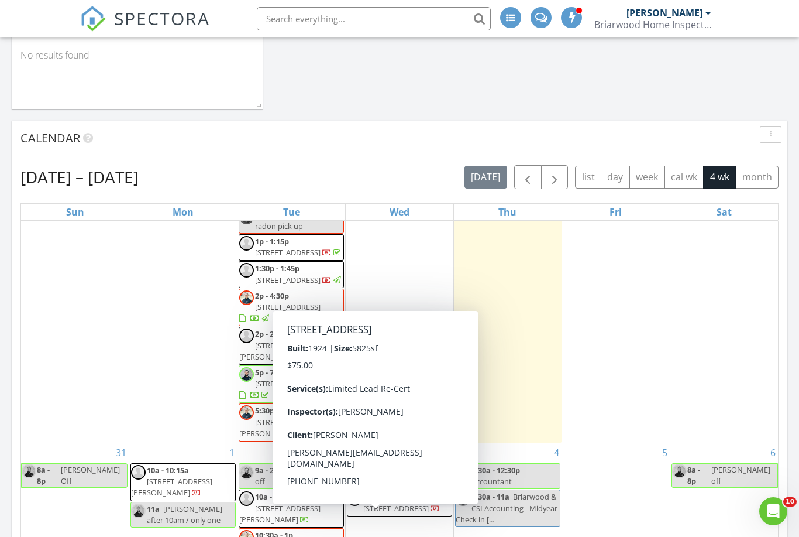
scroll to position [6, 6]
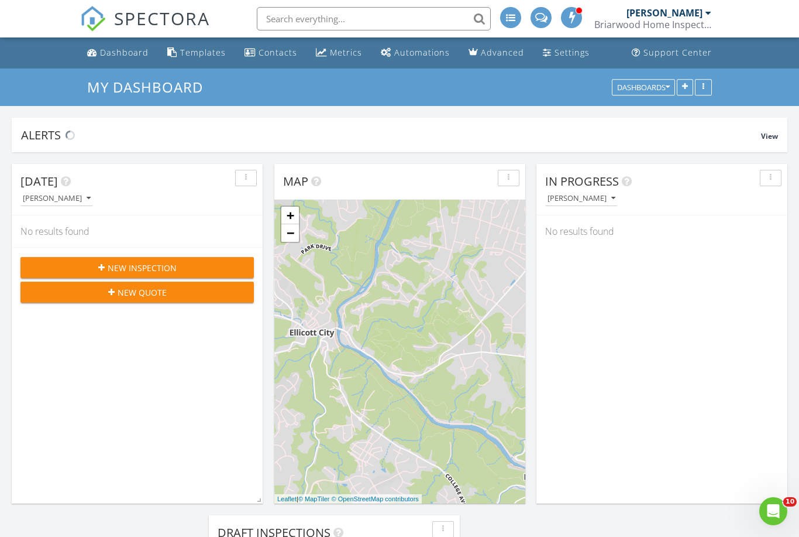
scroll to position [1183, 800]
click at [70, 418] on div "[DATE] [PERSON_NAME] No results found New Inspection New Quote" at bounding box center [137, 333] width 251 height 339
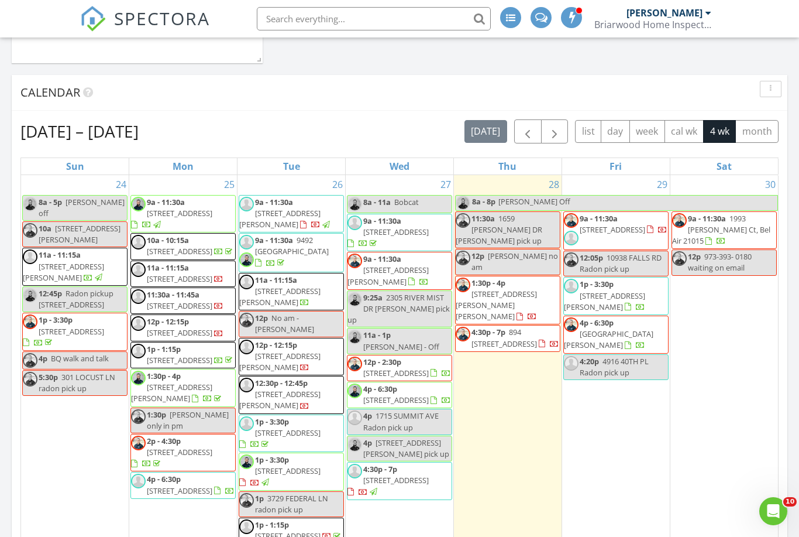
scroll to position [0, 0]
click at [508, 288] on span "117 Patricia Ave, Linthicum Heights 21090" at bounding box center [496, 304] width 81 height 33
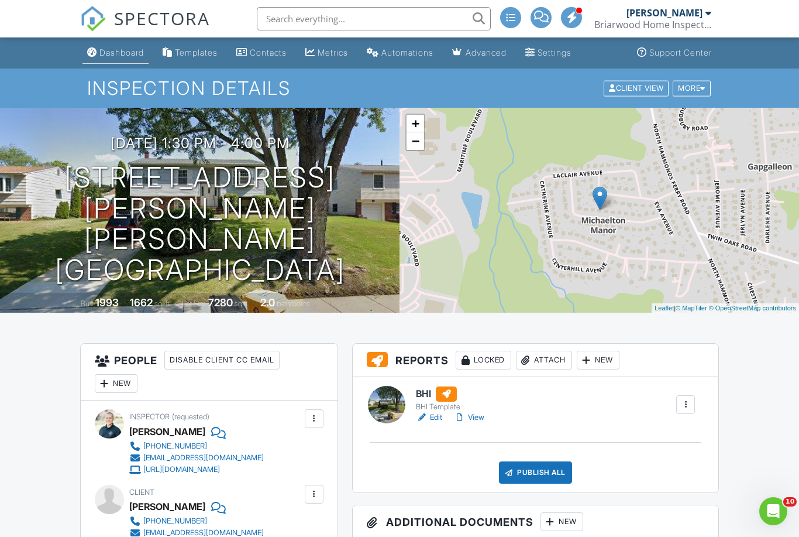
click at [123, 51] on div "Dashboard" at bounding box center [121, 52] width 44 height 10
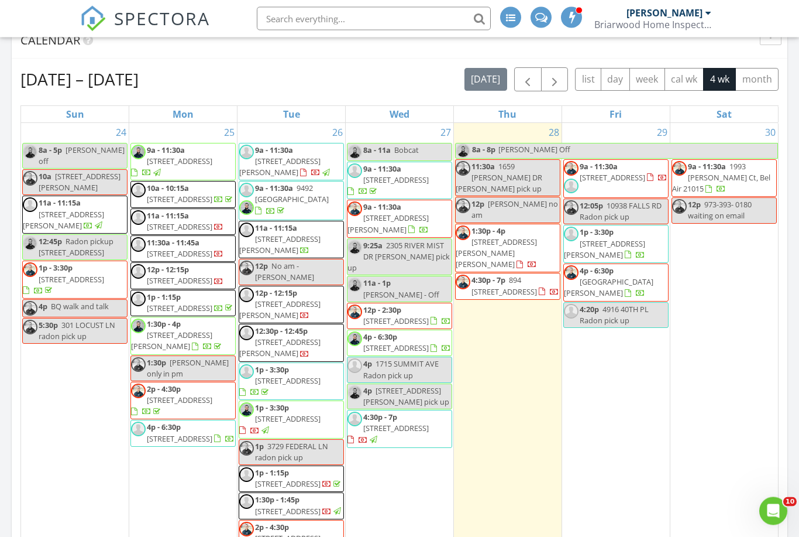
scroll to position [726, 0]
click at [547, 274] on span "4:30p - 7p [STREET_ADDRESS]" at bounding box center [508, 285] width 104 height 23
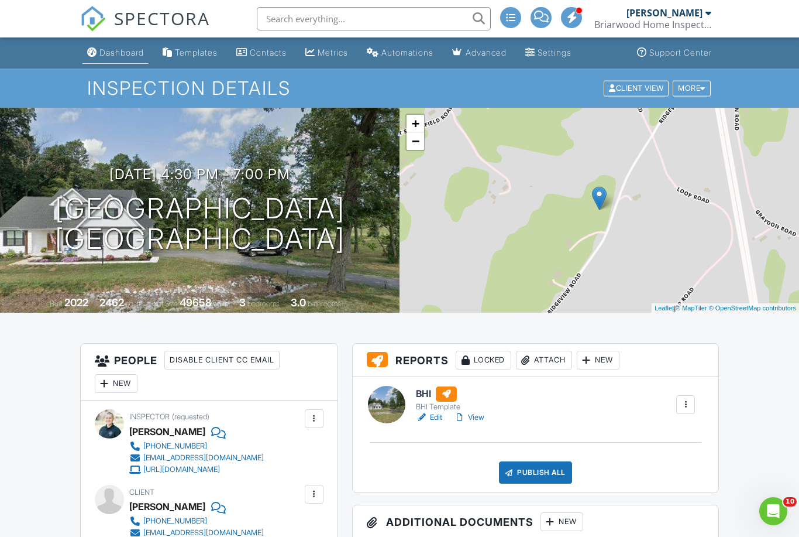
click at [111, 46] on link "Dashboard" at bounding box center [116, 53] width 66 height 22
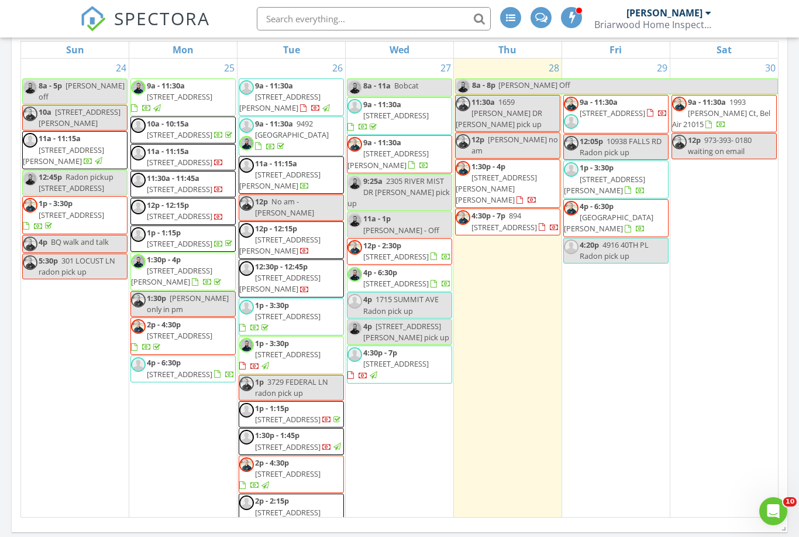
click at [340, 16] on input "text" at bounding box center [374, 18] width 234 height 23
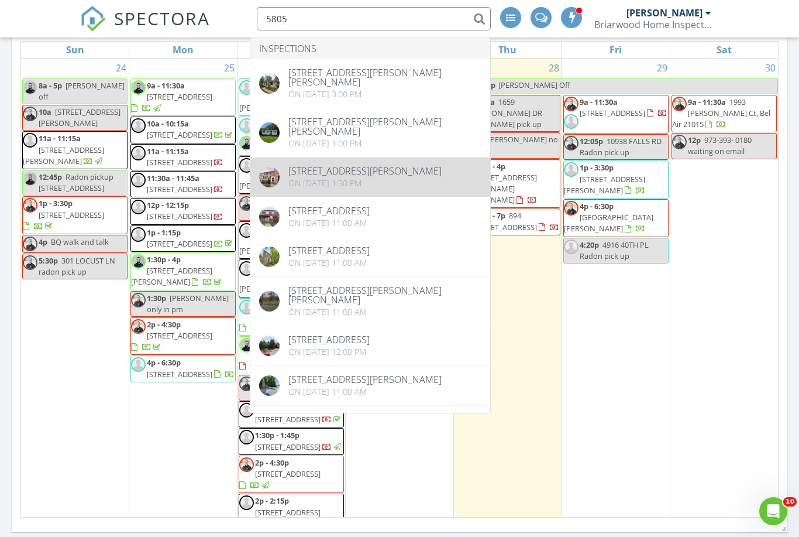
type input "5805"
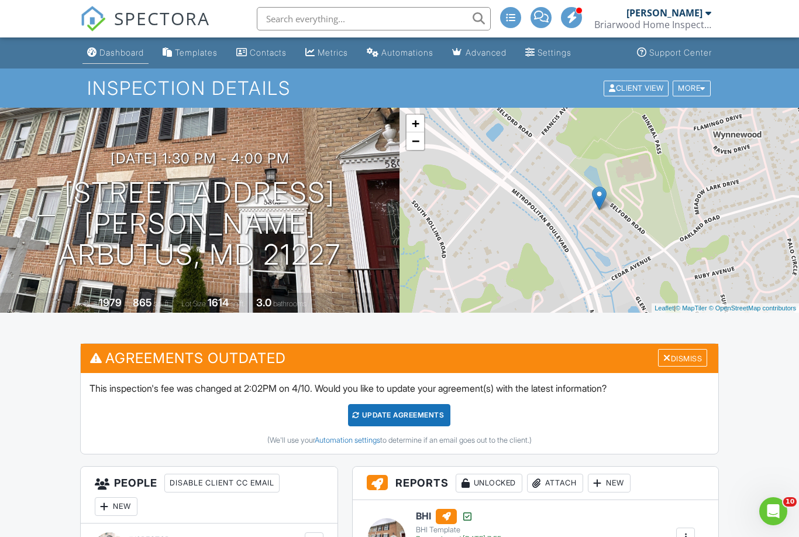
click at [122, 50] on div "Dashboard" at bounding box center [121, 52] width 44 height 10
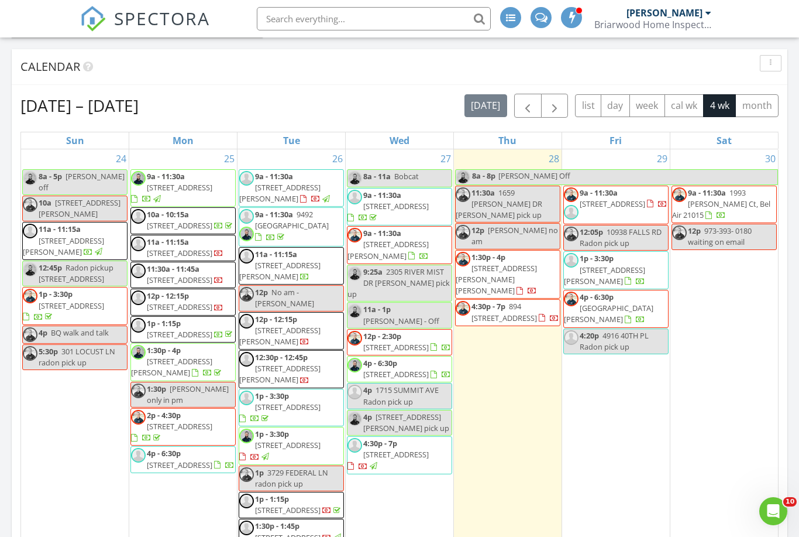
click at [315, 29] on input "text" at bounding box center [374, 18] width 234 height 23
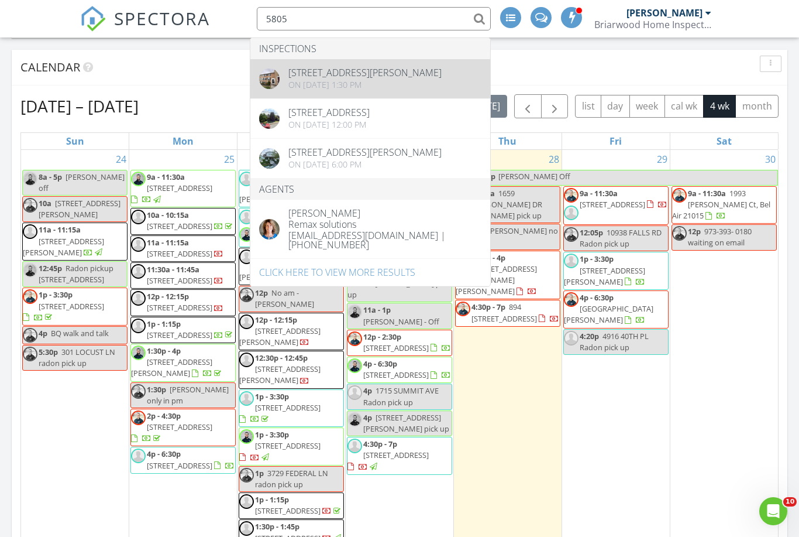
type input "5805"
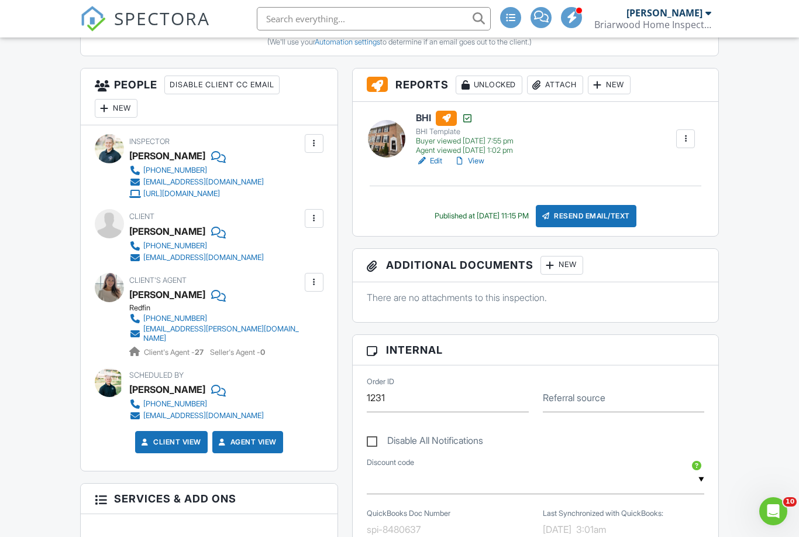
scroll to position [397, 0]
click at [465, 160] on div at bounding box center [460, 162] width 12 height 12
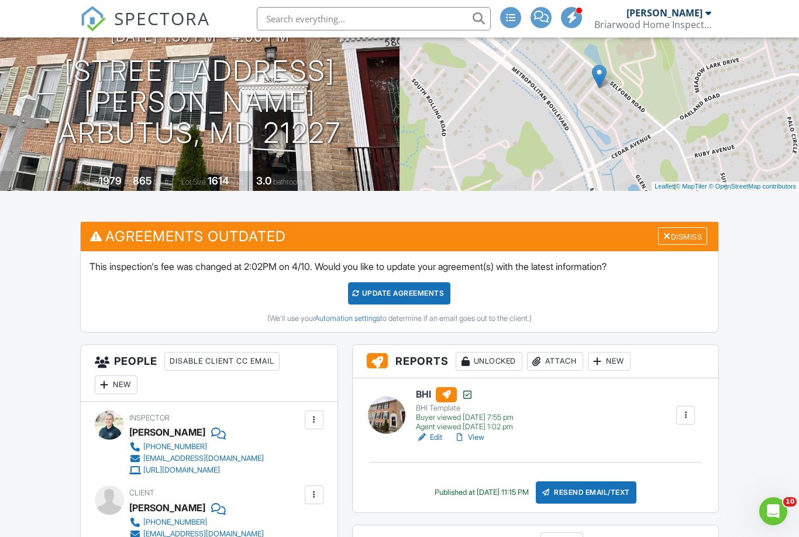
scroll to position [0, 0]
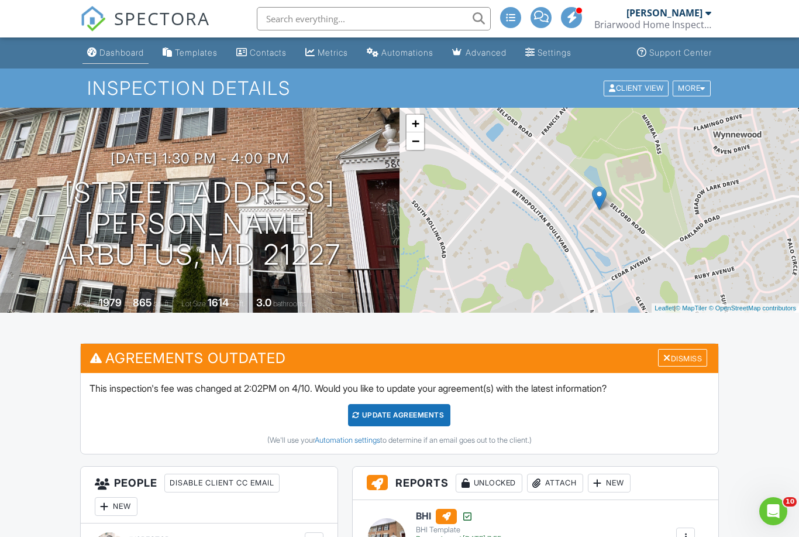
click at [125, 56] on div "Dashboard" at bounding box center [121, 52] width 44 height 10
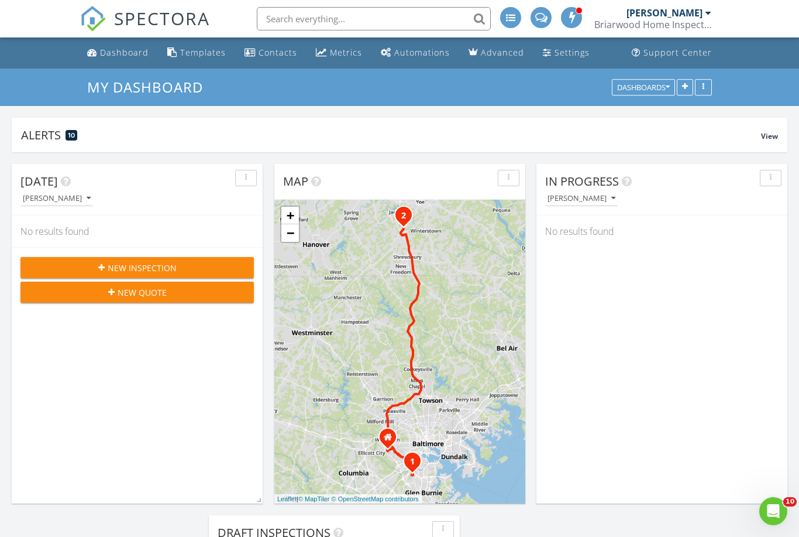
scroll to position [1183, 800]
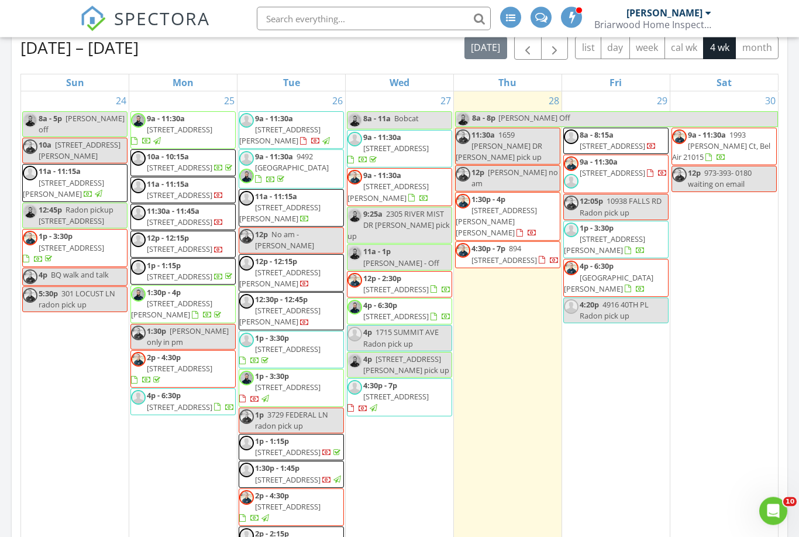
scroll to position [758, 0]
click at [513, 205] on span "117 Patricia Ave, Linthicum Heights 21090" at bounding box center [496, 221] width 81 height 33
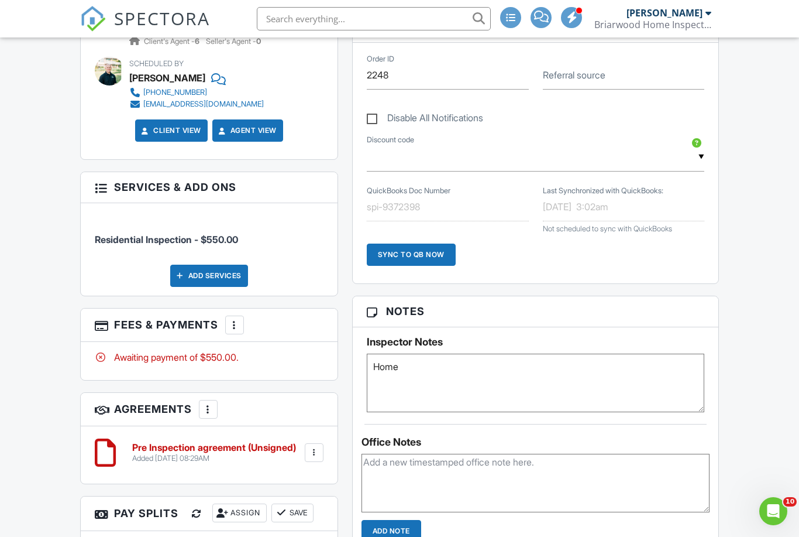
scroll to position [515, 0]
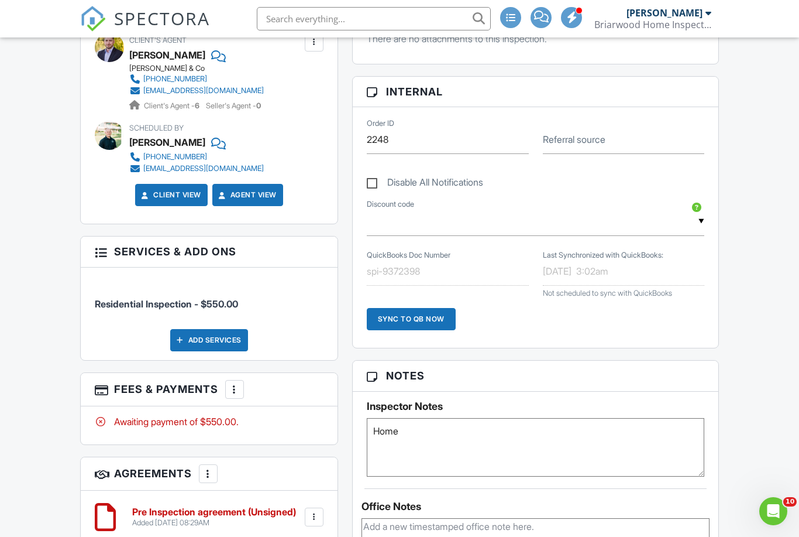
click at [214, 342] on div "Add Services" at bounding box center [209, 340] width 78 height 22
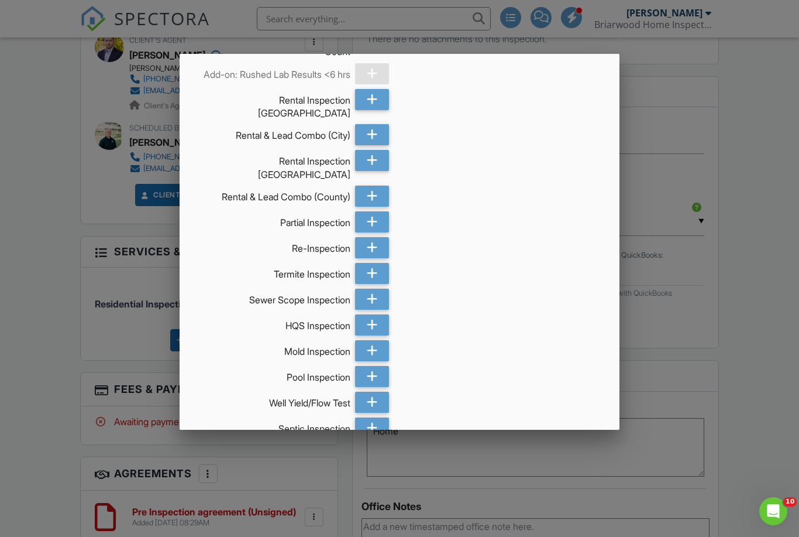
scroll to position [262, 0]
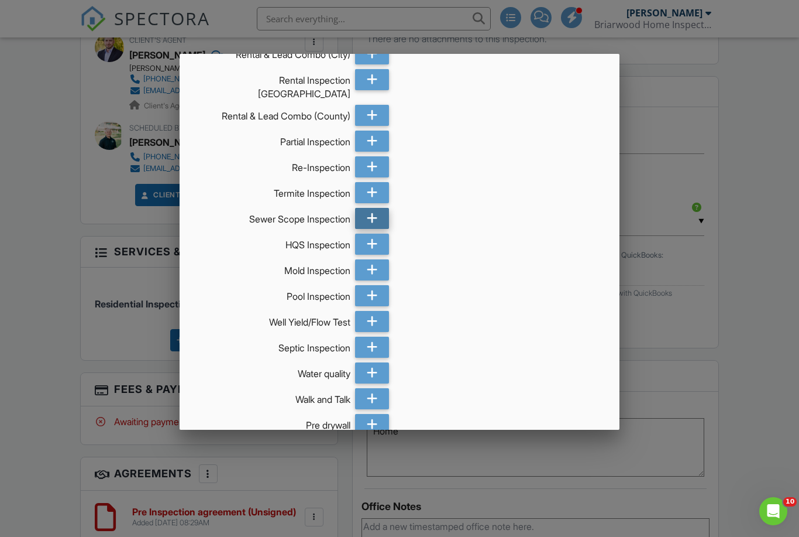
click at [369, 218] on icon at bounding box center [372, 218] width 11 height 21
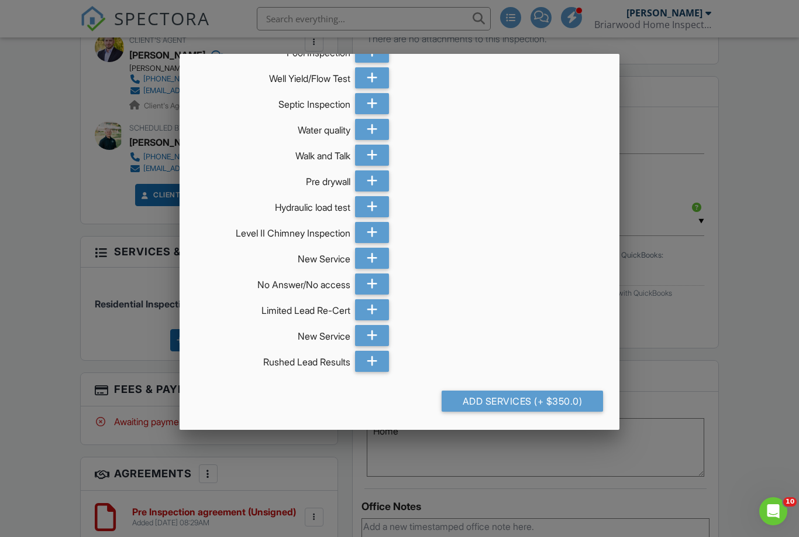
scroll to position [504, 0]
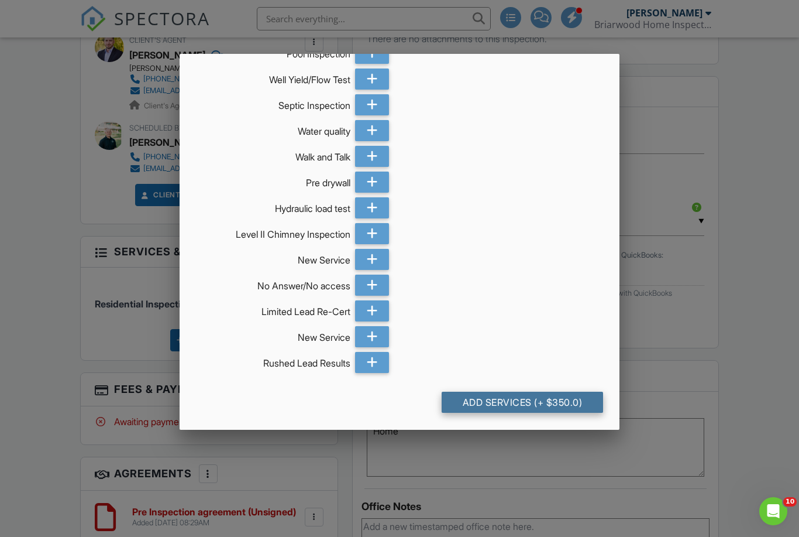
click at [548, 402] on div "Add Services (+ $350.0)" at bounding box center [523, 401] width 162 height 21
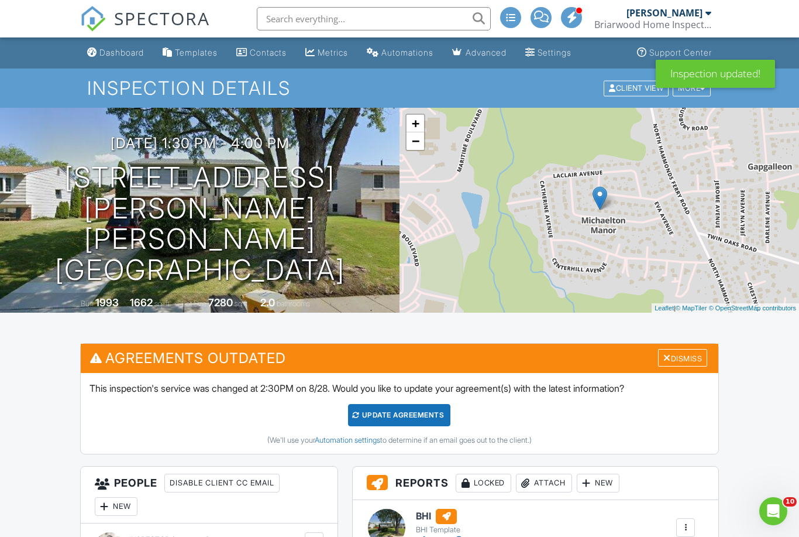
click at [393, 412] on div "Update Agreements" at bounding box center [399, 415] width 102 height 22
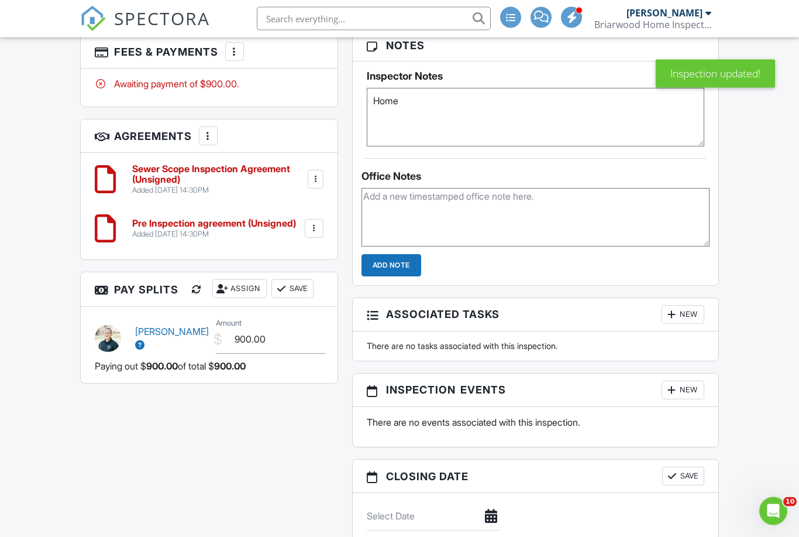
scroll to position [901, 0]
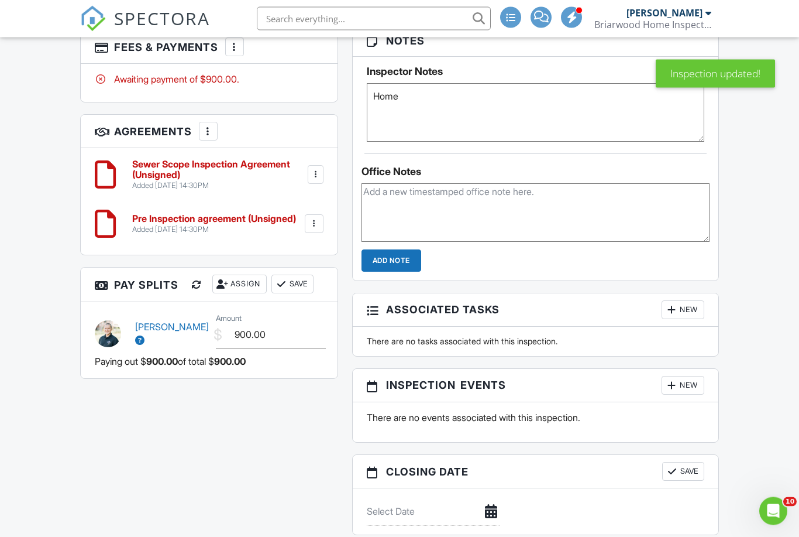
click at [419, 105] on textarea "Home" at bounding box center [536, 113] width 338 height 59
click at [769, 306] on div "Dashboard Templates Contacts Metrics Automations Advanced Settings Support Cent…" at bounding box center [399, 241] width 799 height 2208
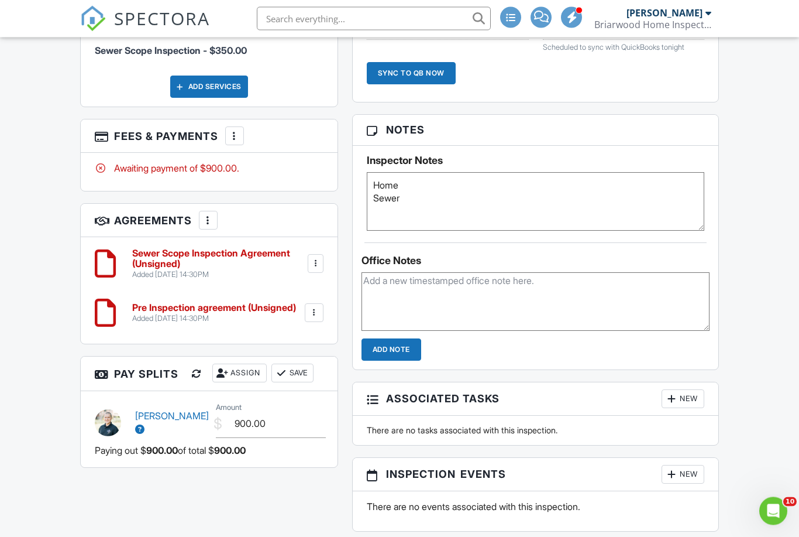
scroll to position [772, 0]
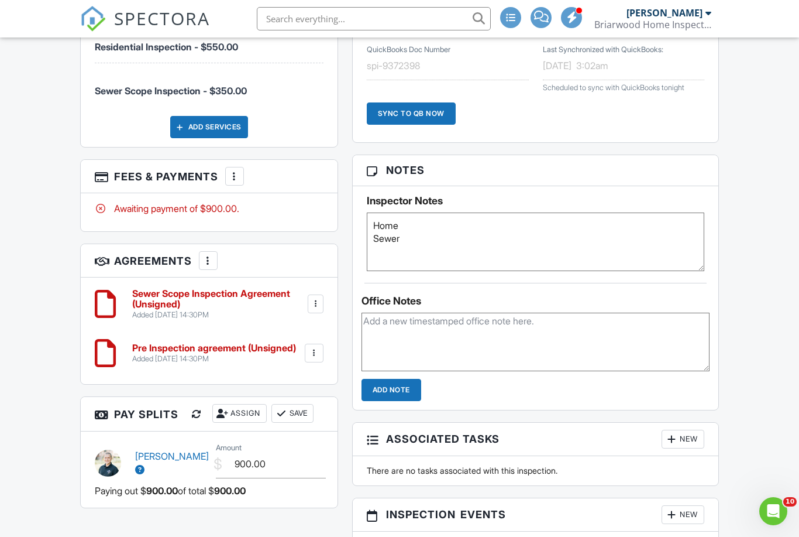
click at [411, 241] on textarea "Home" at bounding box center [536, 241] width 338 height 59
type textarea "Home Sewer added 8/28 per Brady"
click at [768, 259] on div "Dashboard Templates Contacts Metrics Automations Advanced Settings Support Cent…" at bounding box center [399, 370] width 799 height 2208
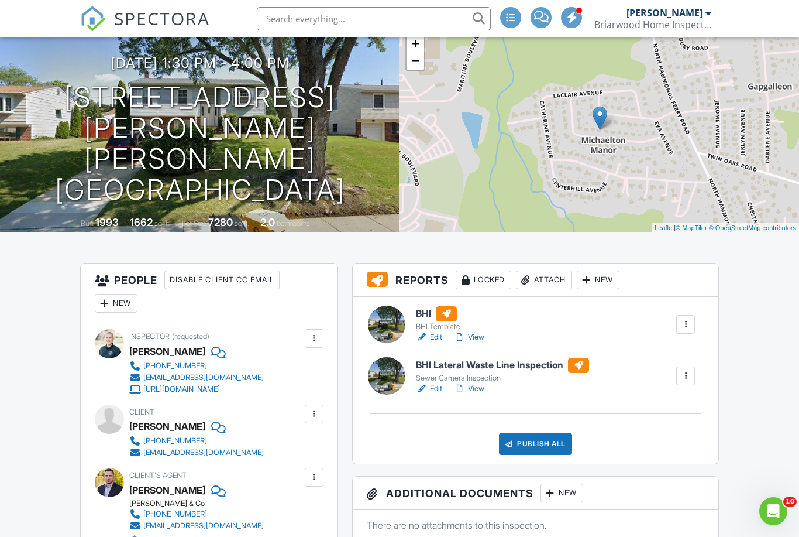
scroll to position [0, 0]
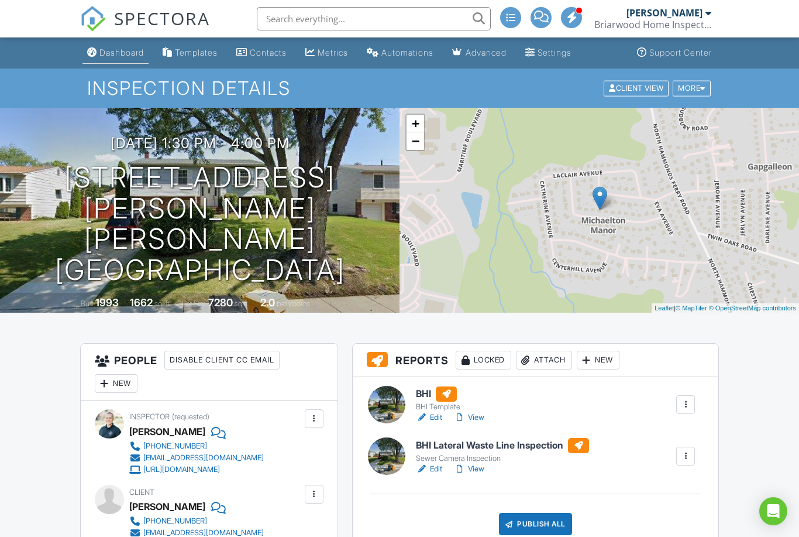
click at [115, 55] on div "Dashboard" at bounding box center [121, 52] width 44 height 10
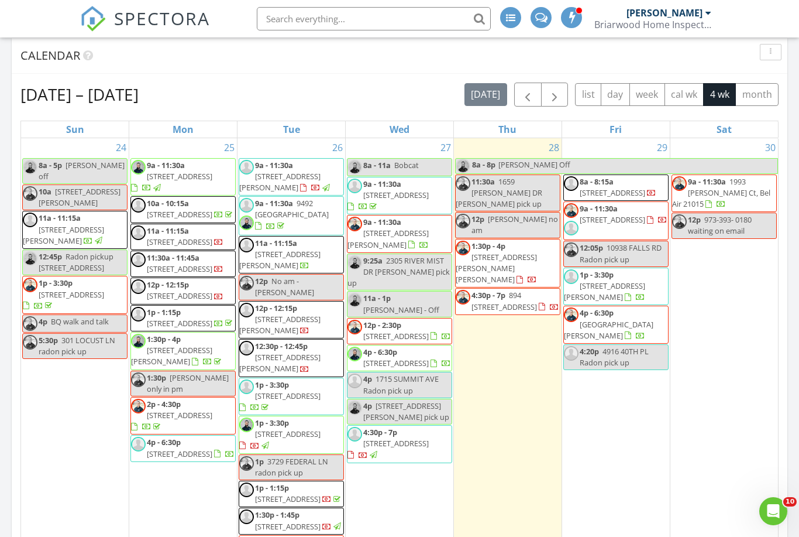
scroll to position [824, 6]
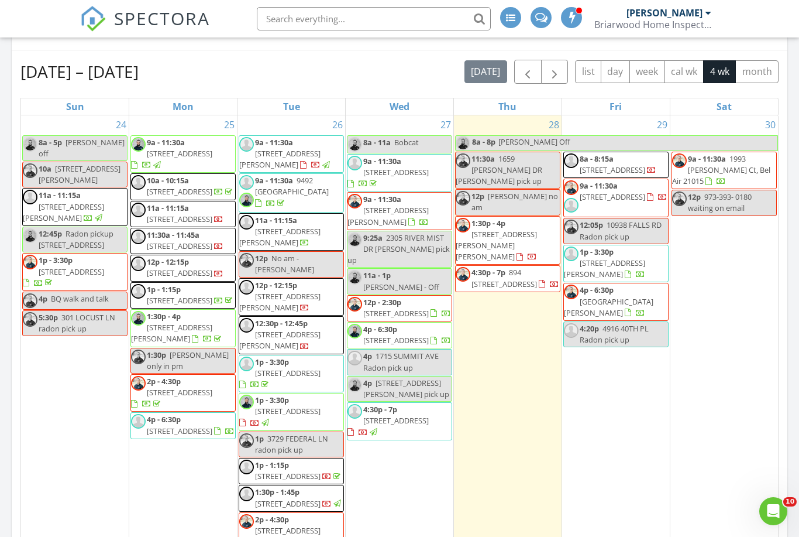
click at [406, 205] on span "[STREET_ADDRESS][PERSON_NAME]" at bounding box center [388, 216] width 81 height 22
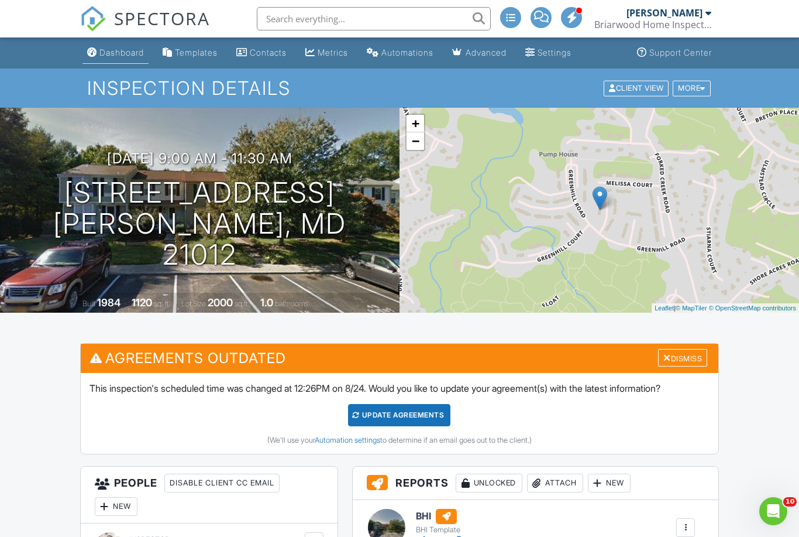
click at [125, 56] on div "Dashboard" at bounding box center [121, 52] width 44 height 10
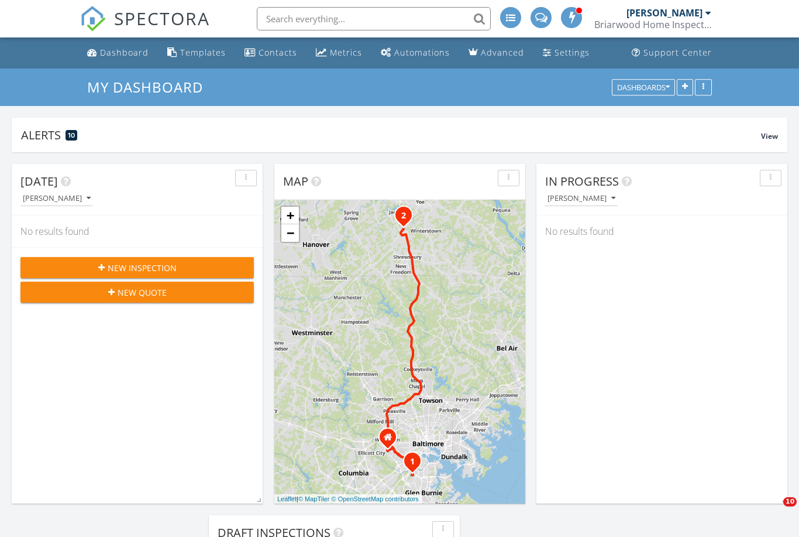
scroll to position [6, 6]
click at [192, 272] on div "New Inspection" at bounding box center [137, 268] width 215 height 12
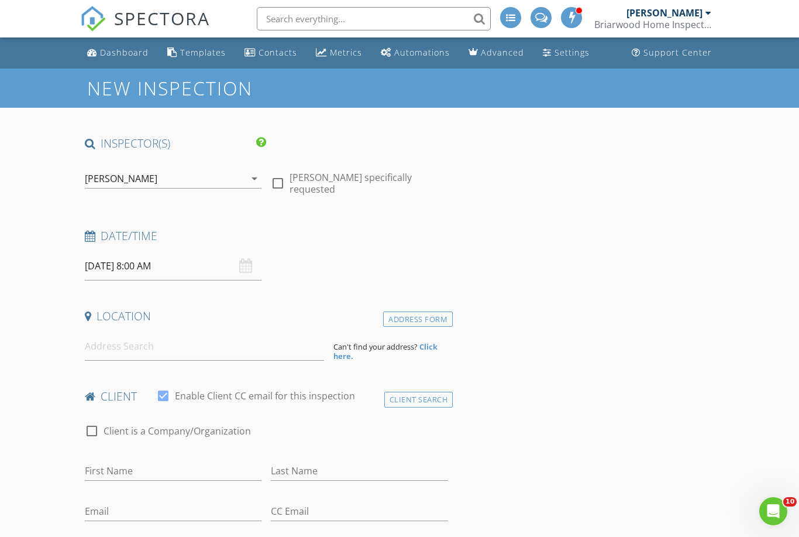
click at [248, 177] on icon "arrow_drop_down" at bounding box center [255, 178] width 14 height 14
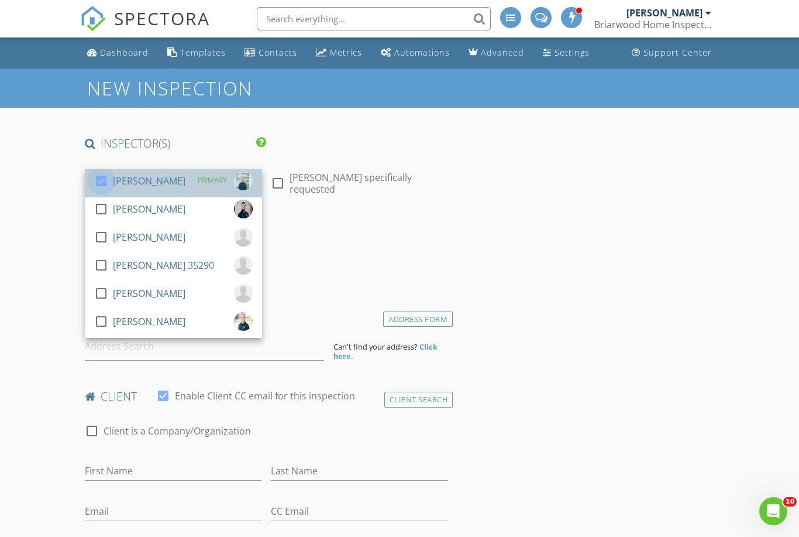
click at [99, 180] on div at bounding box center [101, 181] width 20 height 20
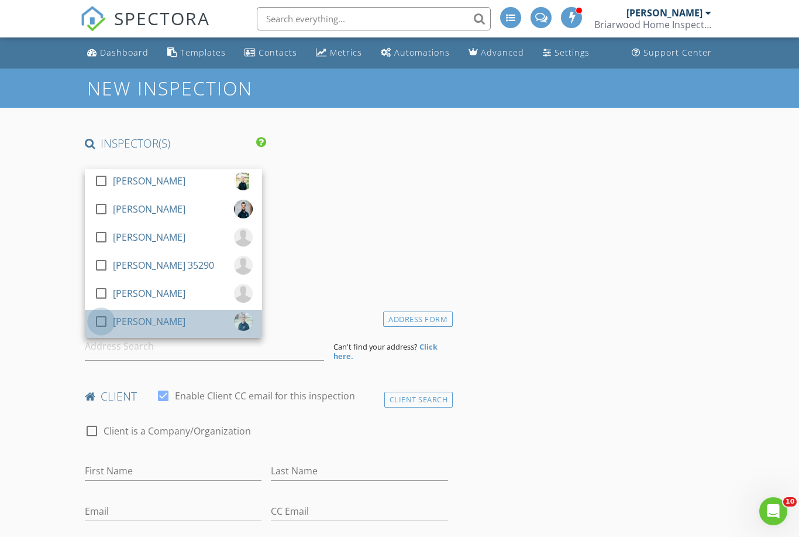
click at [101, 321] on div at bounding box center [101, 321] width 20 height 20
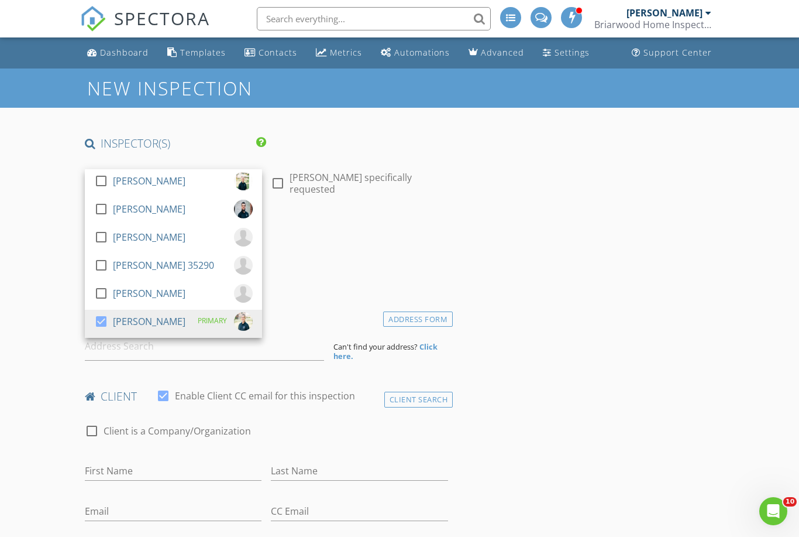
click at [450, 253] on div "Date/Time 08/29/2025 8:00 AM" at bounding box center [266, 254] width 373 height 52
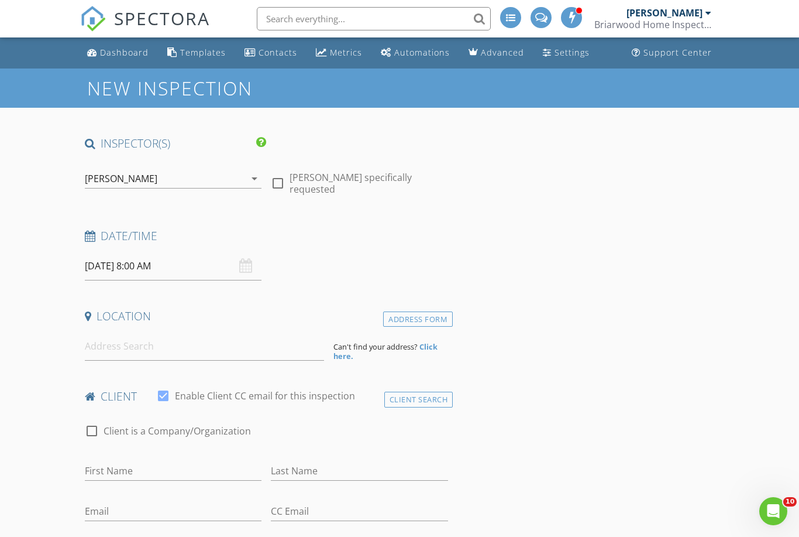
click at [128, 261] on input "08/29/2025 8:00 AM" at bounding box center [173, 266] width 177 height 29
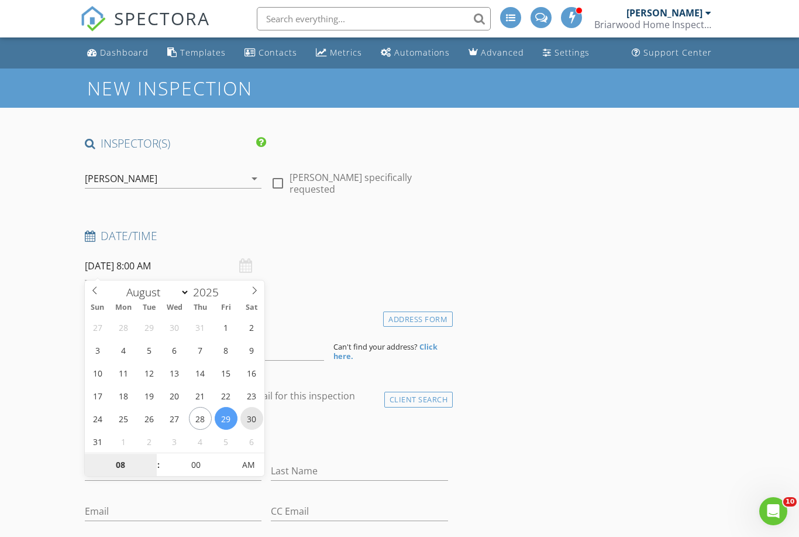
type input "08/30/2025 8:00 AM"
type input "12"
type input "[DATE] 12:00 PM"
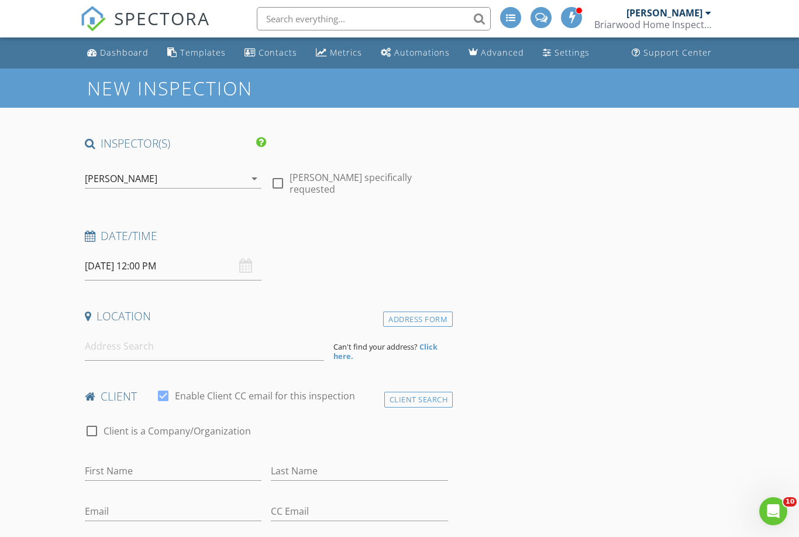
click at [147, 346] on input at bounding box center [204, 346] width 239 height 29
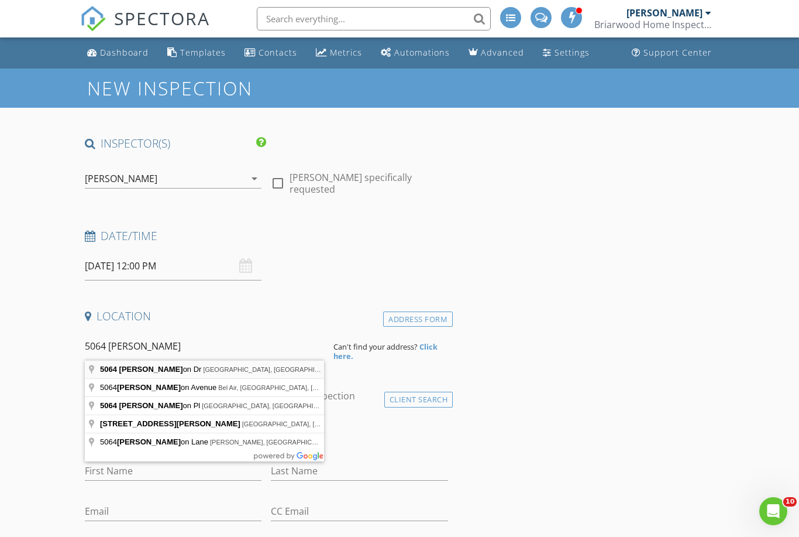
type input "5064 Helton Dr, Sykesville, MD, USA"
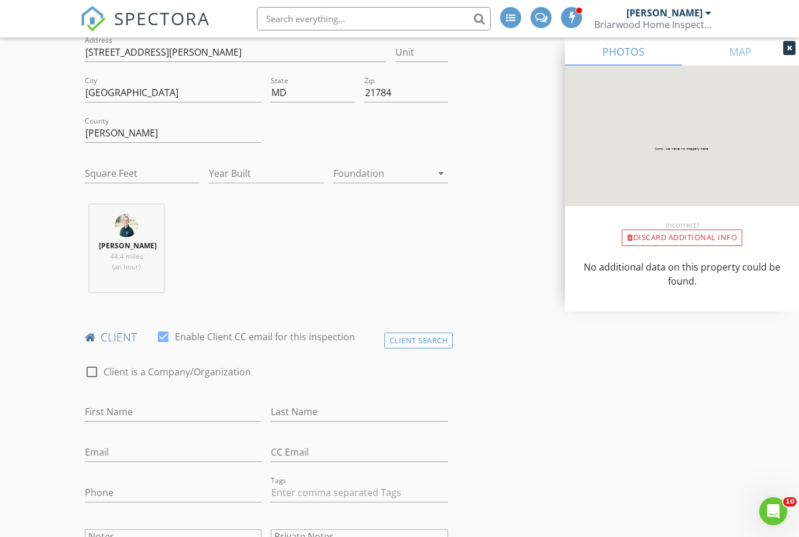
scroll to position [303, 0]
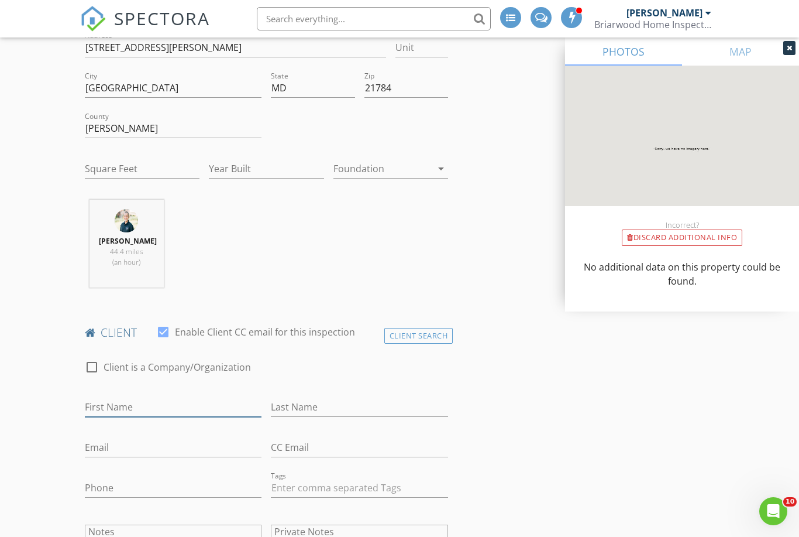
click at [165, 397] on input "First Name" at bounding box center [173, 406] width 177 height 19
type input "[PERSON_NAME]"
type input "Frostenson"
click at [165, 441] on input "Email" at bounding box center [173, 447] width 177 height 19
click at [115, 438] on input "Email" at bounding box center [173, 447] width 177 height 19
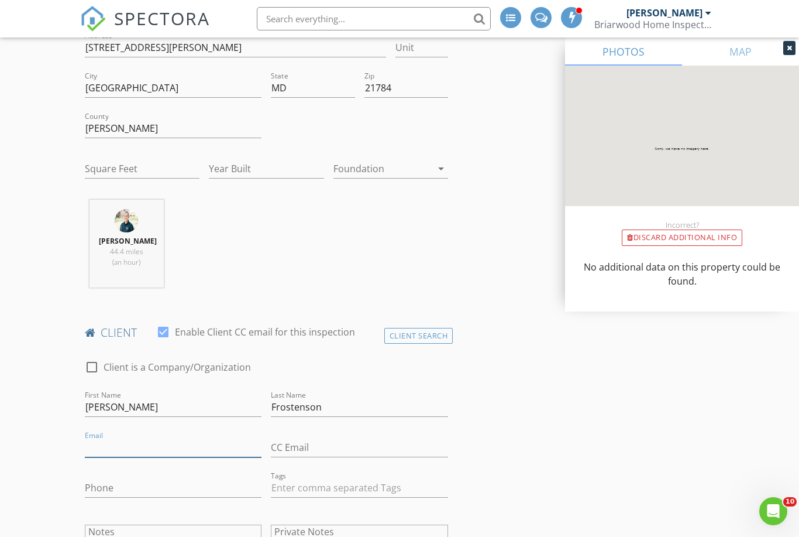
paste input "mailto:royfrostenson@gmail.com"
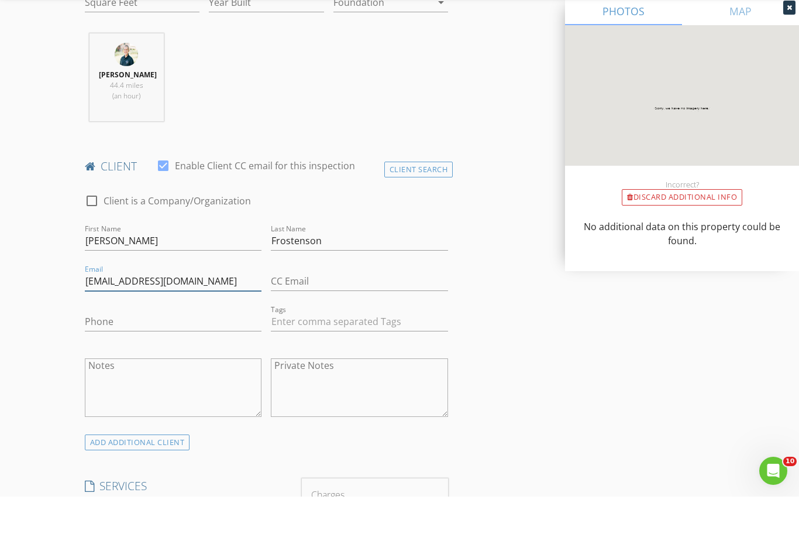
scroll to position [430, 0]
type input "[EMAIL_ADDRESS][DOMAIN_NAME]"
click at [129, 351] on input "Phone" at bounding box center [173, 360] width 177 height 19
click at [127, 351] on input "Phone" at bounding box center [173, 360] width 177 height 19
paste input "[PHONE_NUMBER]"
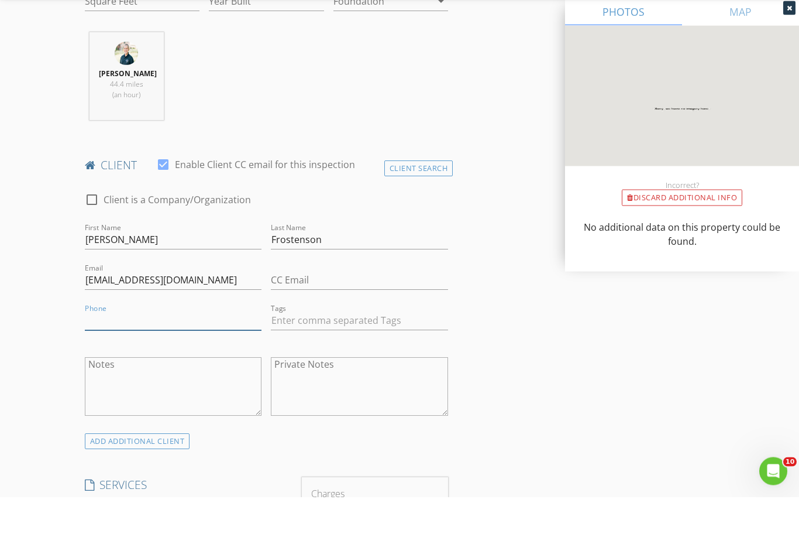
type input "[PHONE_NUMBER]"
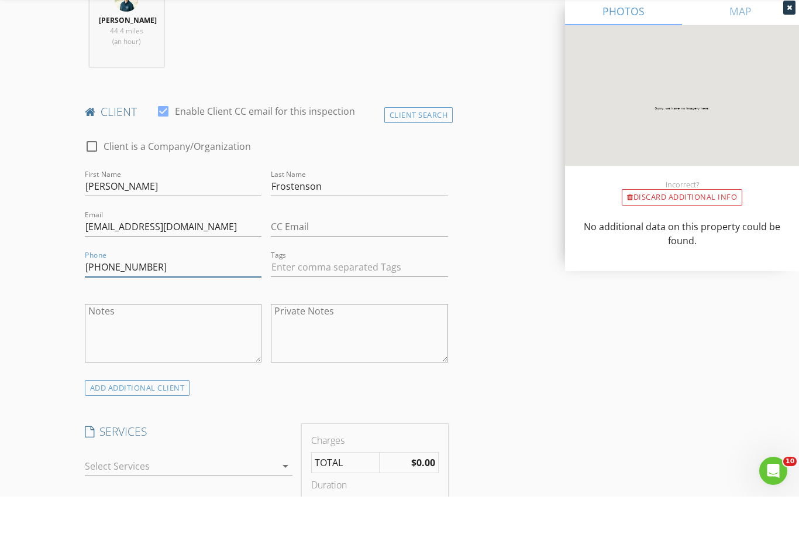
scroll to position [582, 0]
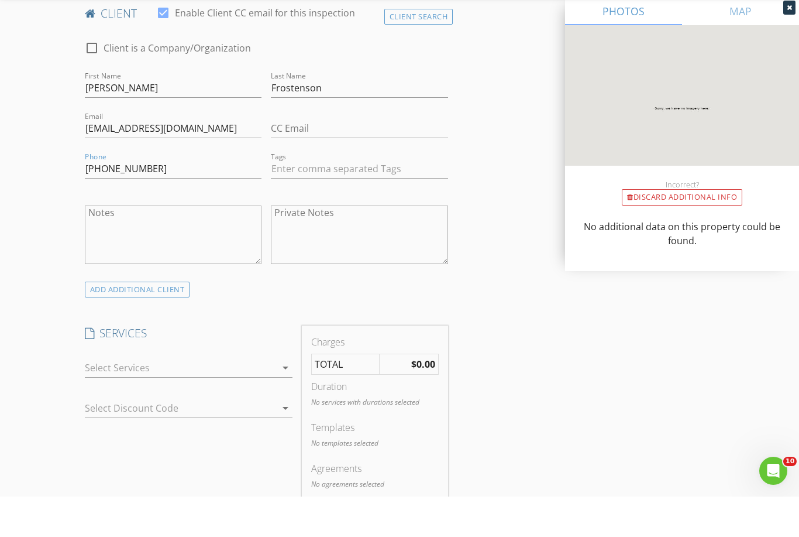
click at [288, 422] on div at bounding box center [189, 425] width 208 height 7
click at [292, 401] on icon "arrow_drop_down" at bounding box center [286, 408] width 14 height 14
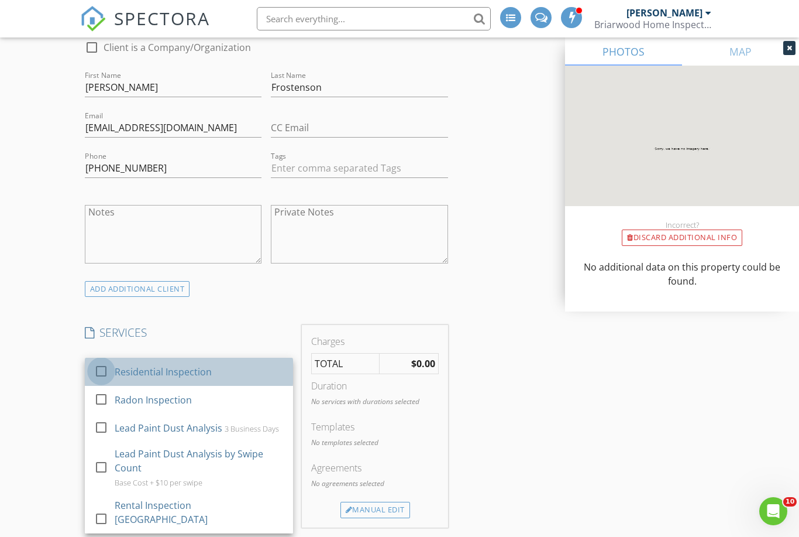
click at [96, 365] on div at bounding box center [101, 371] width 20 height 20
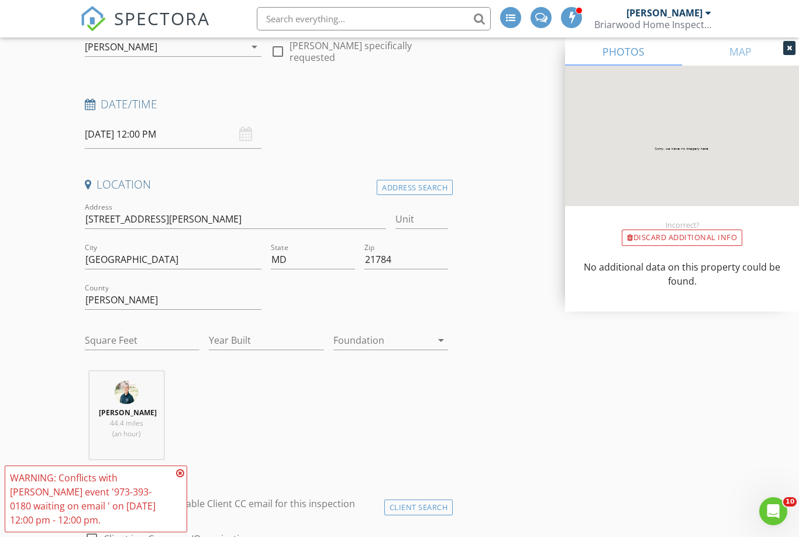
scroll to position [720, 0]
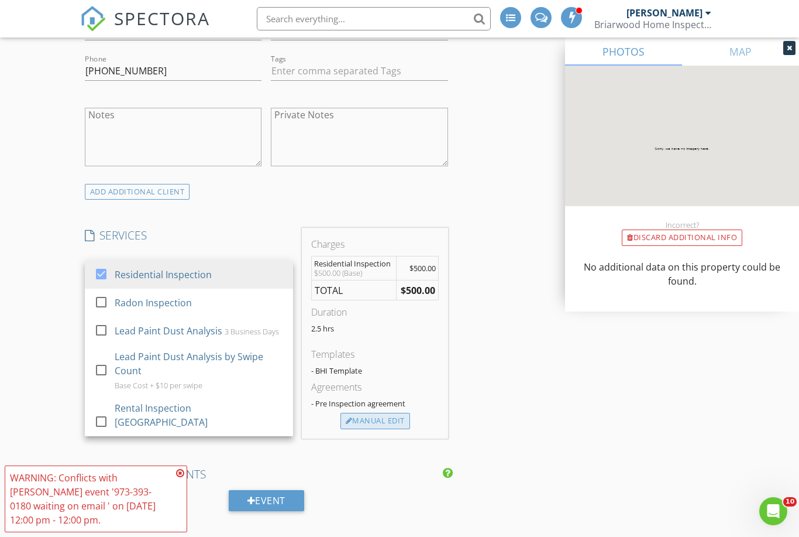
click at [397, 421] on div "Manual Edit" at bounding box center [376, 421] width 70 height 16
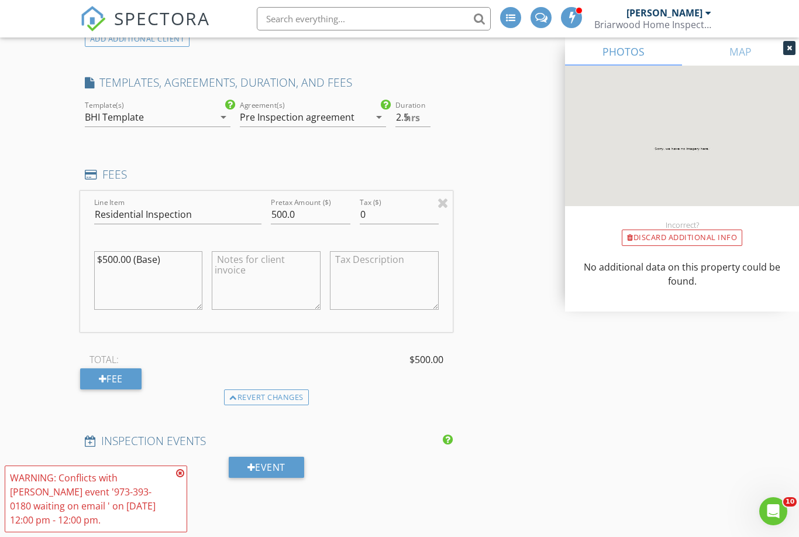
scroll to position [914, 0]
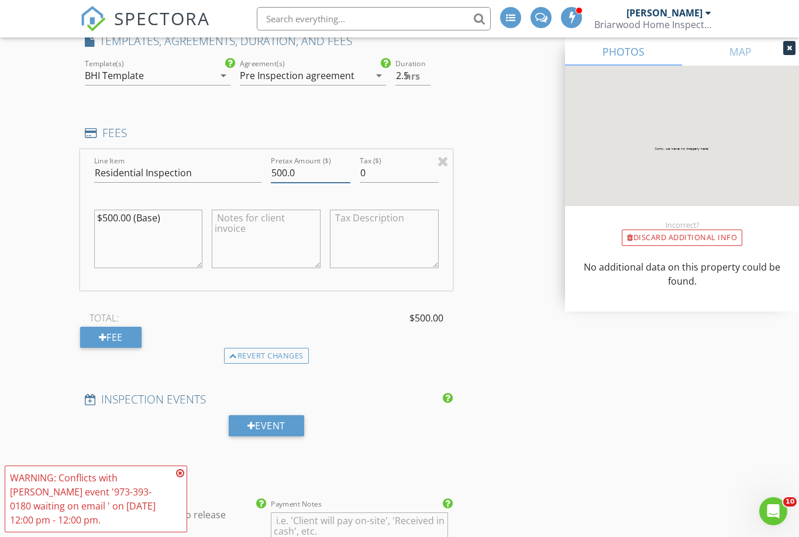
click at [300, 175] on input "500.0" at bounding box center [310, 172] width 79 height 19
type input "5"
type input "600.0"
click at [527, 349] on div "INSPECTOR(S) check_box_outline_blank Tyler Armstrong check_box_outline_blank Sa…" at bounding box center [400, 305] width 640 height 2167
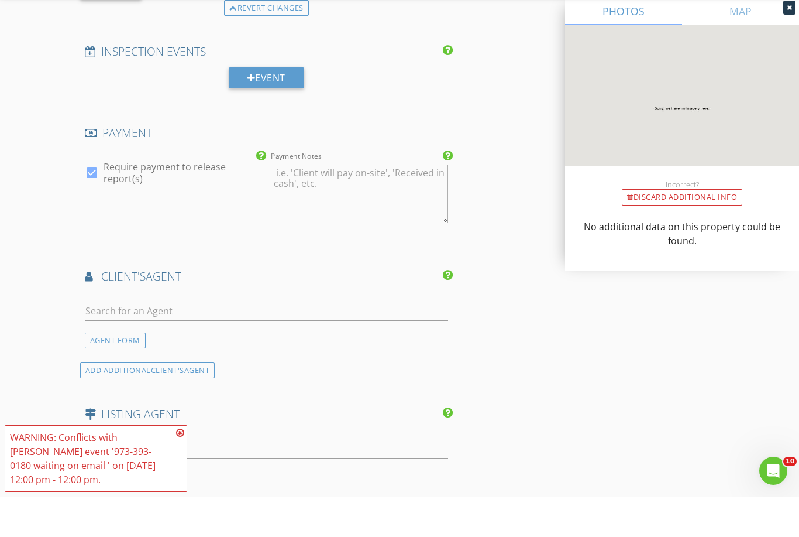
scroll to position [1262, 0]
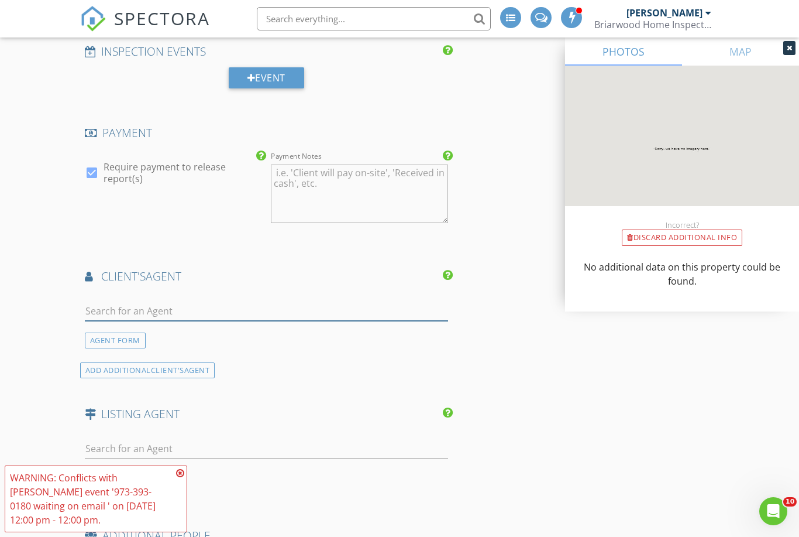
click at [313, 301] on input "text" at bounding box center [266, 310] width 363 height 19
type input "Nick"
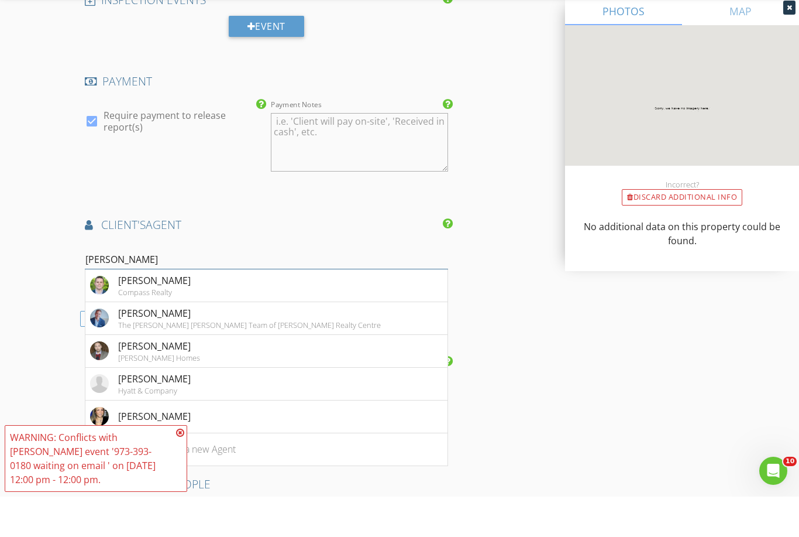
scroll to position [1273, 0]
click at [304, 473] on li "Not here? Click to add a new Agent" at bounding box center [266, 489] width 362 height 33
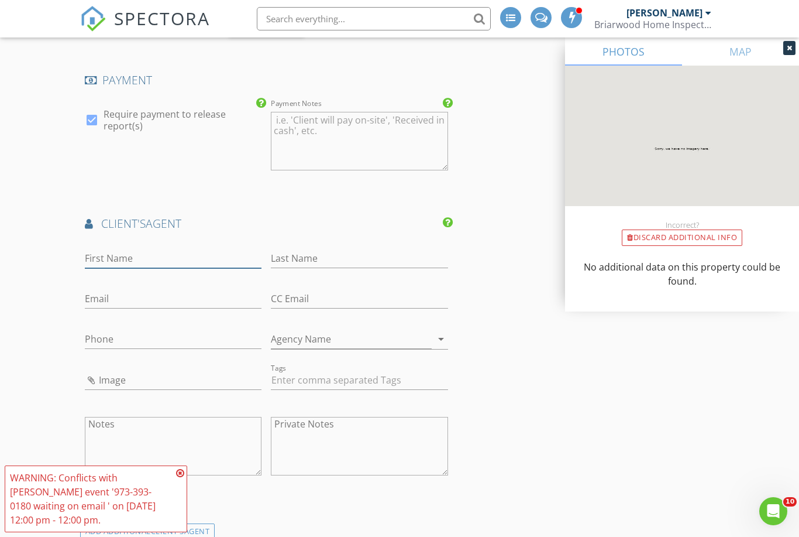
click at [151, 255] on input "First Name" at bounding box center [173, 258] width 177 height 19
type input "[PERSON_NAME]"
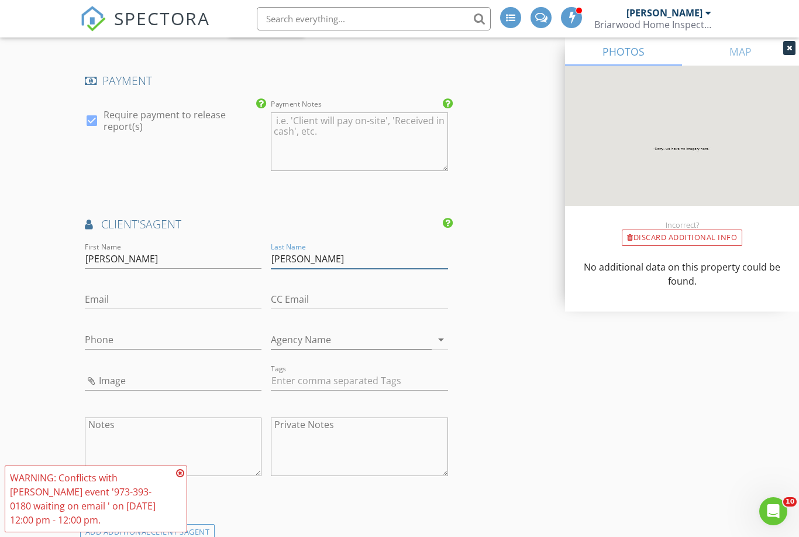
type input "[PERSON_NAME]"
click at [133, 292] on input "Email" at bounding box center [173, 299] width 177 height 19
click at [108, 290] on input "Email" at bounding box center [173, 299] width 177 height 19
paste input "mailto:nicka@hyattcompany.com"
type input "[EMAIL_ADDRESS][DOMAIN_NAME]"
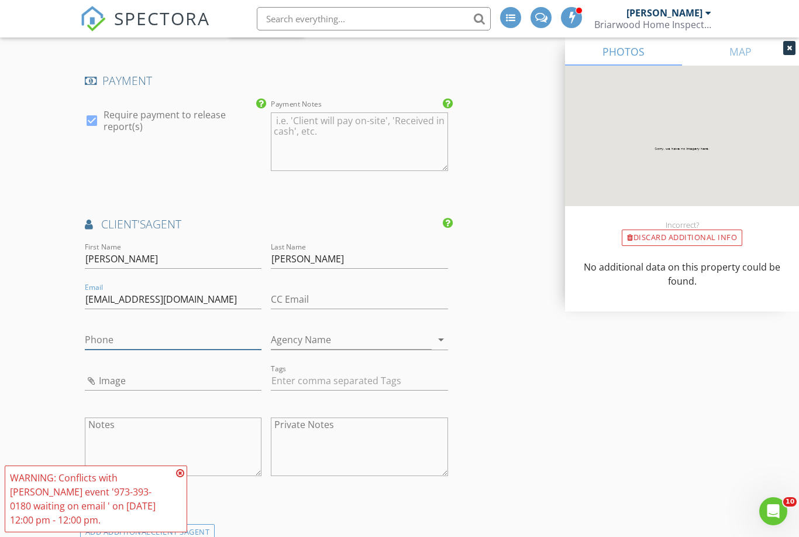
click at [111, 338] on input "Phone" at bounding box center [173, 339] width 177 height 19
click at [115, 338] on input "Phone" at bounding box center [173, 339] width 177 height 19
paste input "973-393-0180"
type input "973-393-0180"
click at [338, 330] on input "Agency Name" at bounding box center [351, 339] width 161 height 19
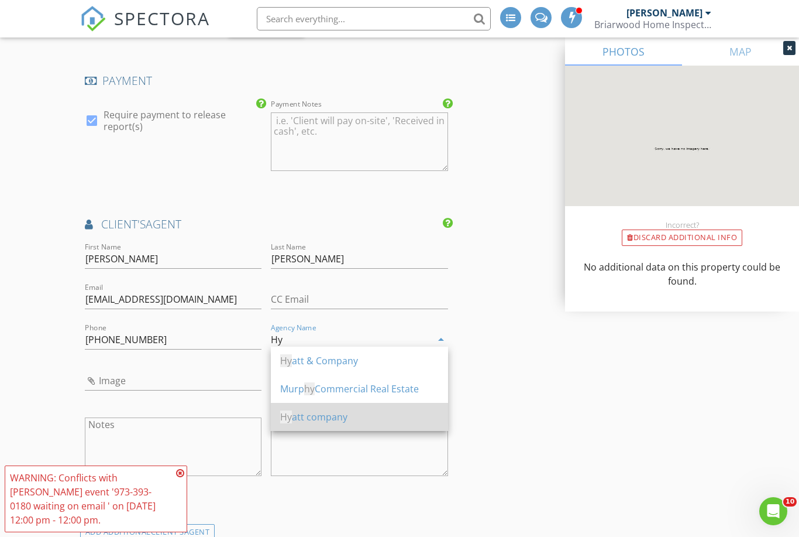
click at [349, 418] on div "Hy att company" at bounding box center [359, 417] width 159 height 14
type input "Hyatt company"
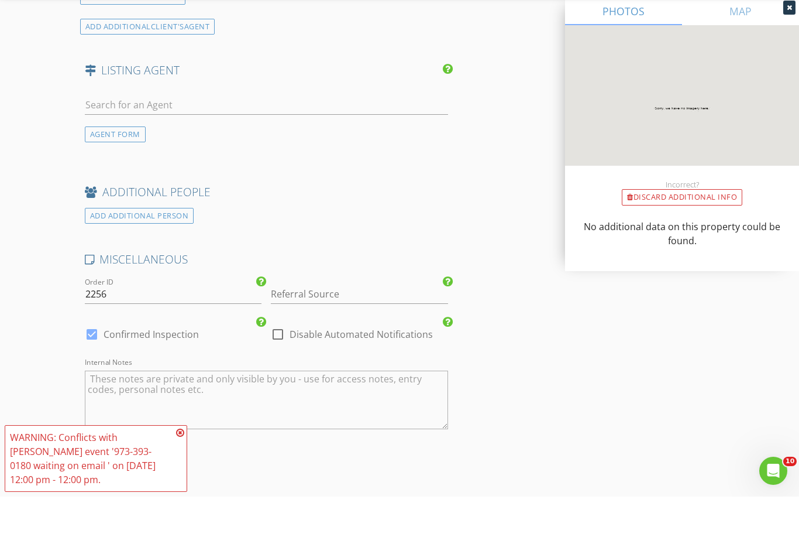
scroll to position [1850, 0]
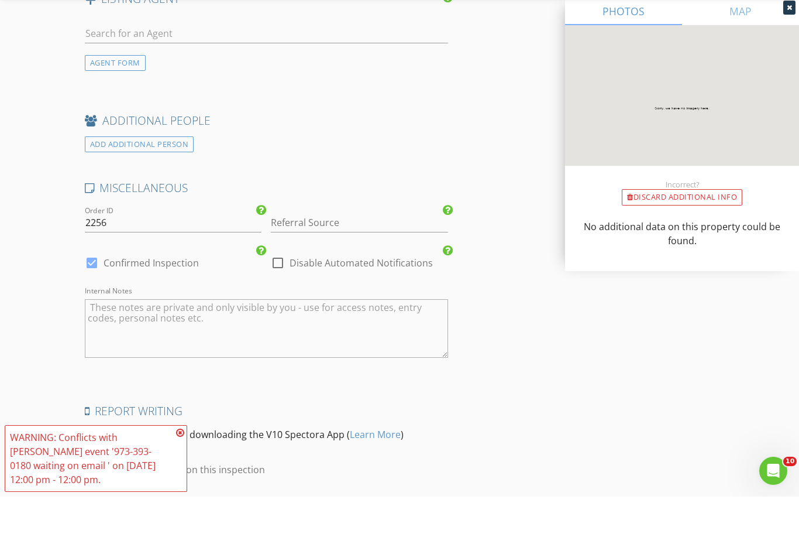
click at [387, 339] on textarea "Internal Notes" at bounding box center [266, 368] width 363 height 59
paste textarea "Amy is the sales representative for this new construction, for access you can f…"
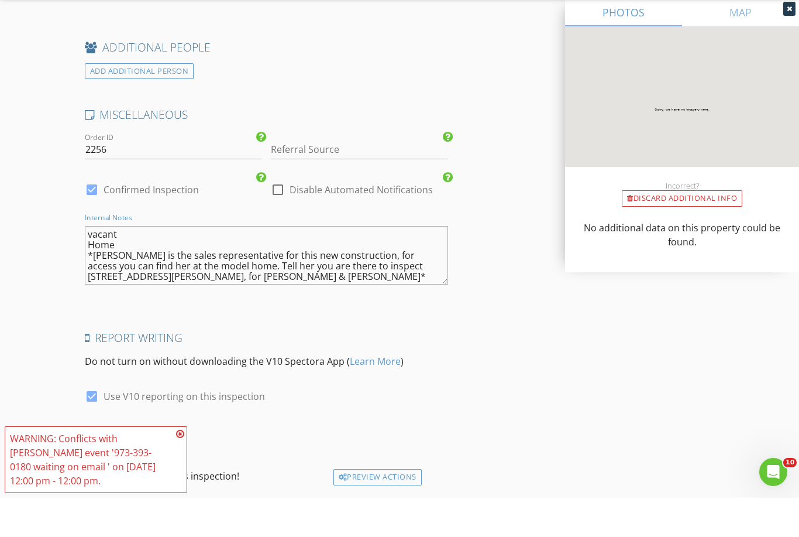
scroll to position [2001, 0]
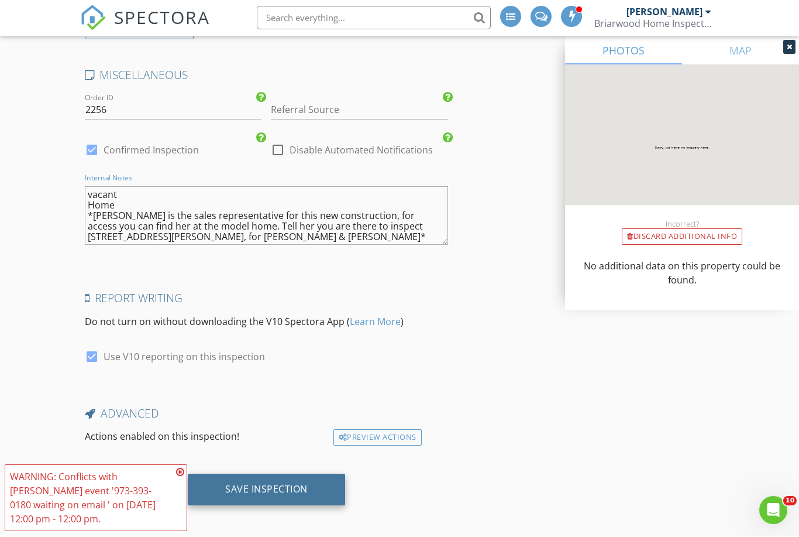
type textarea "vacant Home *Amy is the sales representative for this new construction, for acc…"
click at [262, 484] on div "Save Inspection" at bounding box center [266, 490] width 83 height 12
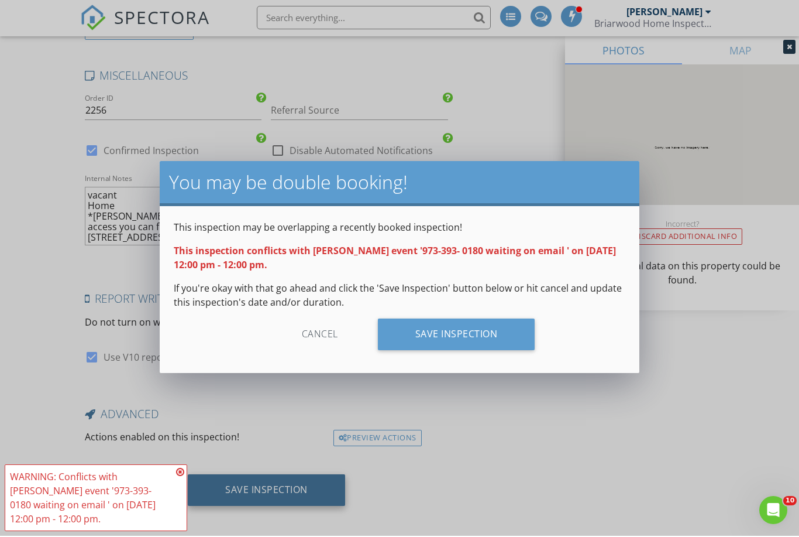
scroll to position [1962, 0]
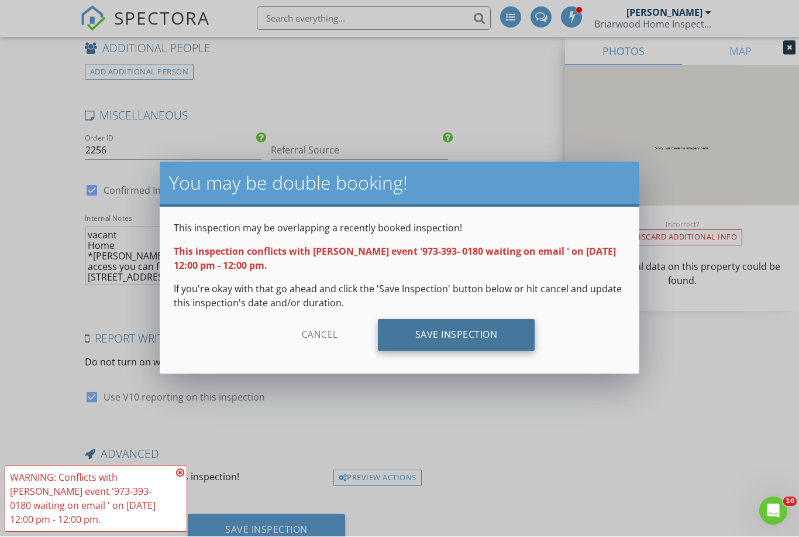
click at [438, 328] on div "Save Inspection" at bounding box center [456, 335] width 157 height 32
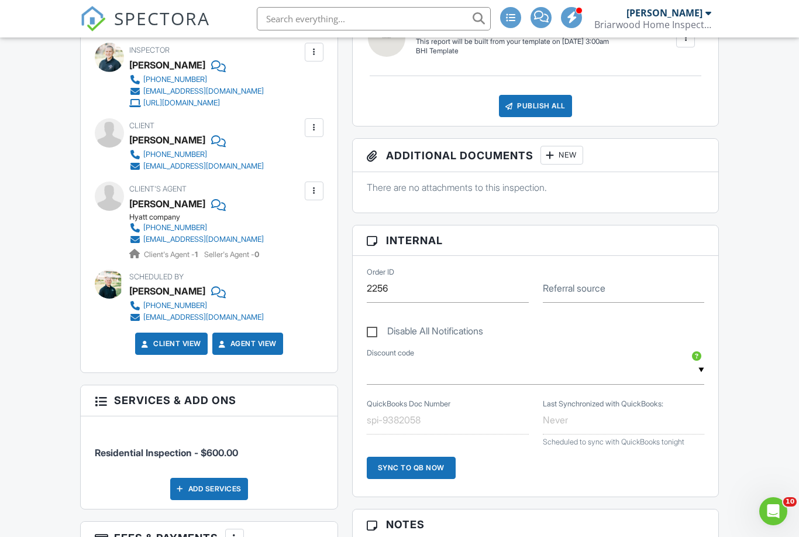
scroll to position [291, 0]
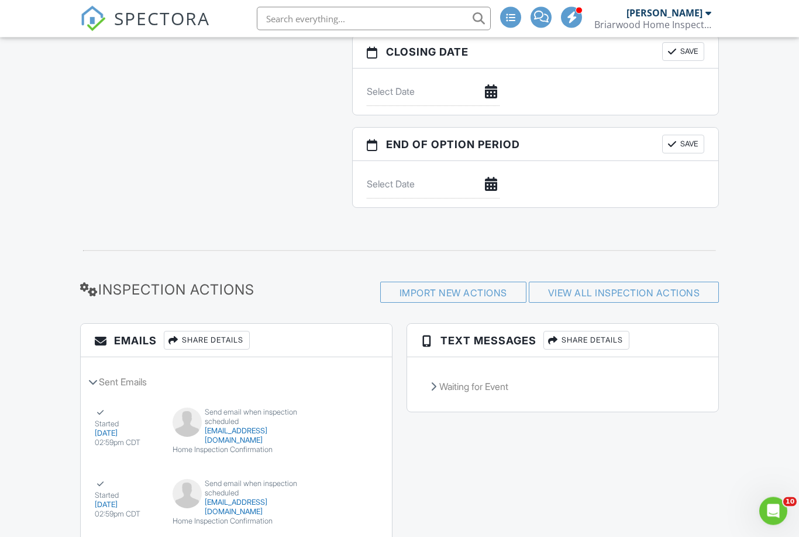
scroll to position [1246, 0]
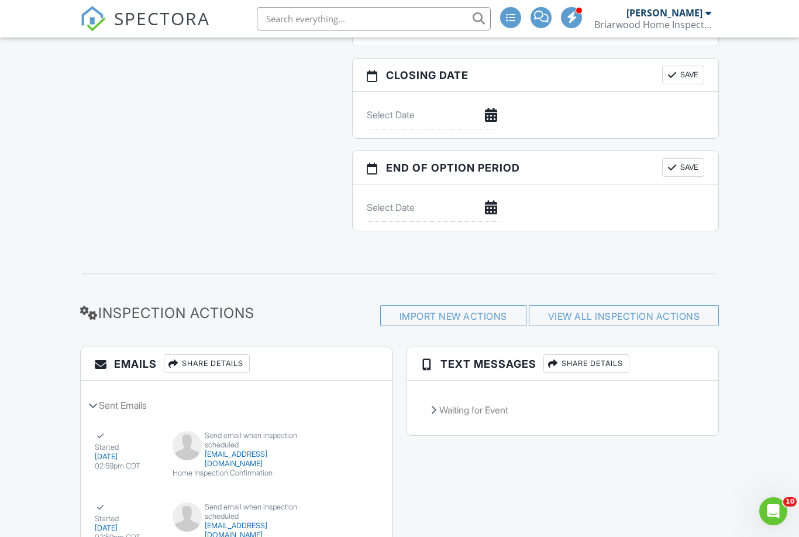
click at [559, 358] on div at bounding box center [554, 364] width 12 height 12
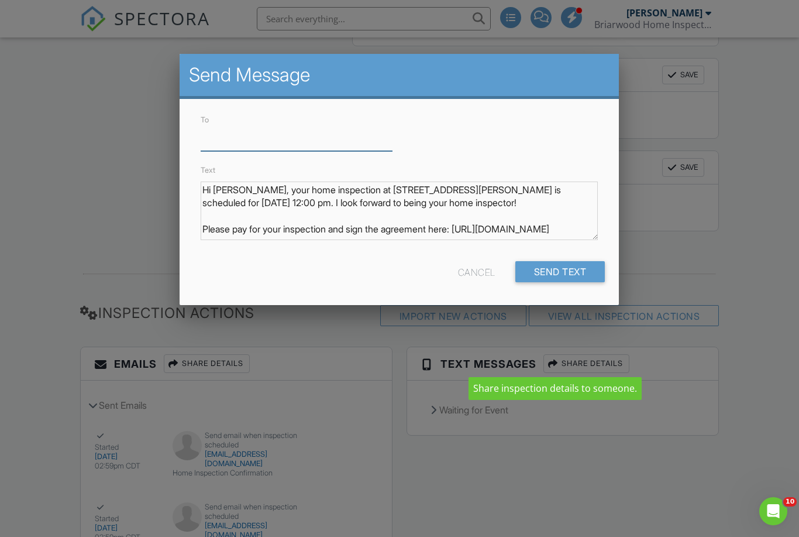
click at [224, 135] on input "To" at bounding box center [297, 136] width 192 height 29
paste input "[PHONE_NUMBER]"
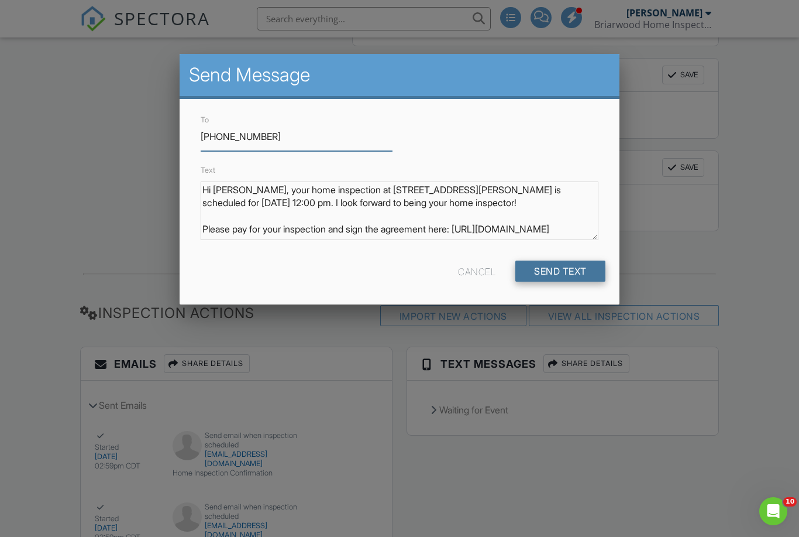
type input "[PHONE_NUMBER]"
click at [547, 273] on div "Send Text" at bounding box center [561, 270] width 90 height 21
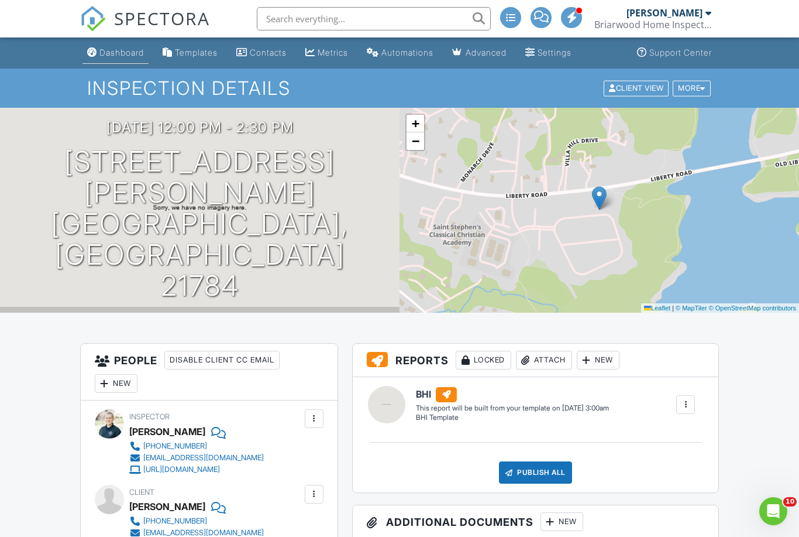
click at [120, 53] on div "Dashboard" at bounding box center [121, 52] width 44 height 10
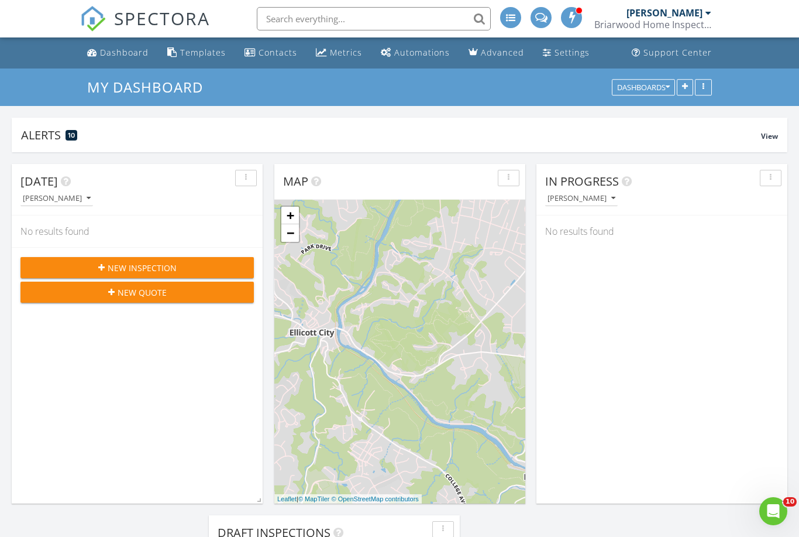
scroll to position [1183, 800]
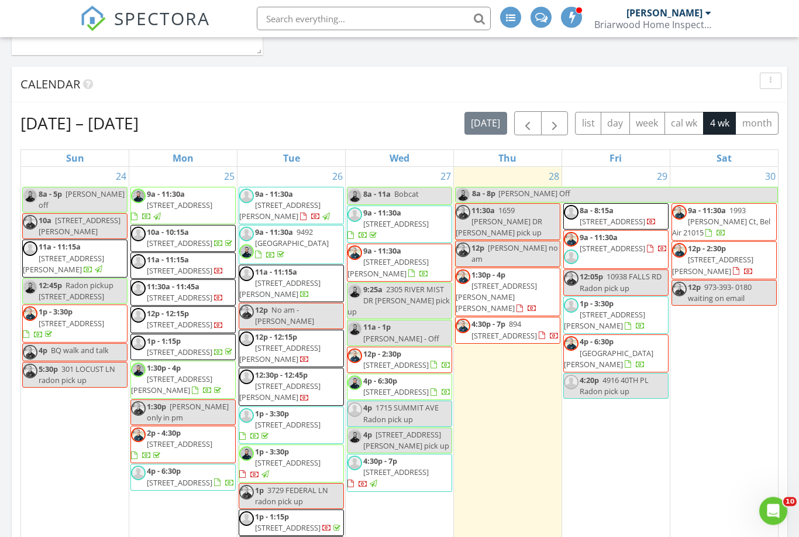
scroll to position [688, 0]
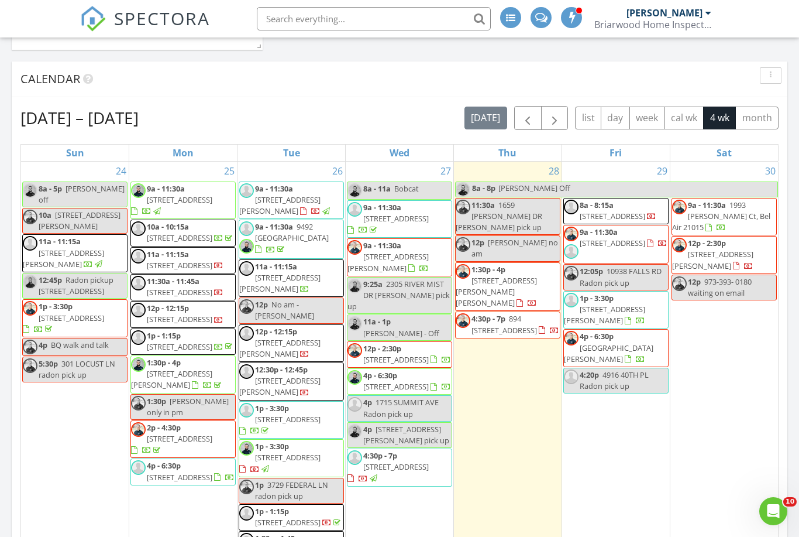
click at [721, 280] on span "973-393- 0180 waiting on email" at bounding box center [720, 287] width 64 height 22
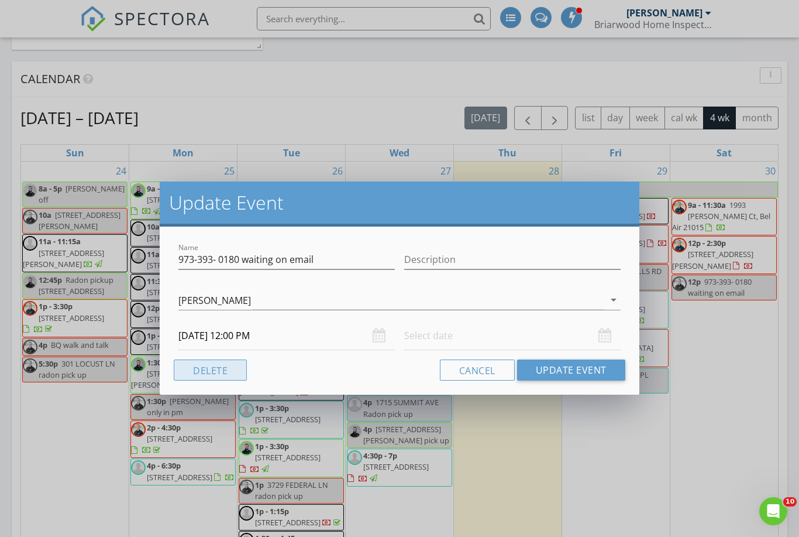
click at [180, 373] on button "Delete" at bounding box center [210, 369] width 73 height 21
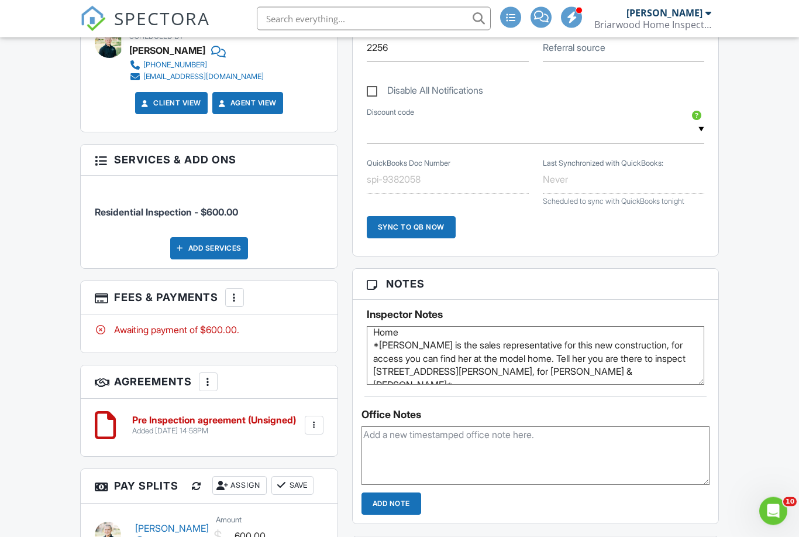
scroll to position [19, 0]
click at [521, 367] on textarea "vacant Home *Amy is the sales representative for this new construction, for acc…" at bounding box center [536, 356] width 338 height 59
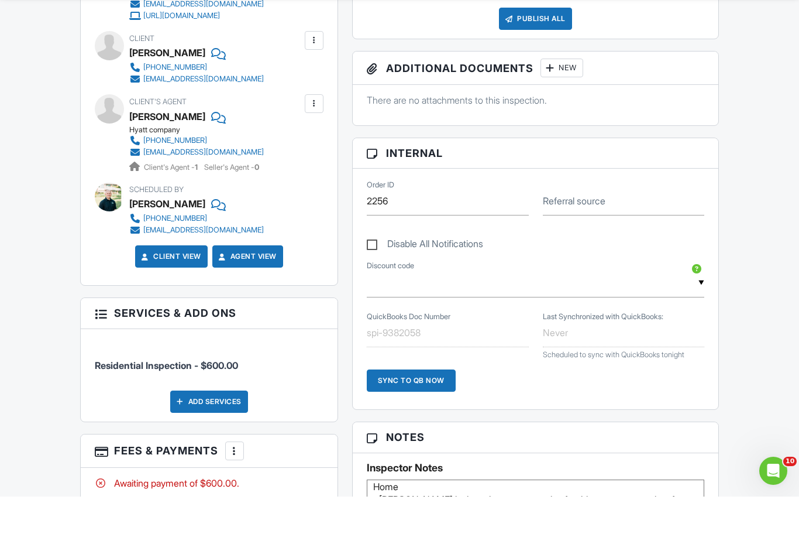
scroll to position [414, 0]
type textarea "vacant Home *Amy is the sales representative for this new construction, for acc…"
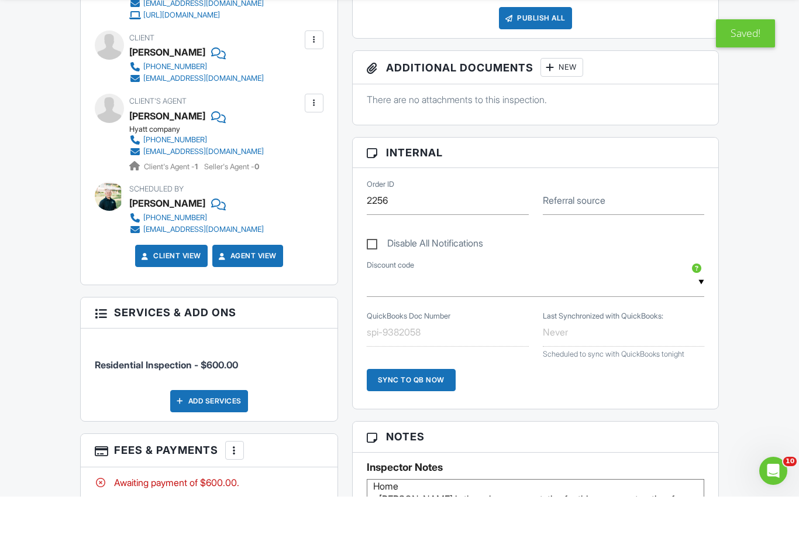
scroll to position [455, 0]
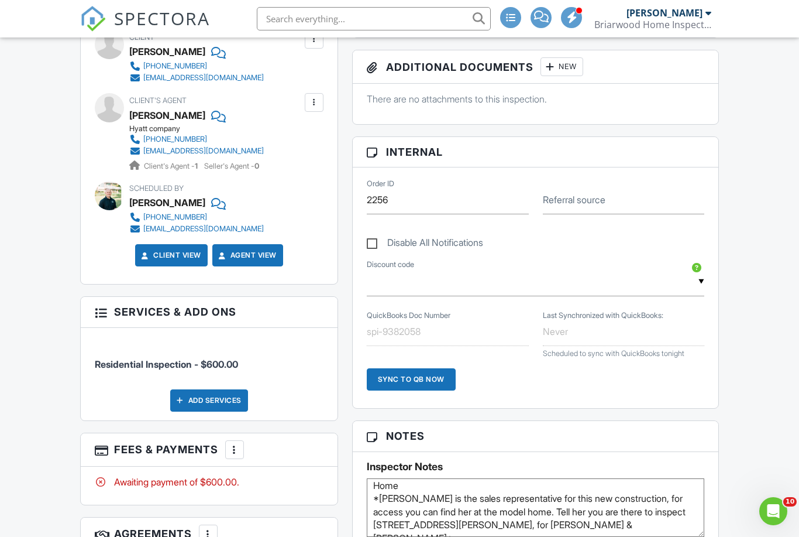
click at [747, 360] on div "Dashboard Templates Contacts Metrics Automations Advanced Settings Support Cent…" at bounding box center [399, 513] width 799 height 1860
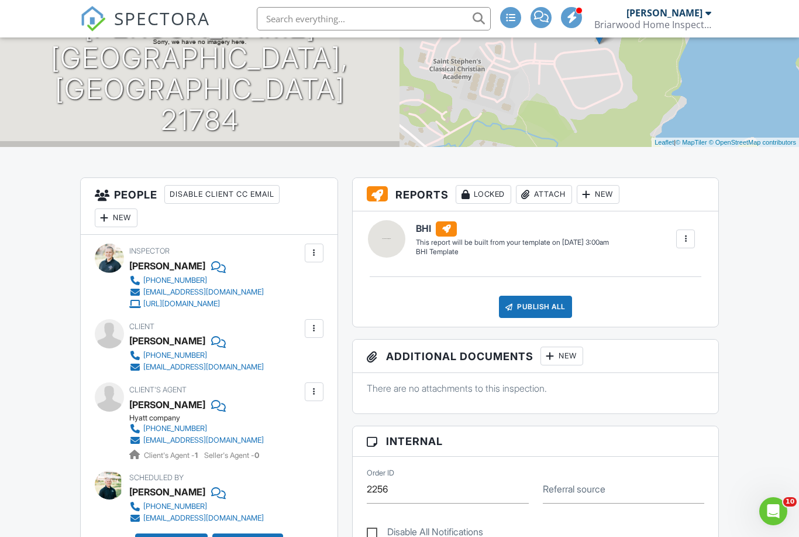
scroll to position [0, 0]
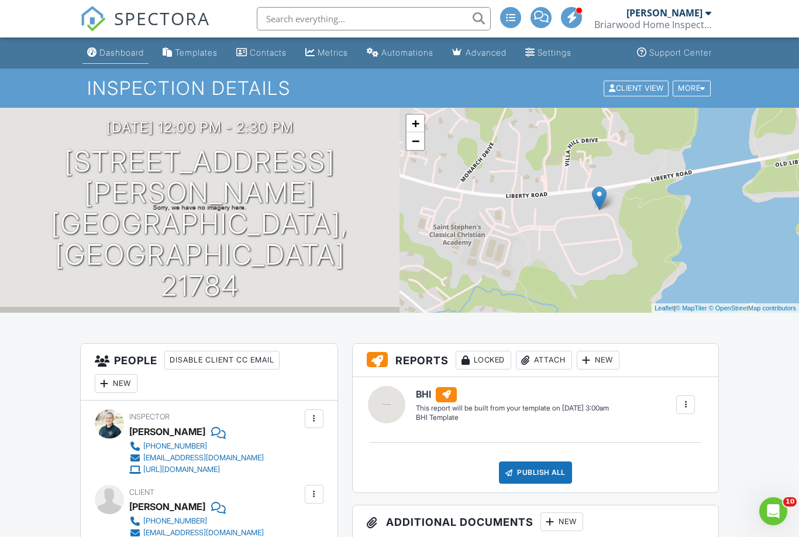
click at [123, 56] on div "Dashboard" at bounding box center [121, 52] width 44 height 10
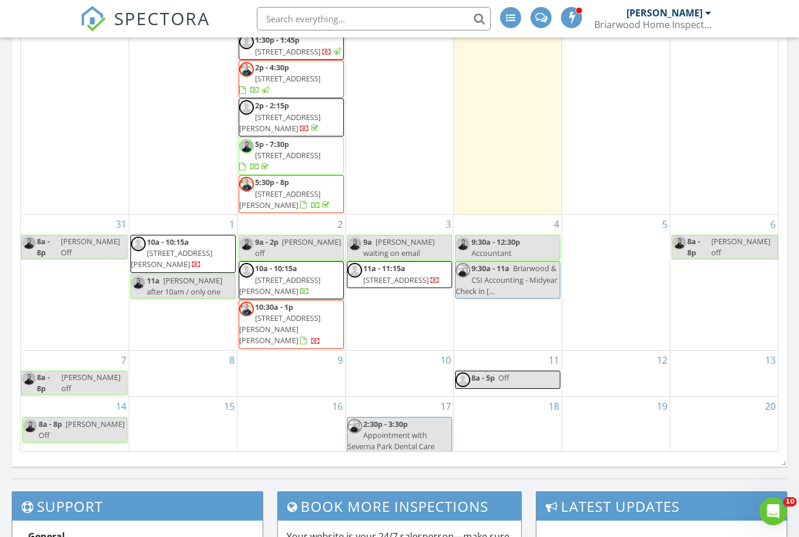
scroll to position [329, 0]
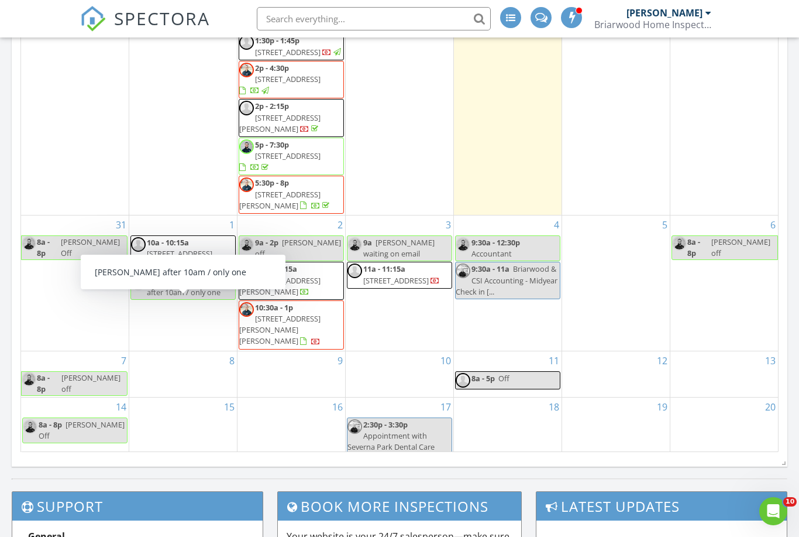
click at [285, 250] on div "2 9a - 2p Sam off 10a - 10:15a 940 Olmstead Rd, Pikesville 21208 10:30a - 1p 10…" at bounding box center [292, 282] width 108 height 135
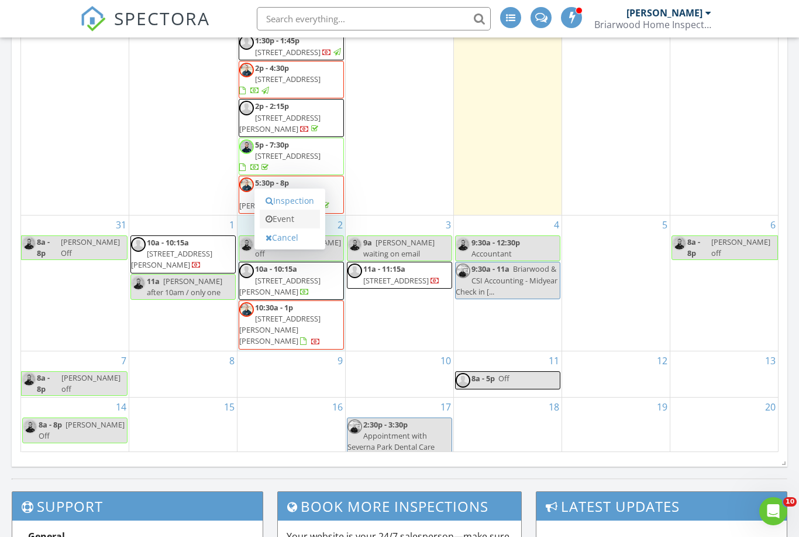
click at [291, 224] on link "Event" at bounding box center [290, 218] width 60 height 19
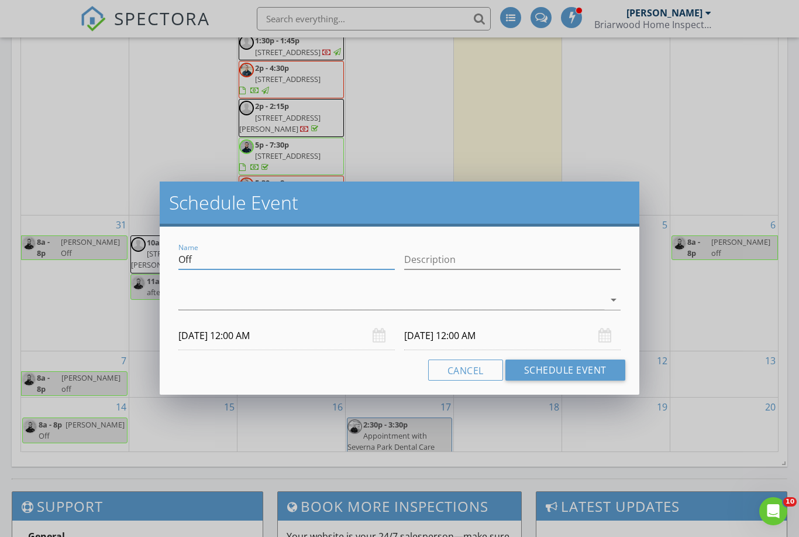
click at [201, 266] on input "Off" at bounding box center [286, 259] width 217 height 19
type input "O"
type input "Lisa waiting on answer"
click at [224, 285] on div "check_box_outline_blank Jason Keller check_box_outline_blank Miguel Fuentes 352…" at bounding box center [399, 302] width 442 height 38
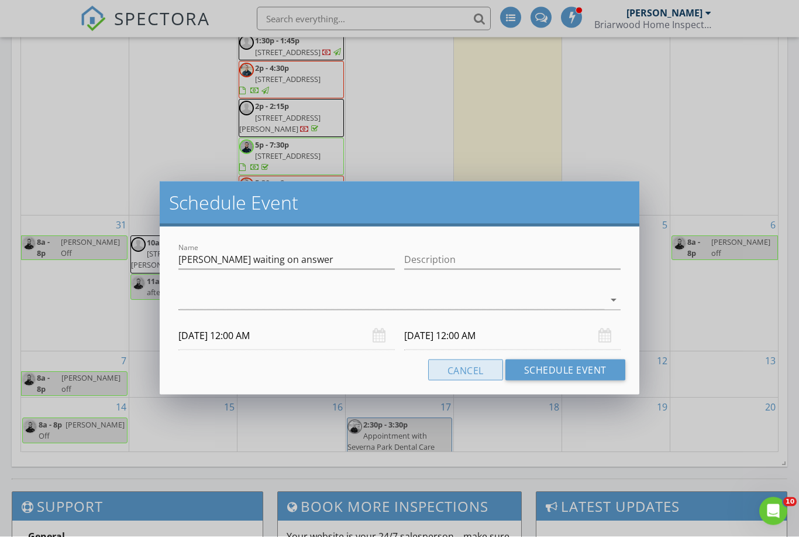
click at [458, 365] on button "Cancel" at bounding box center [465, 369] width 75 height 21
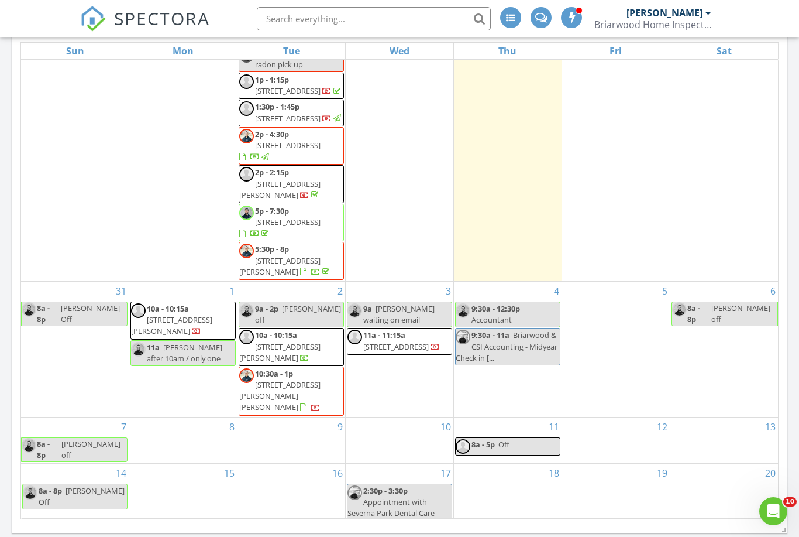
scroll to position [329, 0]
click at [283, 316] on div "2 9a - 2p Sam off 10a - 10:15a 940 Olmstead Rd, Pikesville 21208 10:30a - 1p 10…" at bounding box center [292, 349] width 108 height 135
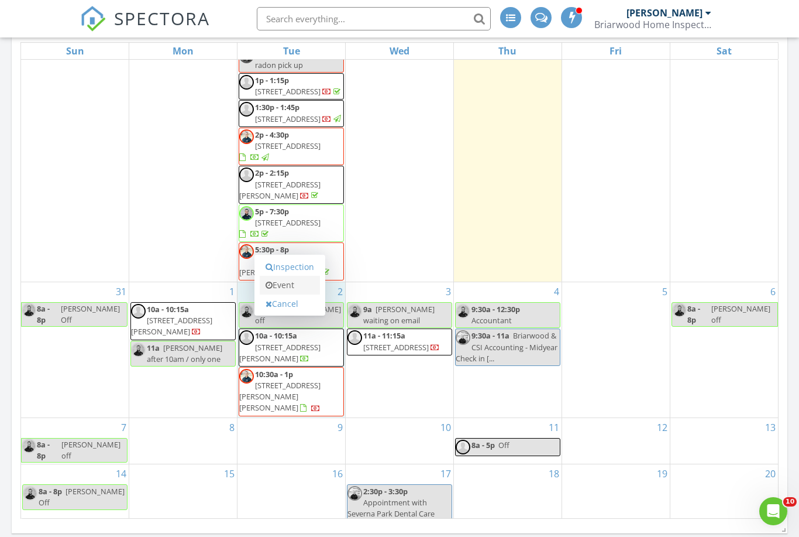
click at [287, 291] on link "Event" at bounding box center [290, 285] width 60 height 19
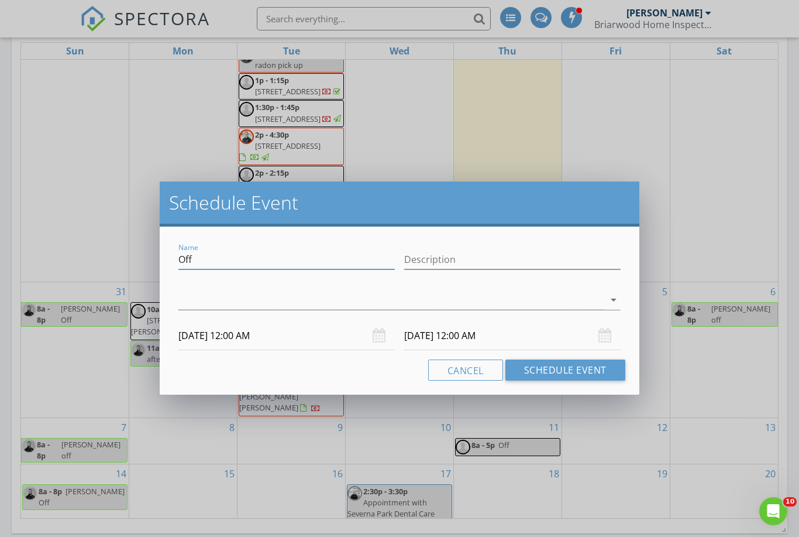
click at [201, 263] on input "Off" at bounding box center [286, 259] width 217 height 19
type input "O"
click at [462, 365] on button "Cancel" at bounding box center [465, 369] width 75 height 21
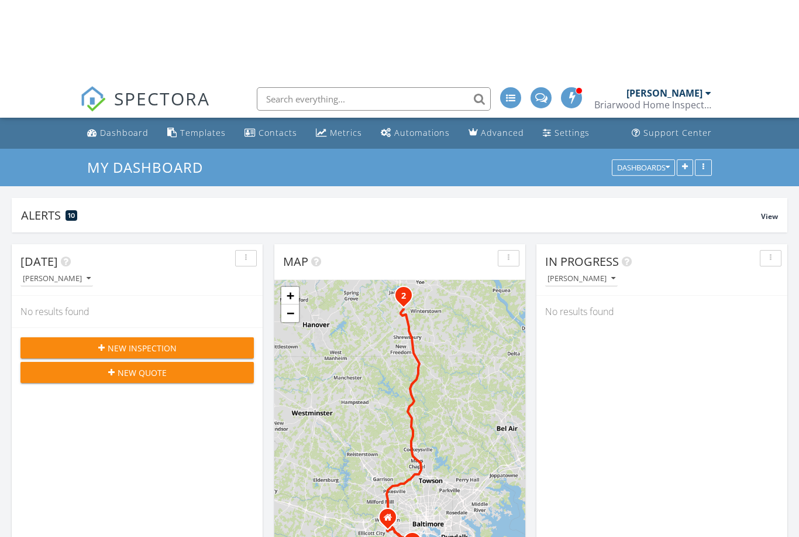
scroll to position [0, 0]
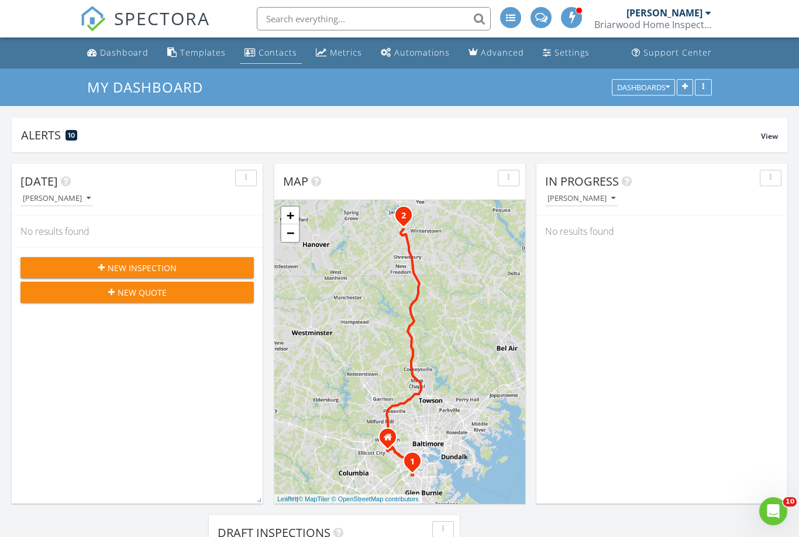
click at [275, 47] on div "Contacts" at bounding box center [278, 52] width 39 height 11
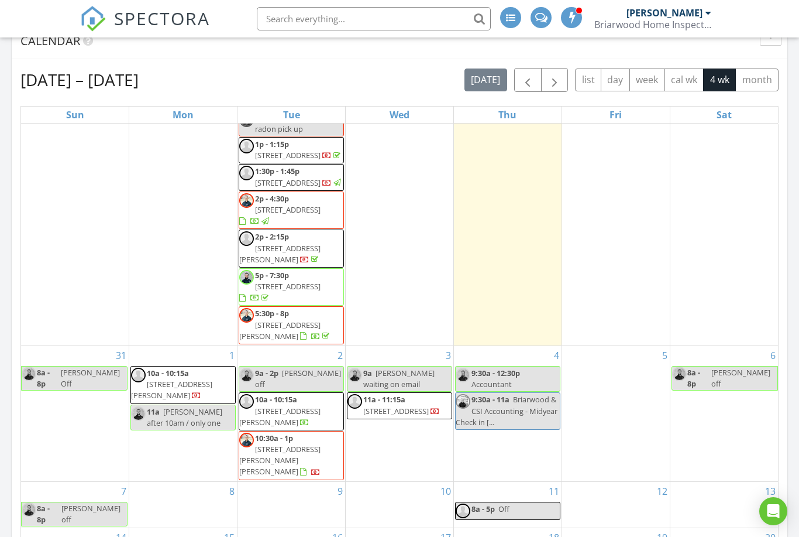
scroll to position [329, 0]
click at [286, 380] on div "2 9a - 2p [PERSON_NAME] off 10a - 10:15a [STREET_ADDRESS][PERSON_NAME] 10:30a -…" at bounding box center [292, 413] width 108 height 135
click at [287, 349] on link "Event" at bounding box center [290, 348] width 60 height 19
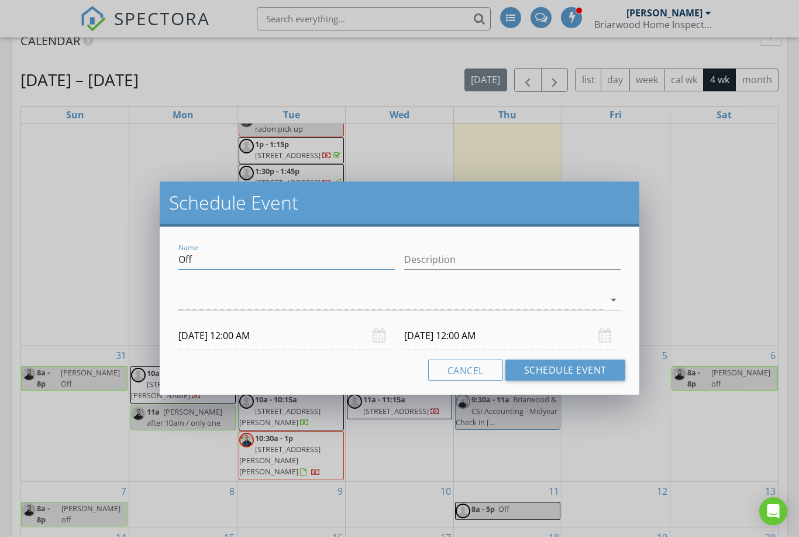
click at [200, 265] on input "Off" at bounding box center [286, 259] width 217 height 19
type input "O"
click at [205, 256] on input "Name" at bounding box center [286, 259] width 217 height 19
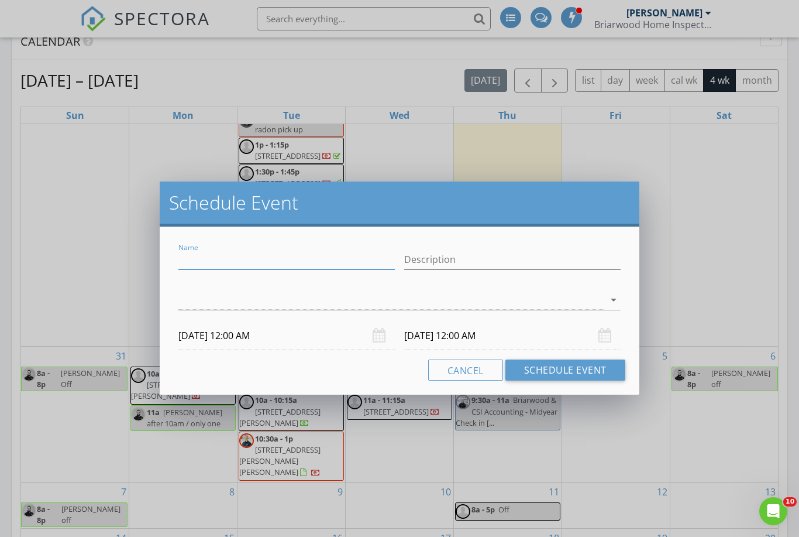
paste input "Lisa Stamper"
type input "Lisa Stamper Waiting on answer"
click at [251, 295] on div at bounding box center [391, 299] width 426 height 19
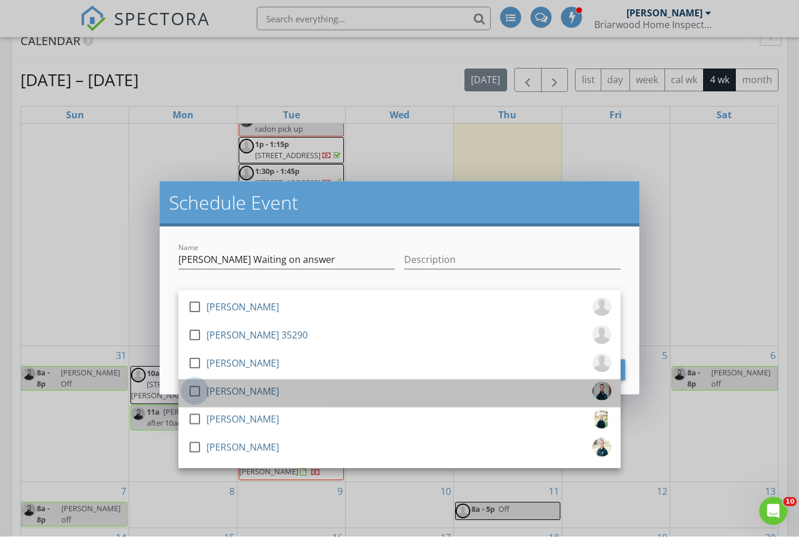
scroll to position [726, 0]
click at [201, 388] on div at bounding box center [195, 391] width 20 height 20
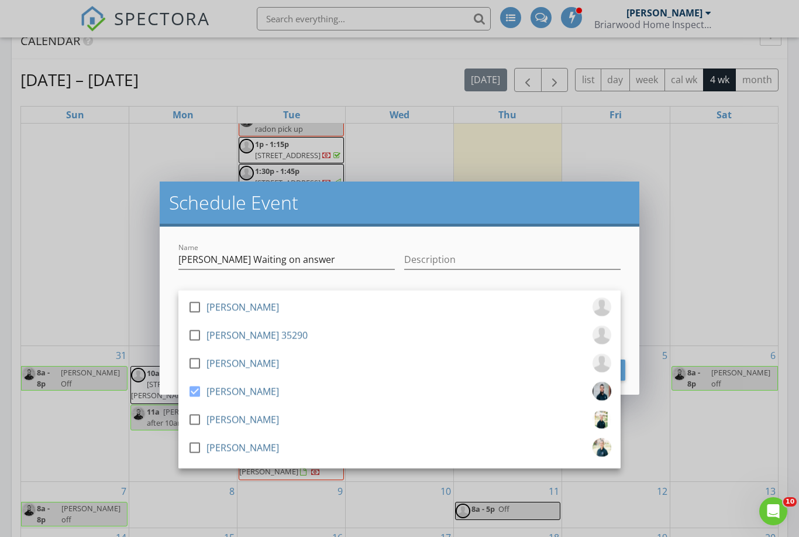
click at [389, 208] on h2 "Schedule Event" at bounding box center [399, 202] width 461 height 23
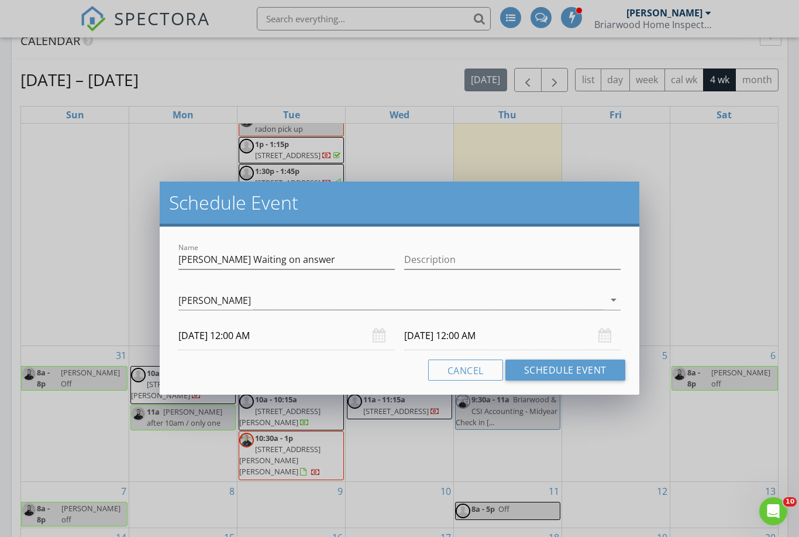
click at [229, 339] on body "SPECTORA Tyler Armstrong Briarwood Home Inspections Role: Inspector Change Role…" at bounding box center [399, 155] width 799 height 1763
click at [229, 331] on input "09/02/2025 12:00 AM" at bounding box center [286, 335] width 217 height 29
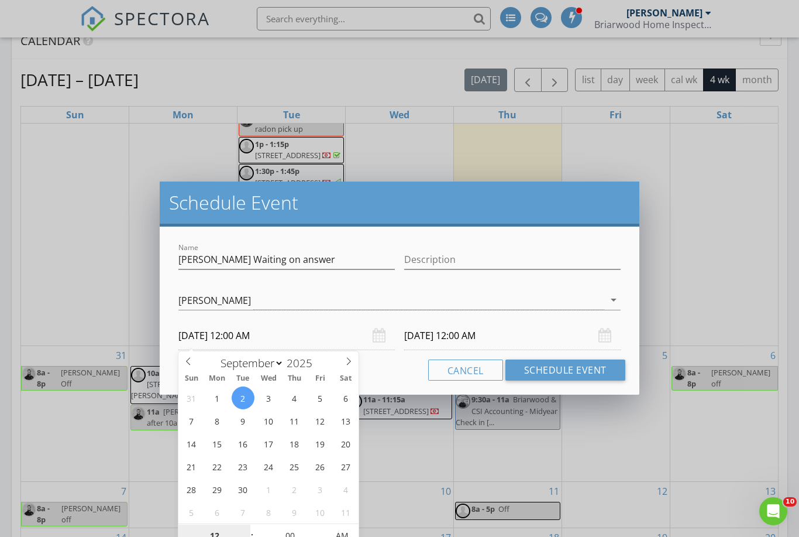
scroll to position [725, 0]
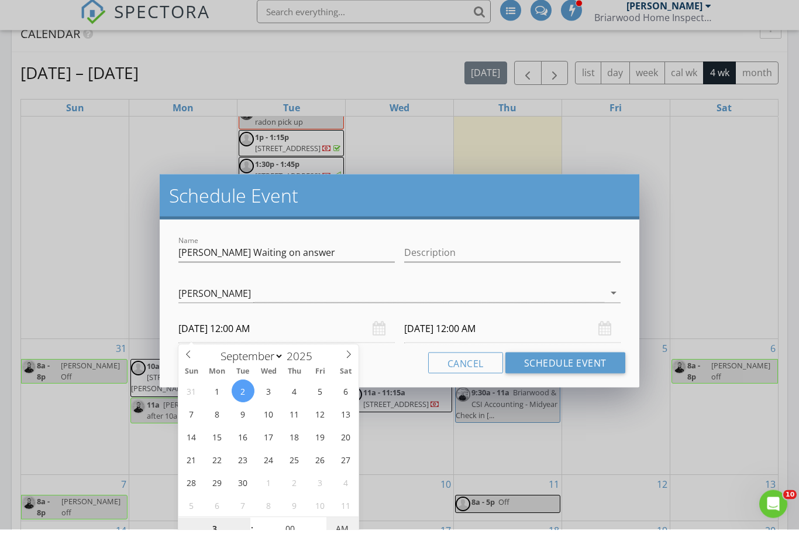
type input "03"
type input "09/02/2025 3:00 PM"
click at [427, 323] on input "09/03/2025 3:00 PM" at bounding box center [512, 335] width 217 height 29
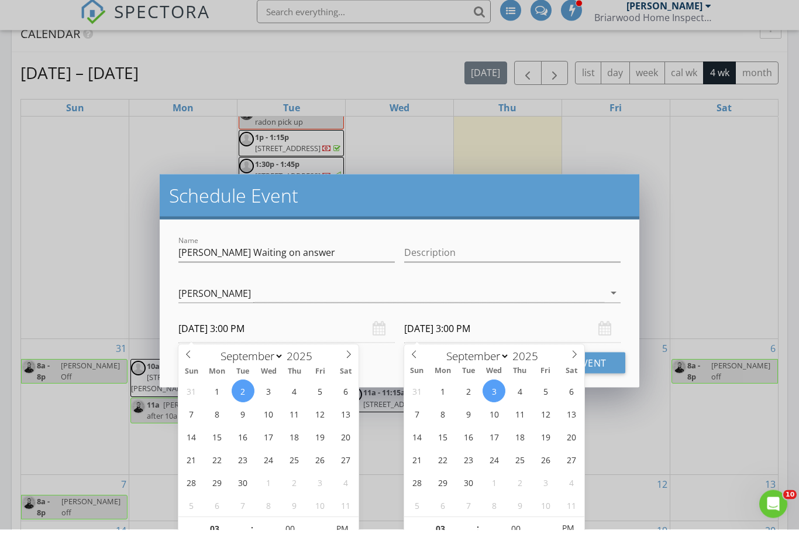
scroll to position [733, 0]
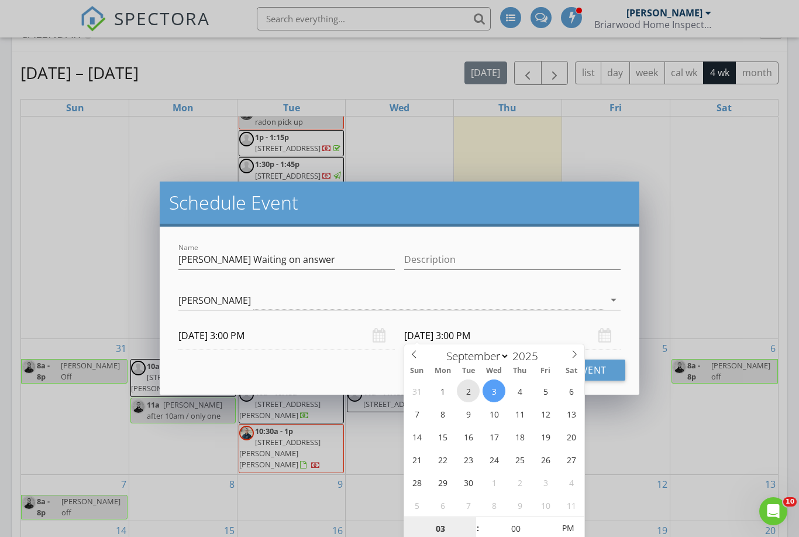
type input "09/02/2025 3:00 PM"
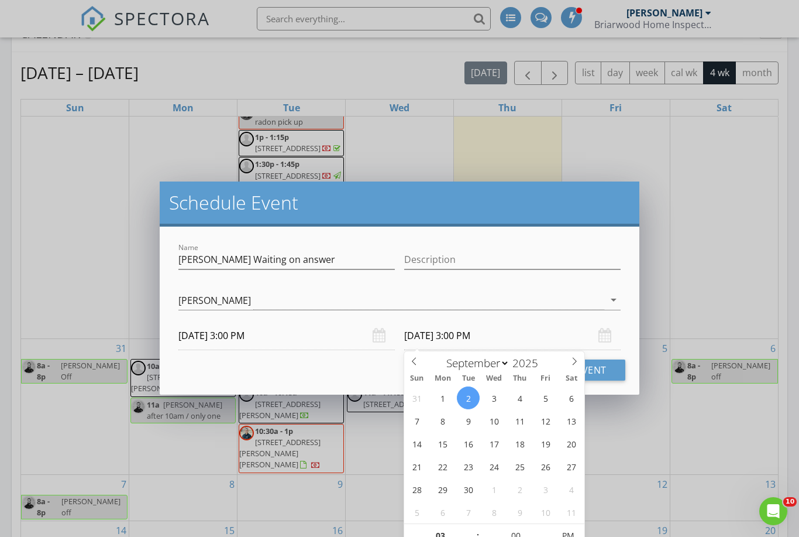
click at [563, 233] on div "Name Lisa Stamper Waiting on answer Description check_box_outline_blank Jason K…" at bounding box center [400, 310] width 480 height 168
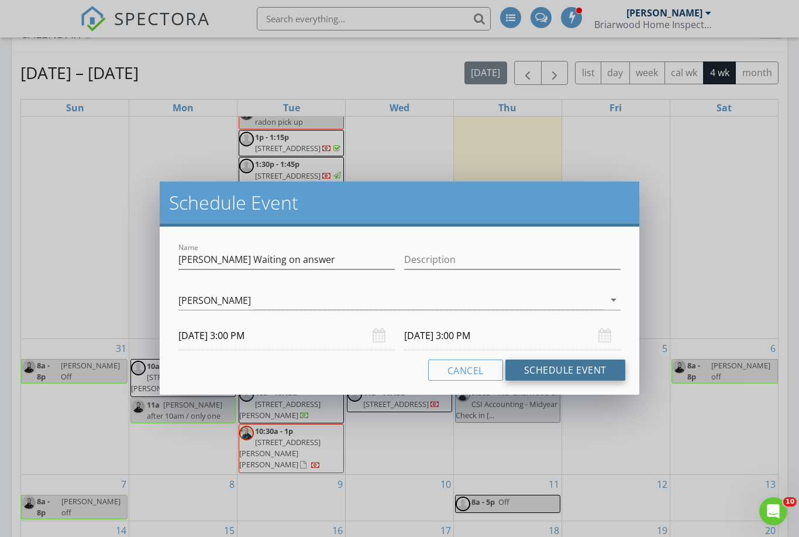
click at [541, 366] on button "Schedule Event" at bounding box center [566, 369] width 120 height 21
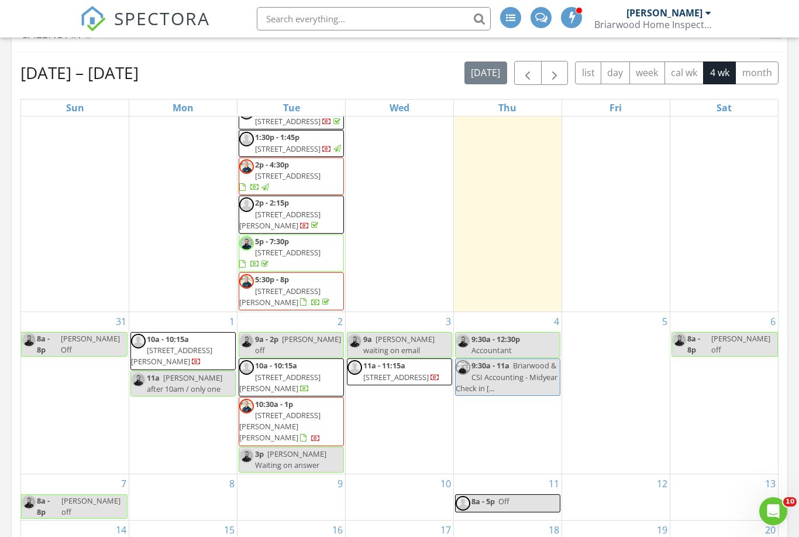
scroll to position [355, 0]
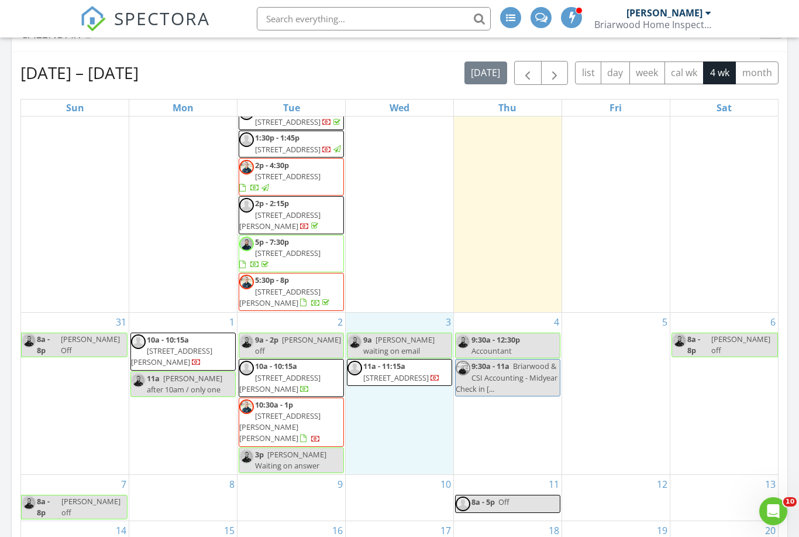
click at [398, 455] on div "3 9a Julia Neal waiting on email 11a - 11:15a 5600 Wexford Rd 1, Baltimore 21209" at bounding box center [400, 393] width 108 height 162
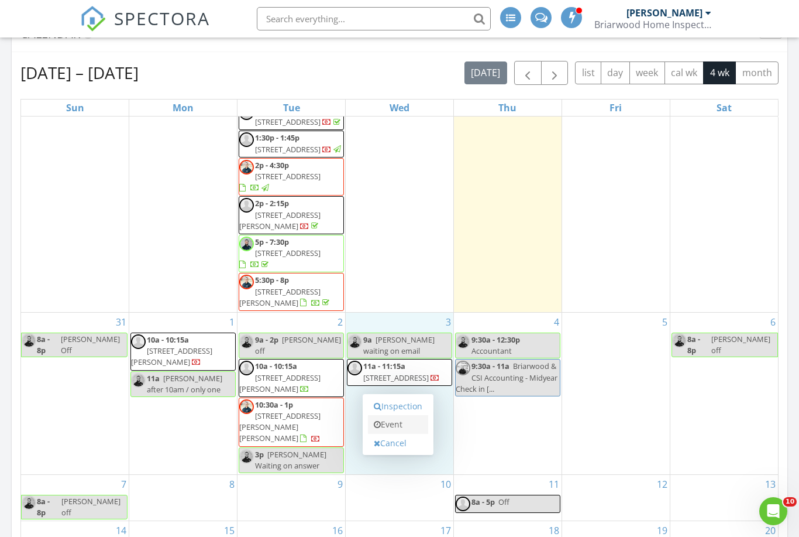
click at [399, 428] on link "Event" at bounding box center [398, 424] width 60 height 19
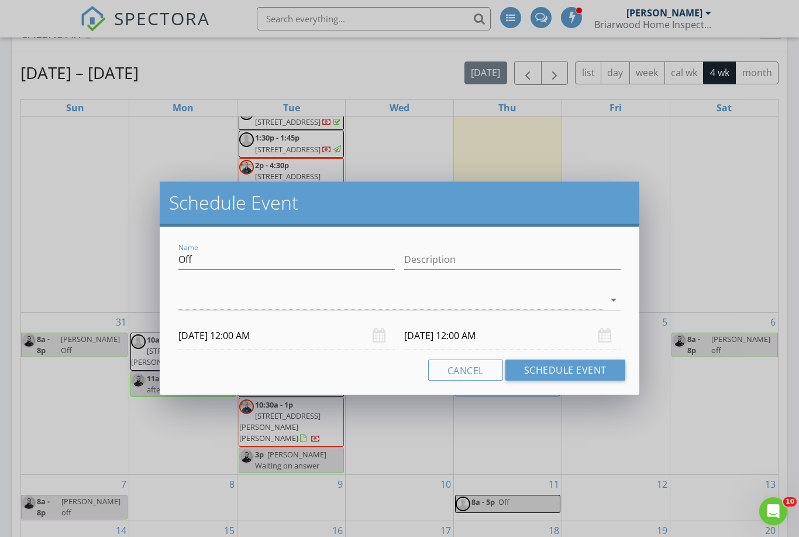
click at [207, 261] on input "Off" at bounding box center [286, 259] width 217 height 19
type input "O"
click at [208, 250] on input "Name" at bounding box center [286, 259] width 217 height 19
paste input "Lisa Stamper"
type input "Lisa Stamper waiting on answer"
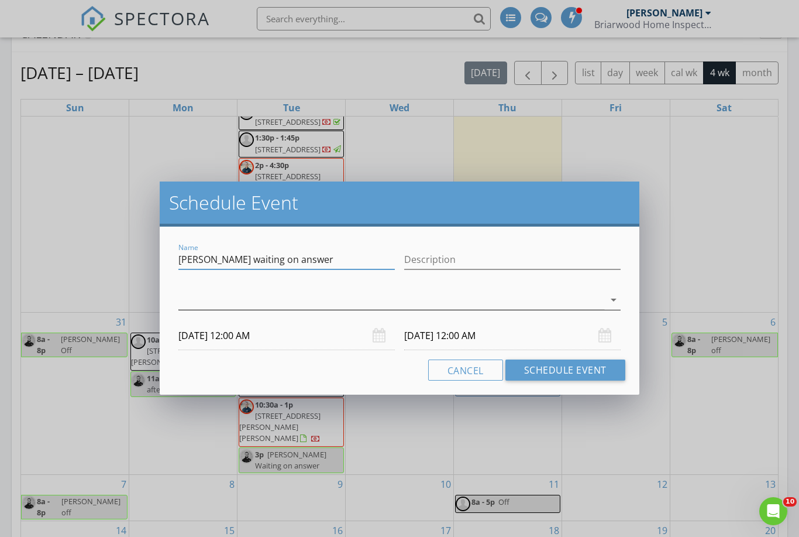
click at [205, 291] on div at bounding box center [391, 299] width 426 height 19
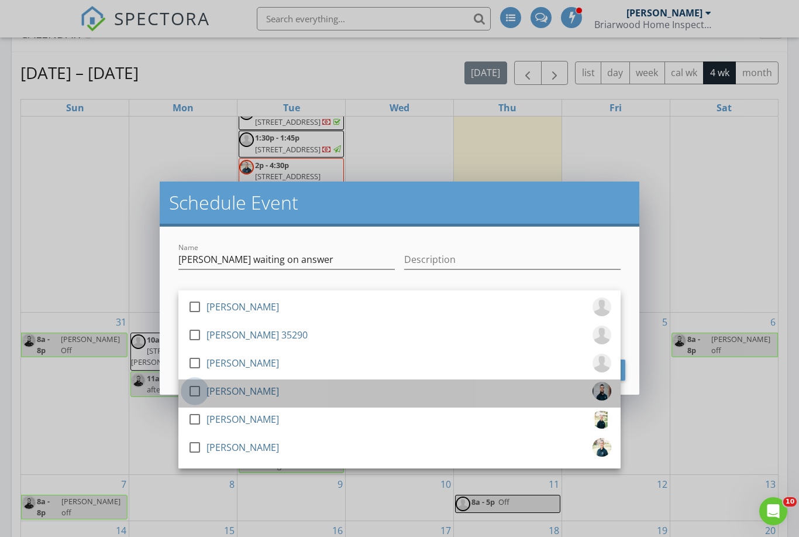
click at [191, 394] on div at bounding box center [195, 391] width 20 height 20
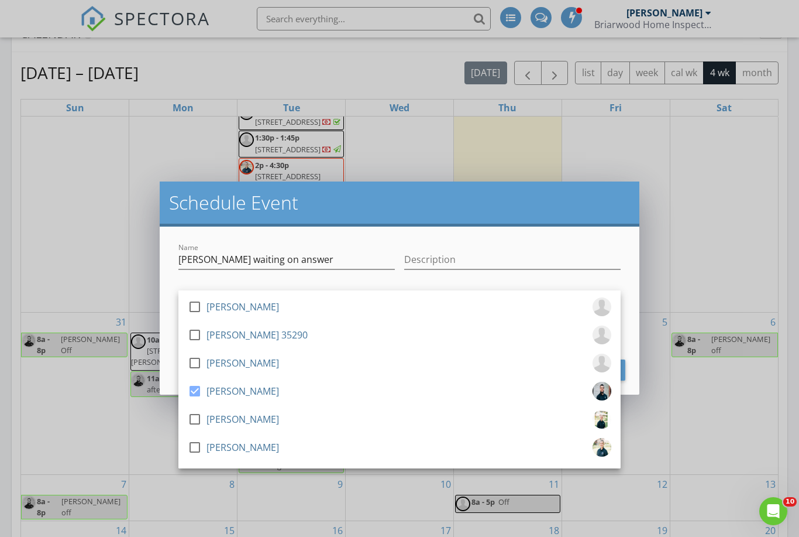
click at [210, 204] on h2 "Schedule Event" at bounding box center [399, 202] width 461 height 23
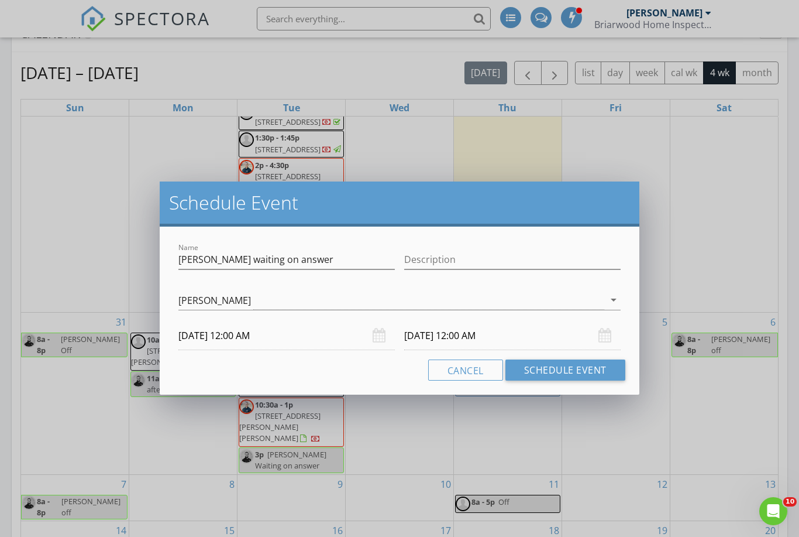
click at [215, 338] on input "09/03/2025 12:00 AM" at bounding box center [286, 335] width 217 height 29
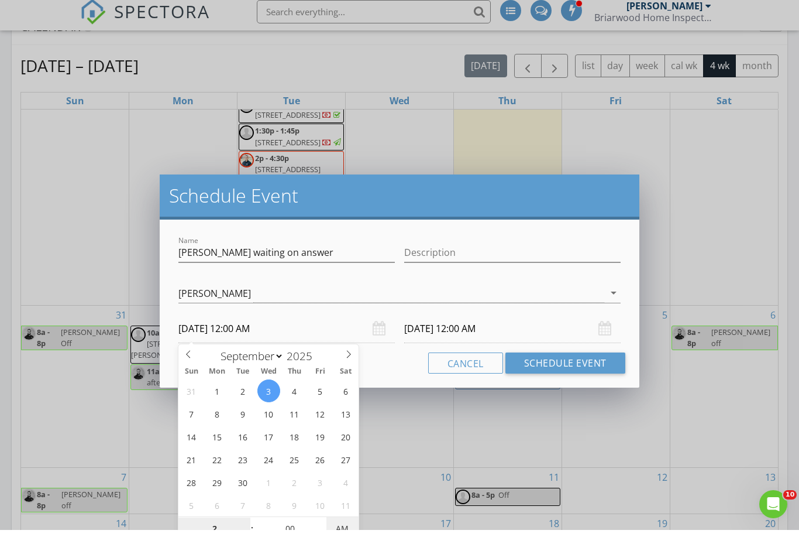
type input "02"
type input "09/03/2025 2:00 PM"
click at [424, 329] on input "09/04/2025 2:00 PM" at bounding box center [512, 335] width 217 height 29
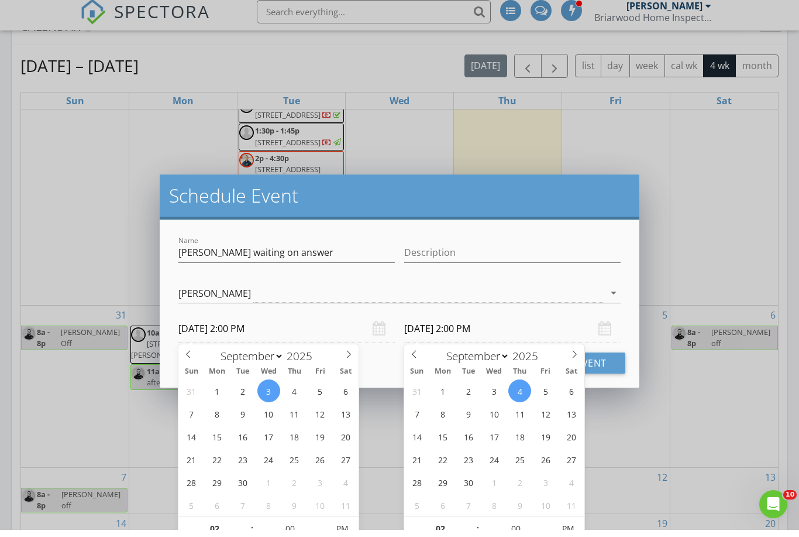
scroll to position [740, 0]
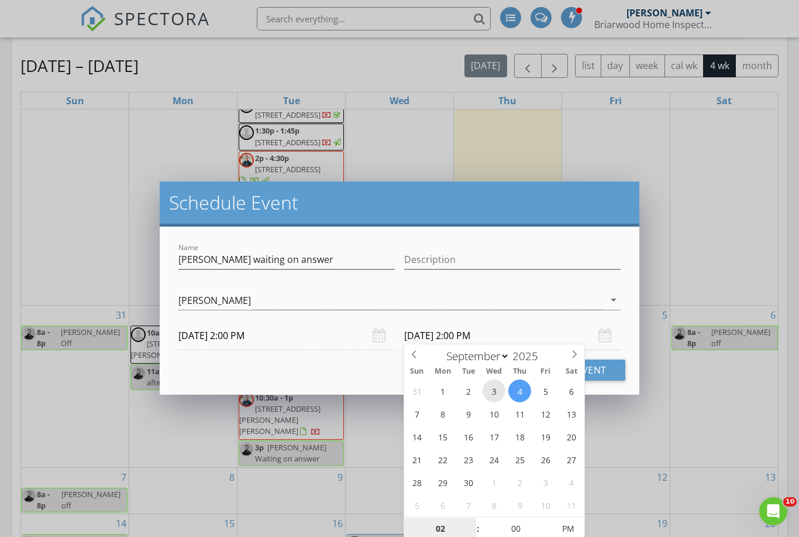
type input "09/03/2025 2:00 PM"
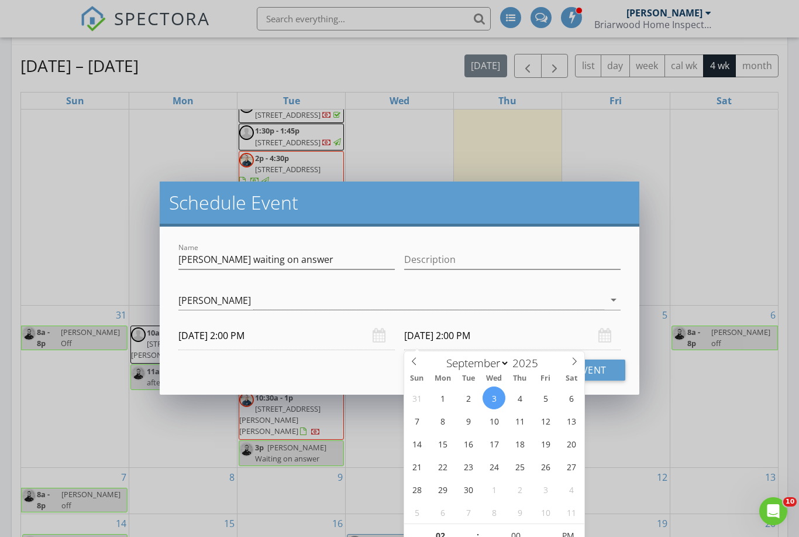
click at [477, 216] on div "Schedule Event" at bounding box center [400, 203] width 480 height 45
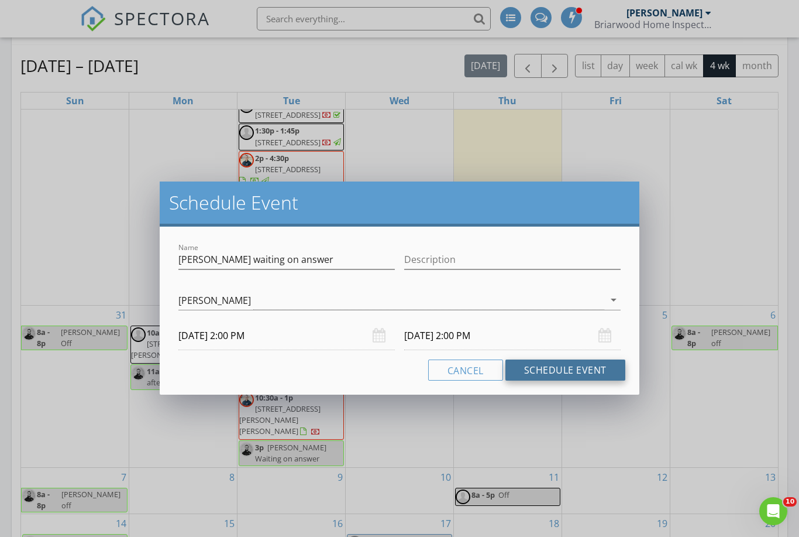
click at [546, 370] on button "Schedule Event" at bounding box center [566, 369] width 120 height 21
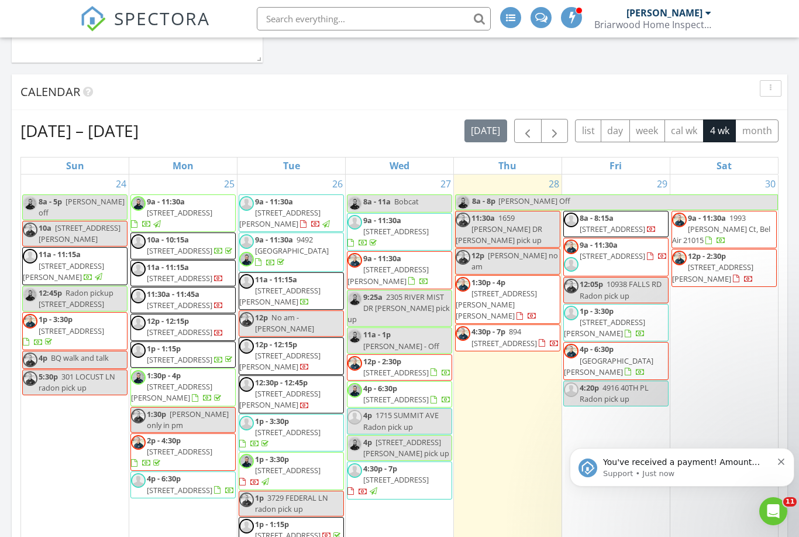
scroll to position [712, 0]
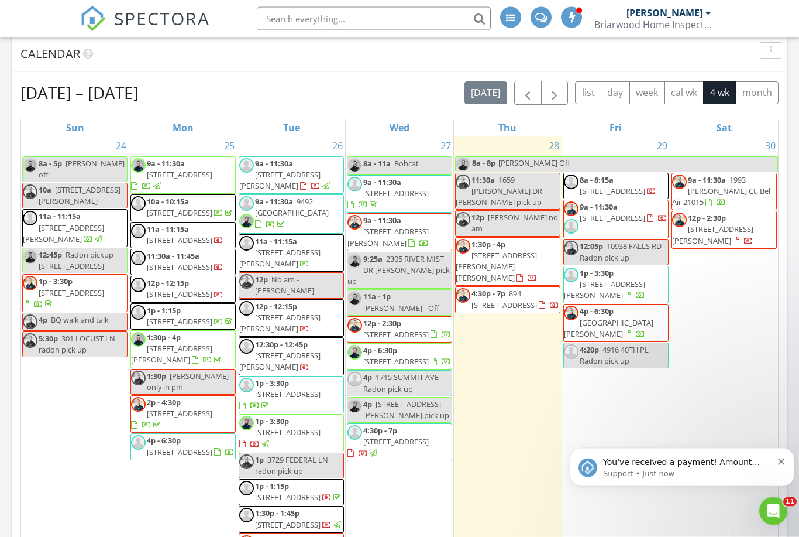
click at [281, 129] on link "Tue" at bounding box center [292, 128] width 22 height 16
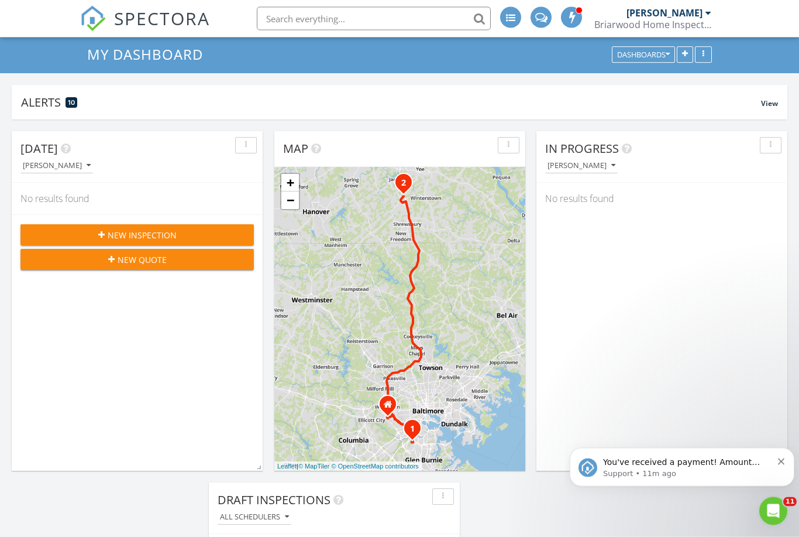
scroll to position [0, 0]
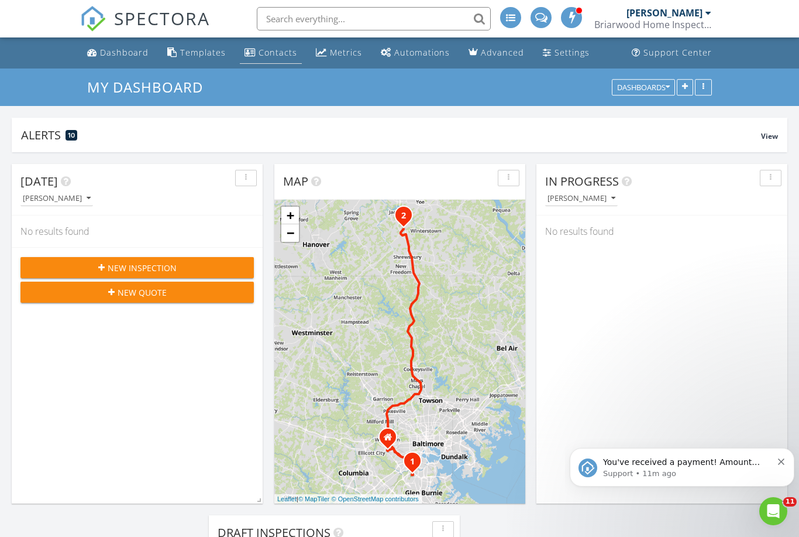
click at [273, 56] on div "Contacts" at bounding box center [278, 52] width 39 height 11
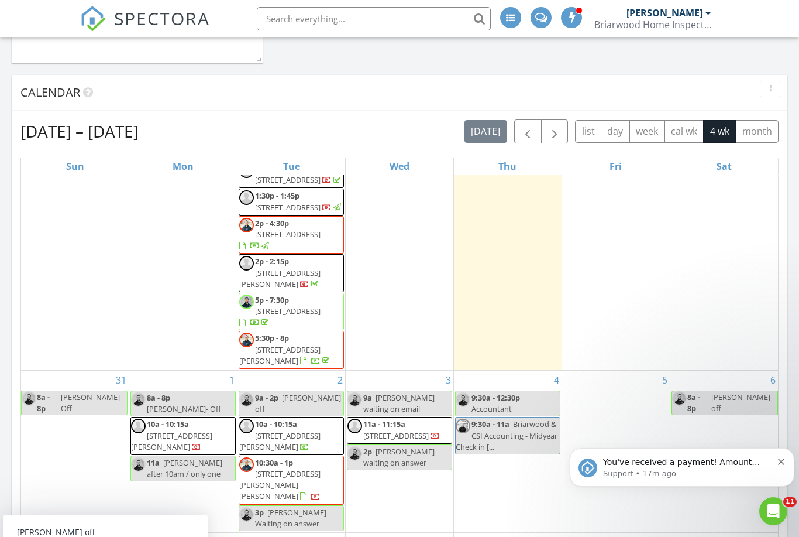
scroll to position [355, 0]
click at [279, 524] on span "Lisa Stamper Waiting on answer" at bounding box center [290, 518] width 71 height 22
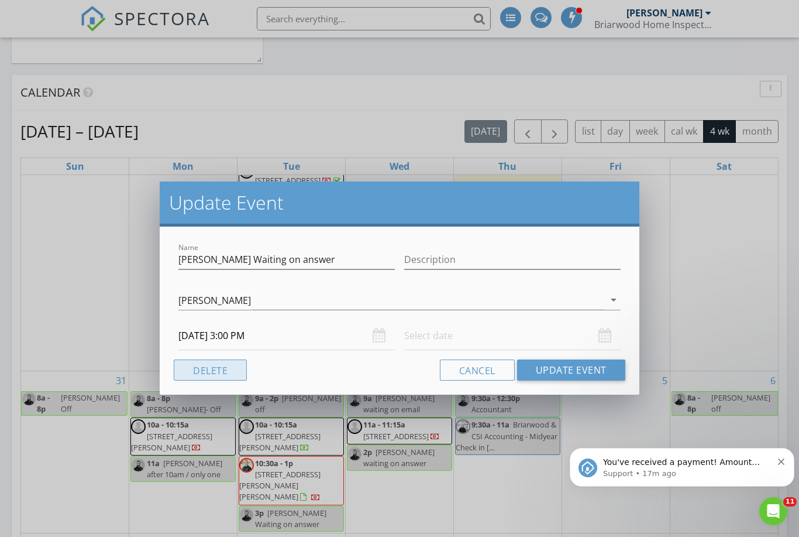
click at [236, 370] on button "Delete" at bounding box center [210, 369] width 73 height 21
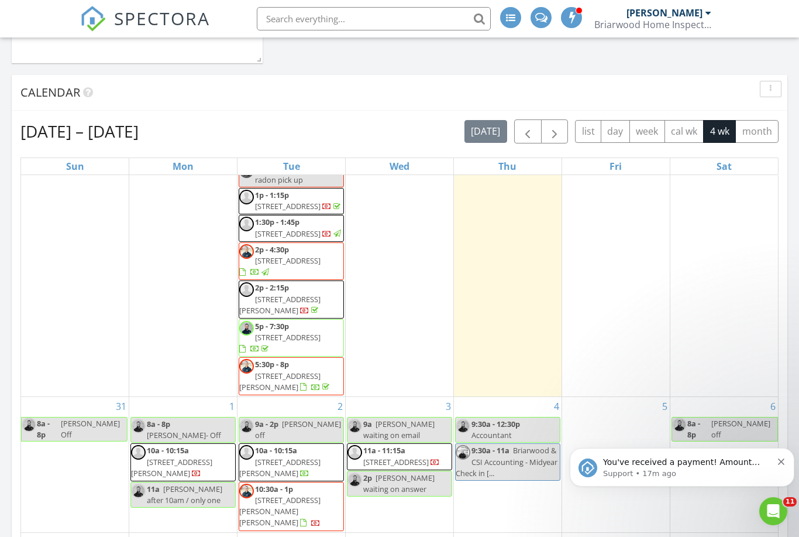
scroll to position [329, 0]
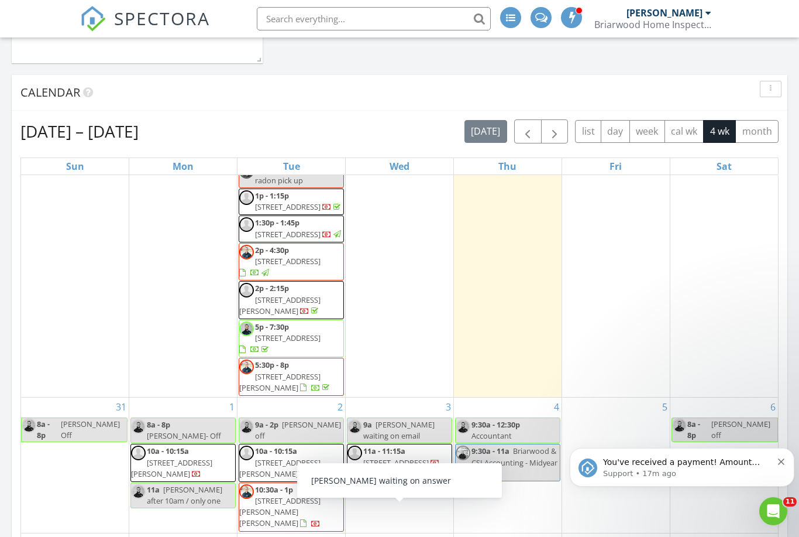
click at [409, 495] on div "2p Lisa Stamper waiting on answer" at bounding box center [400, 484] width 104 height 22
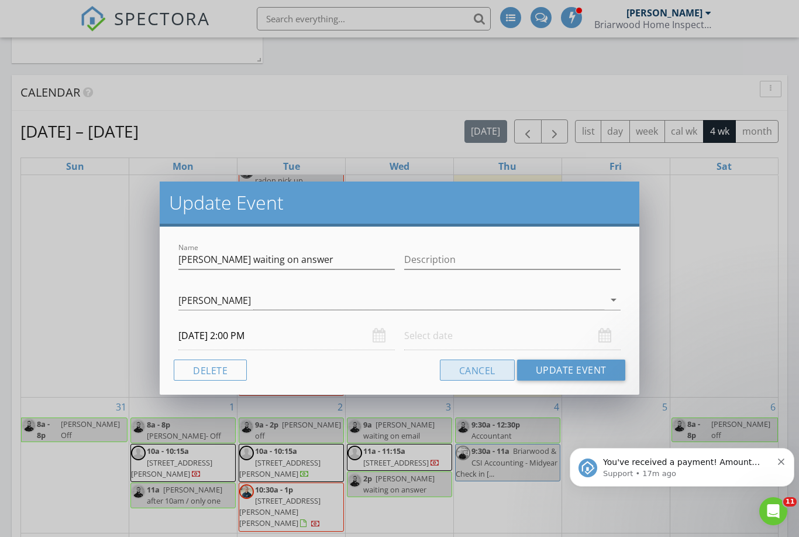
click at [460, 376] on button "Cancel" at bounding box center [477, 369] width 75 height 21
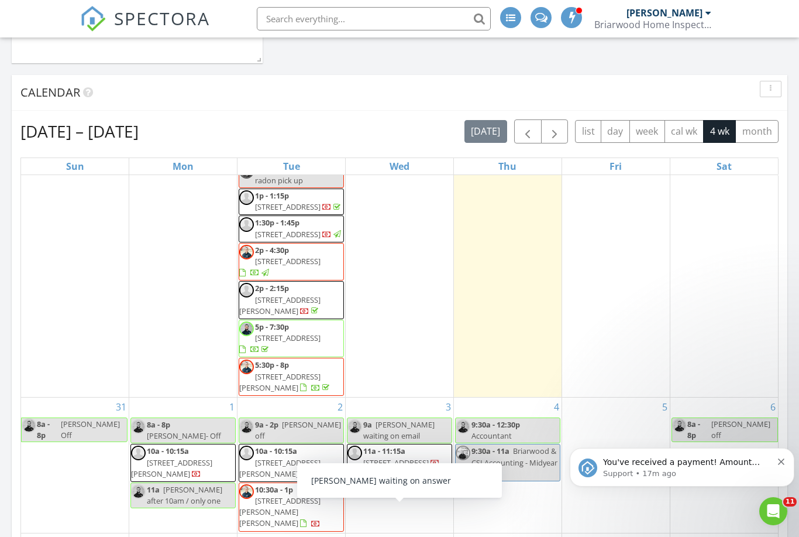
click at [386, 494] on span "Lisa Stamper waiting on answer" at bounding box center [398, 484] width 71 height 22
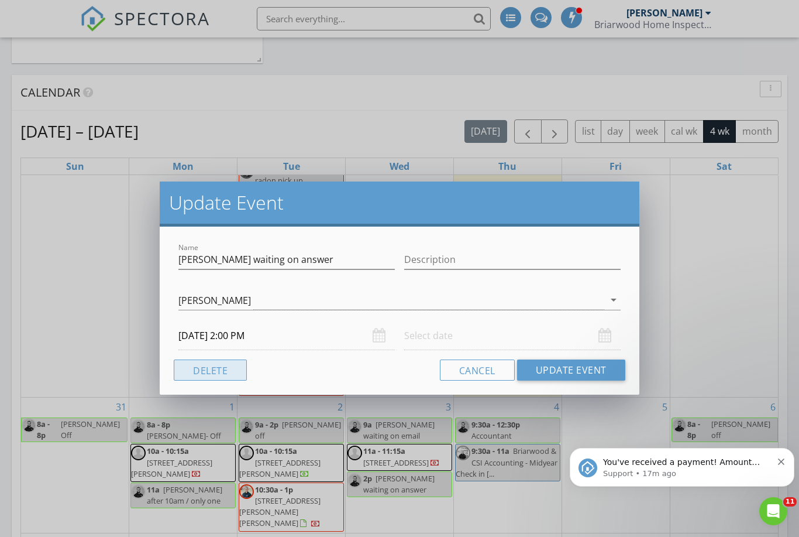
click at [210, 367] on button "Delete" at bounding box center [210, 369] width 73 height 21
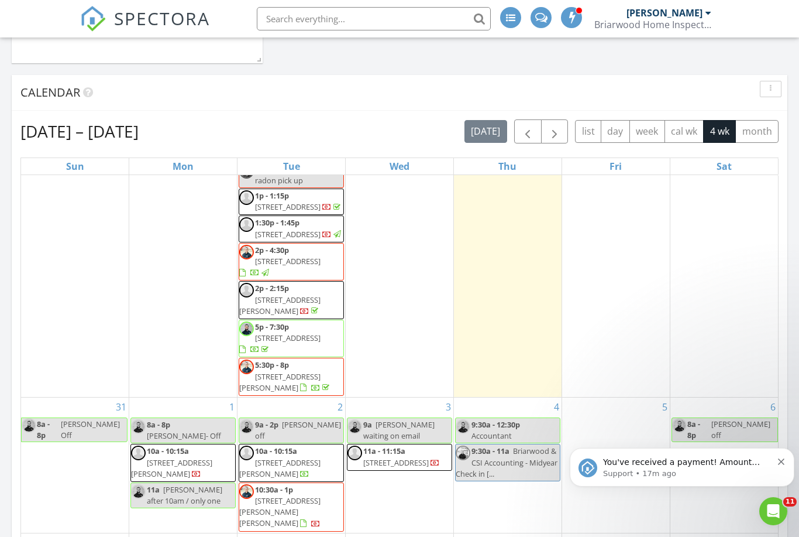
click at [389, 516] on div "3 9a Julia Neal waiting on email 11a - 11:15a 5600 Wexford Rd 1, Baltimore 21209" at bounding box center [400, 464] width 108 height 135
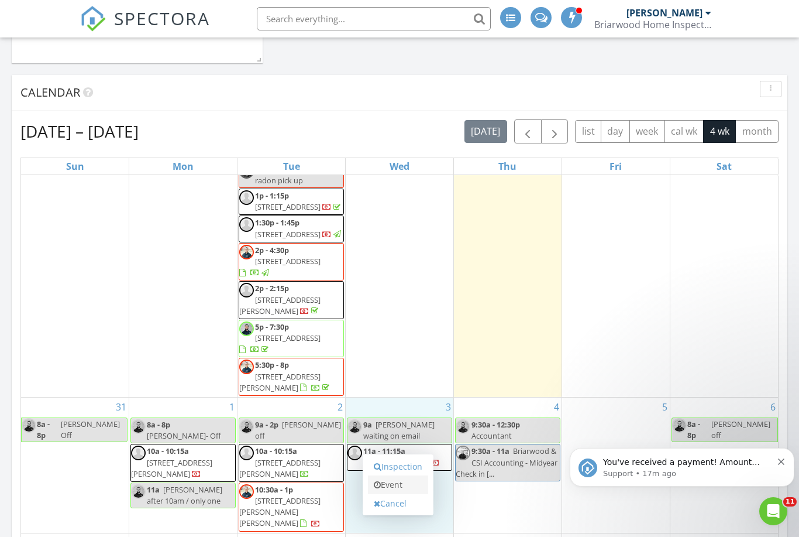
click at [389, 489] on link "Event" at bounding box center [398, 484] width 60 height 19
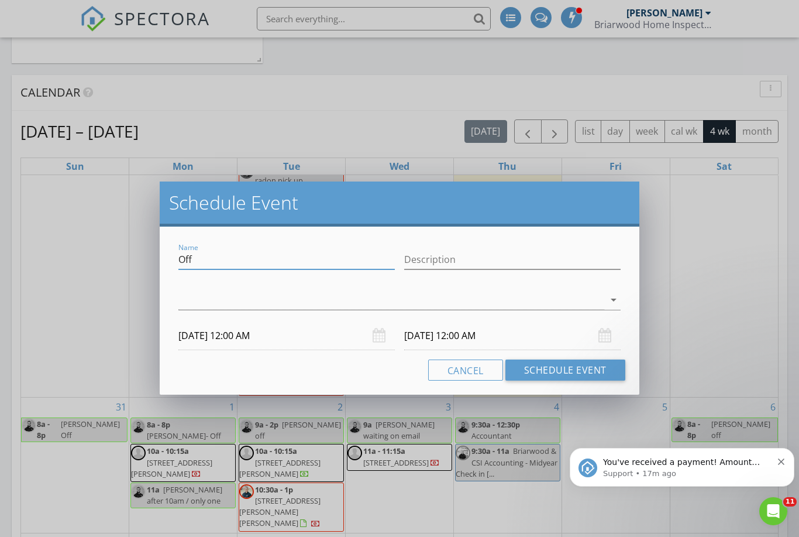
click at [203, 257] on input "Off" at bounding box center [286, 259] width 217 height 19
type input "O"
type input "[PERSON_NAME] waiting on email"
click at [226, 297] on div at bounding box center [391, 299] width 426 height 19
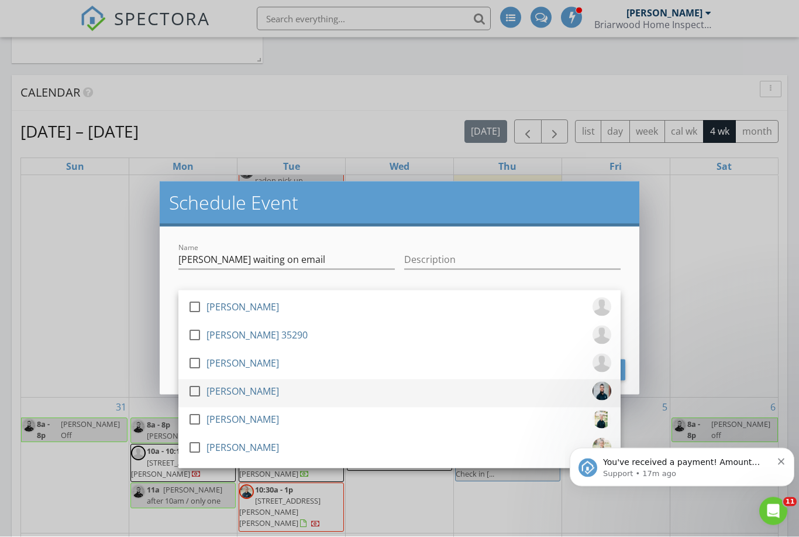
scroll to position [674, 0]
click at [202, 389] on div at bounding box center [195, 391] width 20 height 20
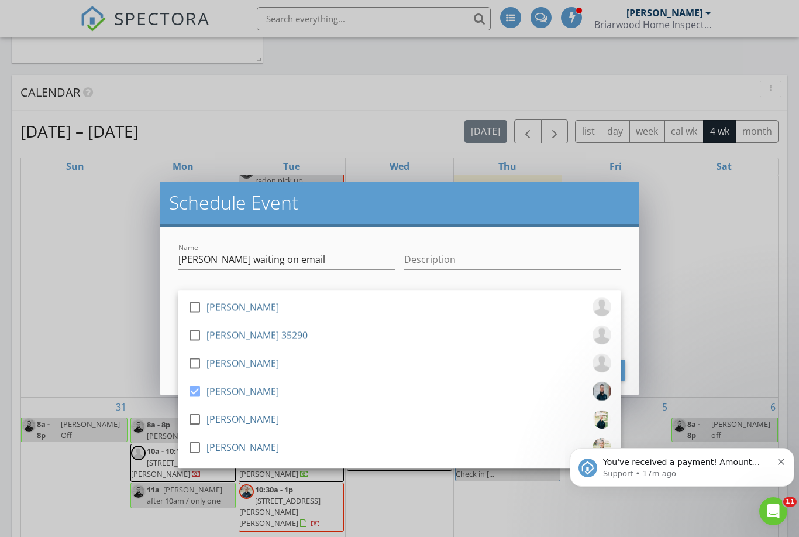
click at [387, 214] on div "Schedule Event" at bounding box center [400, 203] width 480 height 45
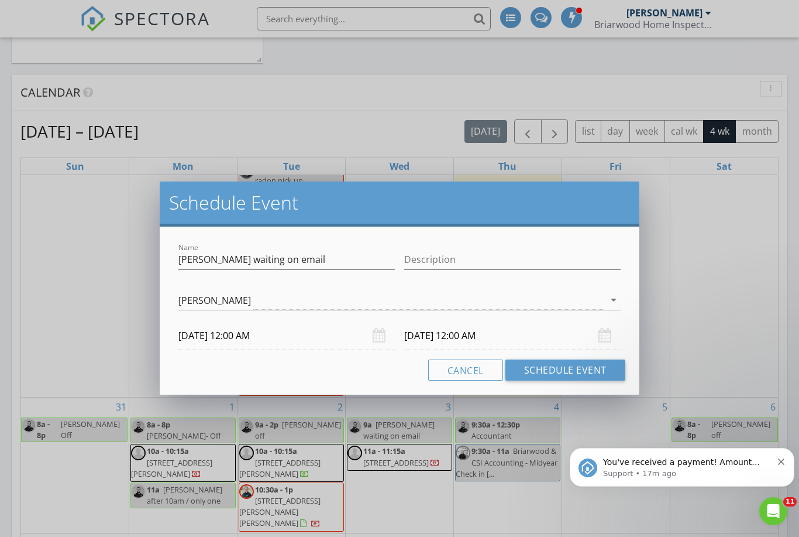
click at [235, 335] on input "09/03/2025 12:00 AM" at bounding box center [286, 335] width 217 height 29
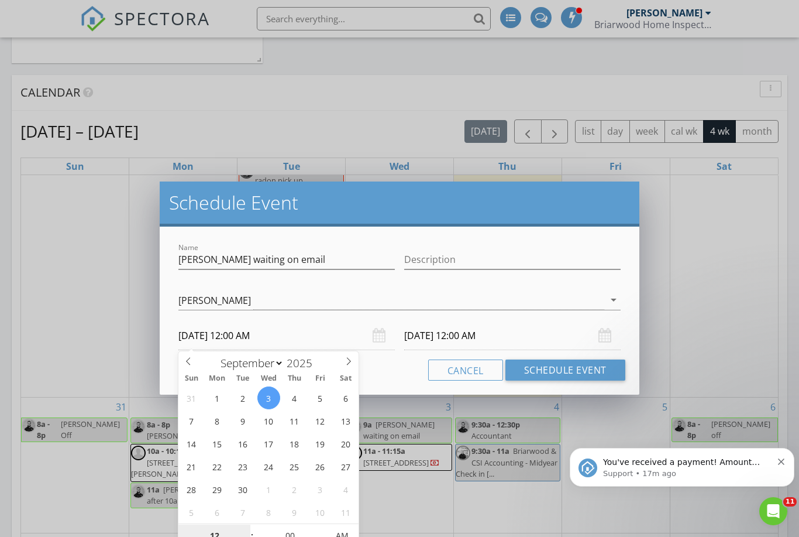
scroll to position [674, 0]
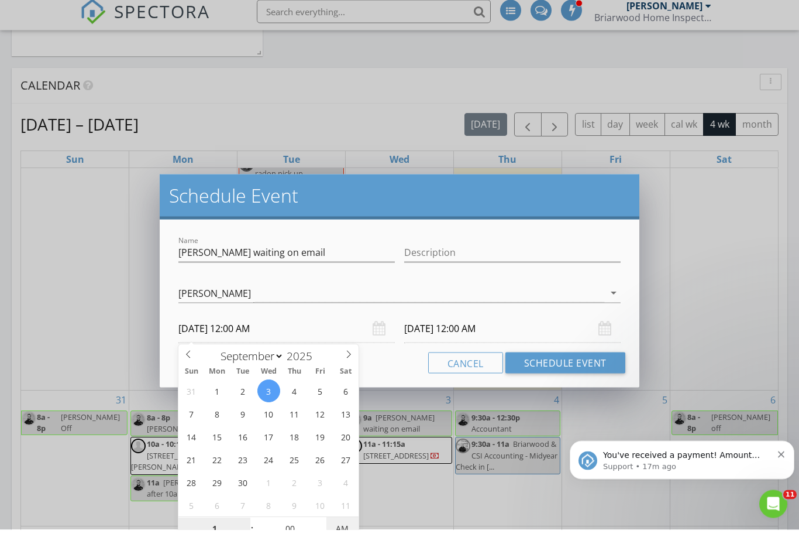
type input "01"
type input "09/03/2025 1:00 PM"
click at [432, 334] on body "SPECTORA Tyler Armstrong Briarwood Home Inspections Role: Inspector Change Role…" at bounding box center [399, 207] width 799 height 1763
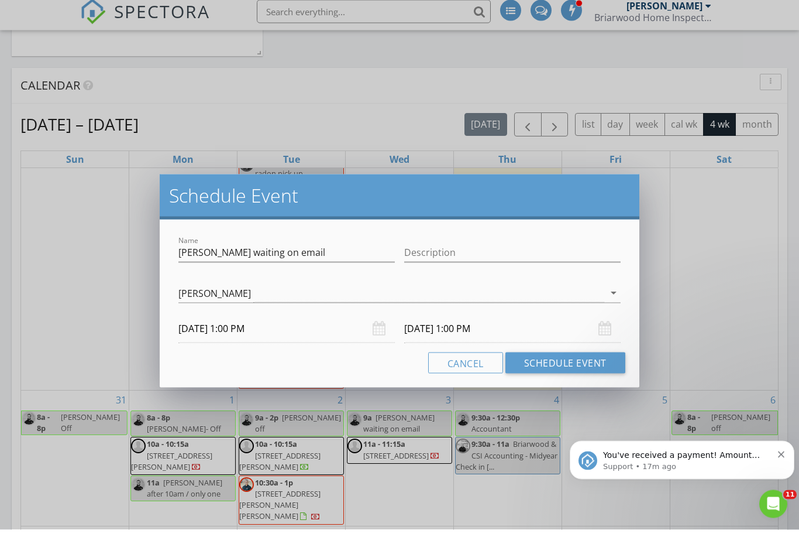
scroll to position [681, 0]
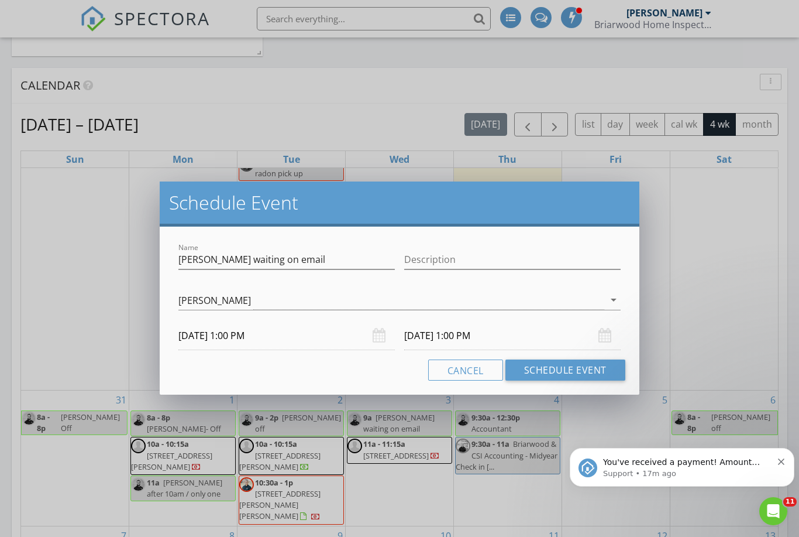
click at [451, 335] on input "09/04/2025 1:00 PM" at bounding box center [512, 335] width 217 height 29
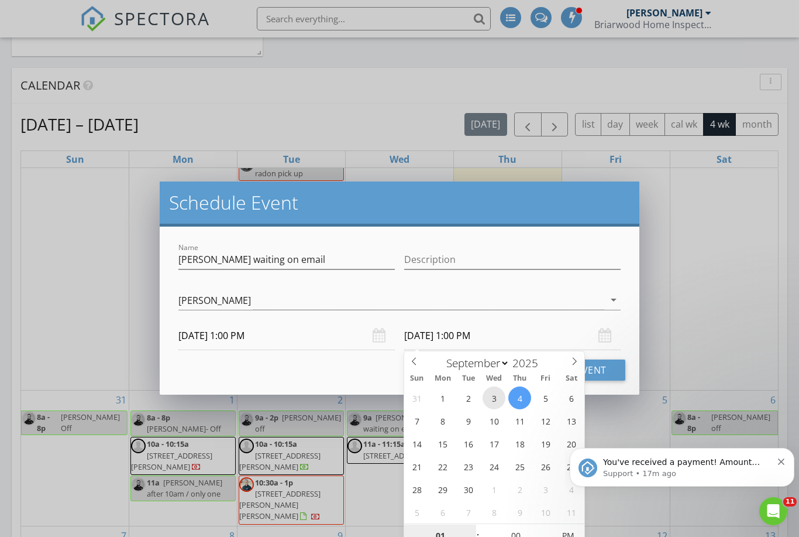
type input "09/03/2025 1:00 PM"
click at [562, 209] on h2 "Schedule Event" at bounding box center [399, 202] width 461 height 23
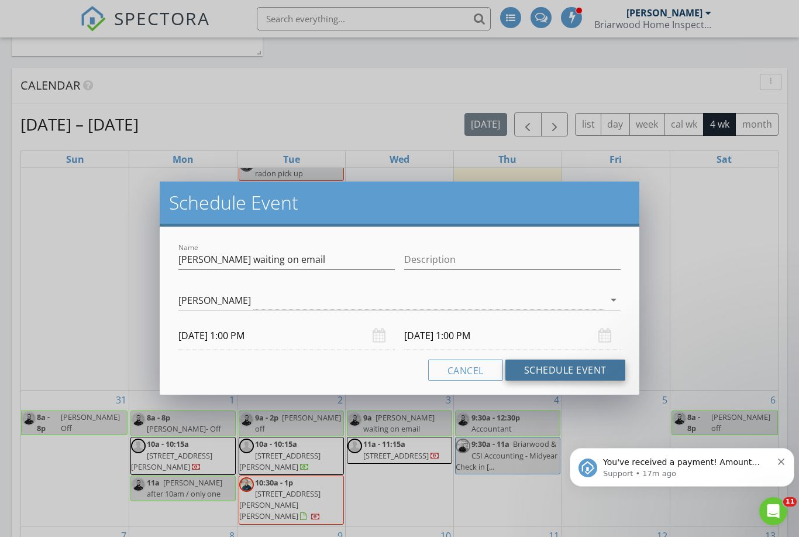
click at [578, 372] on button "Schedule Event" at bounding box center [566, 369] width 120 height 21
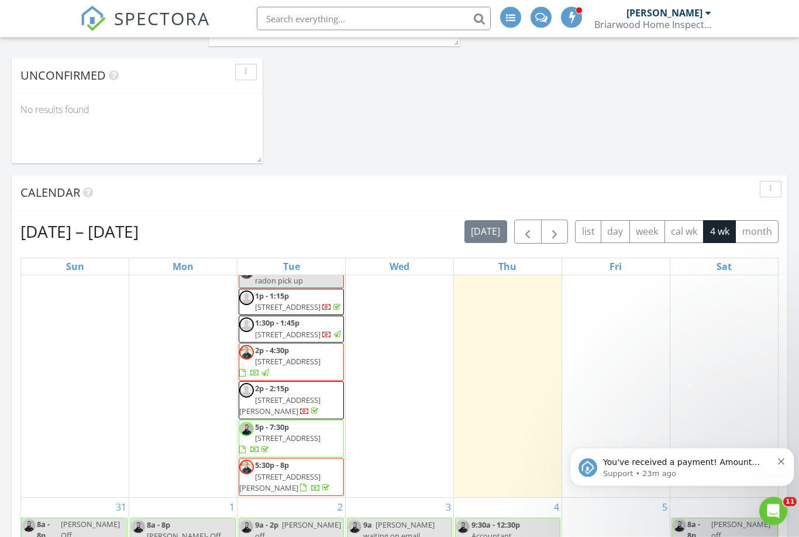
scroll to position [0, 0]
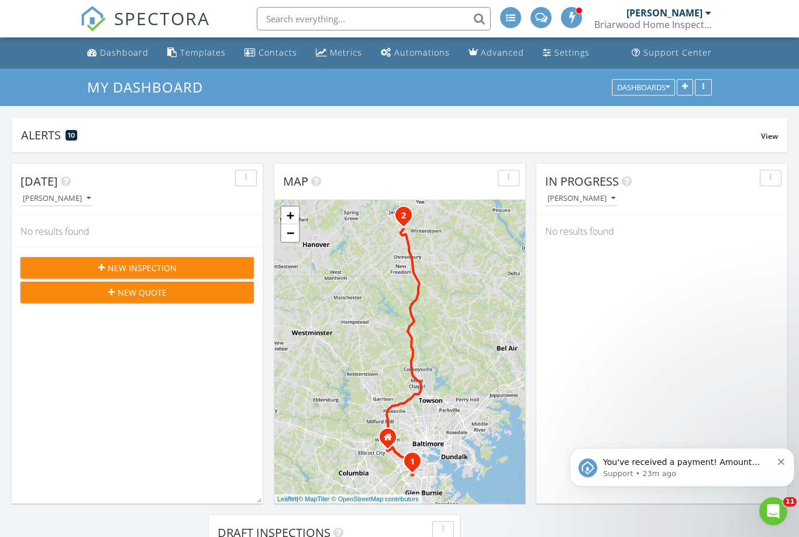
click at [166, 266] on span "New Inspection" at bounding box center [142, 268] width 69 height 12
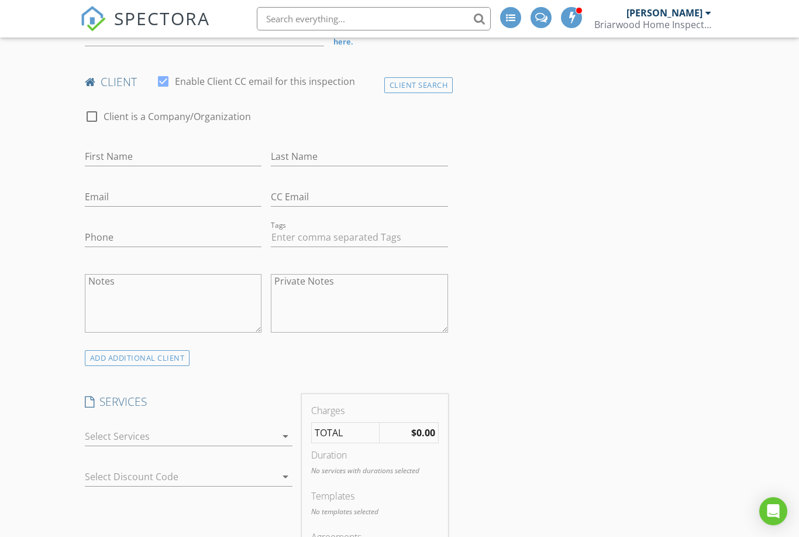
scroll to position [438, 0]
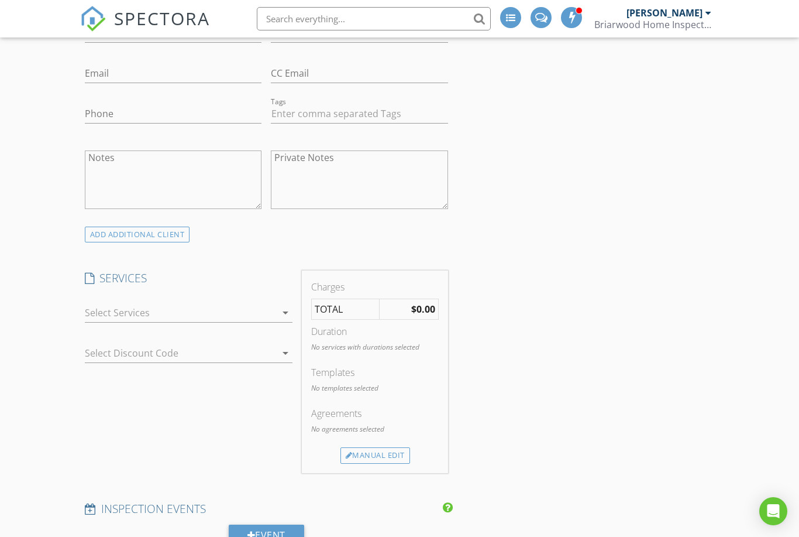
click at [292, 311] on icon "arrow_drop_down" at bounding box center [286, 312] width 14 height 14
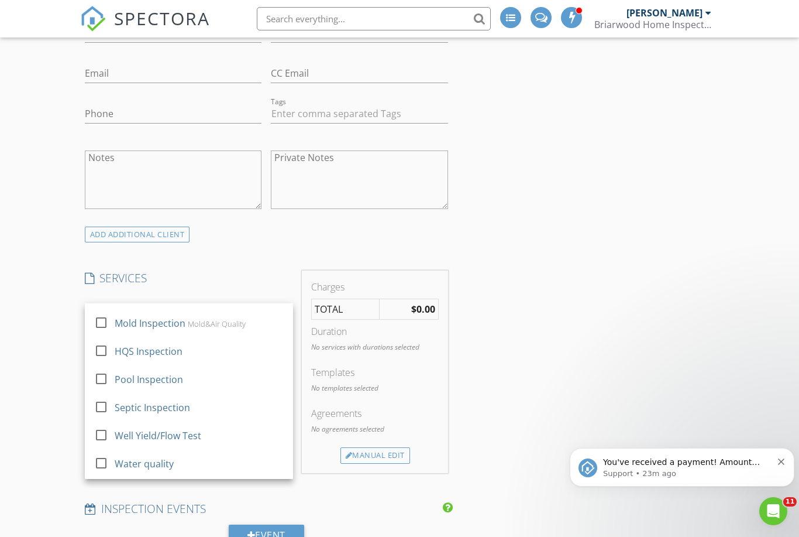
scroll to position [407, 0]
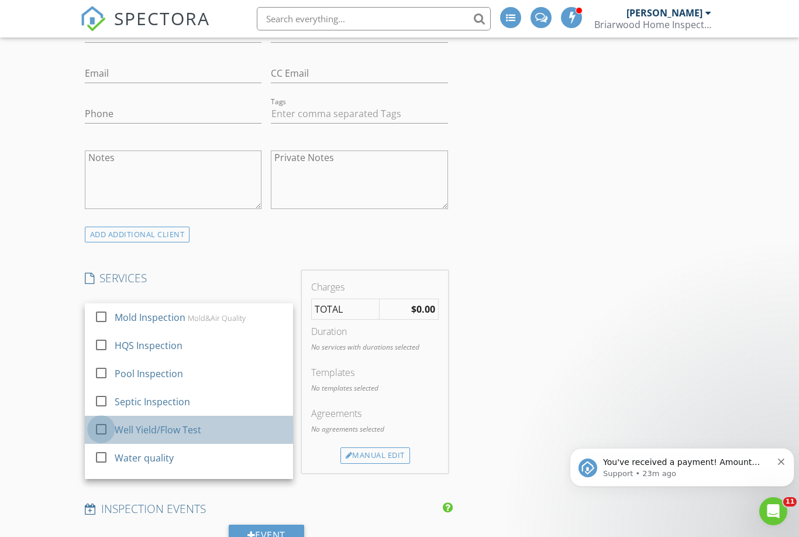
click at [105, 419] on div at bounding box center [101, 429] width 20 height 20
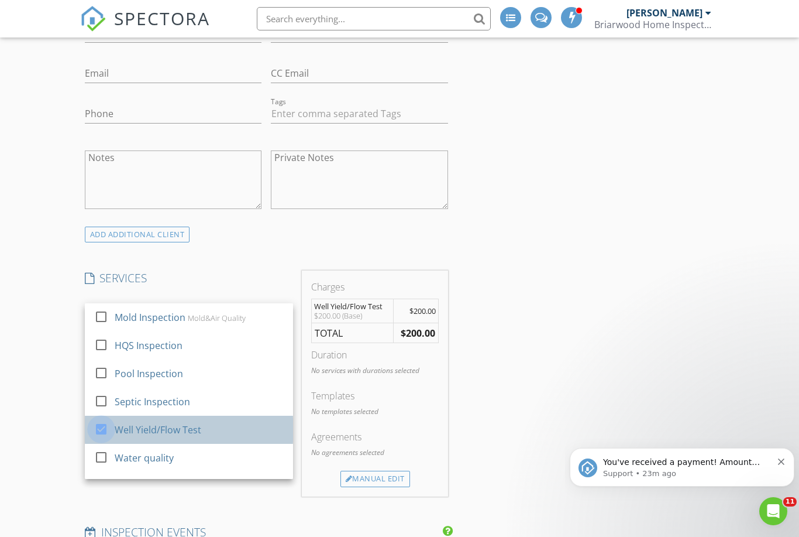
click at [102, 419] on div at bounding box center [101, 429] width 20 height 20
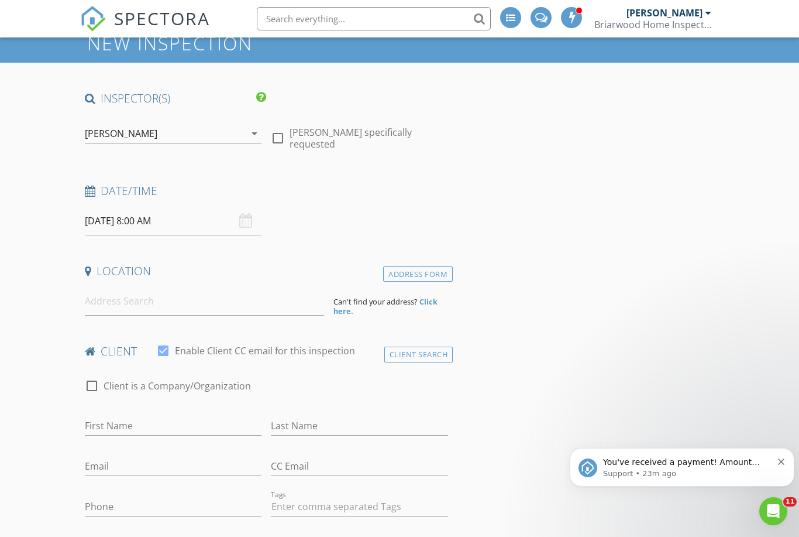
scroll to position [0, 0]
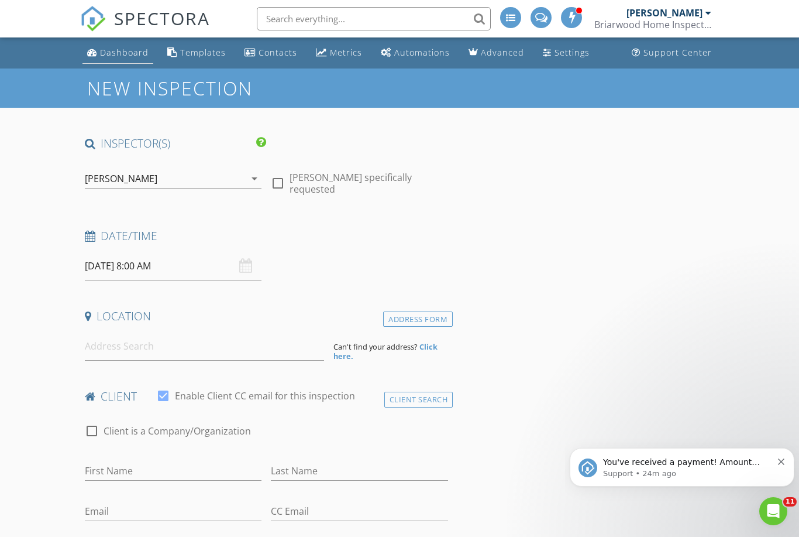
click at [114, 57] on div "Dashboard" at bounding box center [124, 52] width 49 height 11
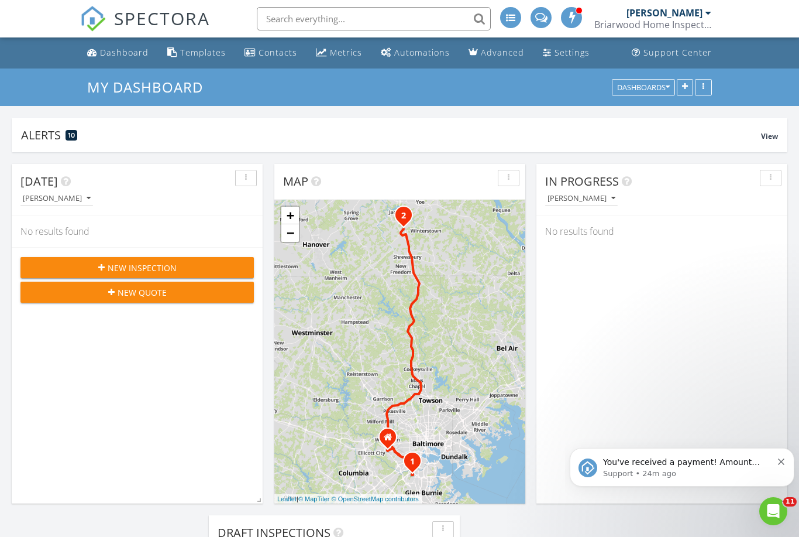
click at [170, 264] on span "New Inspection" at bounding box center [142, 268] width 69 height 12
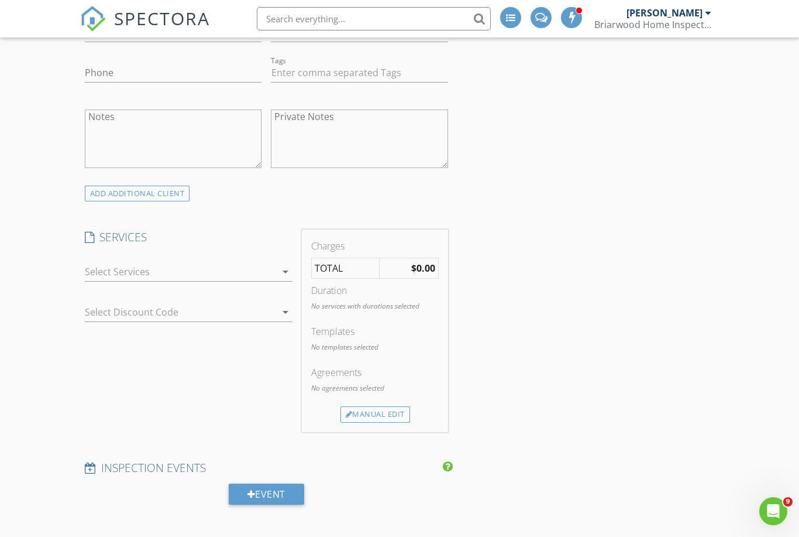
scroll to position [583, 0]
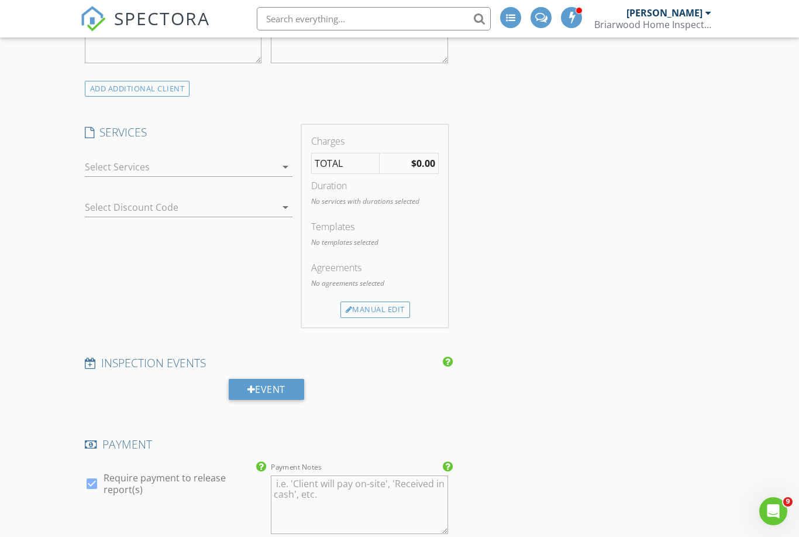
click at [281, 170] on icon "arrow_drop_down" at bounding box center [286, 167] width 14 height 14
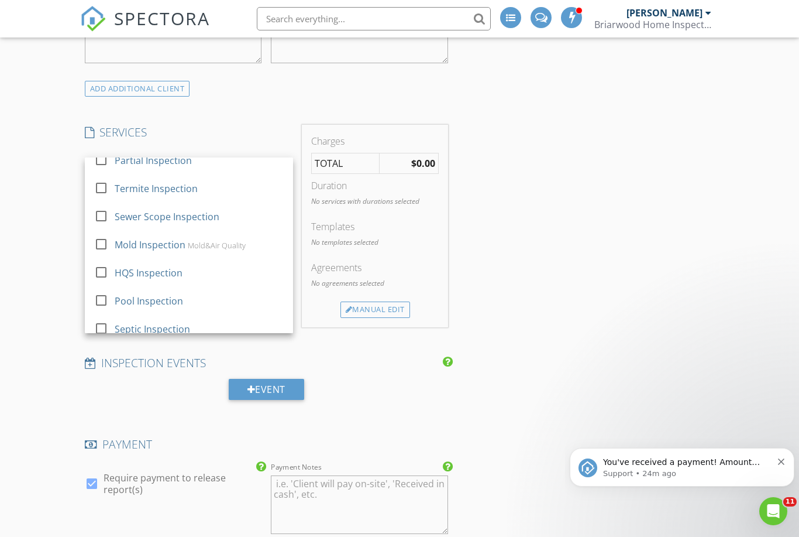
scroll to position [353, 0]
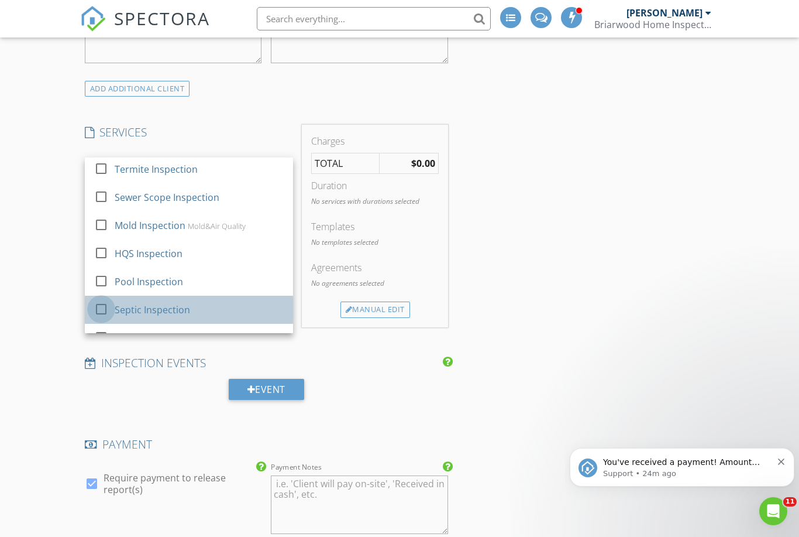
click at [109, 299] on div at bounding box center [101, 309] width 20 height 20
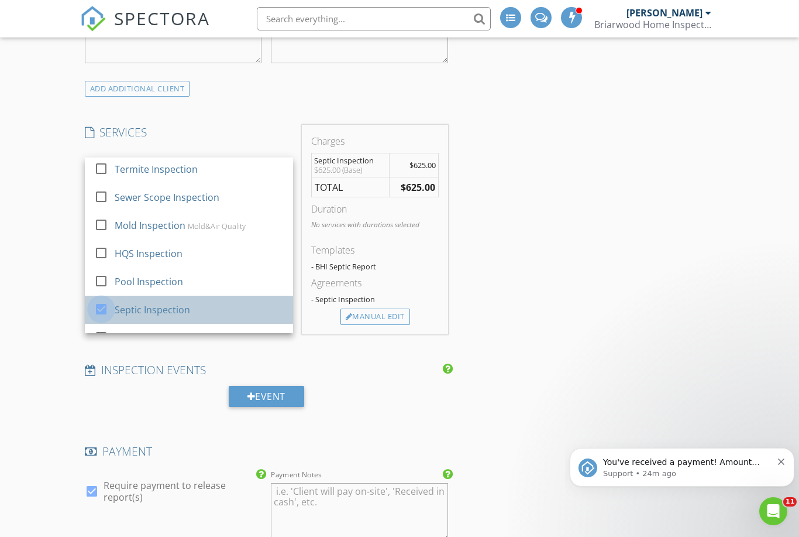
click at [108, 299] on div at bounding box center [101, 309] width 20 height 20
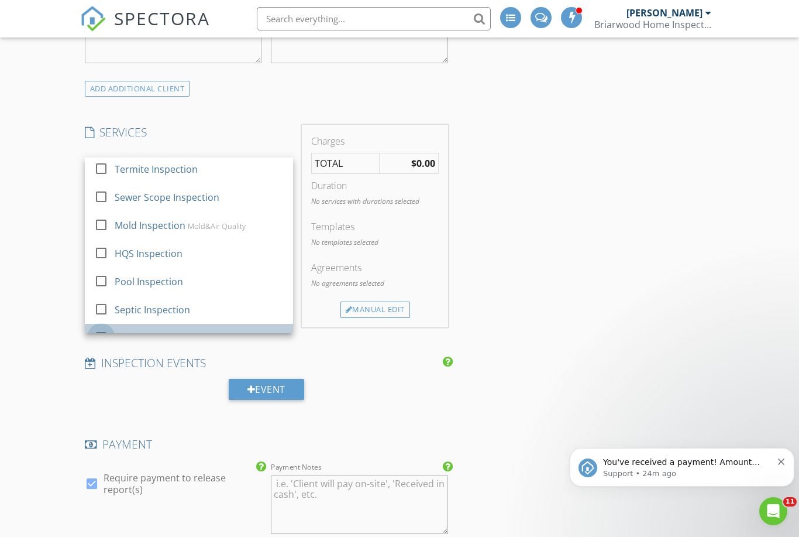
click at [97, 327] on div at bounding box center [101, 337] width 20 height 20
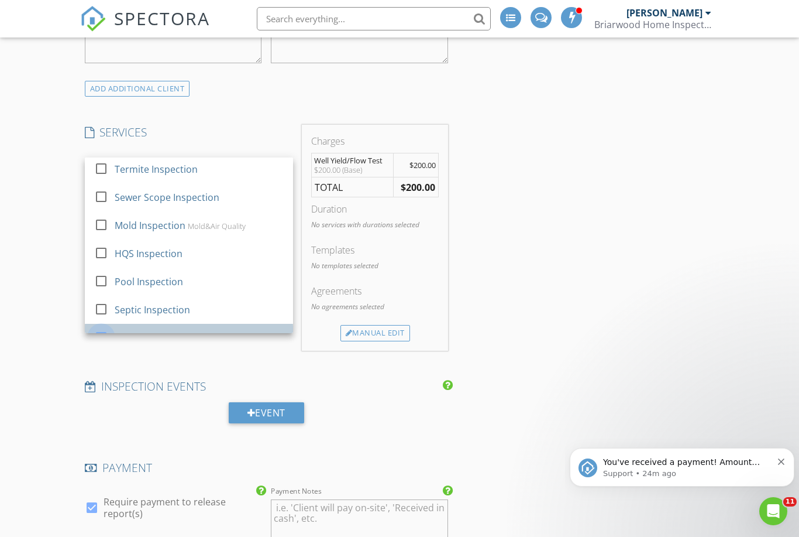
click at [105, 327] on div at bounding box center [101, 337] width 20 height 20
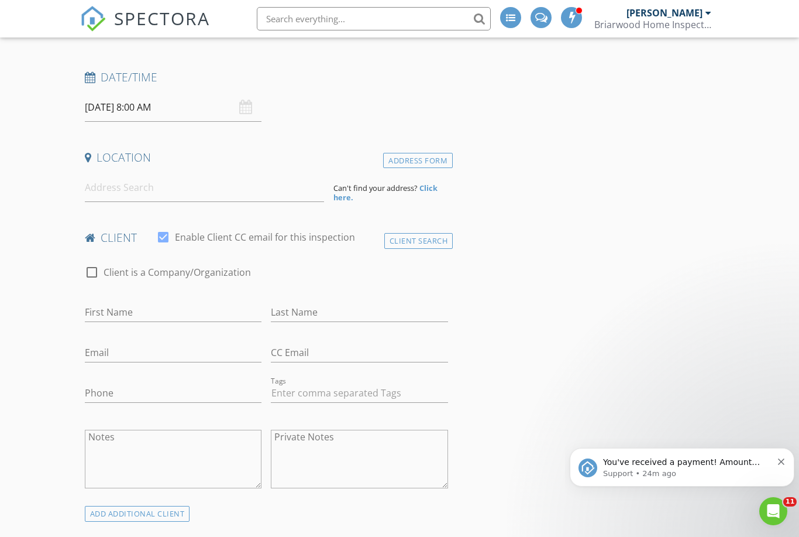
scroll to position [0, 0]
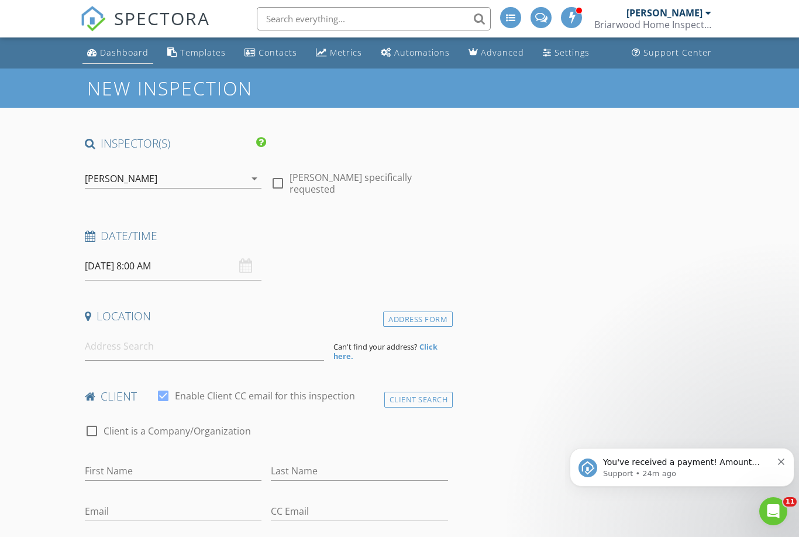
click at [124, 50] on div "Dashboard" at bounding box center [124, 52] width 49 height 11
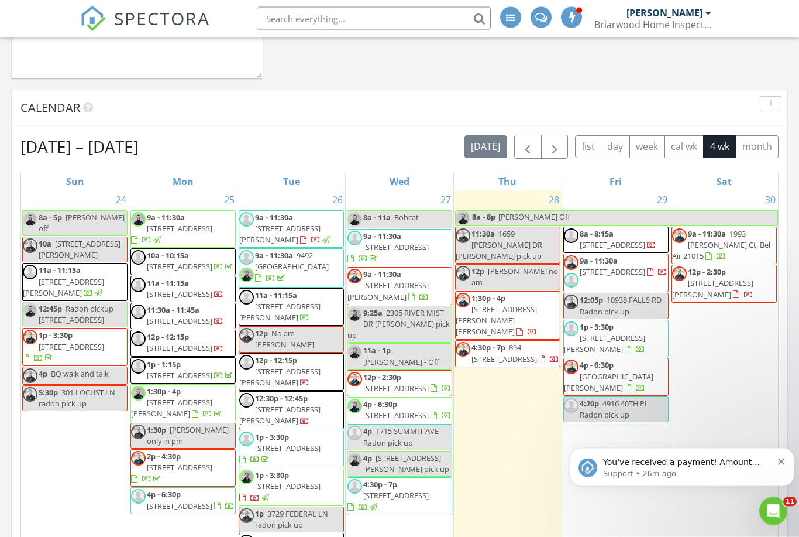
scroll to position [659, 0]
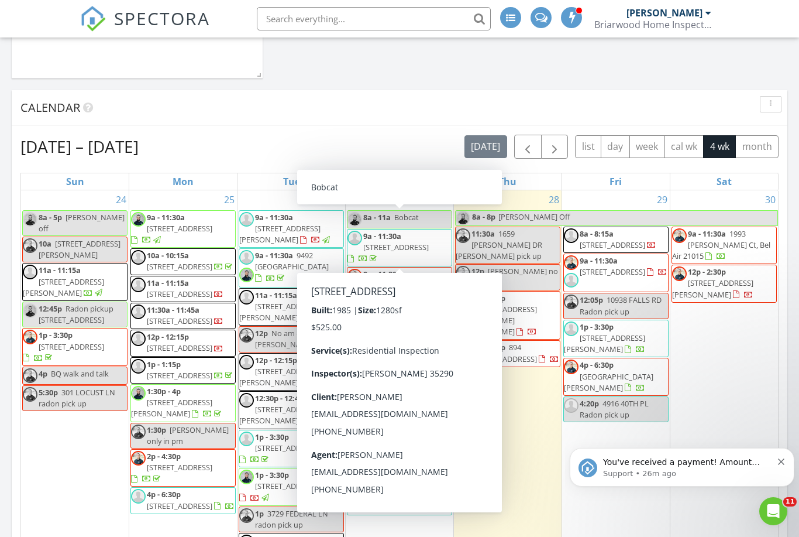
click at [304, 255] on span "9492 [GEOGRAPHIC_DATA]" at bounding box center [292, 261] width 74 height 22
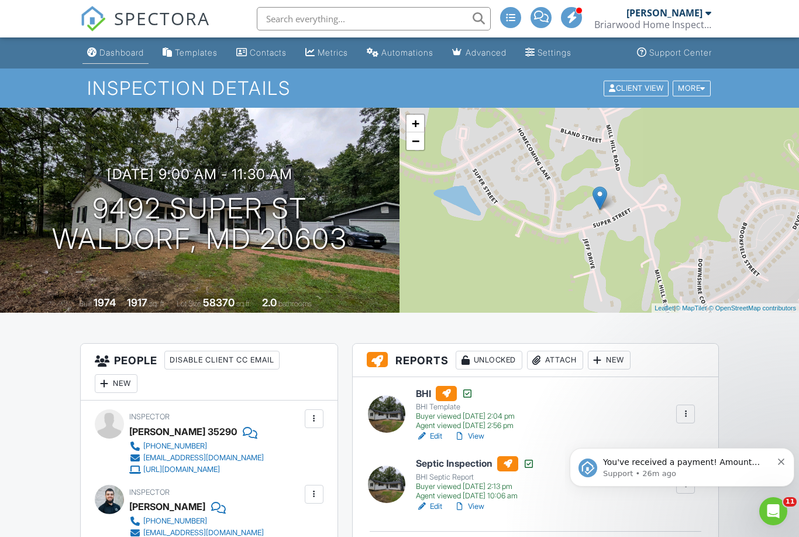
click at [121, 54] on div "Dashboard" at bounding box center [121, 52] width 44 height 10
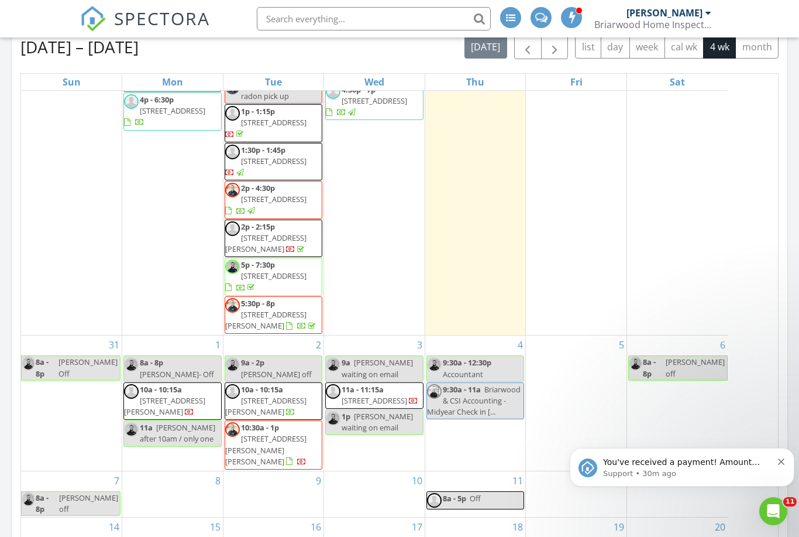
scroll to position [2002, 800]
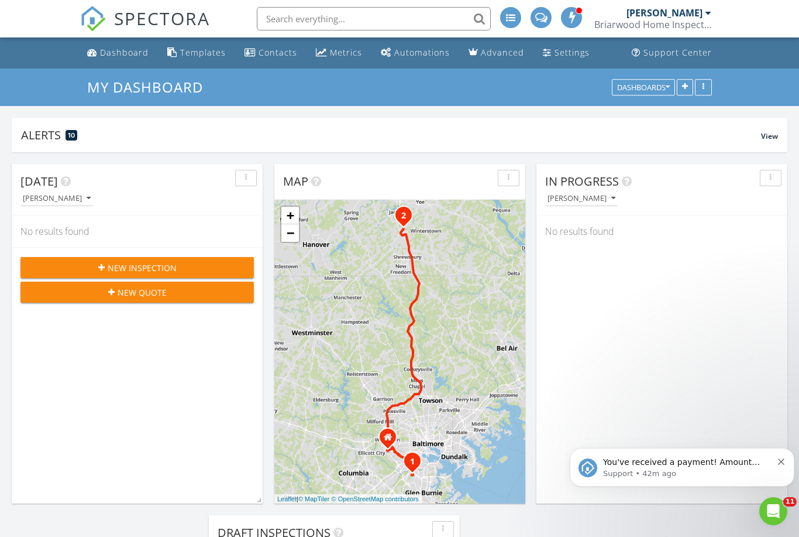
click at [164, 267] on span "New Inspection" at bounding box center [142, 268] width 69 height 12
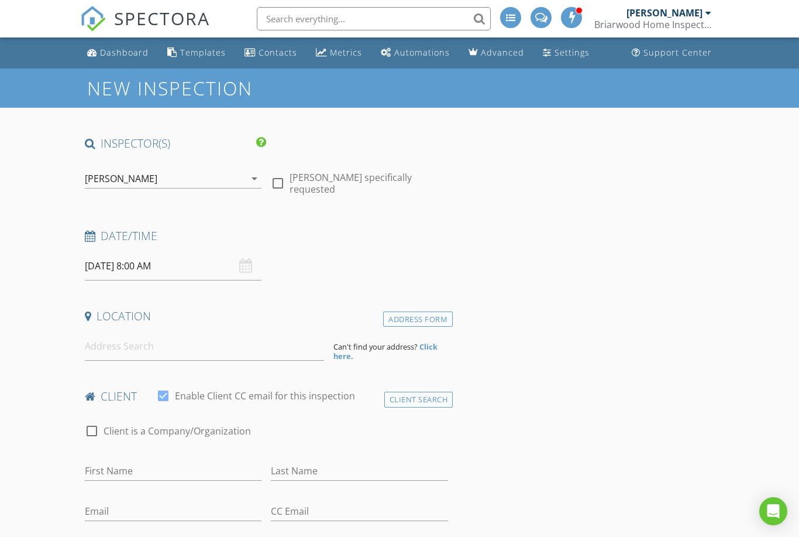
click at [250, 180] on icon "arrow_drop_down" at bounding box center [255, 178] width 14 height 14
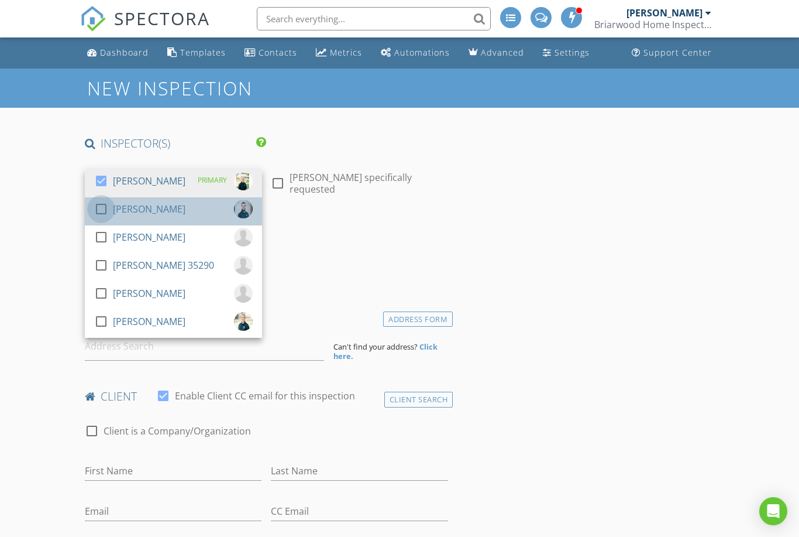
click at [97, 203] on div at bounding box center [101, 209] width 20 height 20
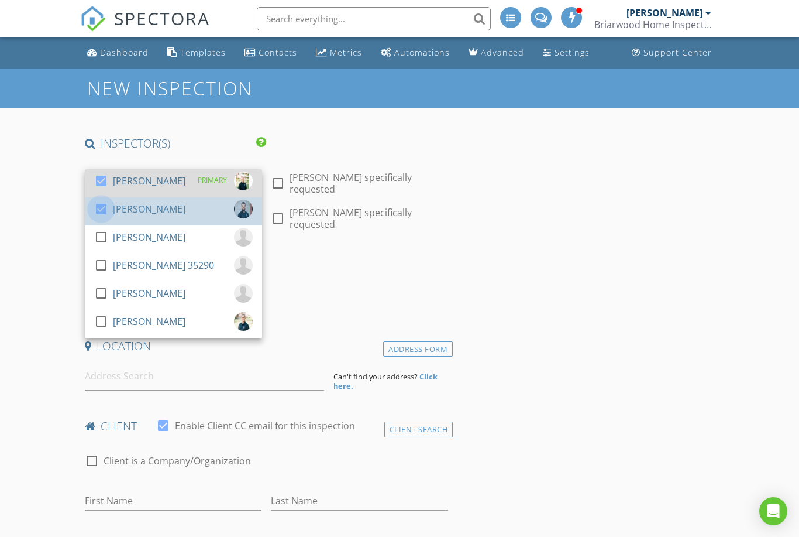
click at [104, 173] on div at bounding box center [101, 181] width 20 height 20
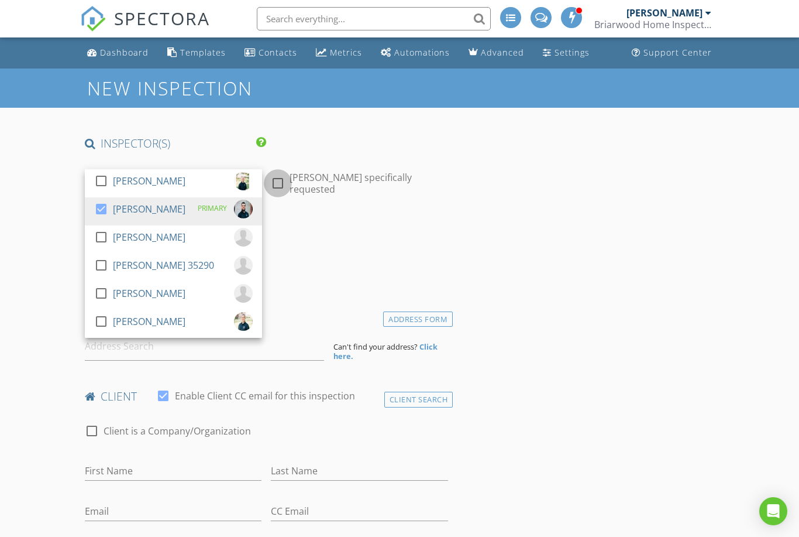
click at [276, 180] on div at bounding box center [278, 183] width 20 height 20
checkbox input "true"
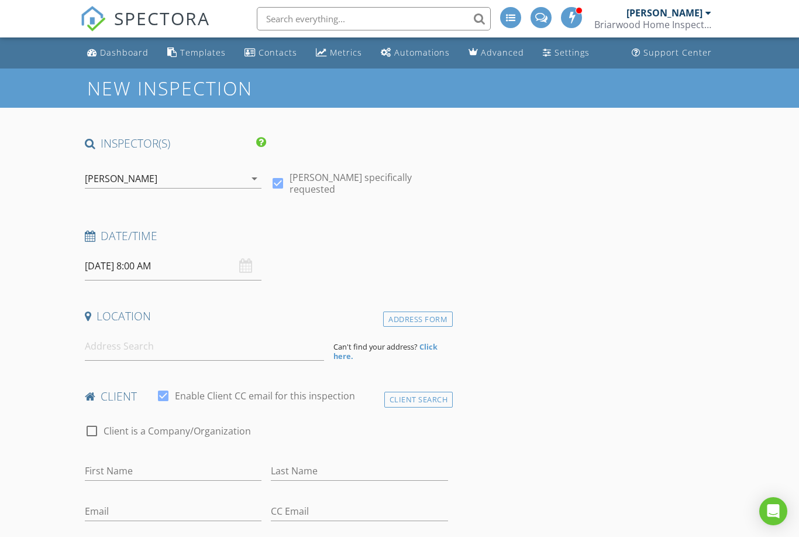
click at [129, 266] on input "08/29/2025 8:00 AM" at bounding box center [173, 266] width 177 height 29
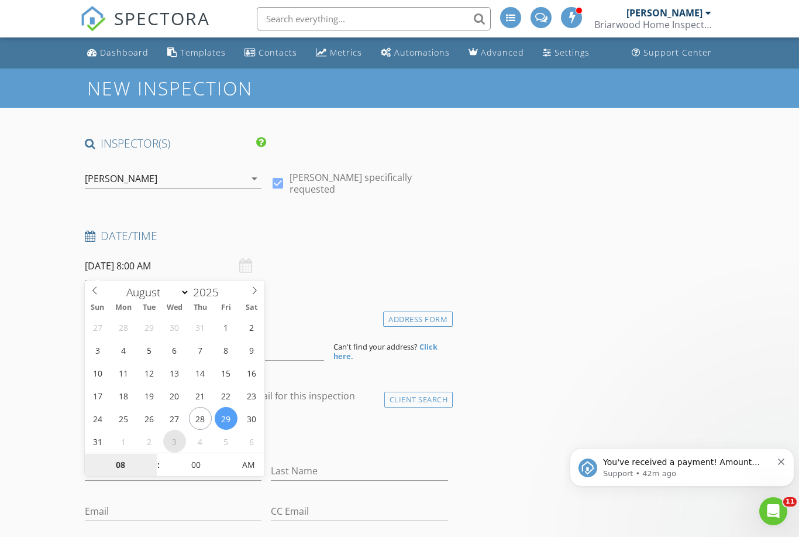
select select "8"
type input "09/03/2025 8:00 AM"
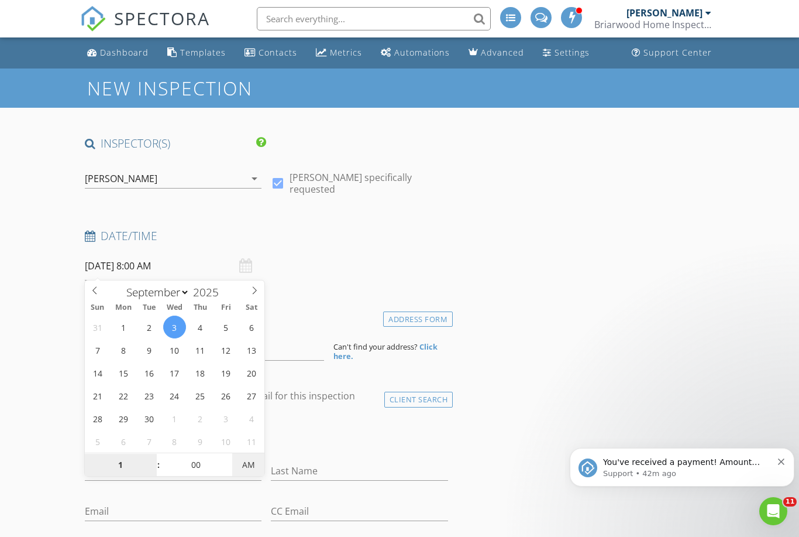
type input "01"
type input "[DATE] 1:00 PM"
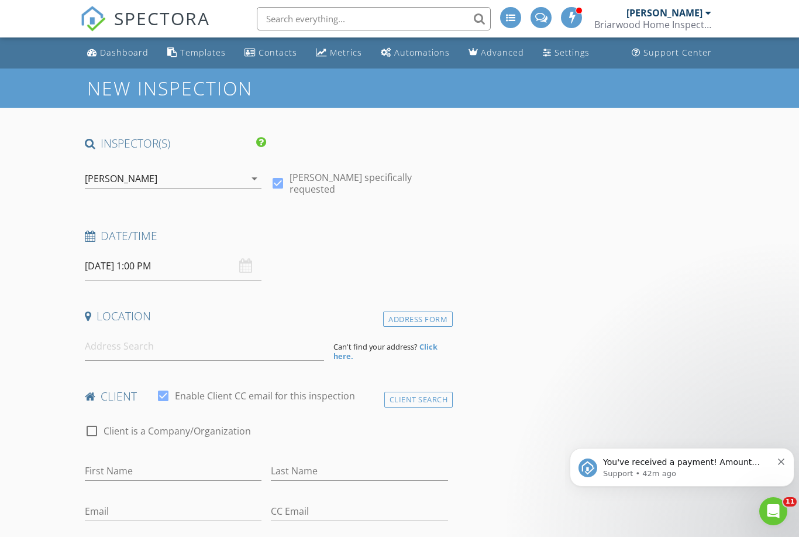
click at [194, 347] on input at bounding box center [204, 346] width 239 height 29
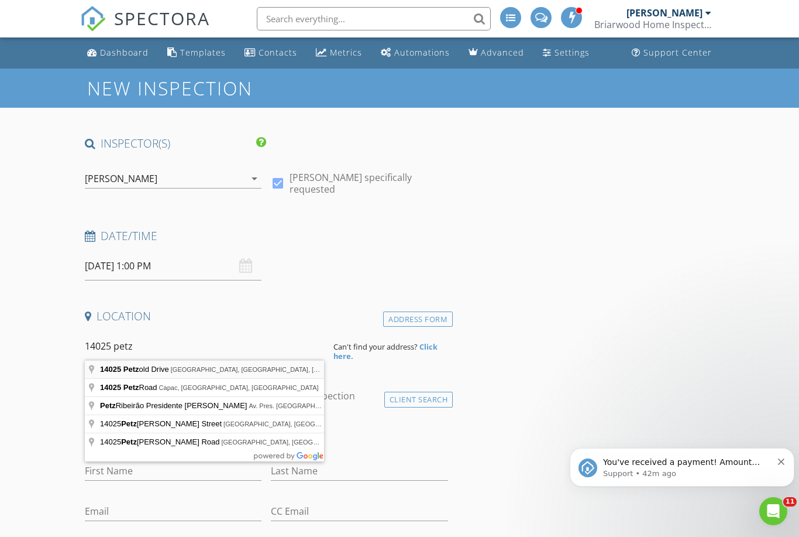
type input "14025 Petzold Drive, Waldorf, MD, USA"
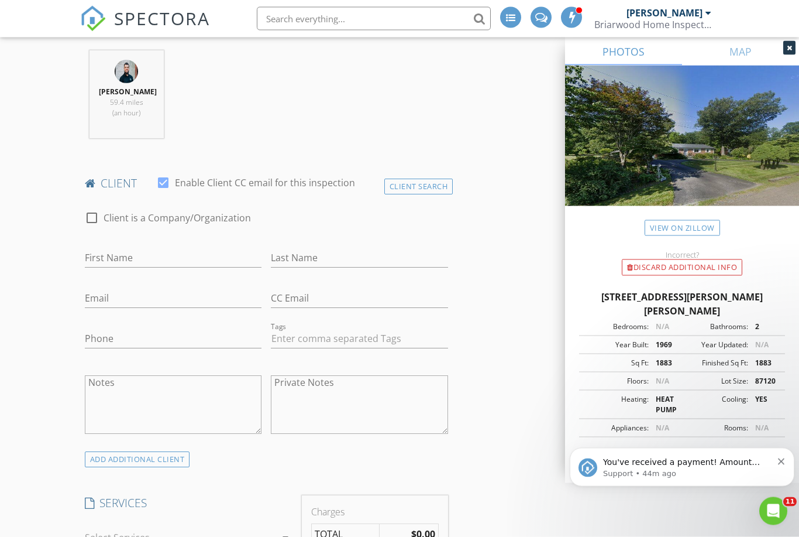
scroll to position [482, 0]
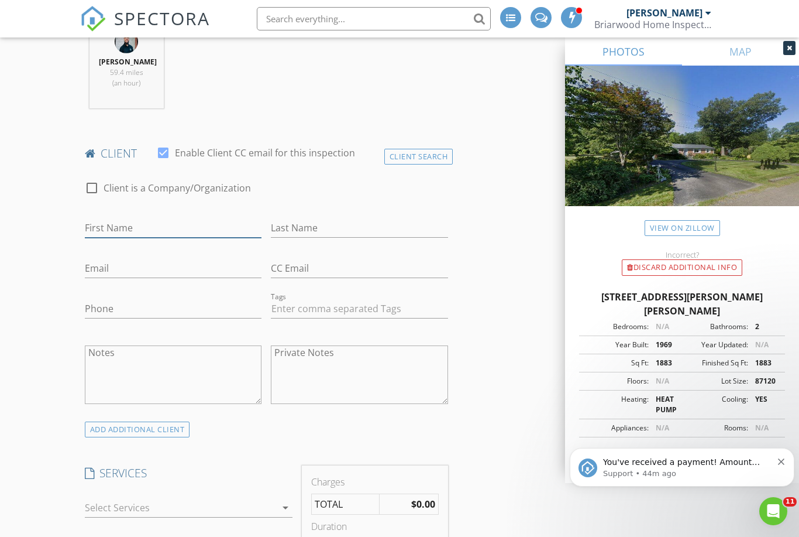
click at [166, 218] on input "First Name" at bounding box center [173, 227] width 177 height 19
type input "Barbara"
type input "Varrone"
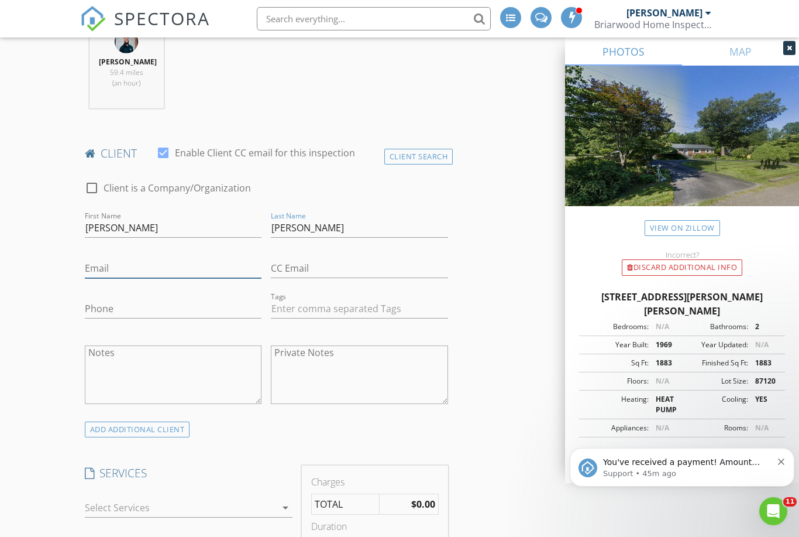
click at [136, 269] on input "Email" at bounding box center [173, 268] width 177 height 19
click at [117, 259] on input "Email" at bounding box center [173, 268] width 177 height 19
paste input "mailto:barb263@verizon.net"
type input "barb263@verizon.net"
click at [123, 307] on input "Phone" at bounding box center [173, 308] width 177 height 19
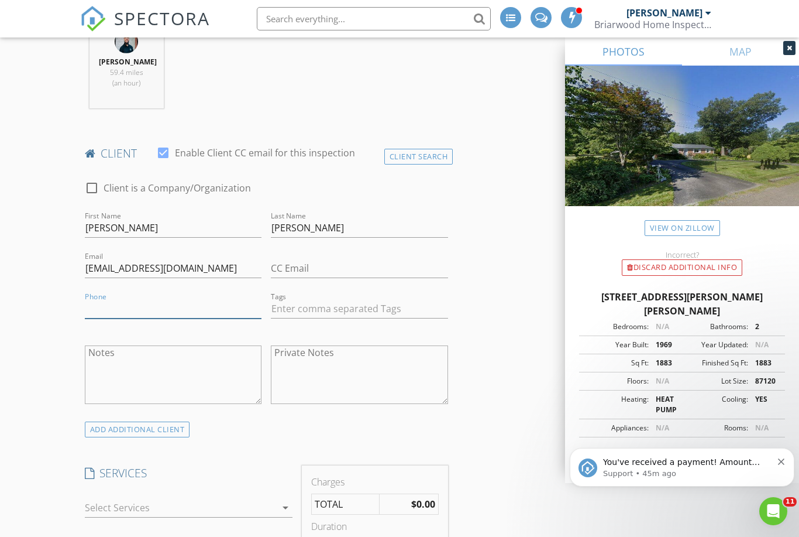
click at [114, 302] on input "Phone" at bounding box center [173, 308] width 177 height 19
paste input "570-647-8489"
type input "570-647-8489"
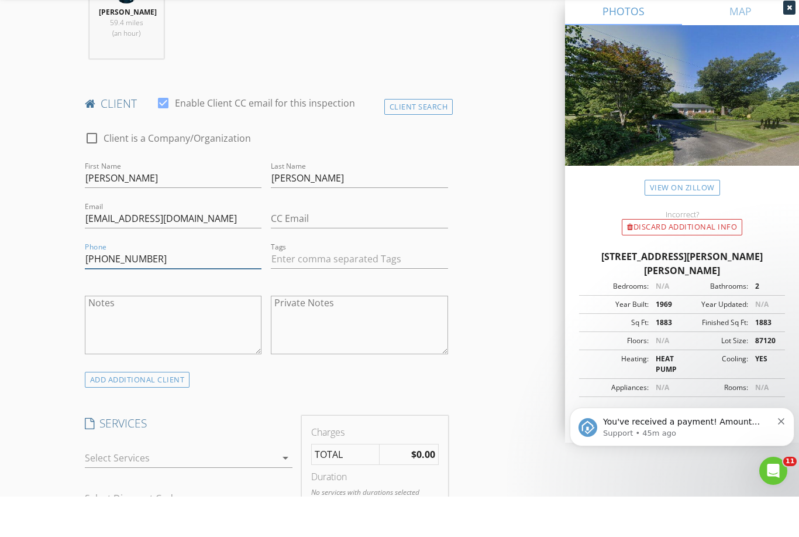
scroll to position [548, 0]
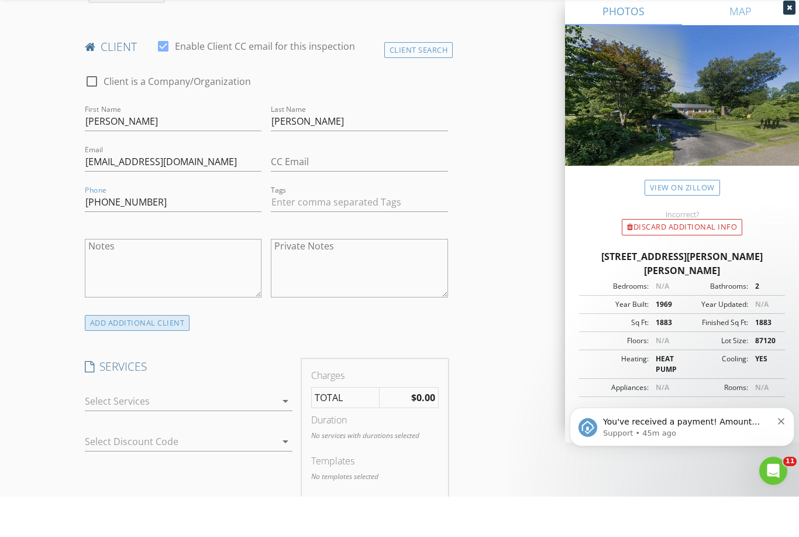
click at [181, 355] on div "ADD ADDITIONAL client" at bounding box center [137, 363] width 105 height 16
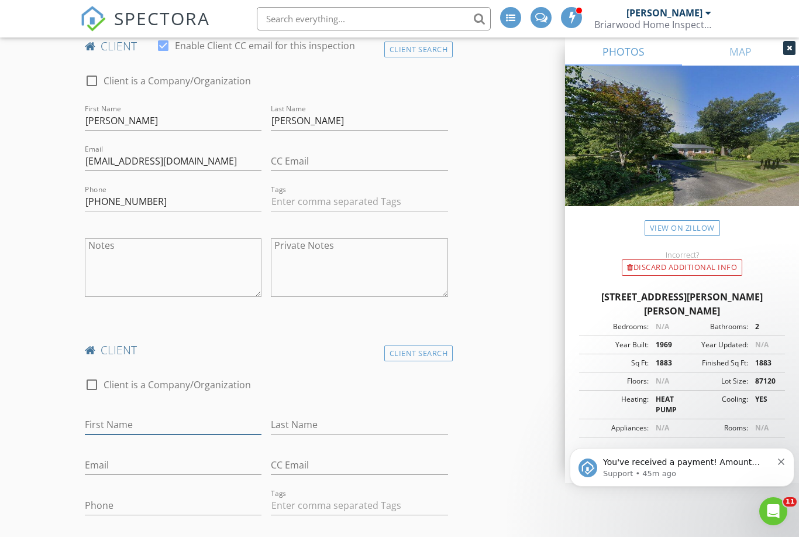
click at [135, 420] on input "First Name" at bounding box center [173, 424] width 177 height 19
type input "Robert"
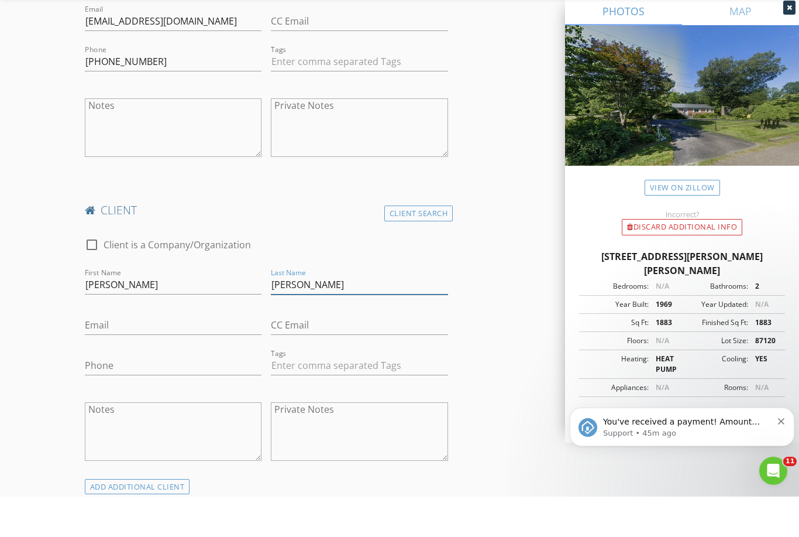
scroll to position [689, 0]
type input "Varrone"
click at [156, 356] on input "Email" at bounding box center [173, 365] width 177 height 19
click at [120, 356] on input "Email" at bounding box center [173, 365] width 177 height 19
paste input "mailto:moe2750@verizon.net"
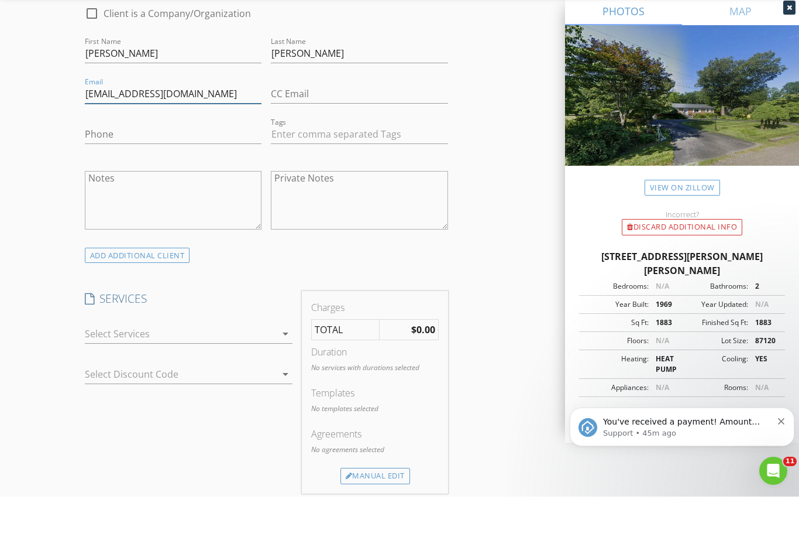
scroll to position [927, 0]
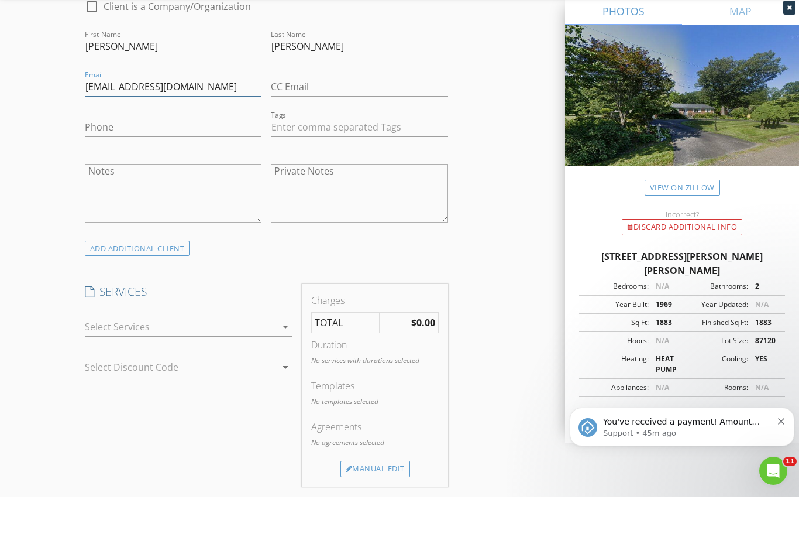
type input "moe2750@verizon.net"
click at [291, 360] on icon "arrow_drop_down" at bounding box center [286, 367] width 14 height 14
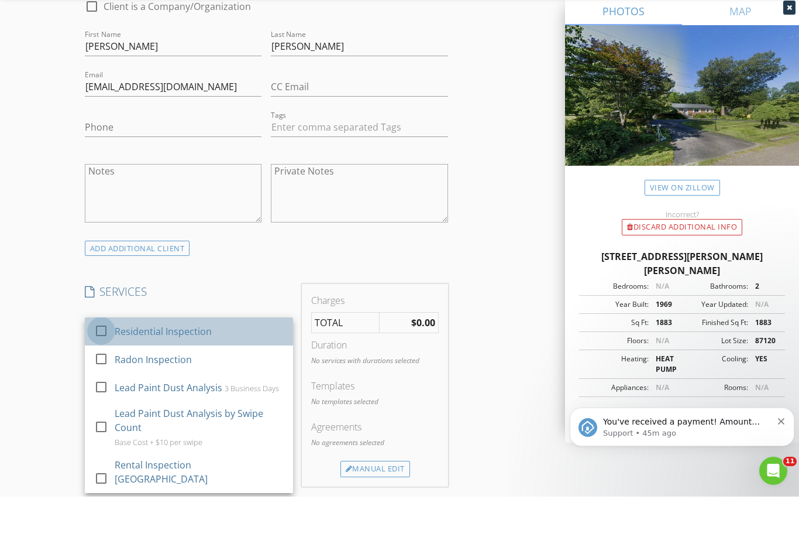
click at [101, 360] on div at bounding box center [101, 370] width 20 height 20
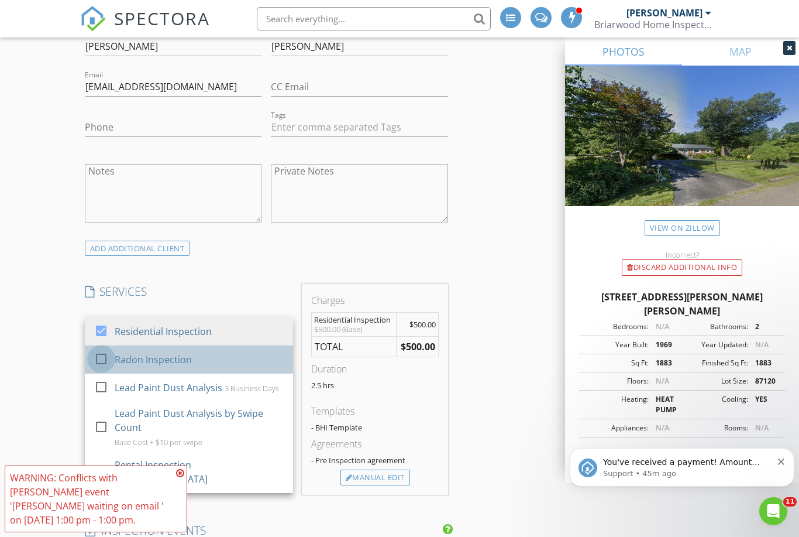
click at [108, 358] on div at bounding box center [101, 358] width 20 height 20
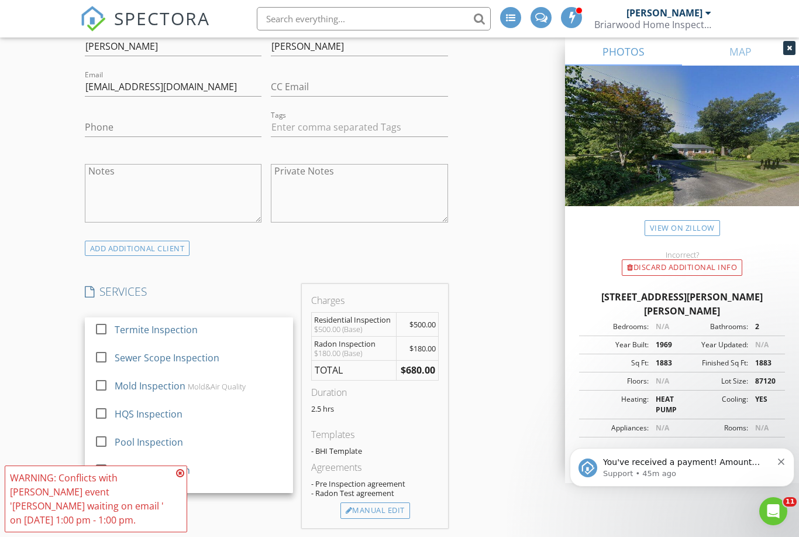
scroll to position [369, 0]
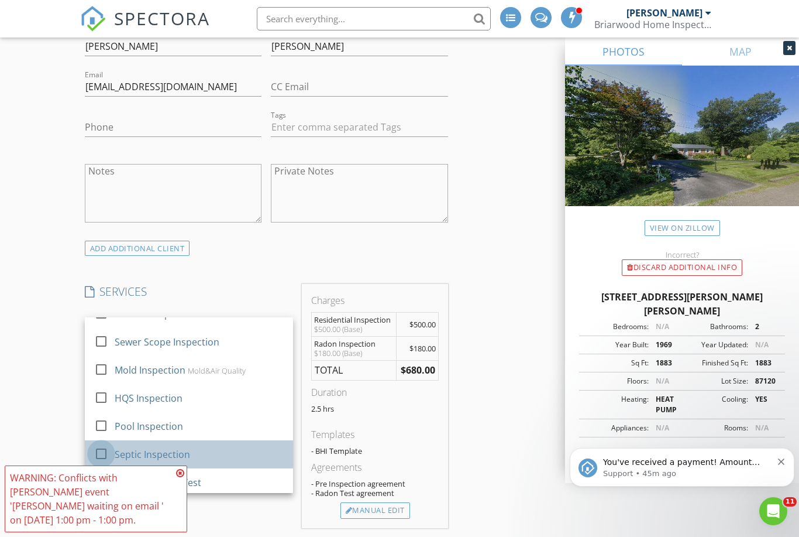
click at [106, 443] on div at bounding box center [101, 453] width 20 height 20
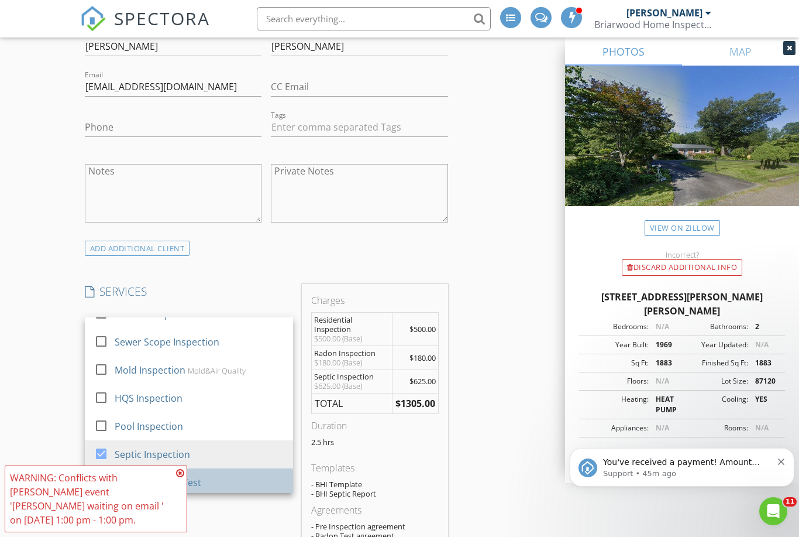
click at [99, 471] on div at bounding box center [101, 481] width 20 height 20
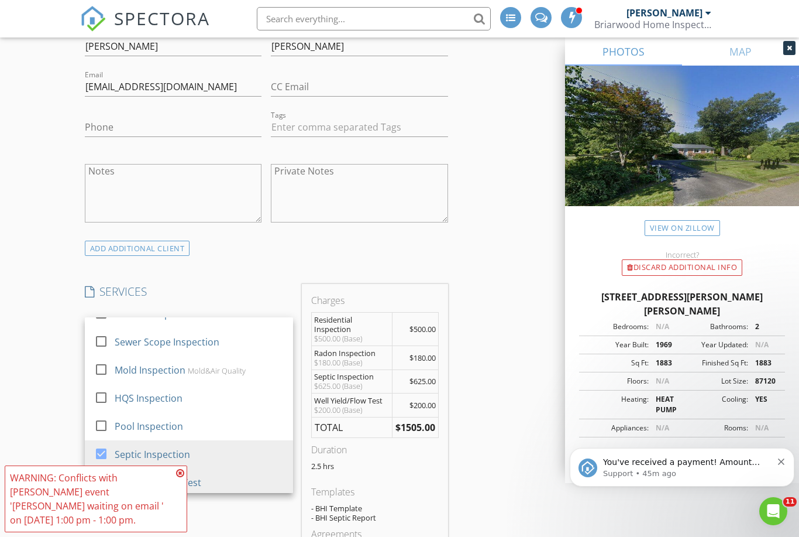
click at [102, 499] on div at bounding box center [101, 509] width 20 height 20
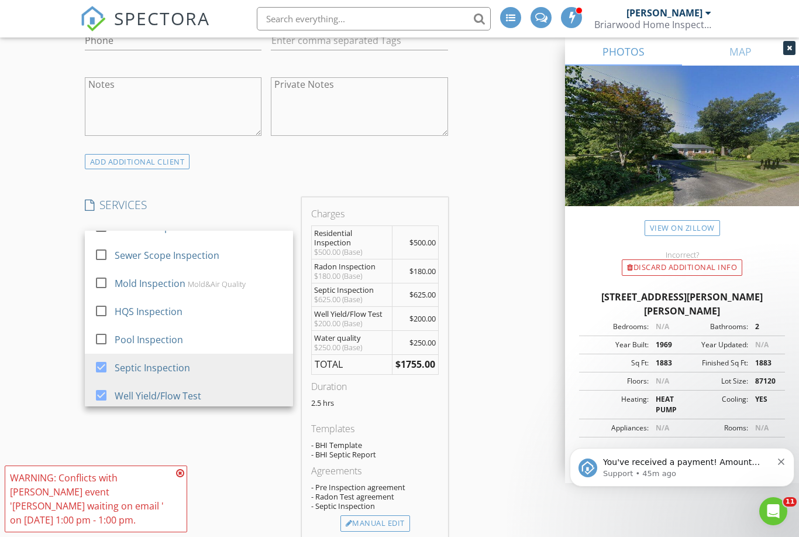
scroll to position [1091, 0]
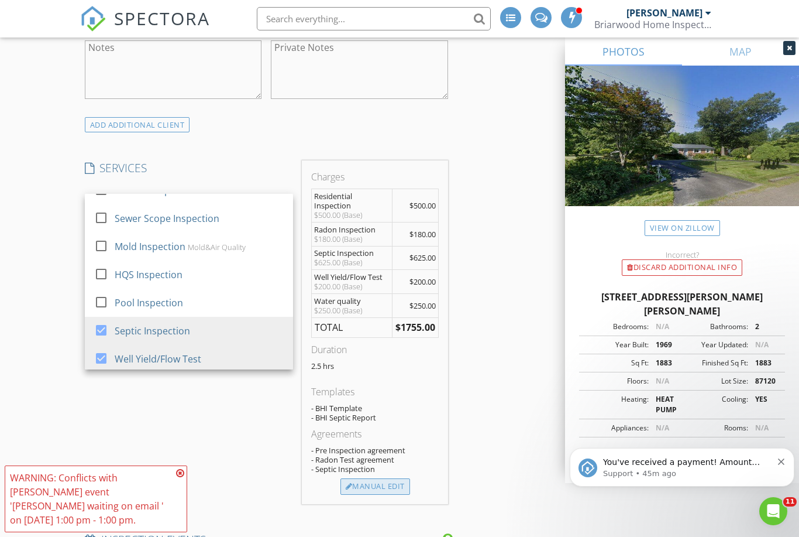
click at [390, 486] on div "Manual Edit" at bounding box center [376, 486] width 70 height 16
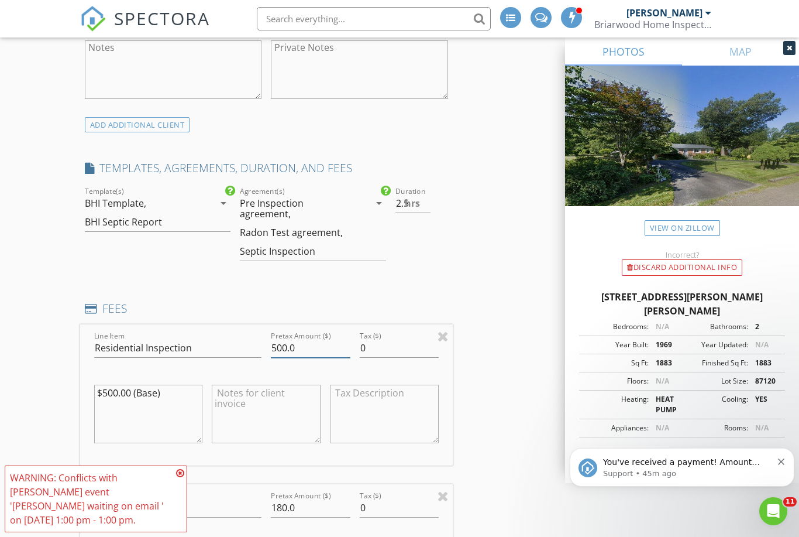
click at [308, 338] on input "500.0" at bounding box center [310, 347] width 79 height 19
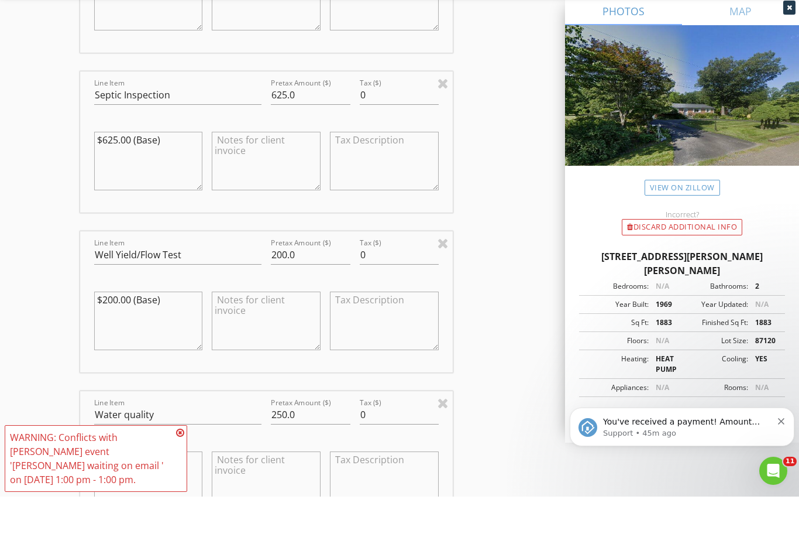
scroll to position [1654, 0]
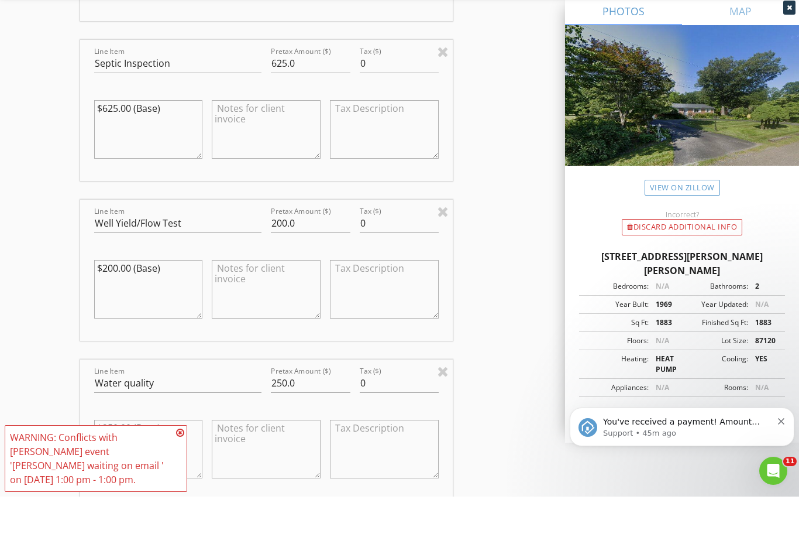
type input "575.0"
click at [303, 414] on input "250.0" at bounding box center [310, 423] width 79 height 19
type input "275.0"
click at [520, 327] on div "INSPECTOR(S) check_box_outline_blank Tyler Armstrong check_box Sam Hunt PRIMARY…" at bounding box center [400, 61] width 640 height 3158
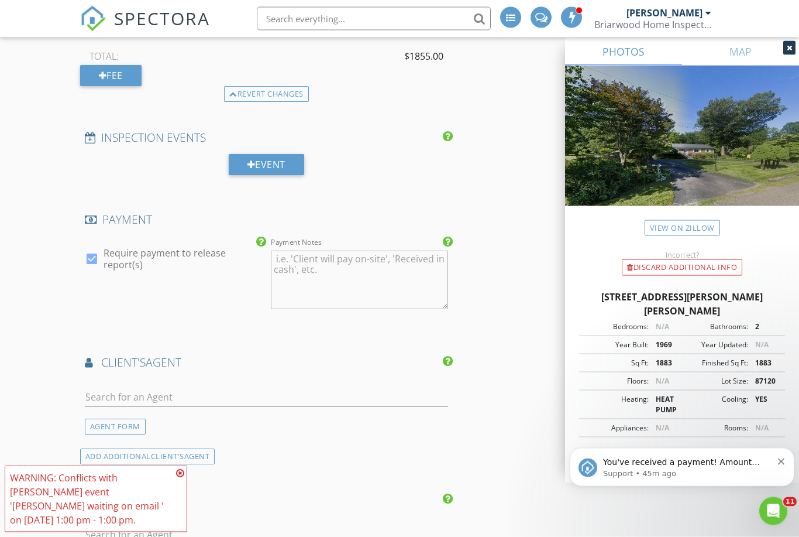
scroll to position [2170, 0]
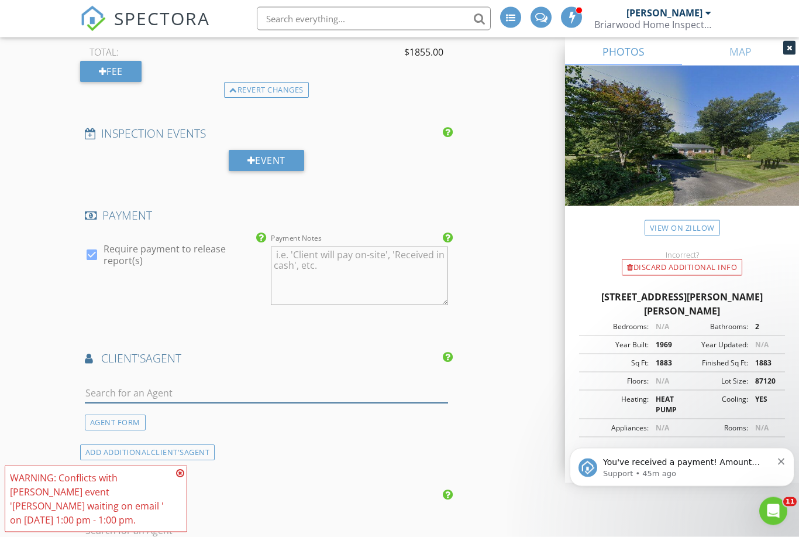
click at [339, 384] on input "text" at bounding box center [266, 393] width 363 height 19
type input "Lisa"
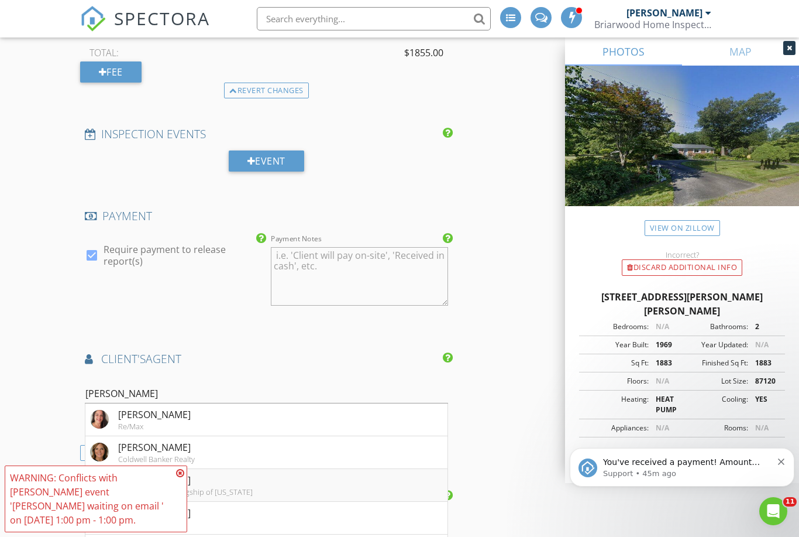
click at [272, 476] on li "Lisa Stamper Keller Williams Flagship of Maryland" at bounding box center [266, 485] width 362 height 33
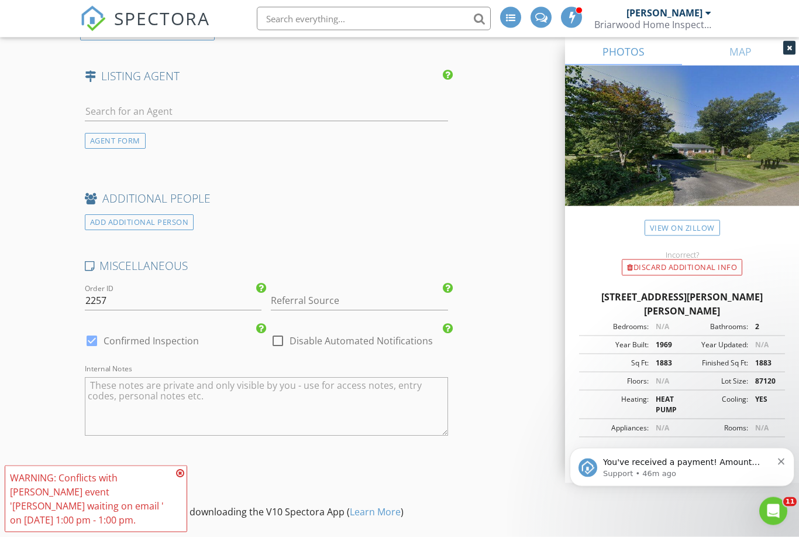
click at [362, 390] on textarea "Internal Notes" at bounding box center [266, 406] width 363 height 59
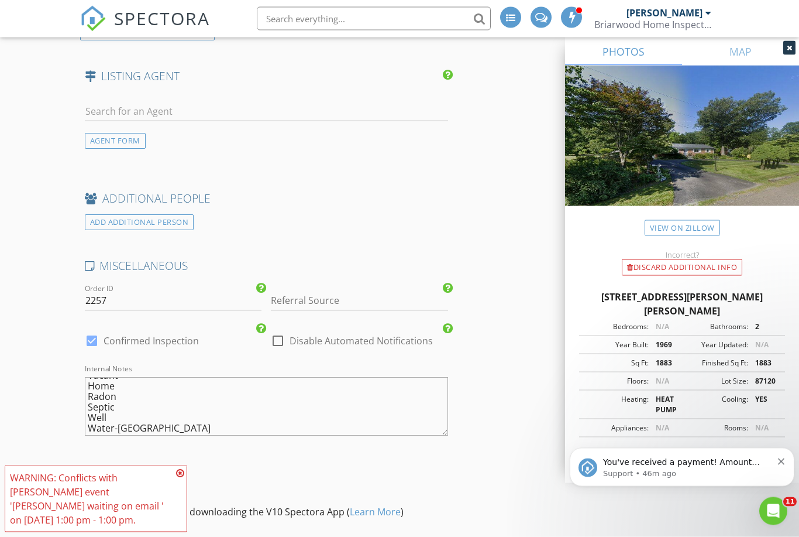
click at [161, 410] on textarea "Vacant Home Radon Septic Well Water-VA" at bounding box center [266, 406] width 363 height 59
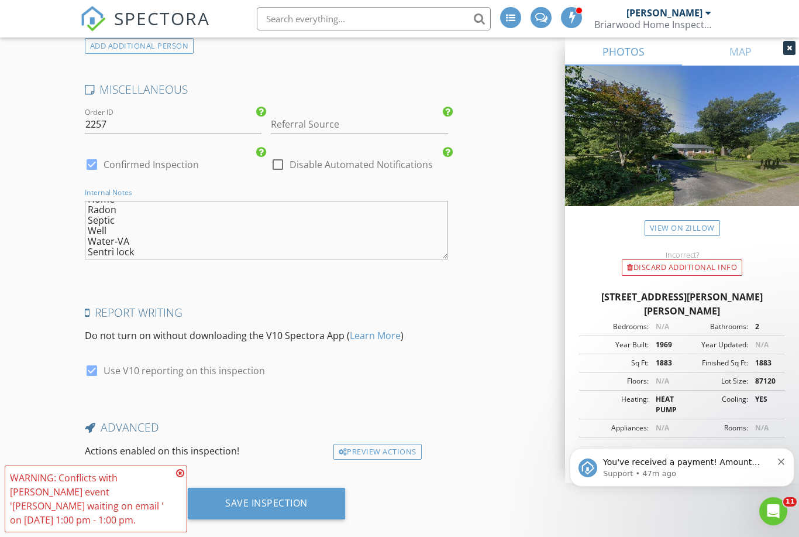
scroll to position [2990, 0]
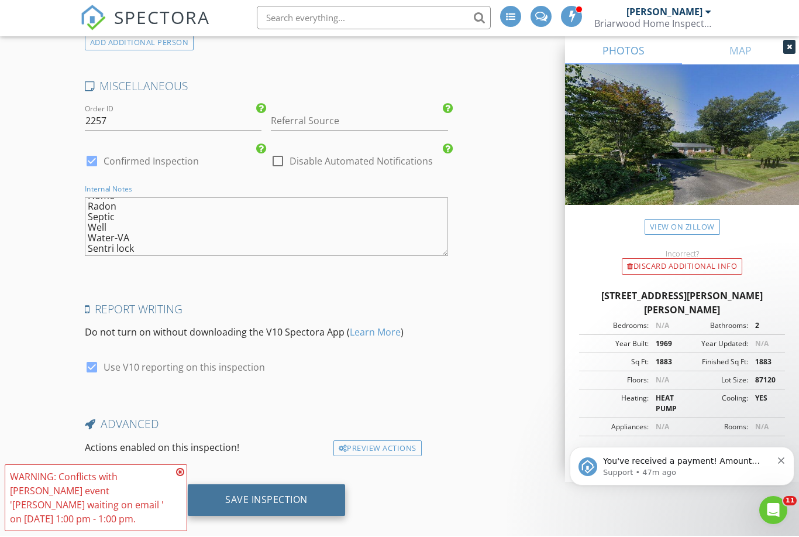
type textarea "Vacant Home Radon Septic Well Water-VA Sentri lock"
click at [274, 494] on div "Save Inspection" at bounding box center [266, 500] width 83 height 12
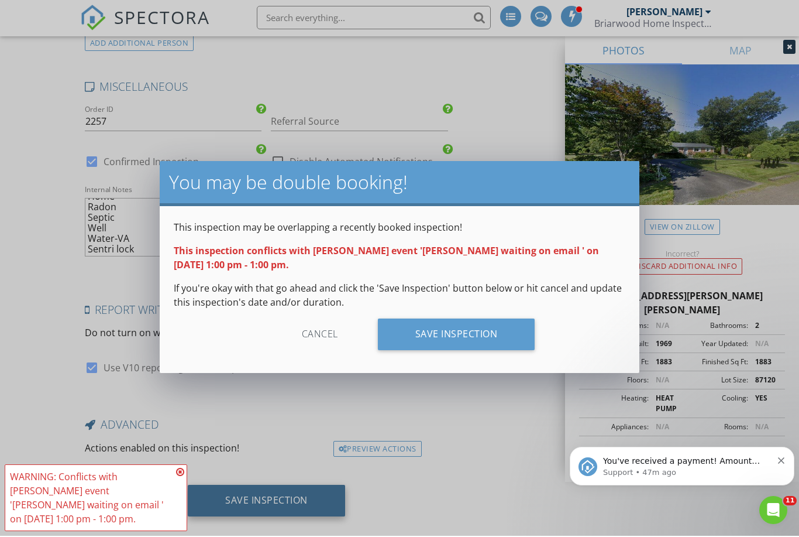
scroll to position [2951, 0]
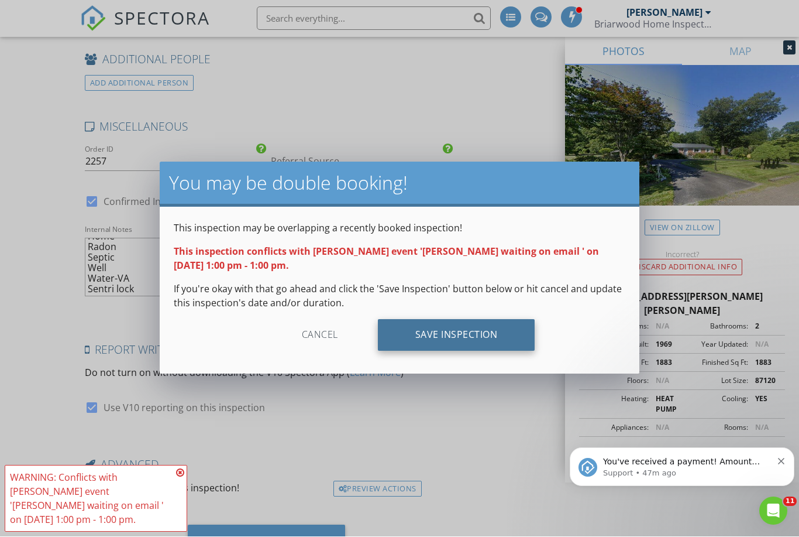
click at [437, 332] on div "Save Inspection" at bounding box center [456, 335] width 157 height 32
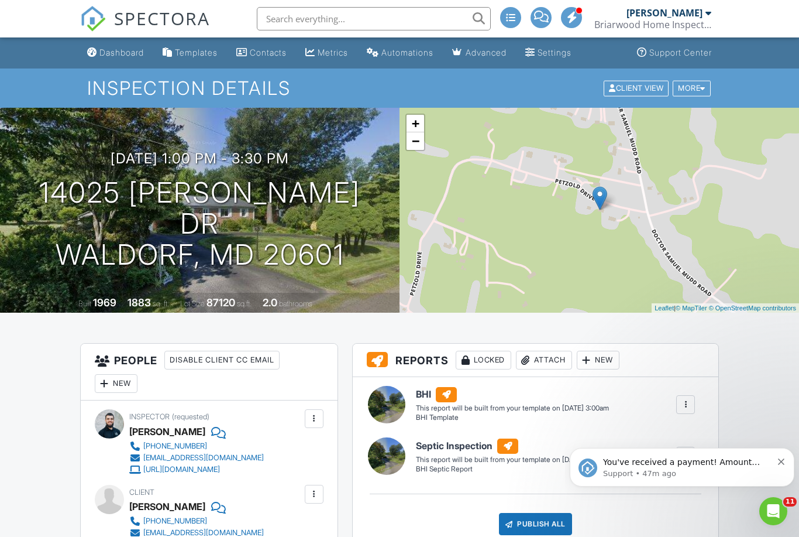
click at [779, 460] on icon "Dismiss notification" at bounding box center [781, 461] width 6 height 6
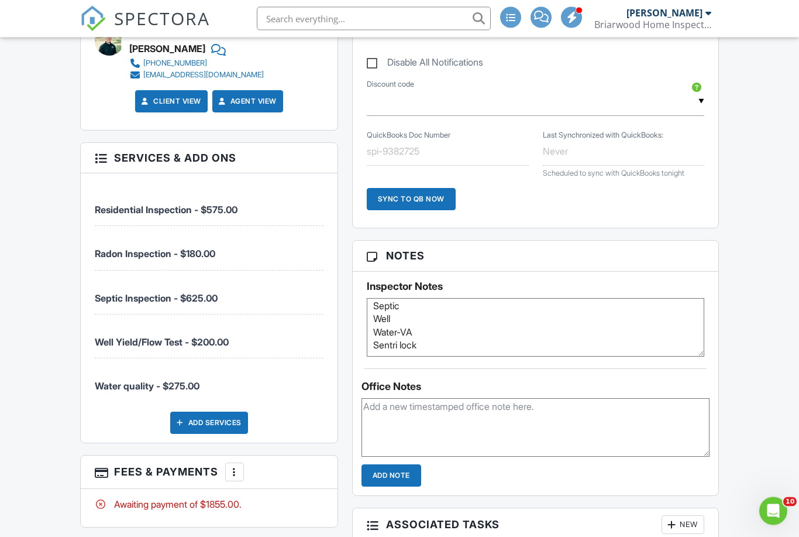
scroll to position [29, 0]
click at [412, 321] on textarea "Vacant Home Radon Septic Well Water-VA Sentri lock" at bounding box center [536, 327] width 338 height 59
type textarea "Vacant Home Radon Septic- young septic Well Water-VA Sentri lock"
click at [763, 254] on div "Dashboard Templates Contacts Metrics Automations Advanced Settings Support Cent…" at bounding box center [399, 319] width 799 height 1935
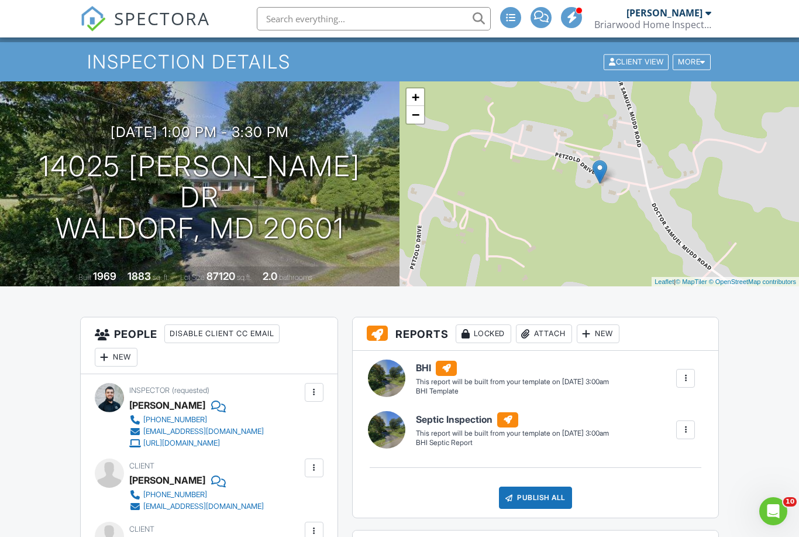
scroll to position [0, 0]
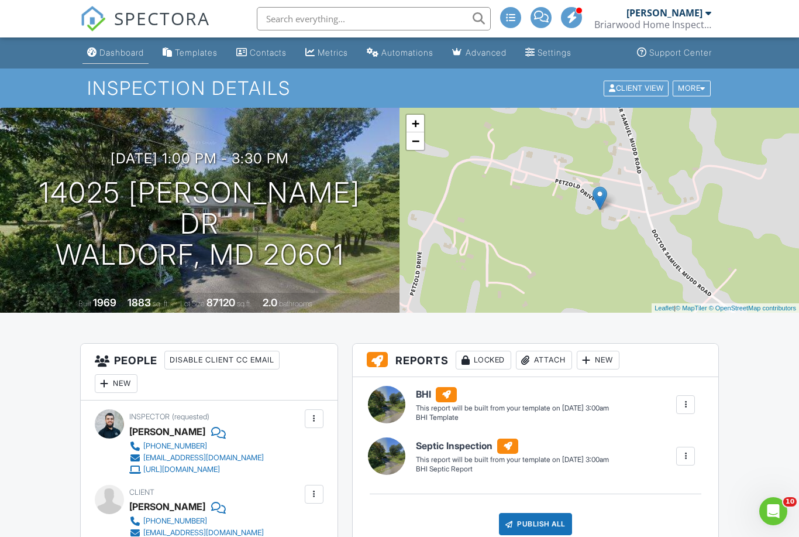
click at [126, 44] on link "Dashboard" at bounding box center [116, 53] width 66 height 22
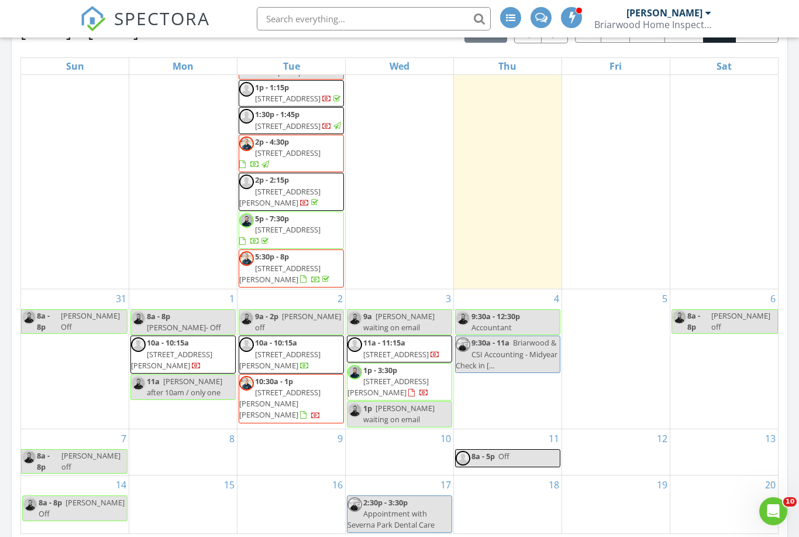
click at [432, 425] on div "1p Lisa Stamper waiting on email" at bounding box center [400, 414] width 104 height 22
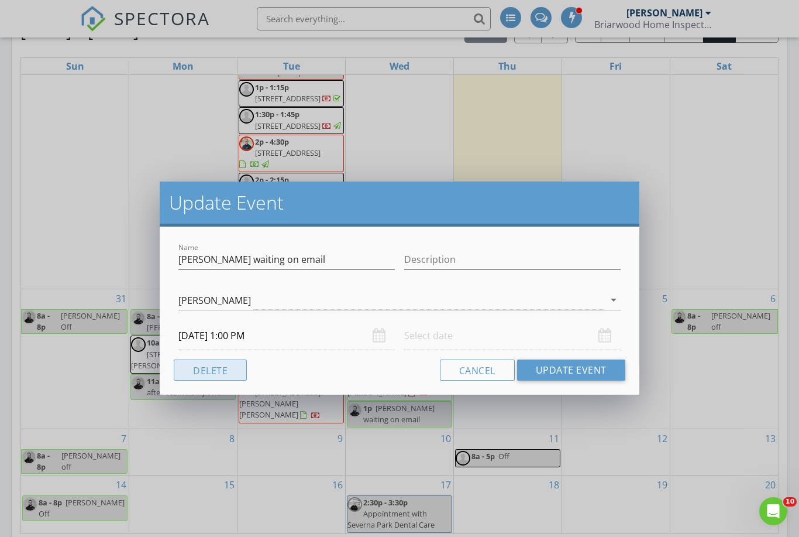
click at [203, 369] on button "Delete" at bounding box center [210, 369] width 73 height 21
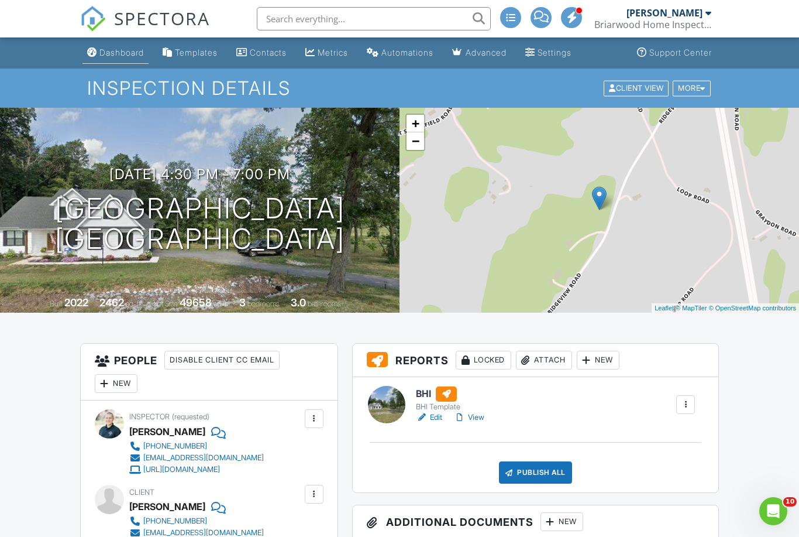
click at [111, 57] on div "Dashboard" at bounding box center [121, 52] width 44 height 10
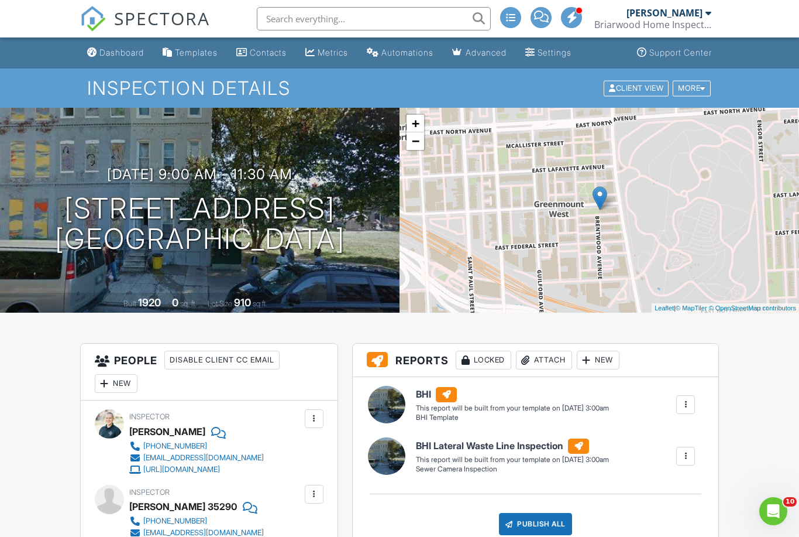
click at [135, 53] on div "Dashboard" at bounding box center [121, 52] width 44 height 10
